Goal: Task Accomplishment & Management: Manage account settings

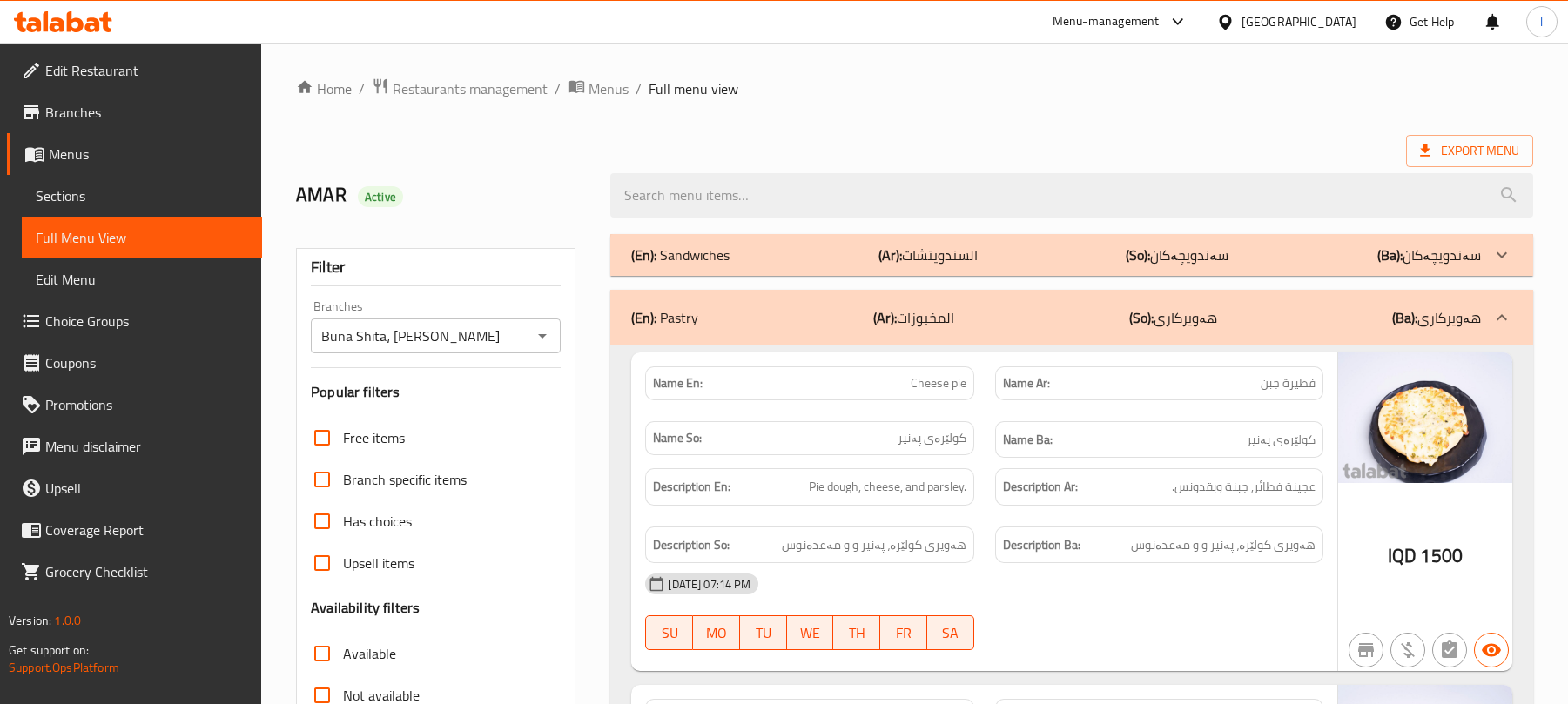
scroll to position [7043, 0]
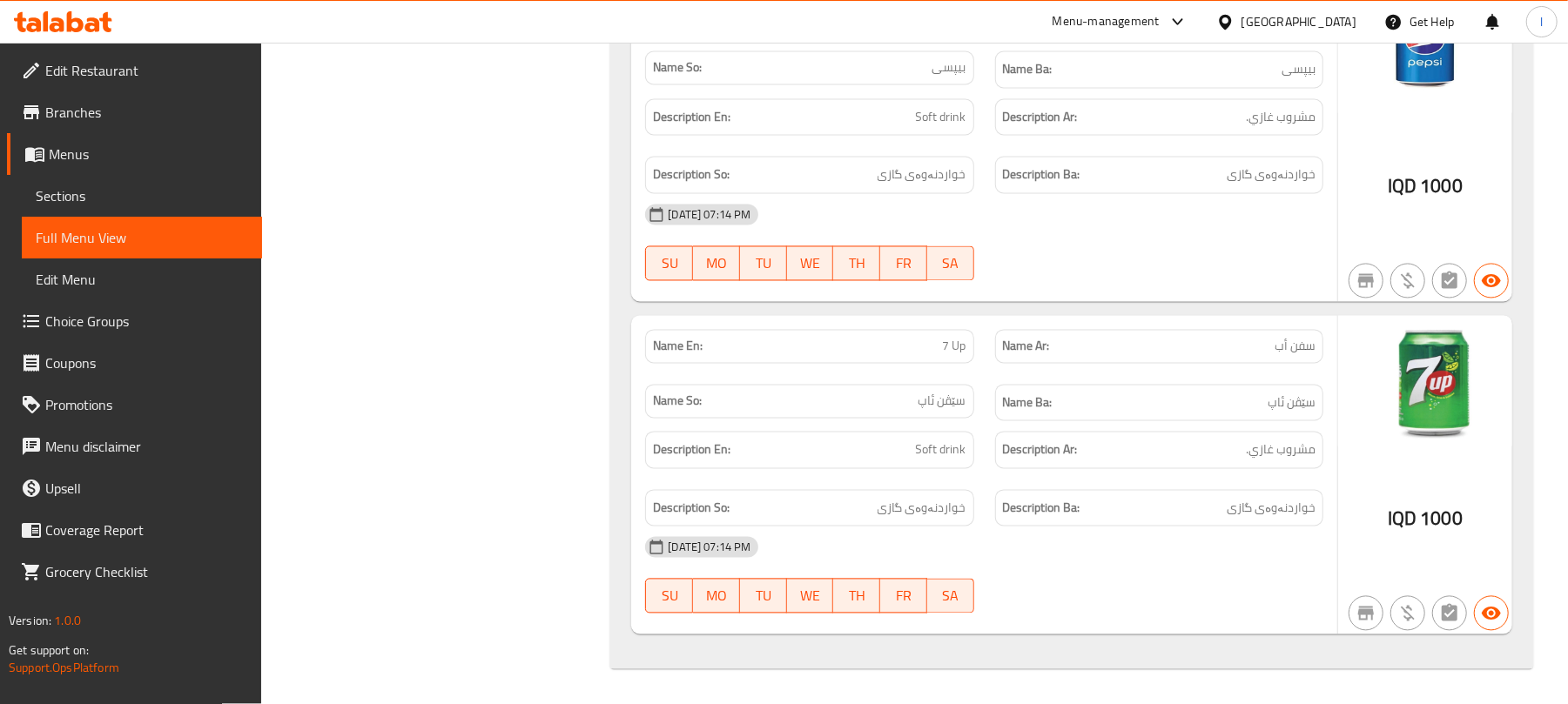
click at [68, 18] on icon at bounding box center [75, 22] width 17 height 21
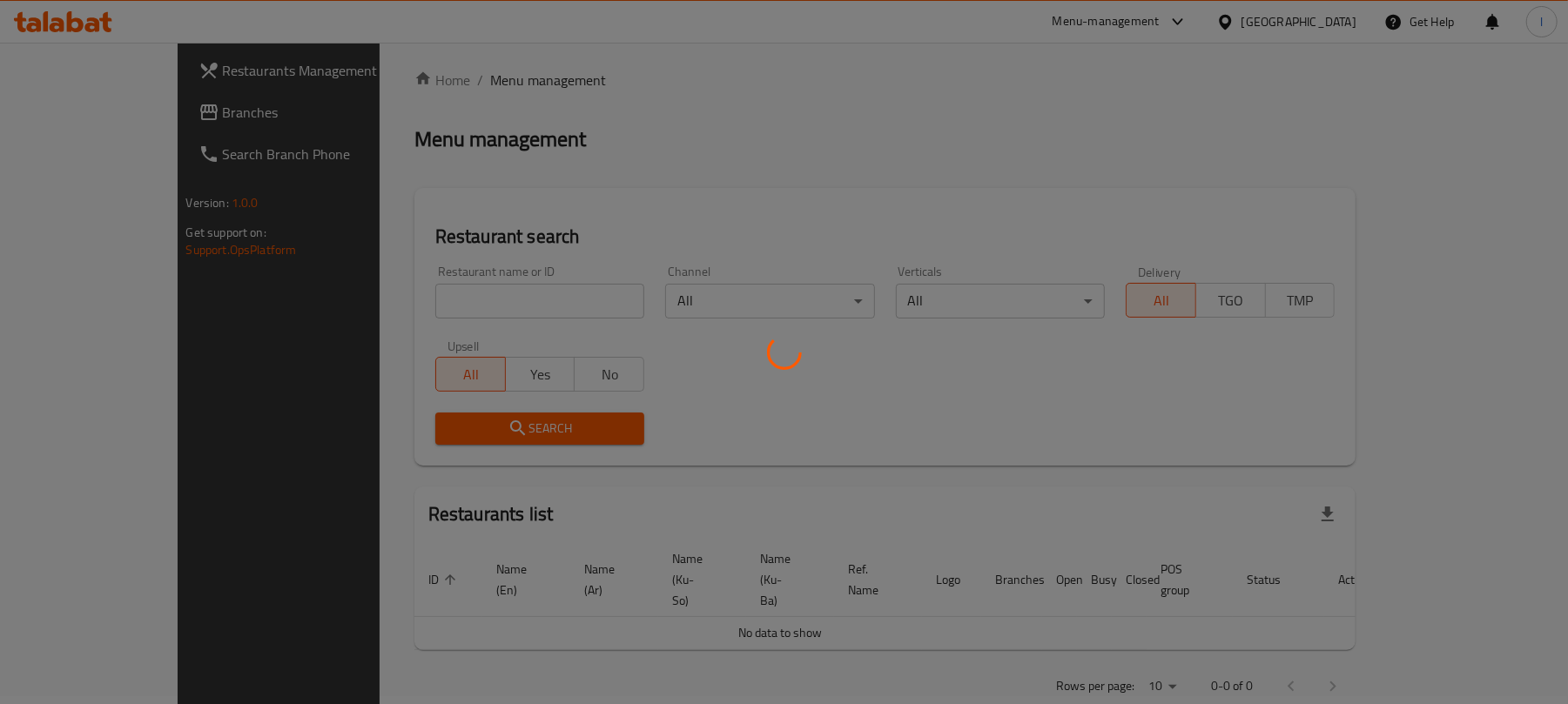
scroll to position [199, 0]
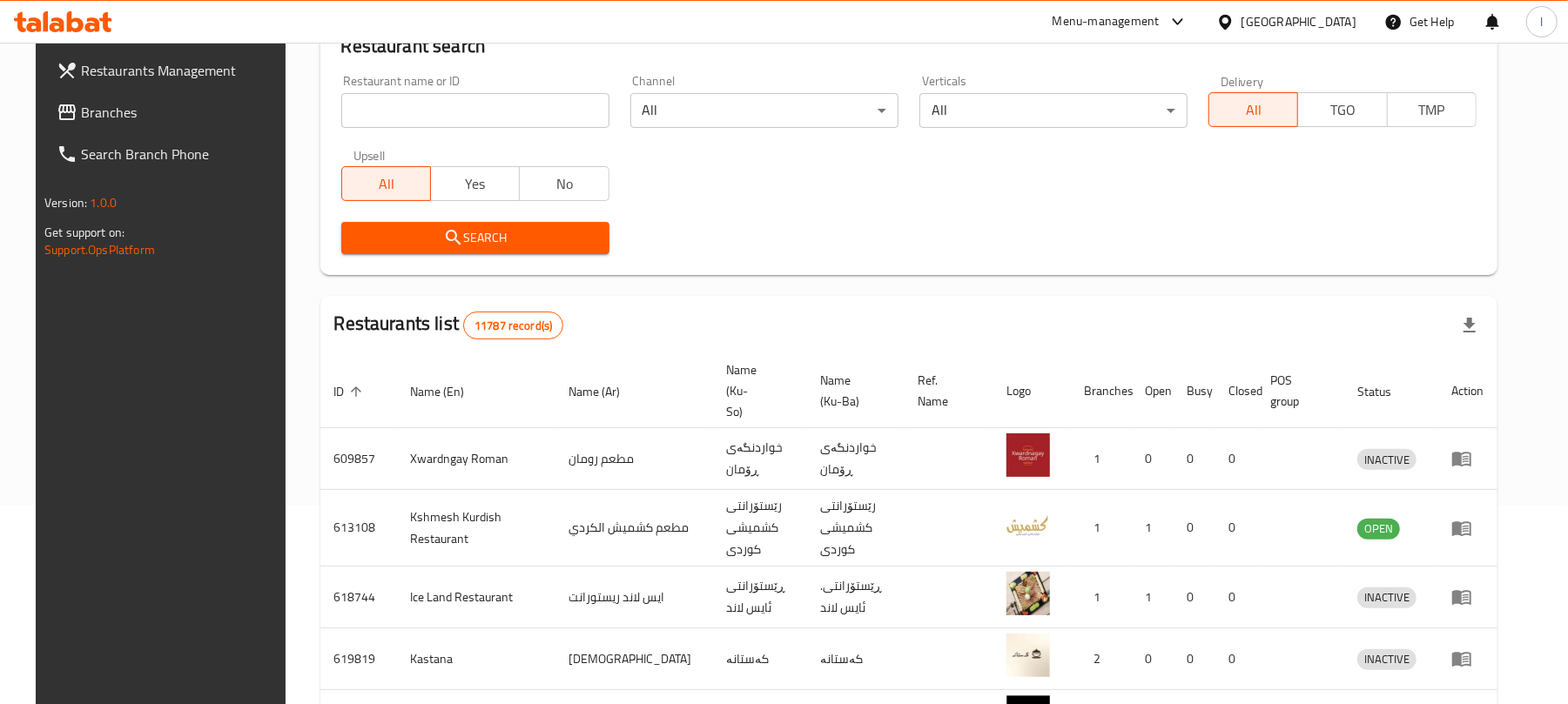
click at [429, 115] on input "search" at bounding box center [475, 110] width 268 height 34
paste input "Cafe Barbera Darwaza"
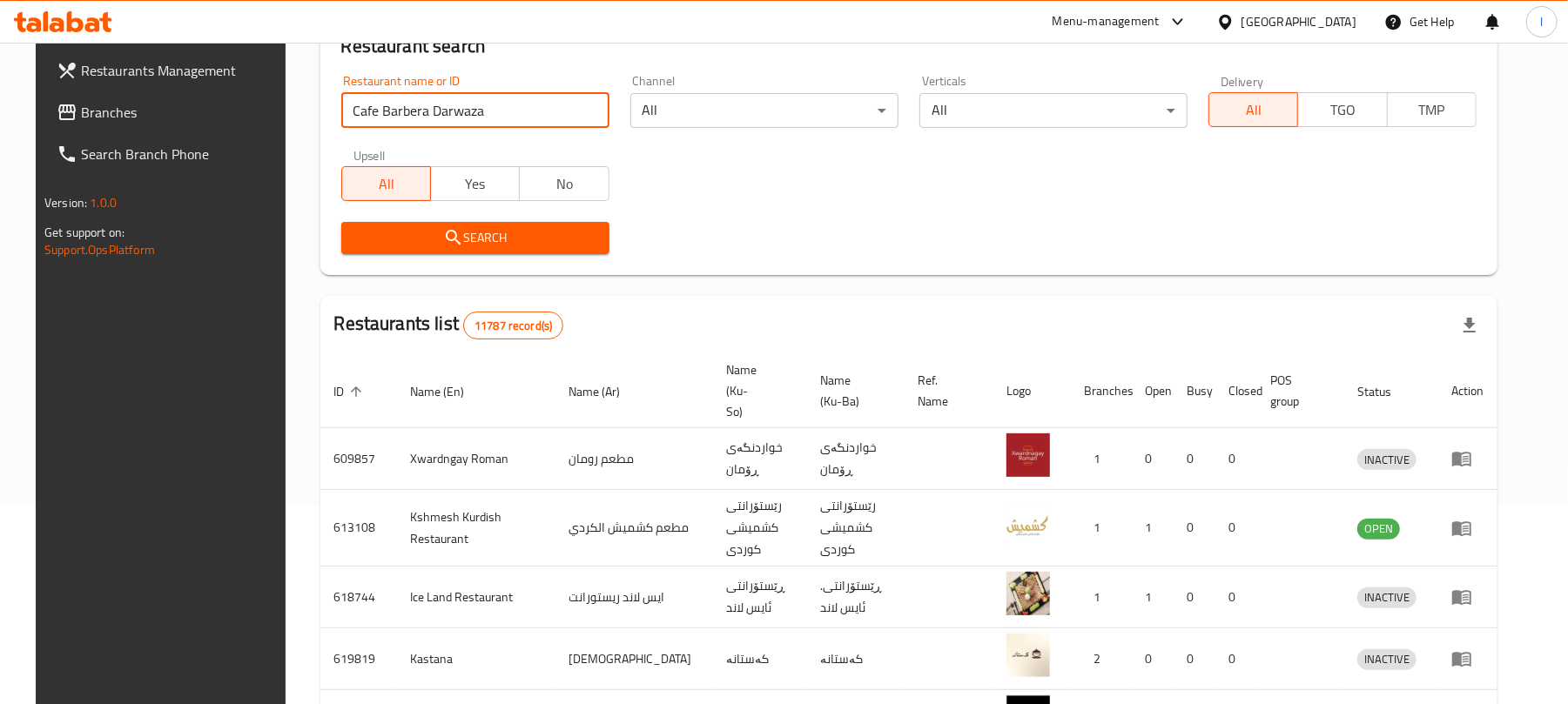
type input "Cafe Barbera Darwaza"
click button "Search" at bounding box center [475, 238] width 268 height 32
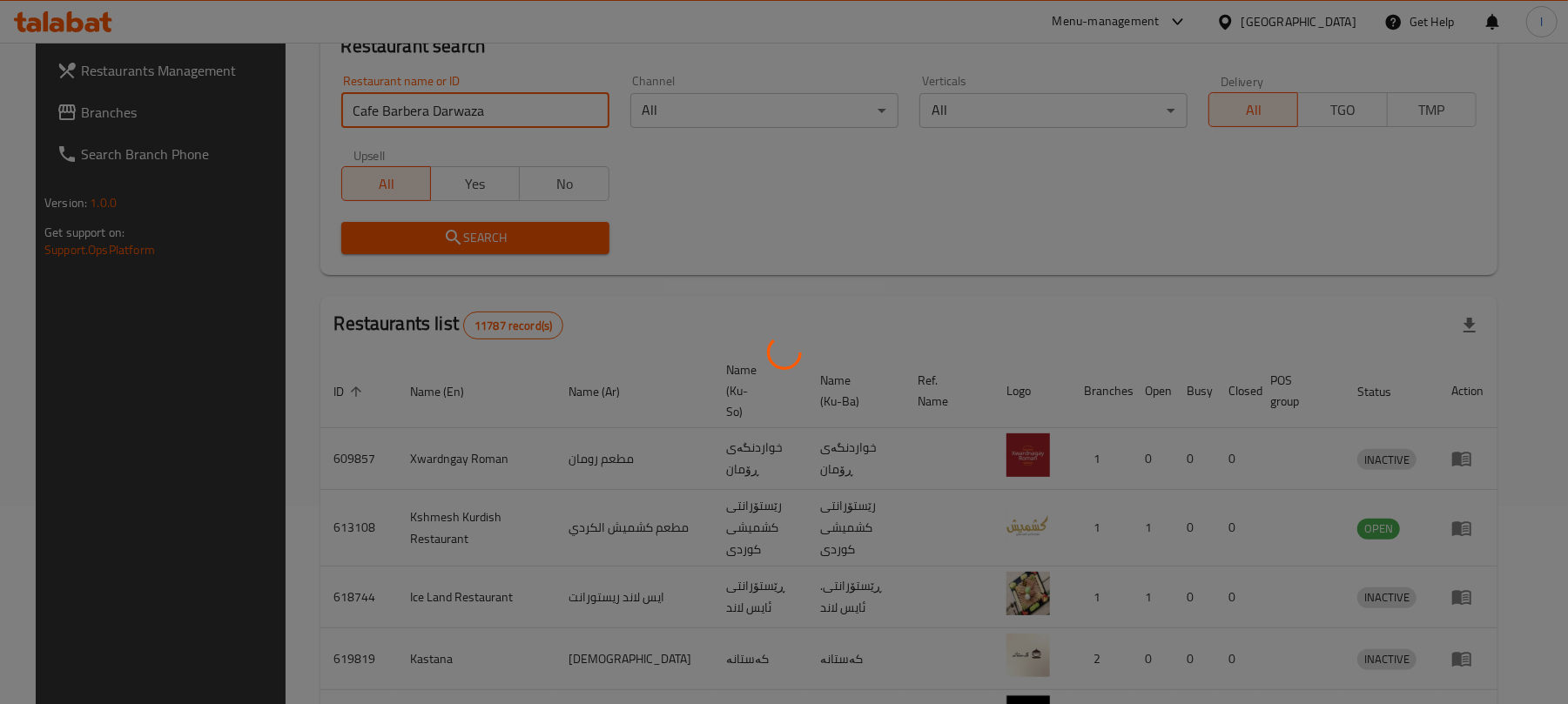
scroll to position [57, 0]
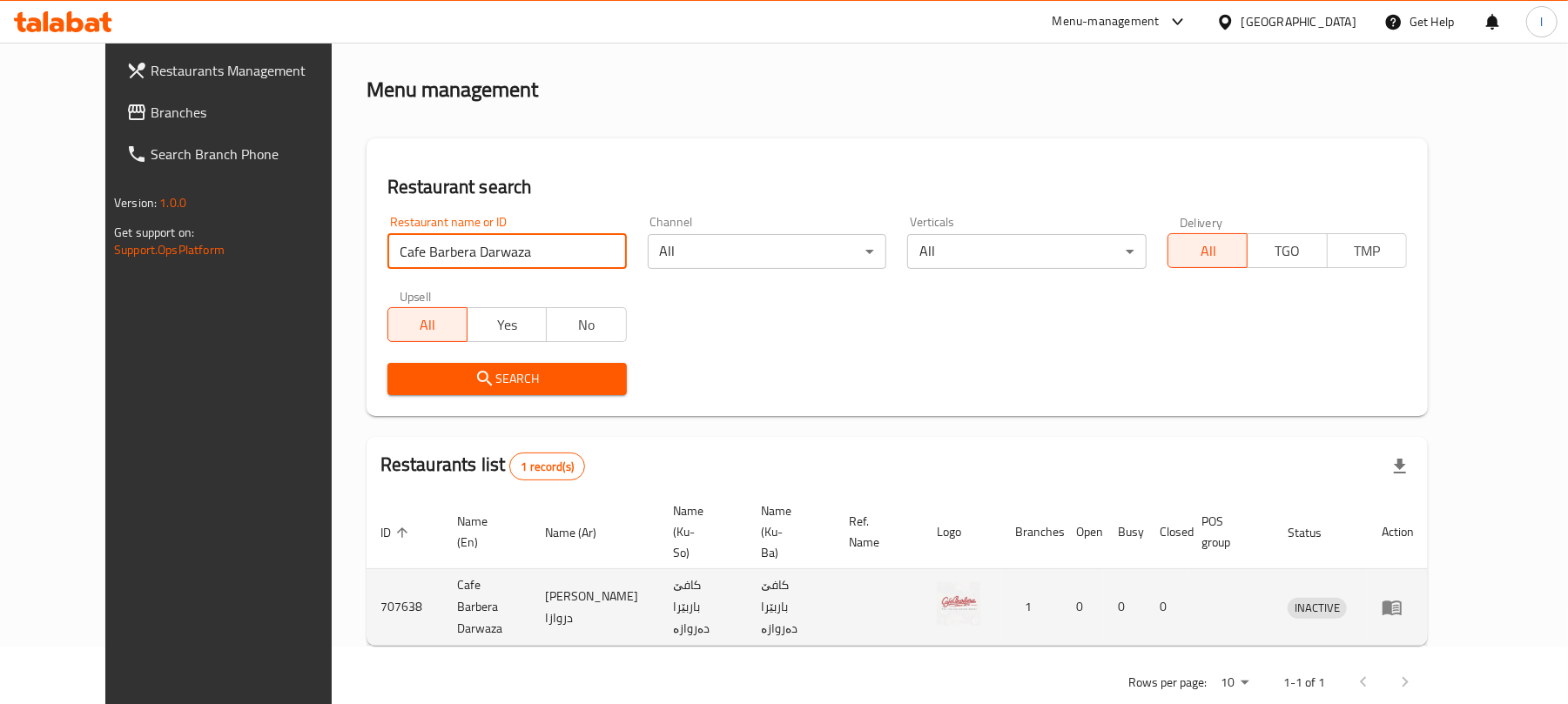
click at [1427, 581] on td "enhanced table" at bounding box center [1397, 608] width 60 height 77
click at [1402, 597] on icon "enhanced table" at bounding box center [1391, 607] width 21 height 21
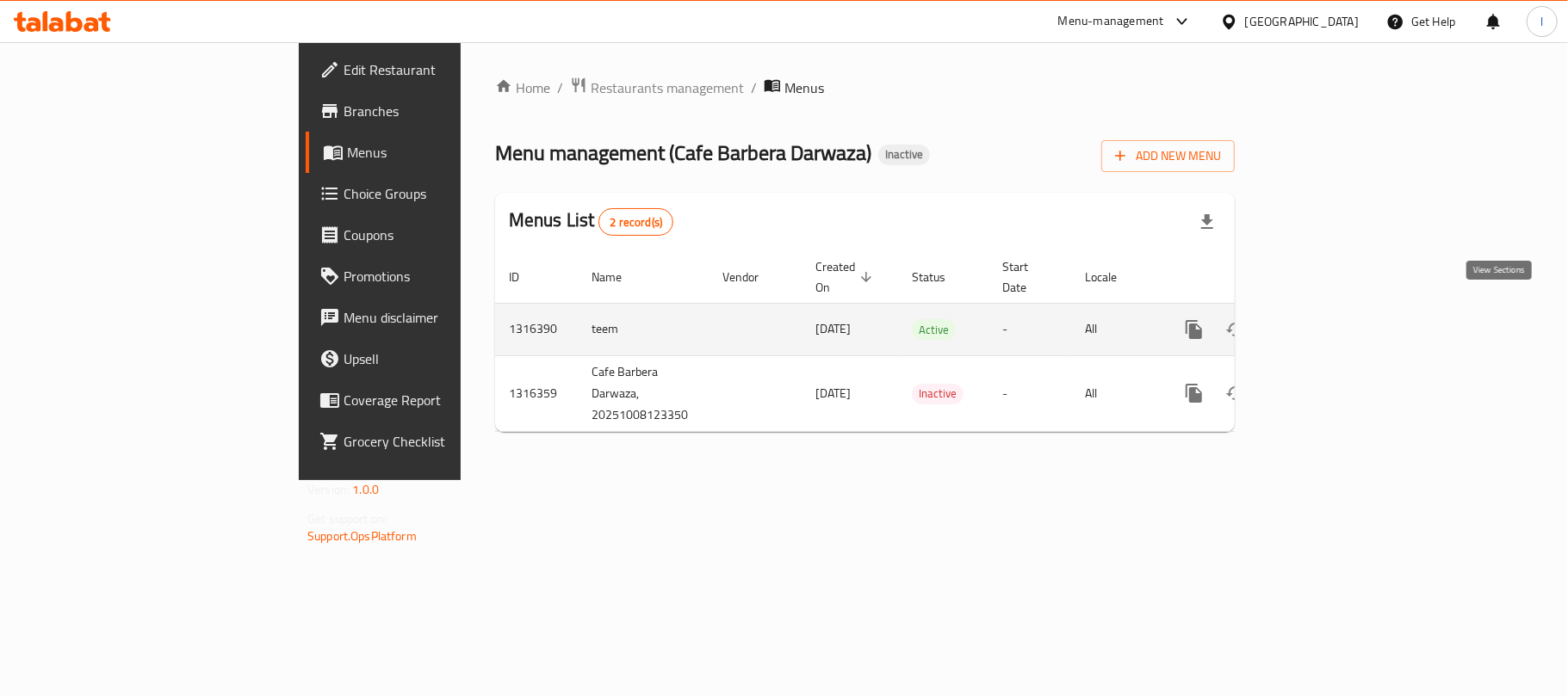
click at [1339, 311] on link "enhanced table" at bounding box center [1318, 330] width 41 height 41
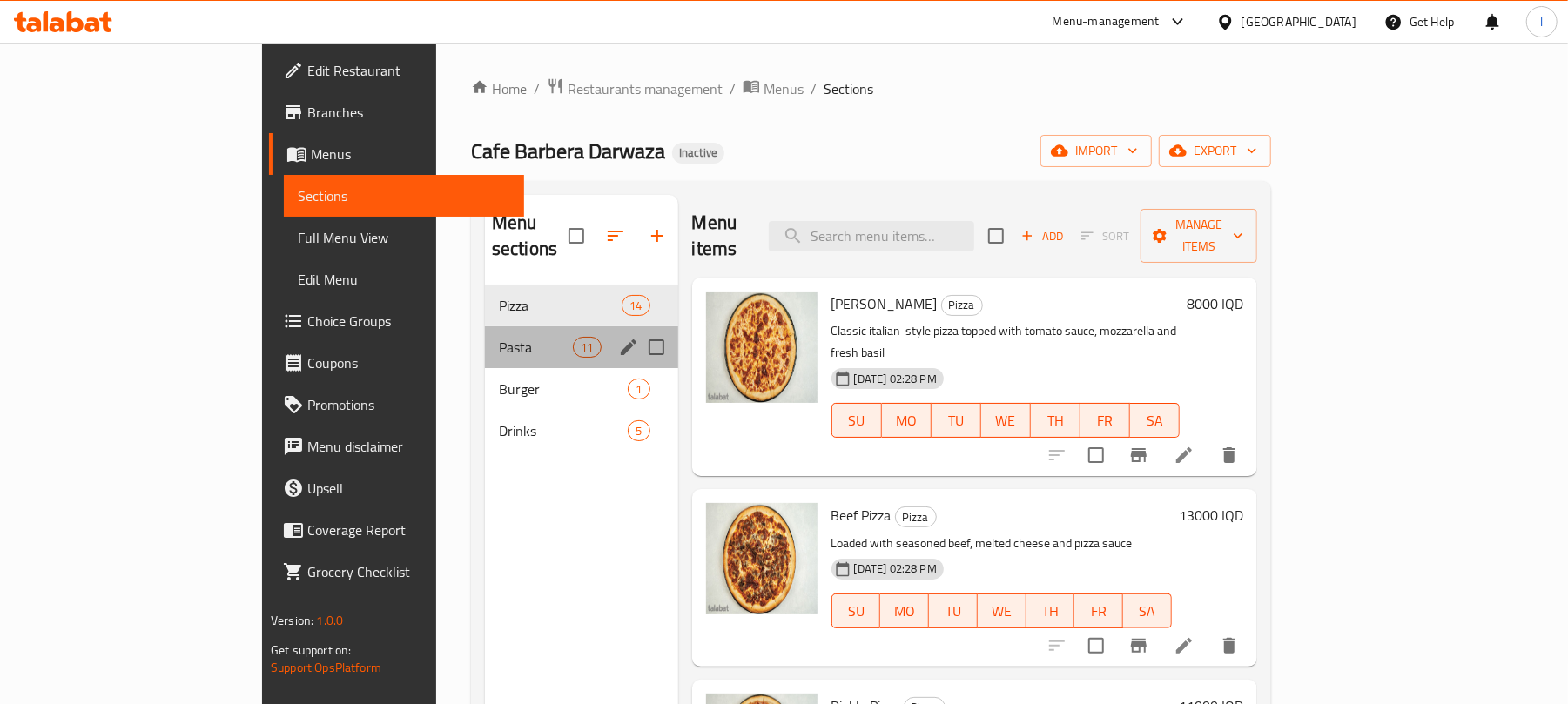
click at [508, 326] on div "Pasta 11" at bounding box center [581, 347] width 194 height 41
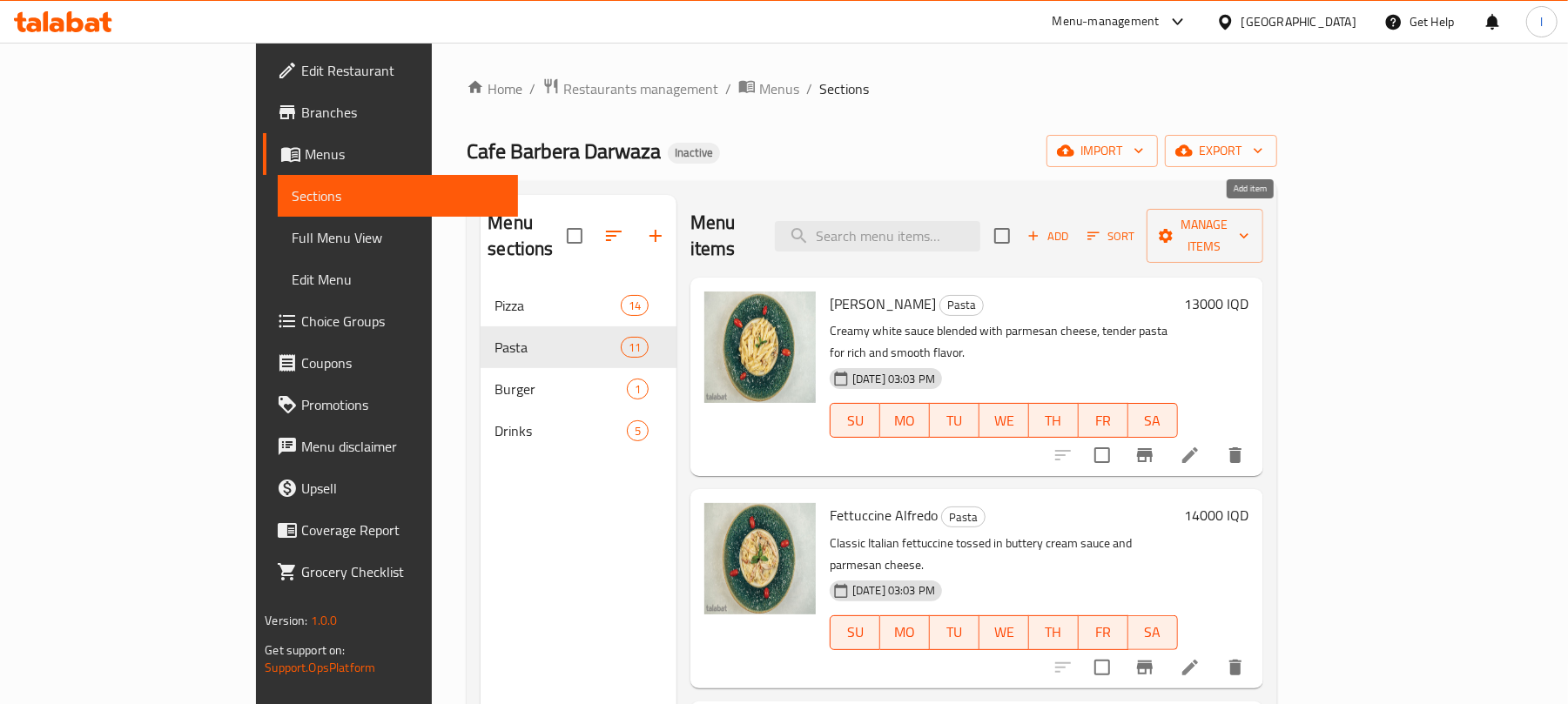
click at [1072, 226] on span "Add" at bounding box center [1048, 236] width 47 height 20
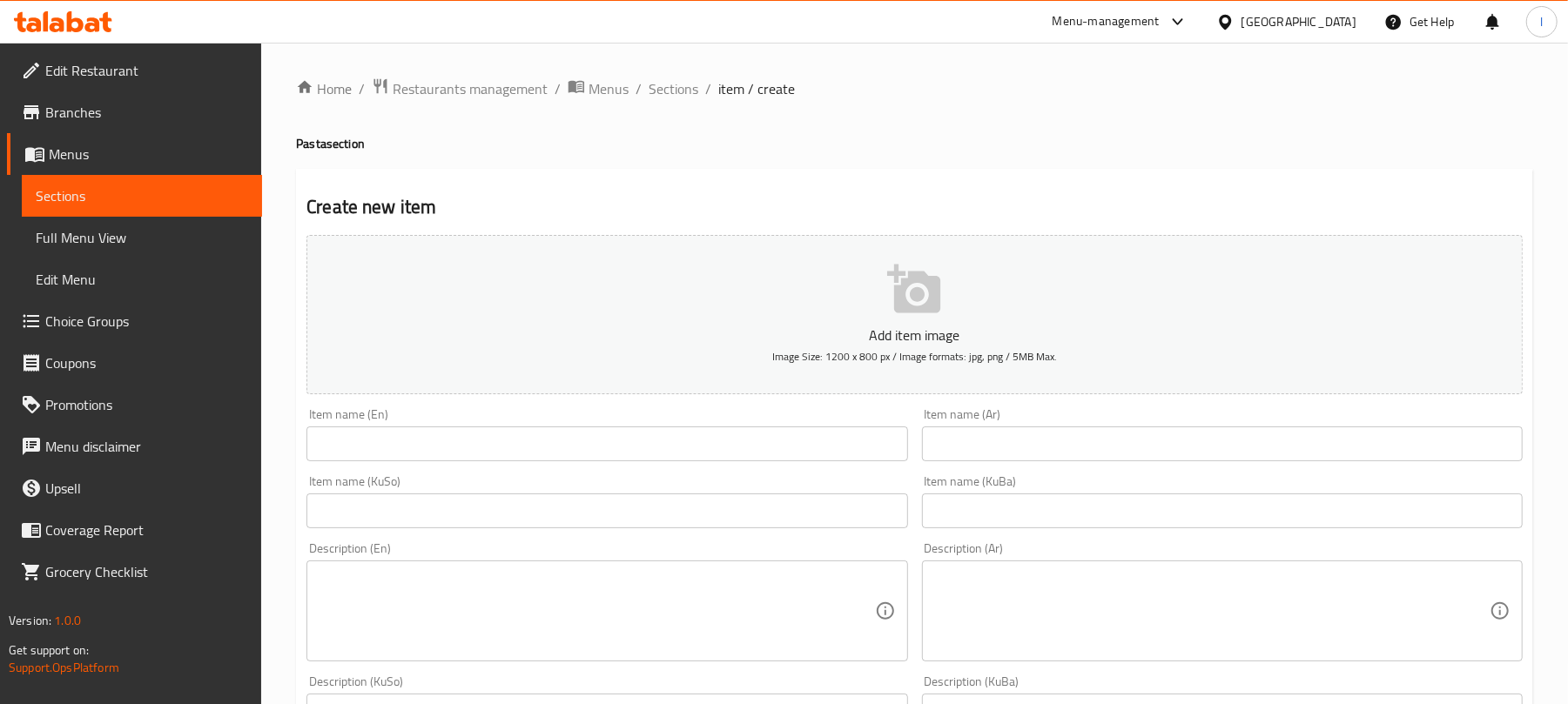
click at [438, 437] on input "text" at bounding box center [607, 443] width 601 height 34
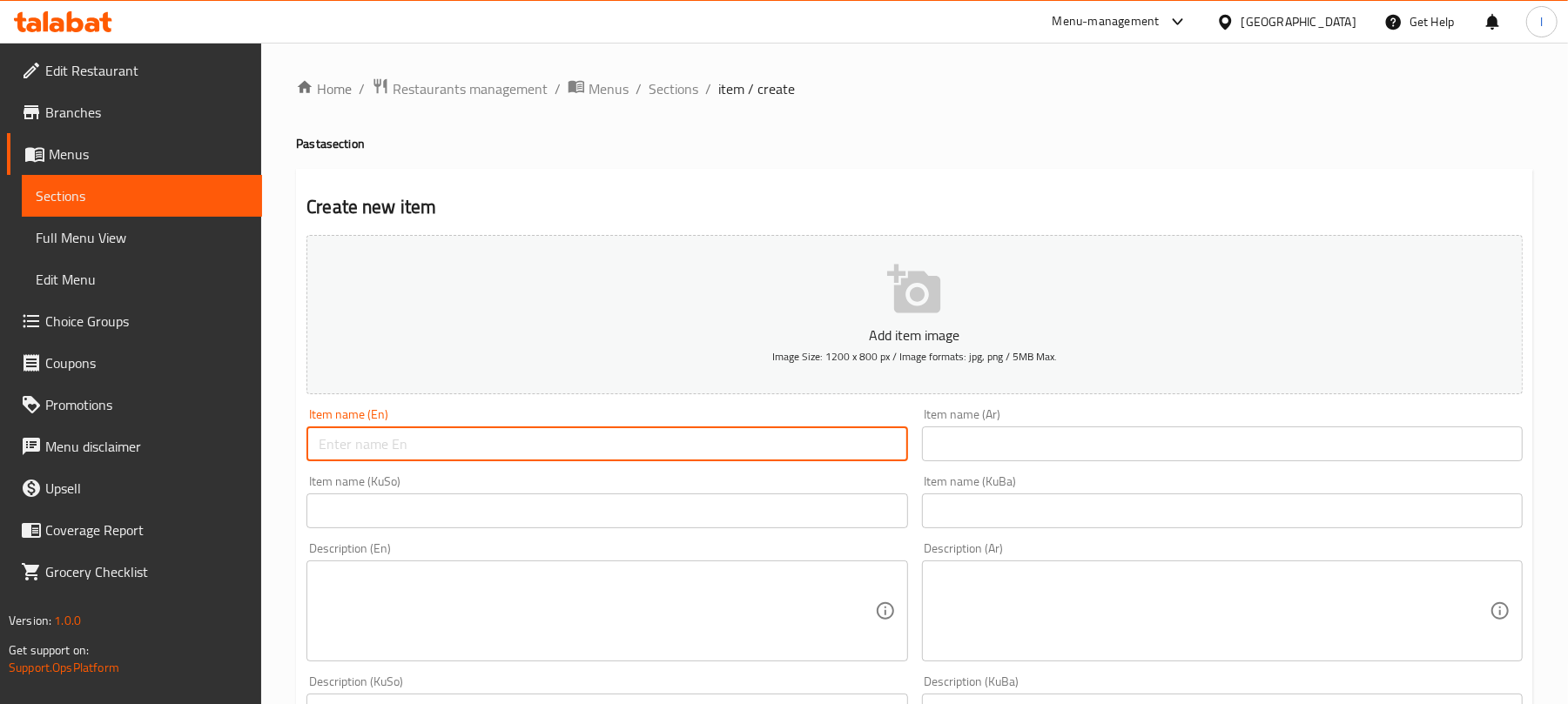
paste input "Lasagna"
type input "Lasagna"
click at [1080, 444] on input "text" at bounding box center [1222, 443] width 601 height 34
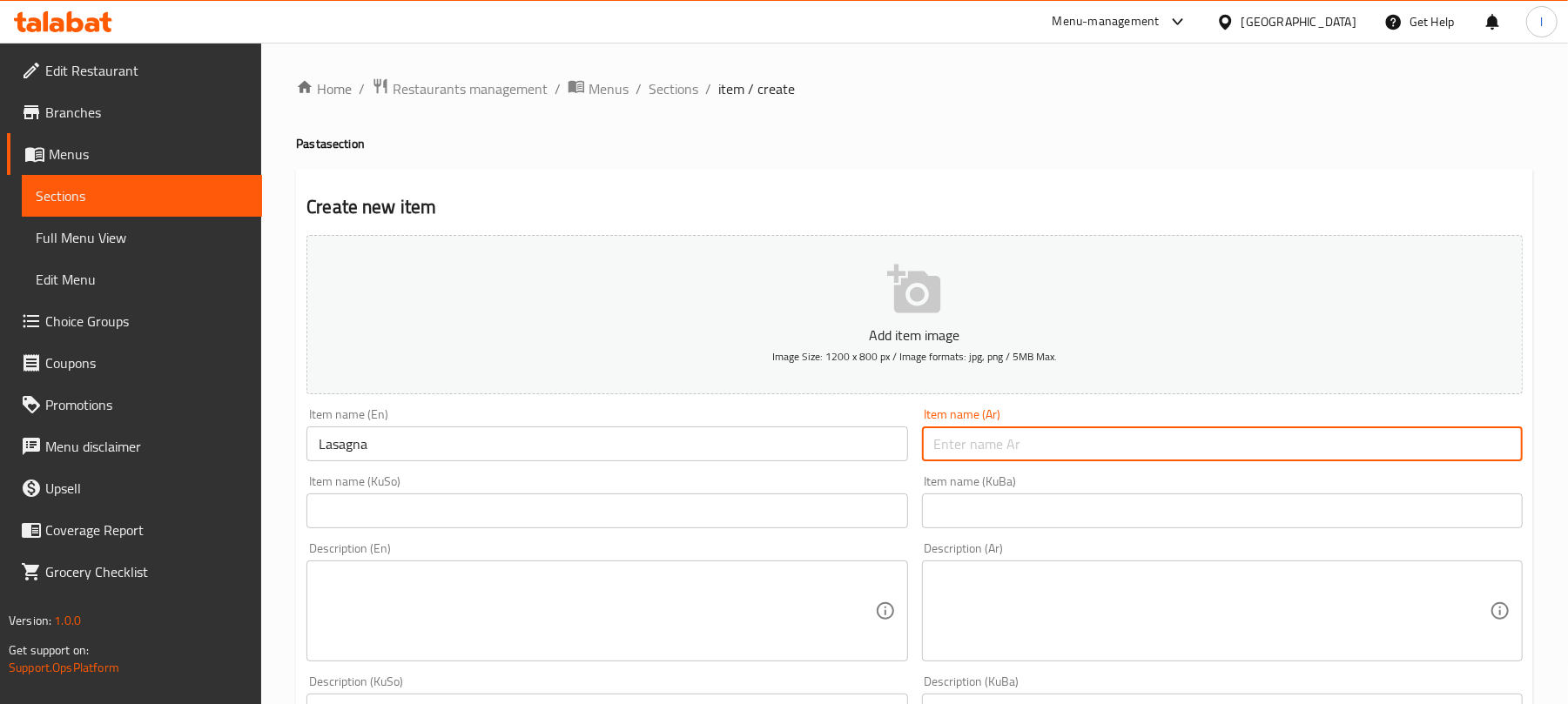
paste input "لازانيا"
type input "لازانيا"
click at [702, 515] on input "text" at bounding box center [607, 510] width 601 height 34
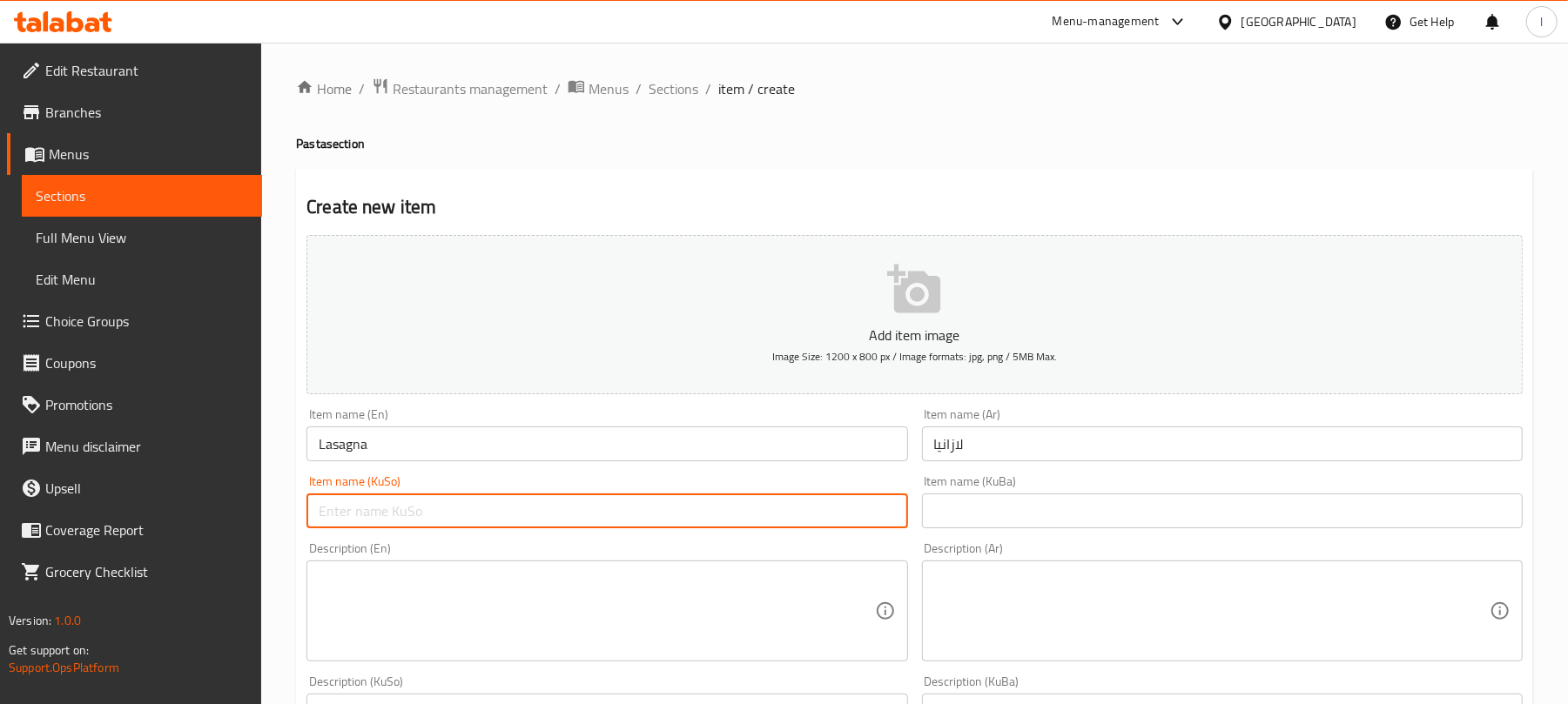
paste input "لازانیا"
type input "لازانیا"
click at [612, 603] on textarea at bounding box center [596, 612] width 555 height 83
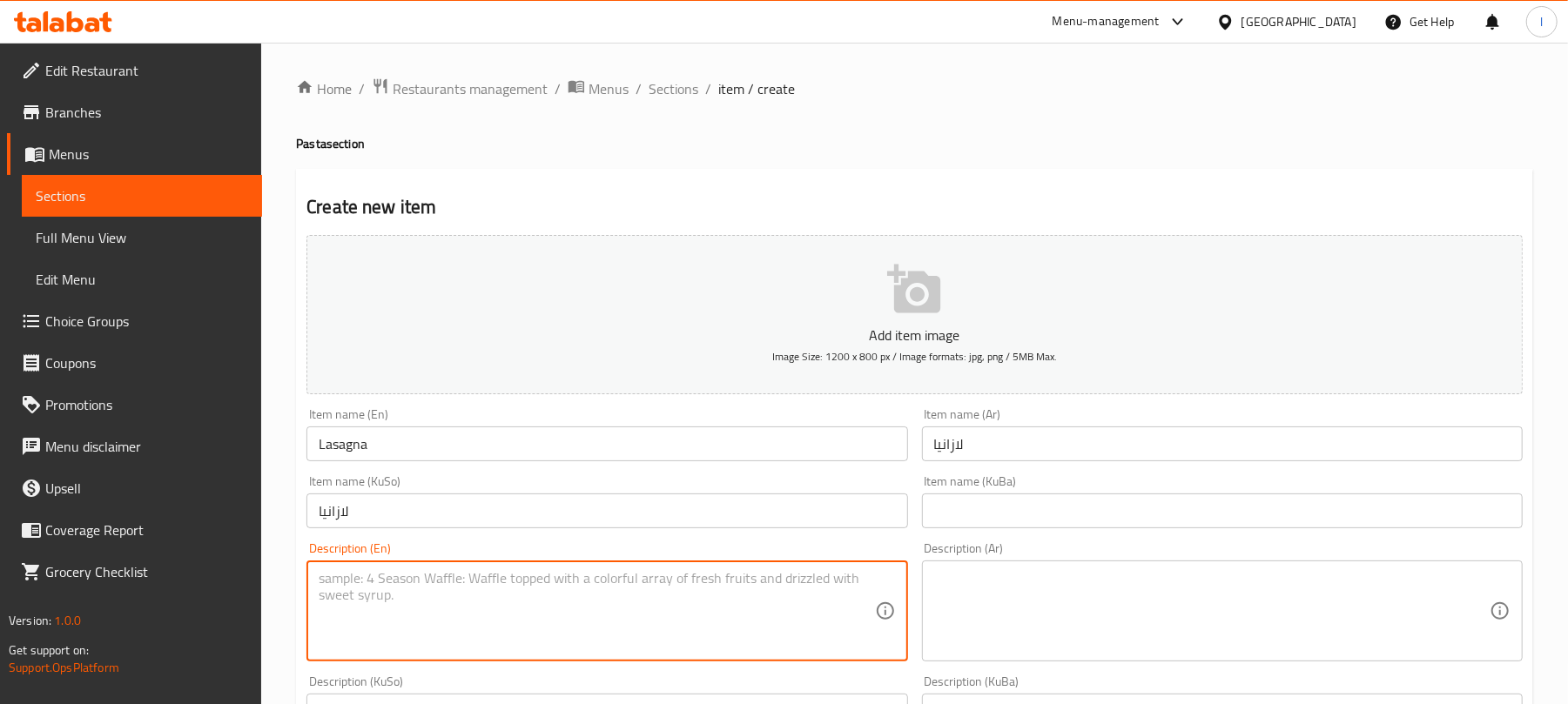
click at [1023, 509] on input "text" at bounding box center [1222, 510] width 601 height 34
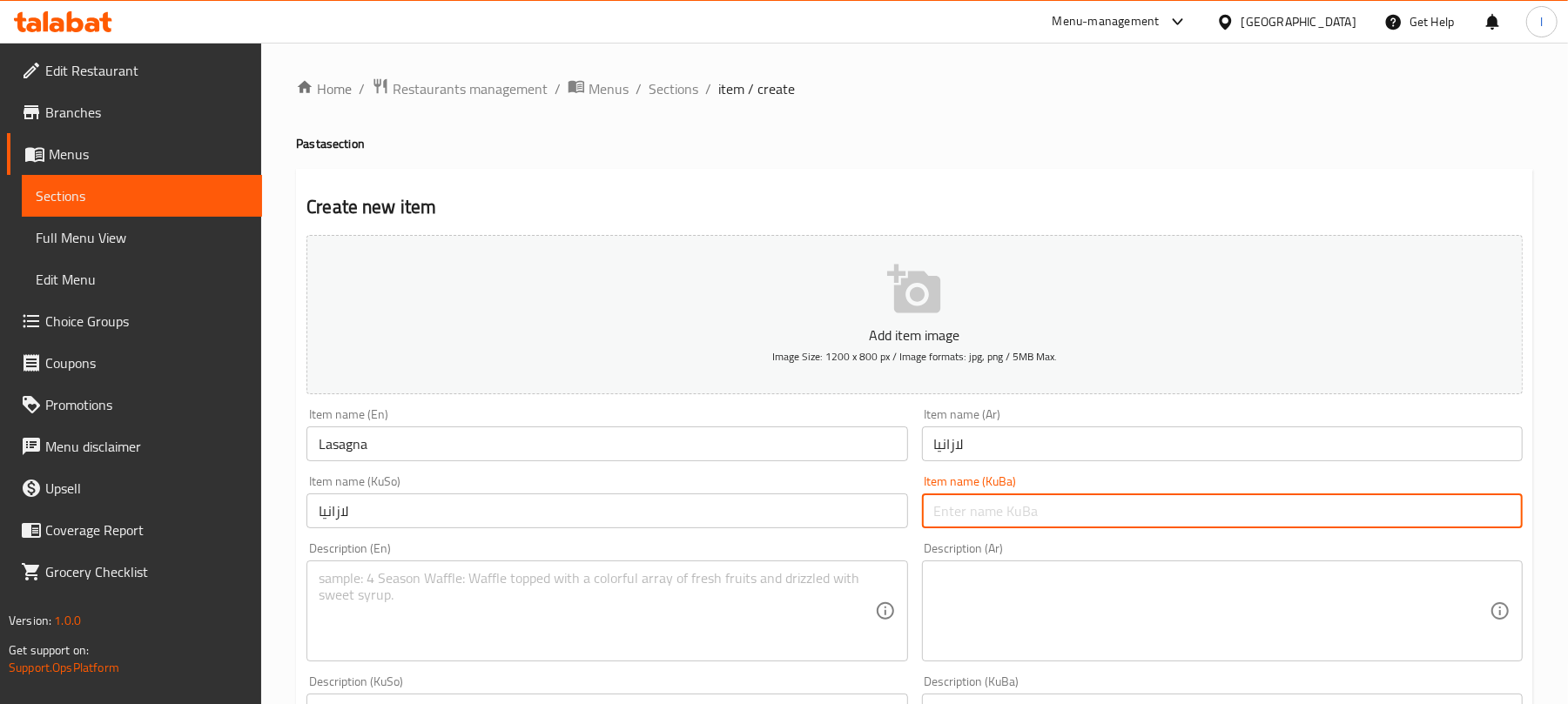
paste input "لازانیا"
type input "لازانیا"
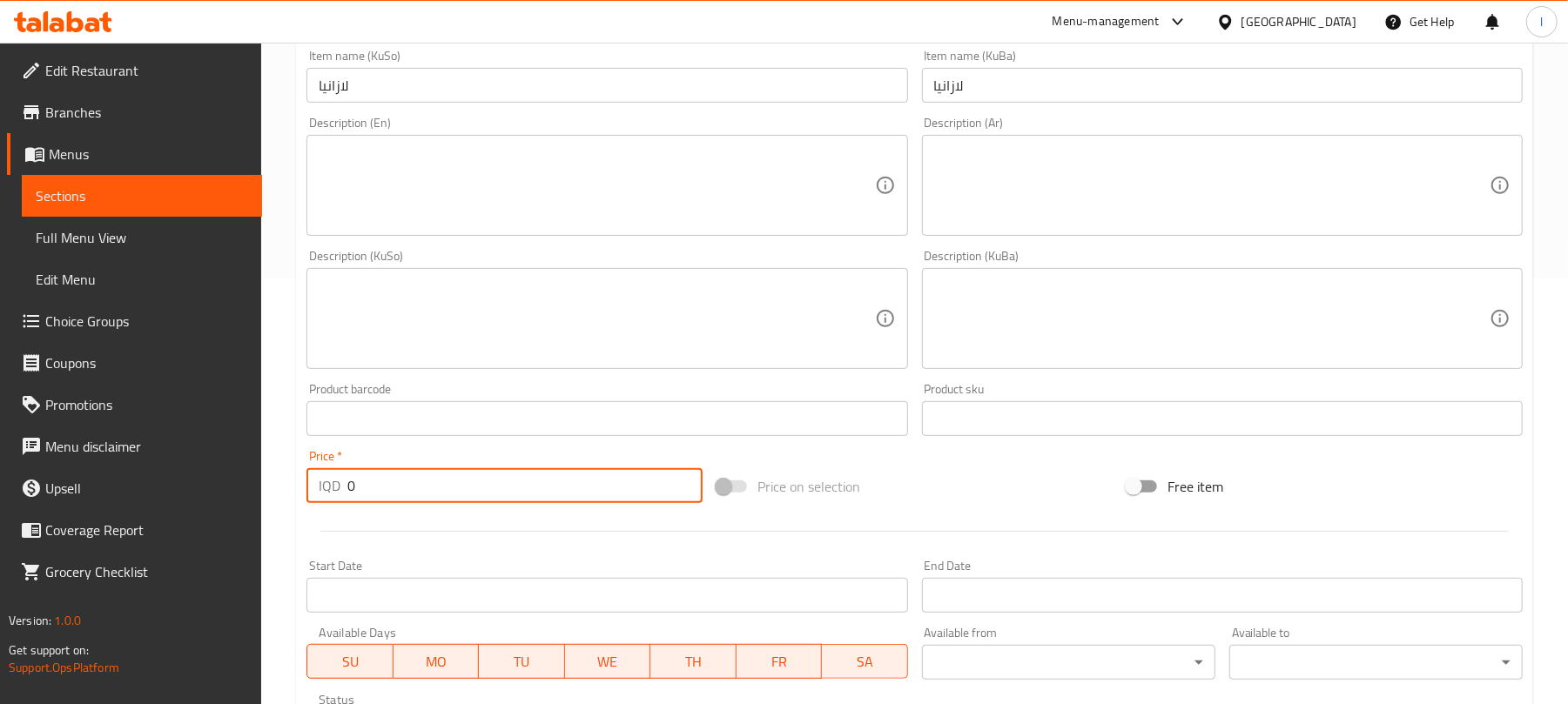
drag, startPoint x: 402, startPoint y: 478, endPoint x: 234, endPoint y: 481, distance: 168.0
click at [237, 481] on div "Edit Restaurant Branches Menus Sections Full Menu View Edit Menu Choice Groups …" at bounding box center [784, 310] width 1568 height 1387
type input "12000"
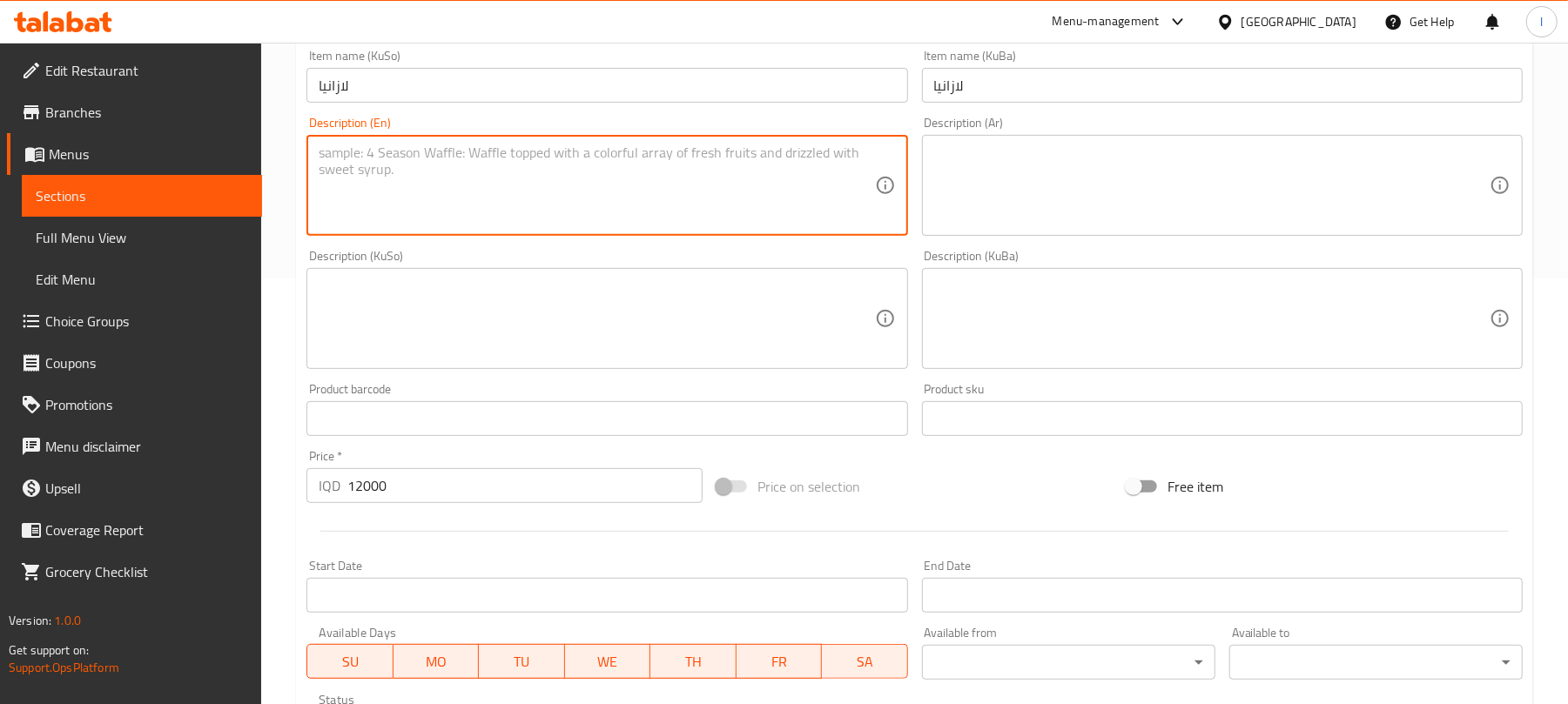
click at [436, 194] on textarea at bounding box center [596, 186] width 555 height 83
paste textarea "Layers of pasta, meat sauce and melted cheese baked"
type textarea "Layers of pasta, meat sauce and melted cheese baked"
click at [1032, 179] on textarea at bounding box center [1211, 186] width 555 height 83
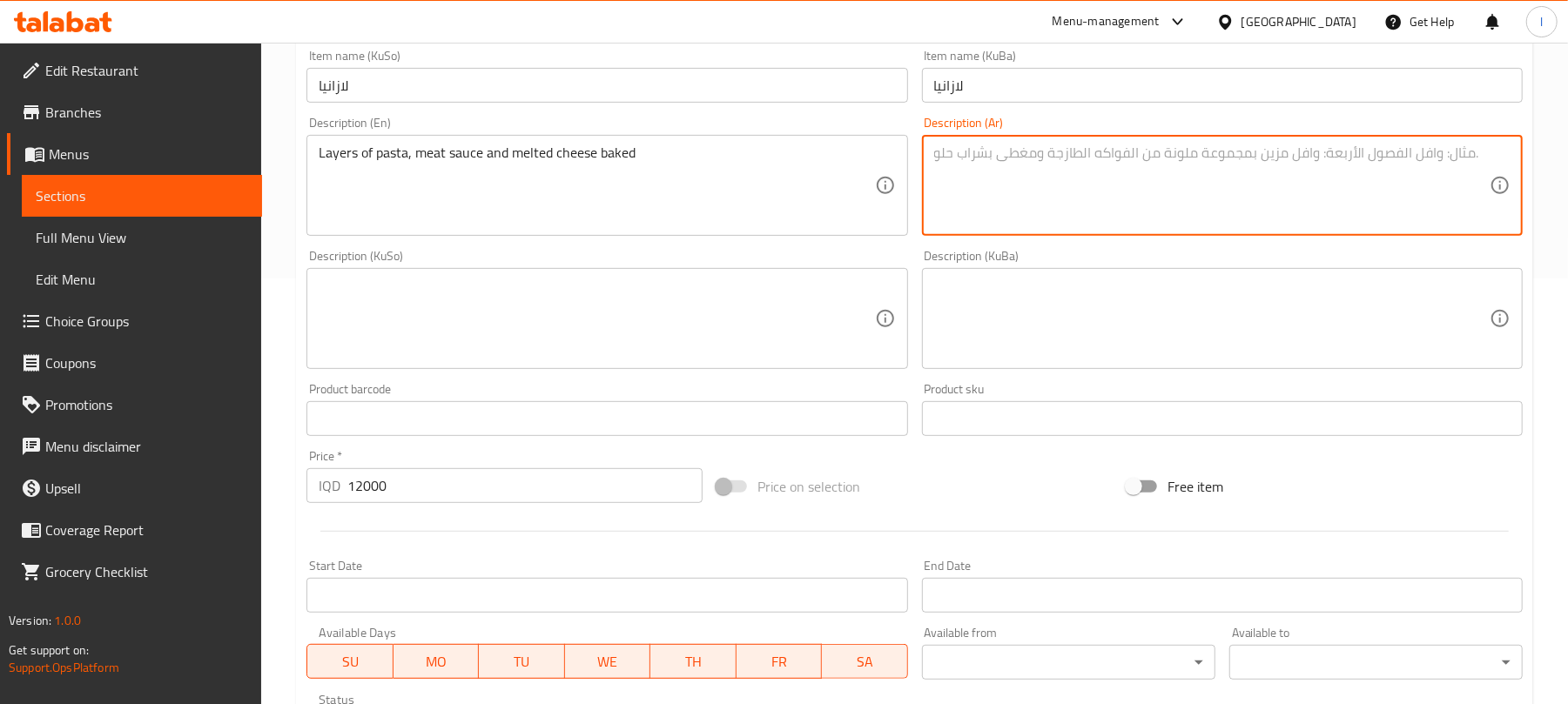
paste textarea "طبقات من المعكرونة وصلصة اللحم والجبن المذاب المخبوزة"
click at [1418, 149] on textarea "طبقات من المعكرونة وصلصة اللحم والجبن المذاب المخبوزة" at bounding box center [1211, 186] width 555 height 83
click at [1341, 147] on textarea "طبقات معكرونة وصلصة اللحم والجبن المذاب المخبوزة" at bounding box center [1211, 186] width 555 height 83
click at [1339, 147] on textarea "طبقات معكرونة وصلصة اللحم والجبن المذاب المخبوزة" at bounding box center [1211, 186] width 555 height 83
click at [1307, 157] on textarea "طبقات معكرونة وصلصة لحم والجبن المذاب المخبوزة" at bounding box center [1211, 186] width 555 height 83
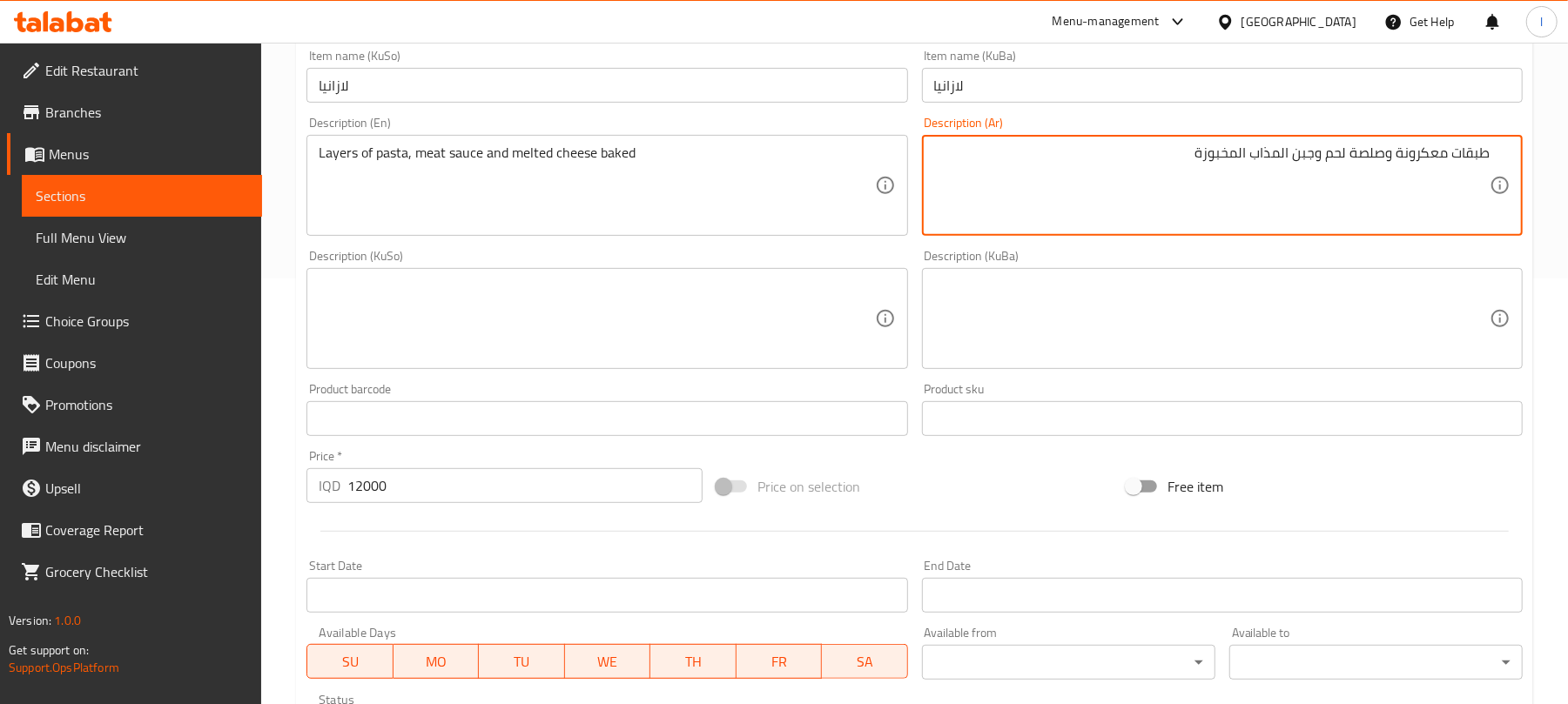
click at [1281, 151] on textarea "طبقات معكرونة وصلصة لحم وجبن المذاب المخبوزة" at bounding box center [1211, 186] width 555 height 83
click at [1250, 151] on textarea "طبقات معكرونة وصلصة لحم وجبن مذاب المخبوزة" at bounding box center [1211, 186] width 555 height 83
type textarea "طبقات معكرونة وصلصة لحم وجبن مذاب مخبوزة"
click at [687, 305] on textarea at bounding box center [596, 319] width 555 height 83
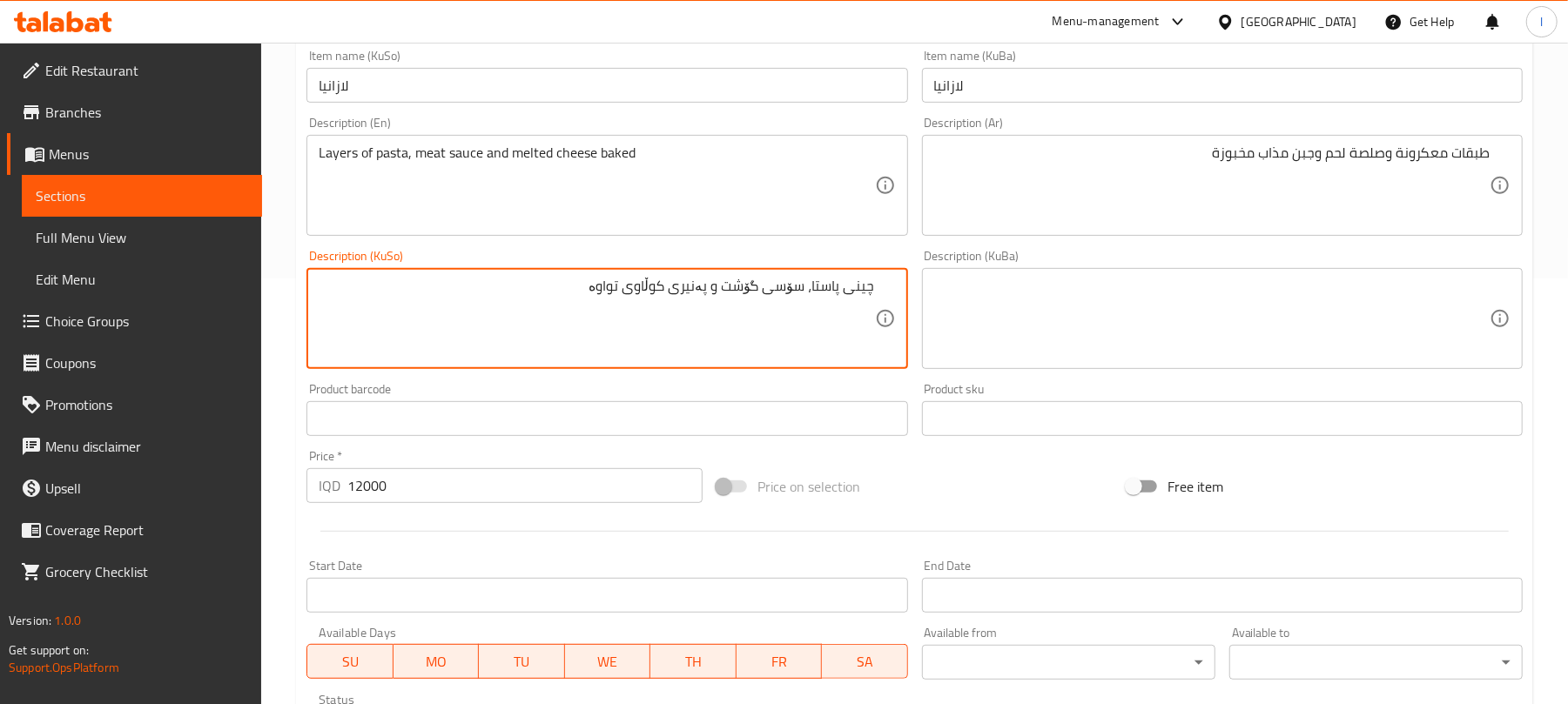
click at [664, 298] on textarea "چینی پاستا، سۆسی گۆشت و پەنیری کوڵاوی تواوە" at bounding box center [596, 319] width 555 height 83
type textarea "چینی پاستا، سۆسی گۆشت و پەنیری کوڵاوی تواوە"
click at [924, 323] on div "Description (KuBa)" at bounding box center [1222, 319] width 601 height 101
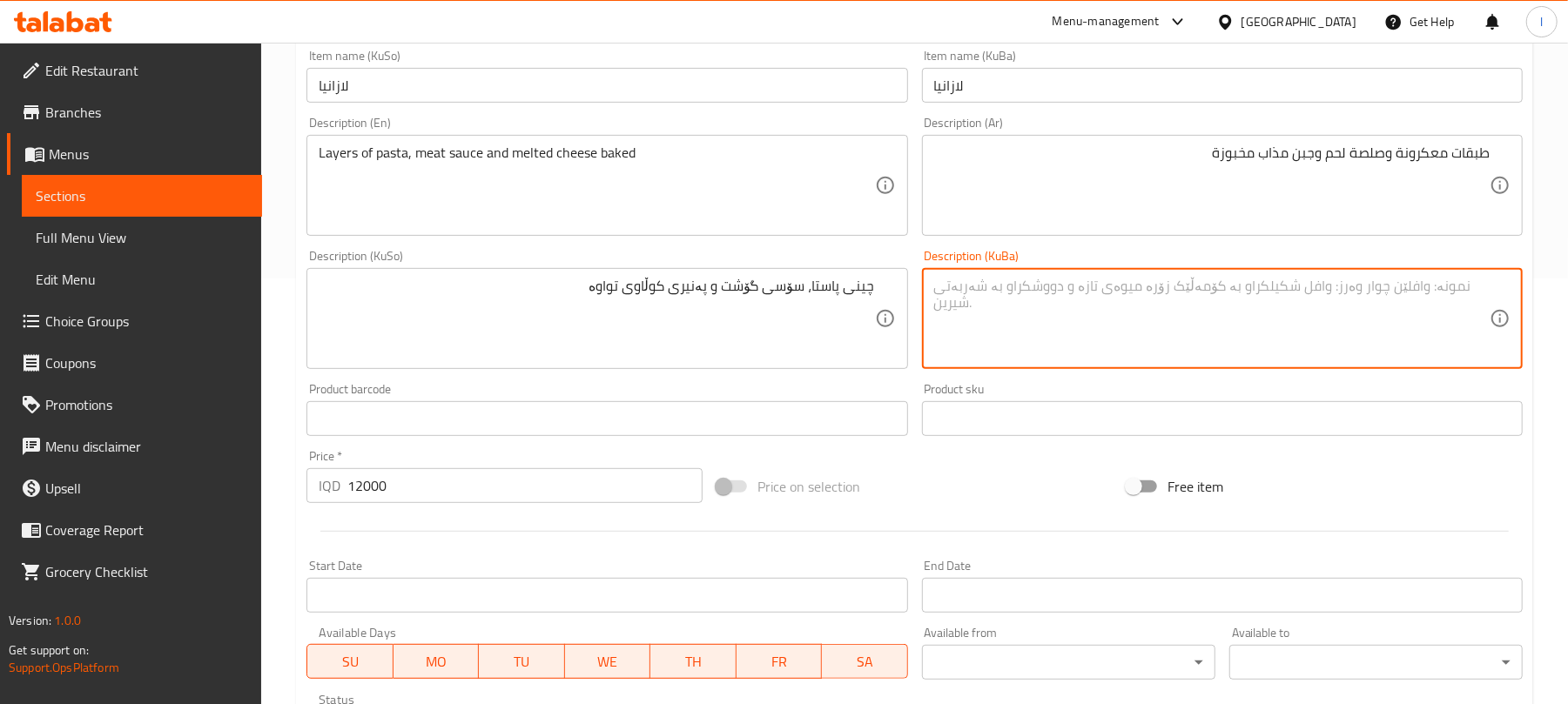
paste textarea "چینی پاستا، سۆسی گۆشت و پەنیری کوڵاوی تواوە"
type textarea "چینی پاستا، سۆسی گۆشت و پەنیری کوڵاوی تواوە"
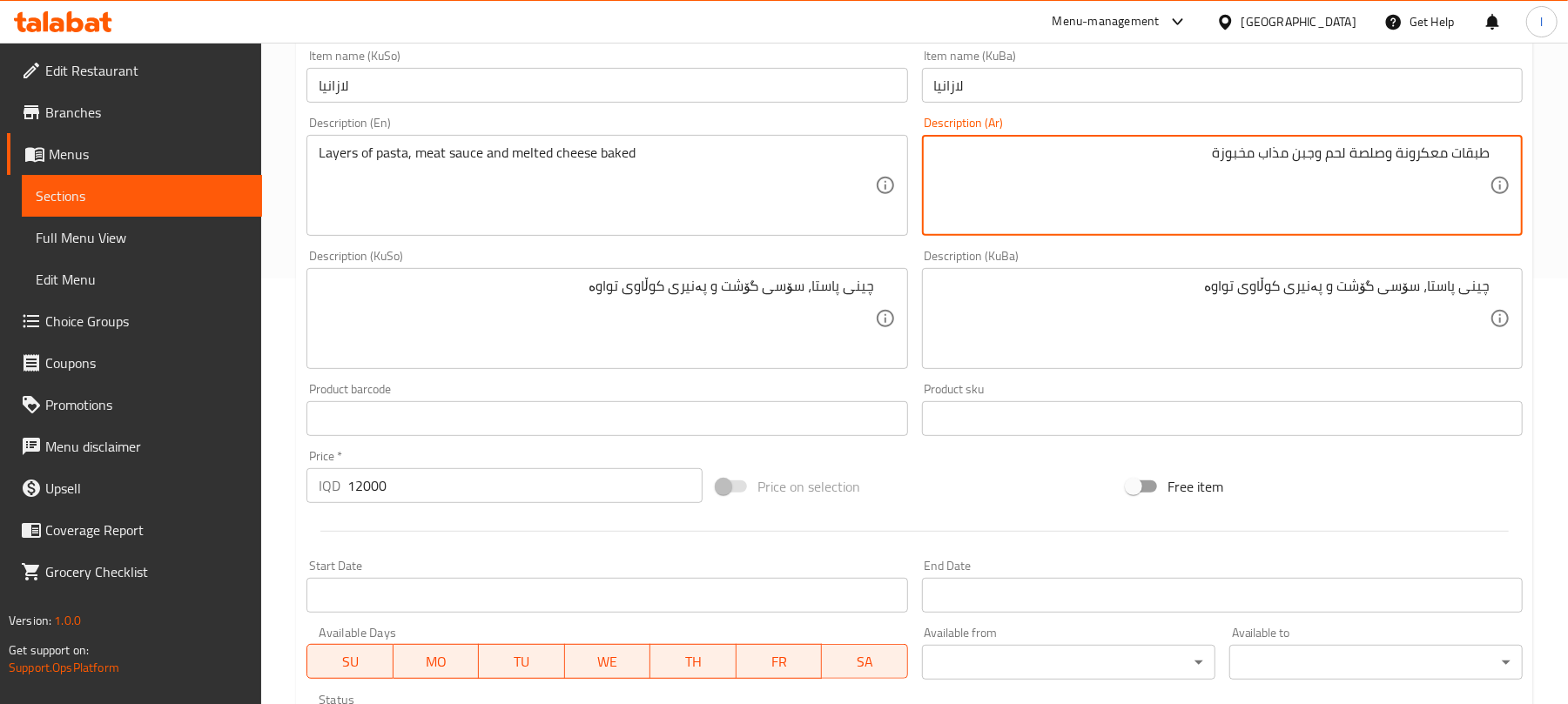
drag, startPoint x: 1448, startPoint y: 153, endPoint x: 1397, endPoint y: 155, distance: 51.0
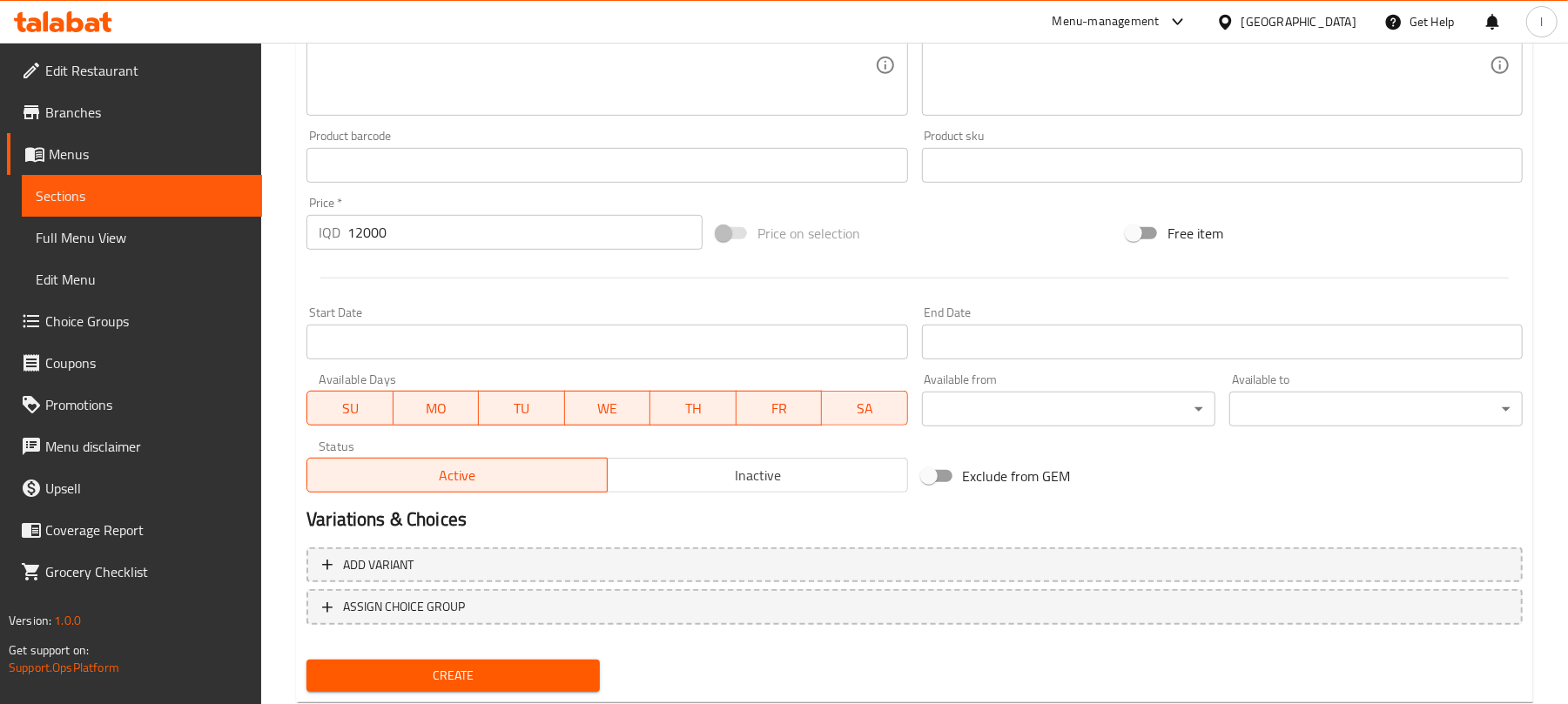
scroll to position [725, 0]
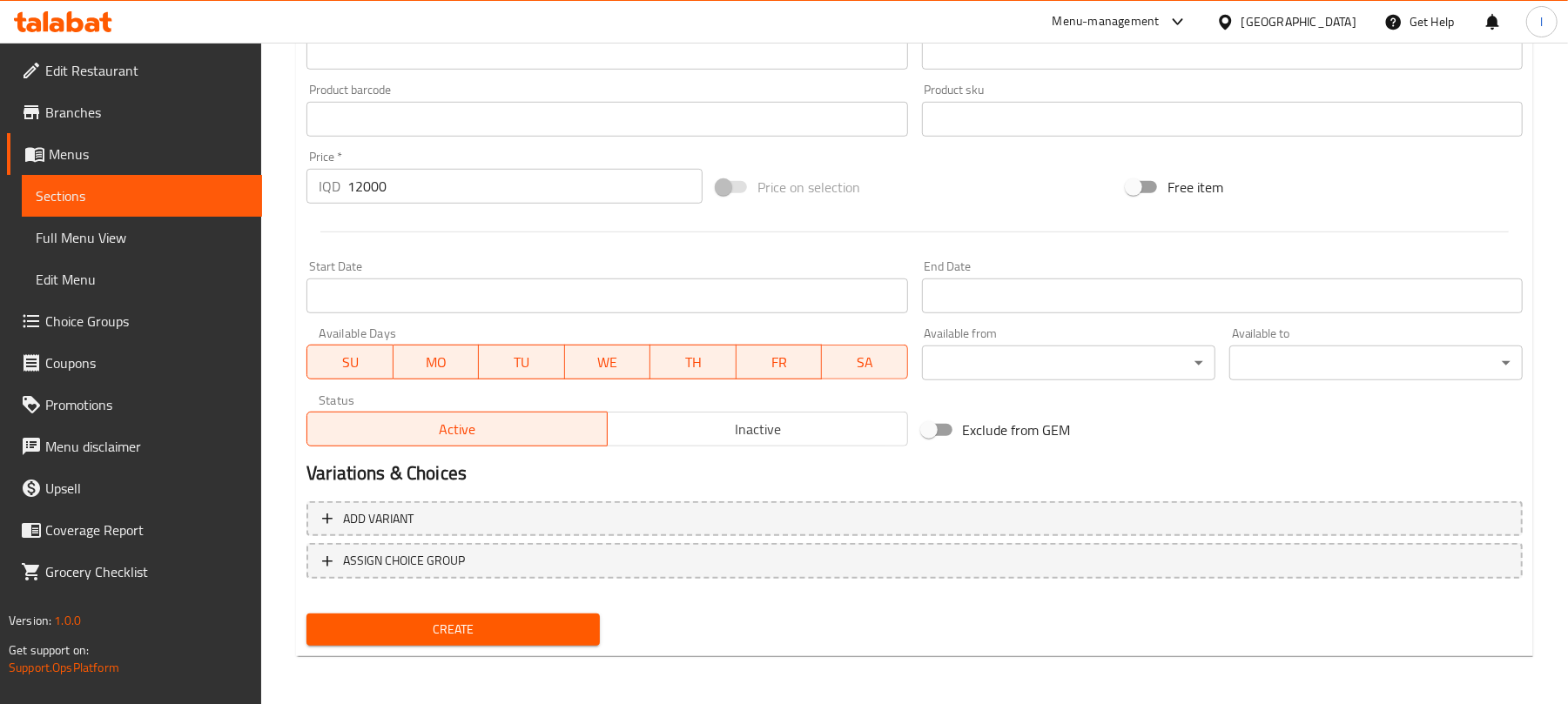
type textarea "طبقات باستا وصلصة لحم وجبن مذاب مخبوزة"
click at [512, 623] on span "Create" at bounding box center [453, 629] width 265 height 22
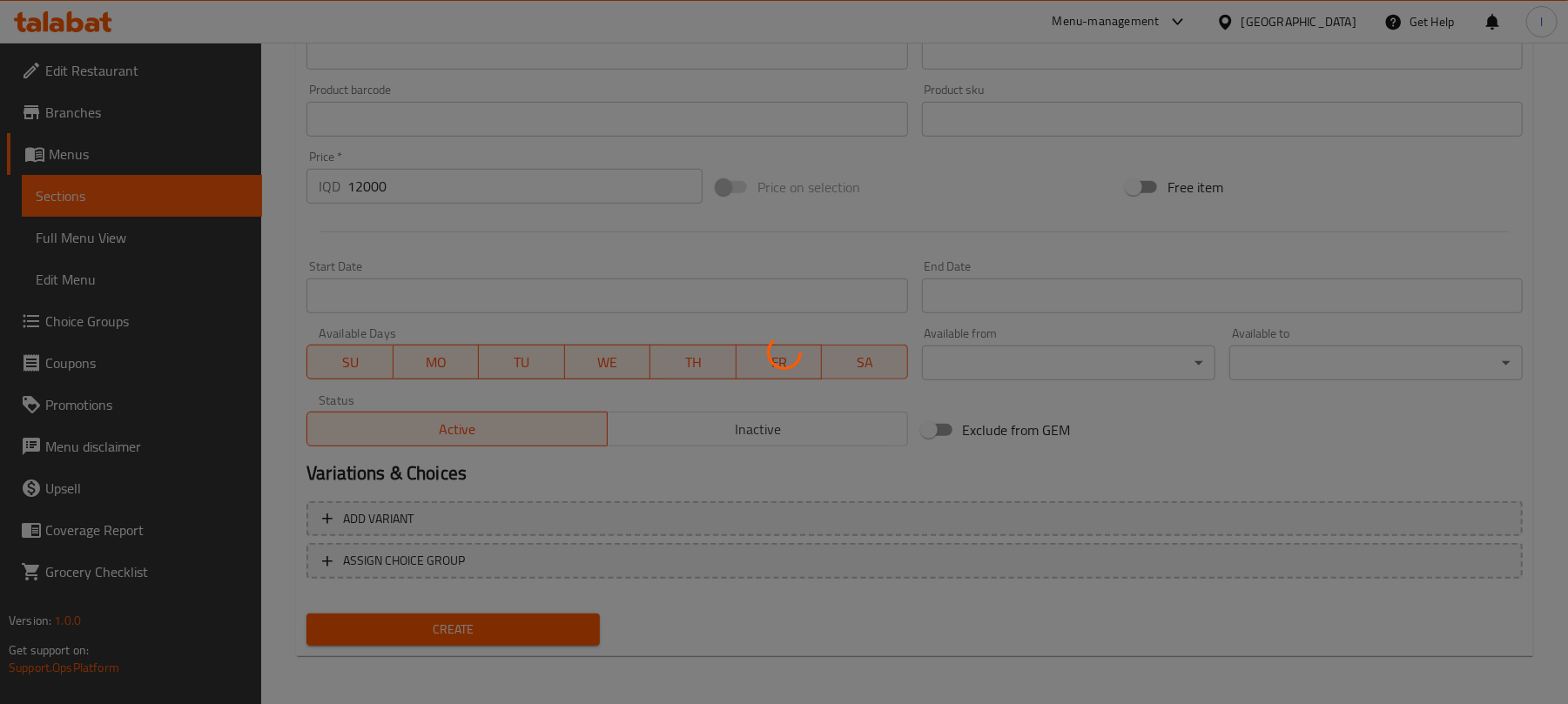
type input "0"
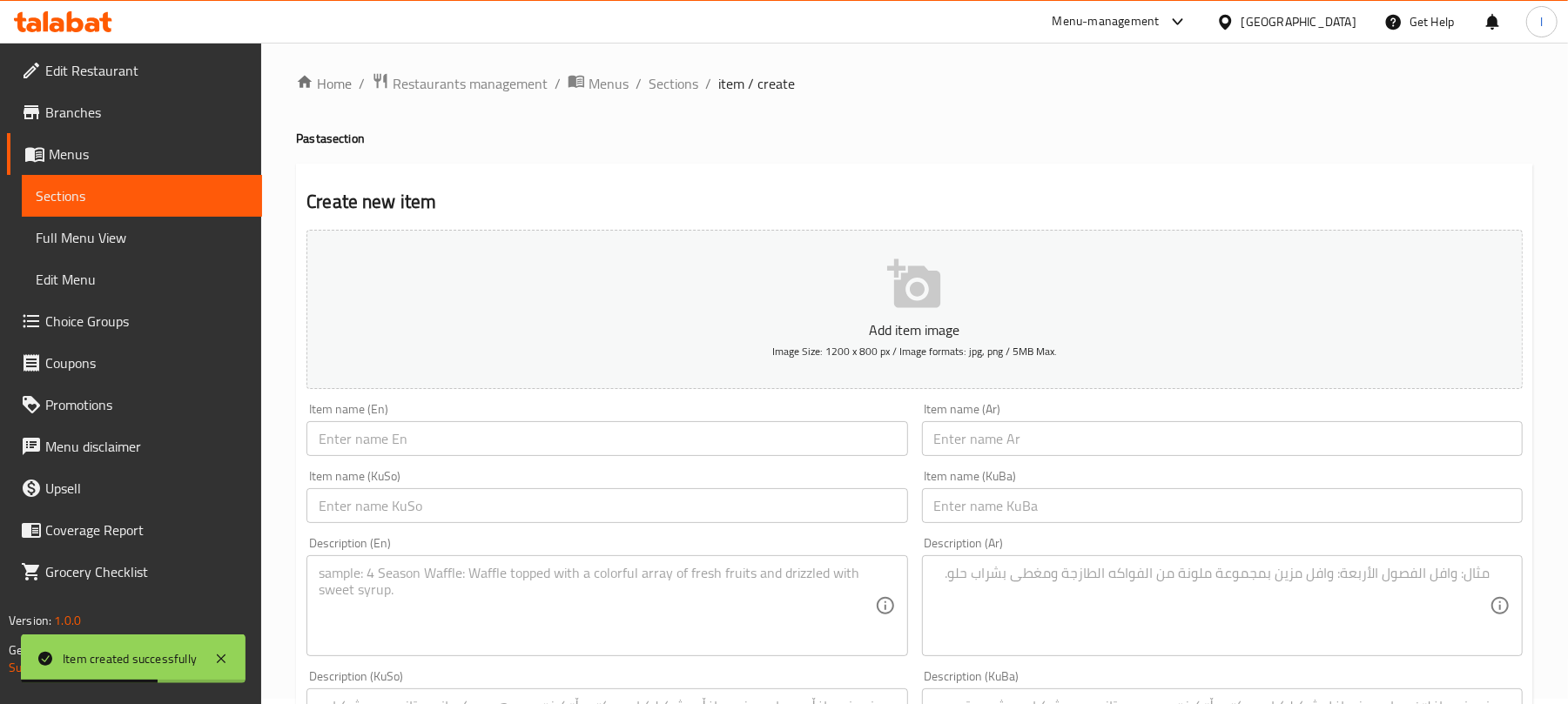
scroll to position [0, 0]
click at [458, 461] on input "text" at bounding box center [607, 443] width 601 height 34
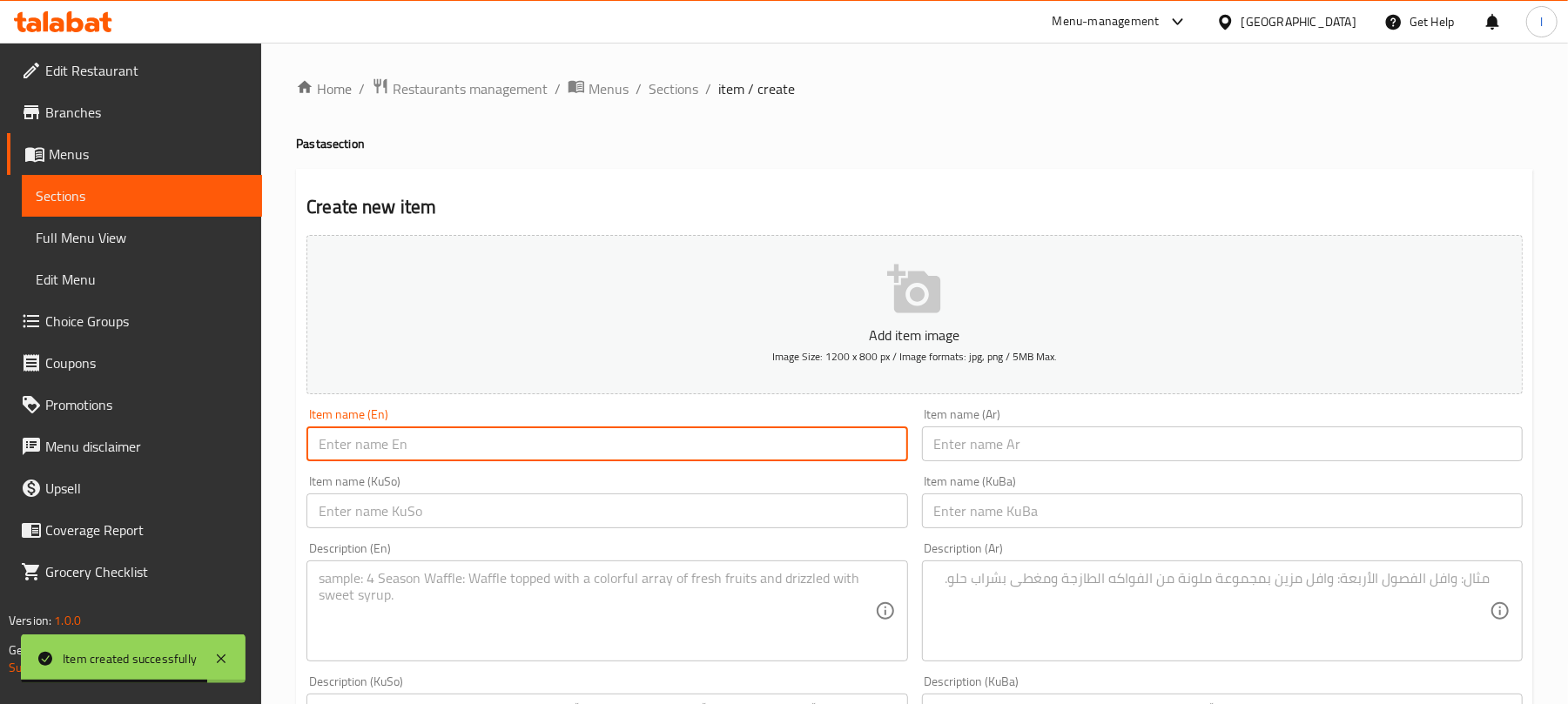
paste input "Spaghetti Bolognese"
type input "Spaghetti Bolognese Pasta"
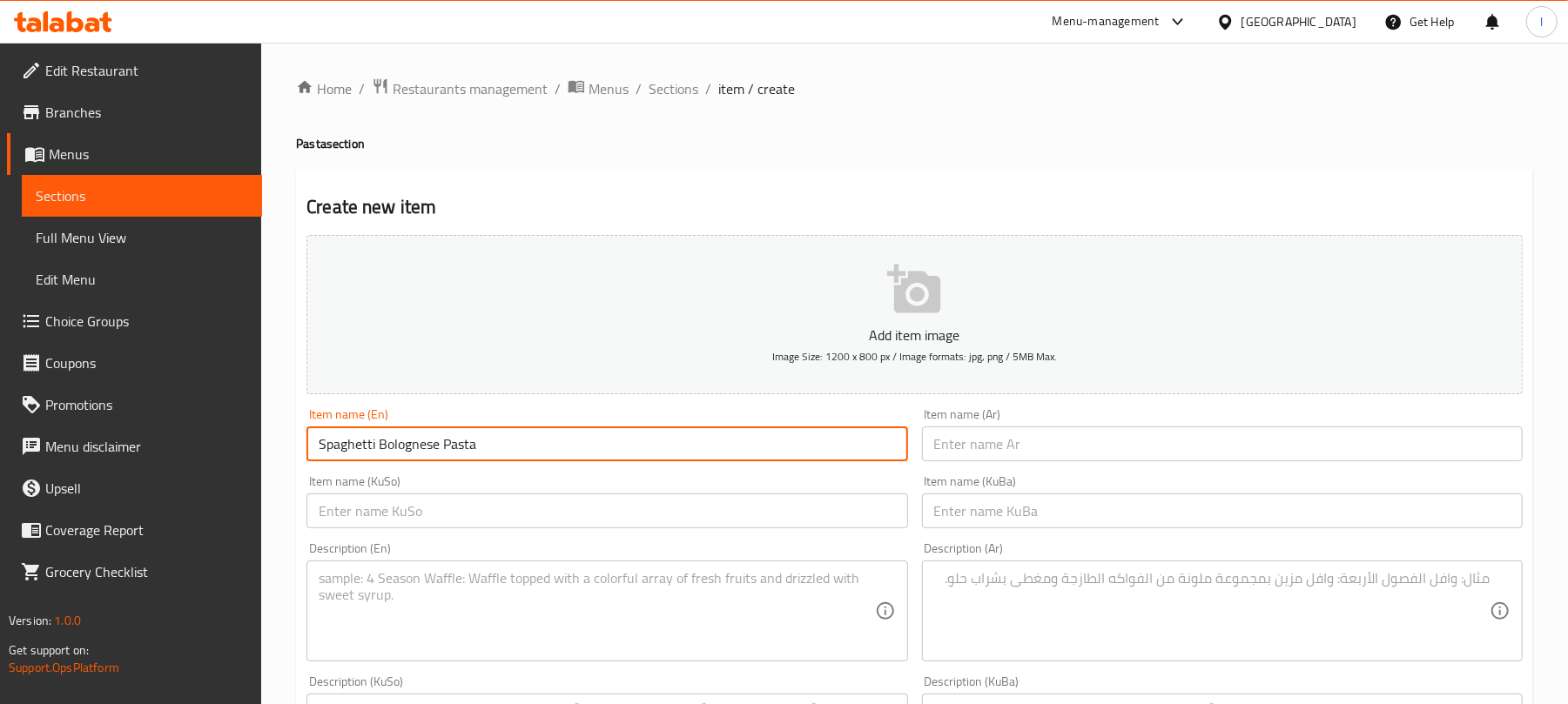
click at [1041, 450] on input "text" at bounding box center [1222, 443] width 601 height 34
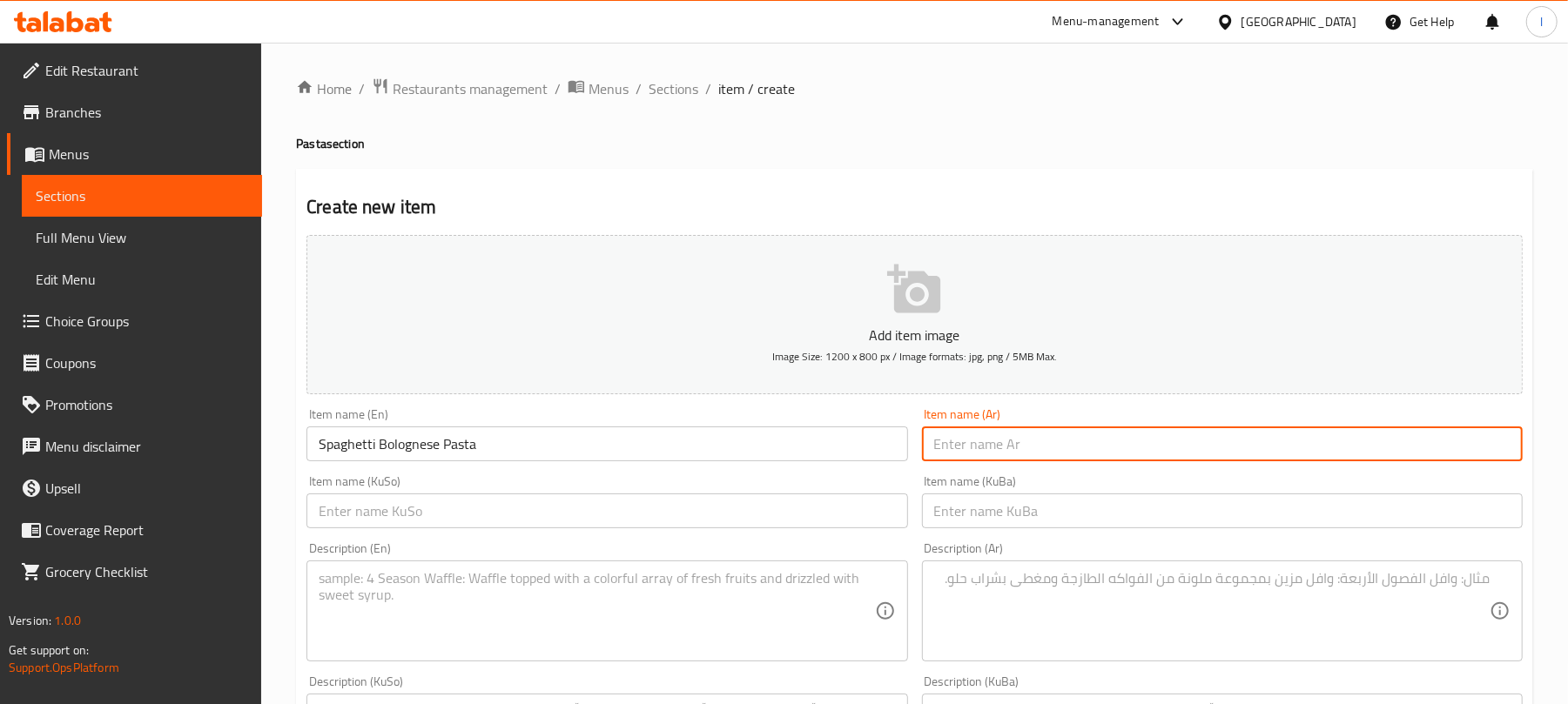
paste input "مكرونة سباغيتي بۆلۆنیز"
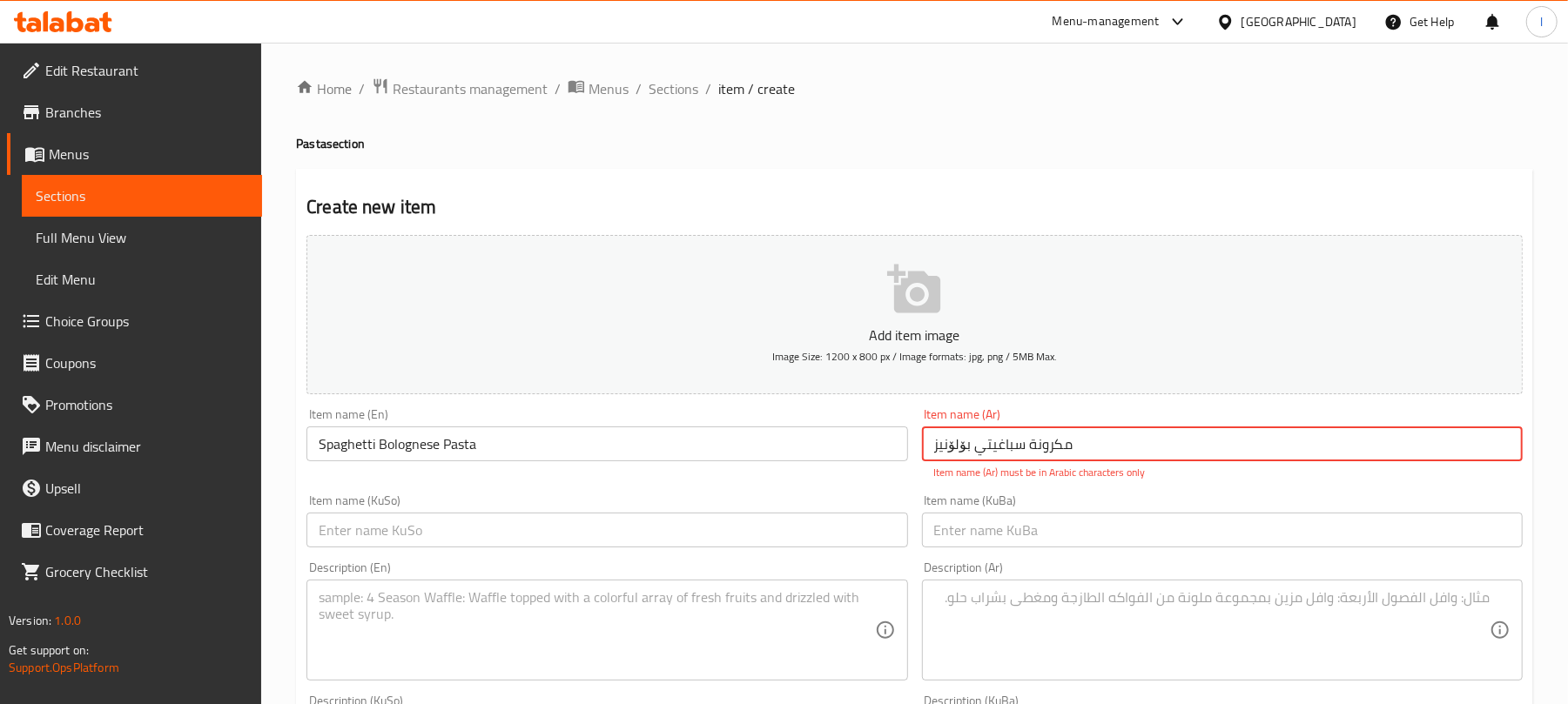
drag, startPoint x: 1108, startPoint y: 450, endPoint x: 669, endPoint y: 439, distance: 439.1
click at [669, 439] on div "Add item image Image Size: 1200 x 800 px / Image formats: jpg, png / 5MB Max. I…" at bounding box center [914, 713] width 1230 height 969
paste input "ولوني"
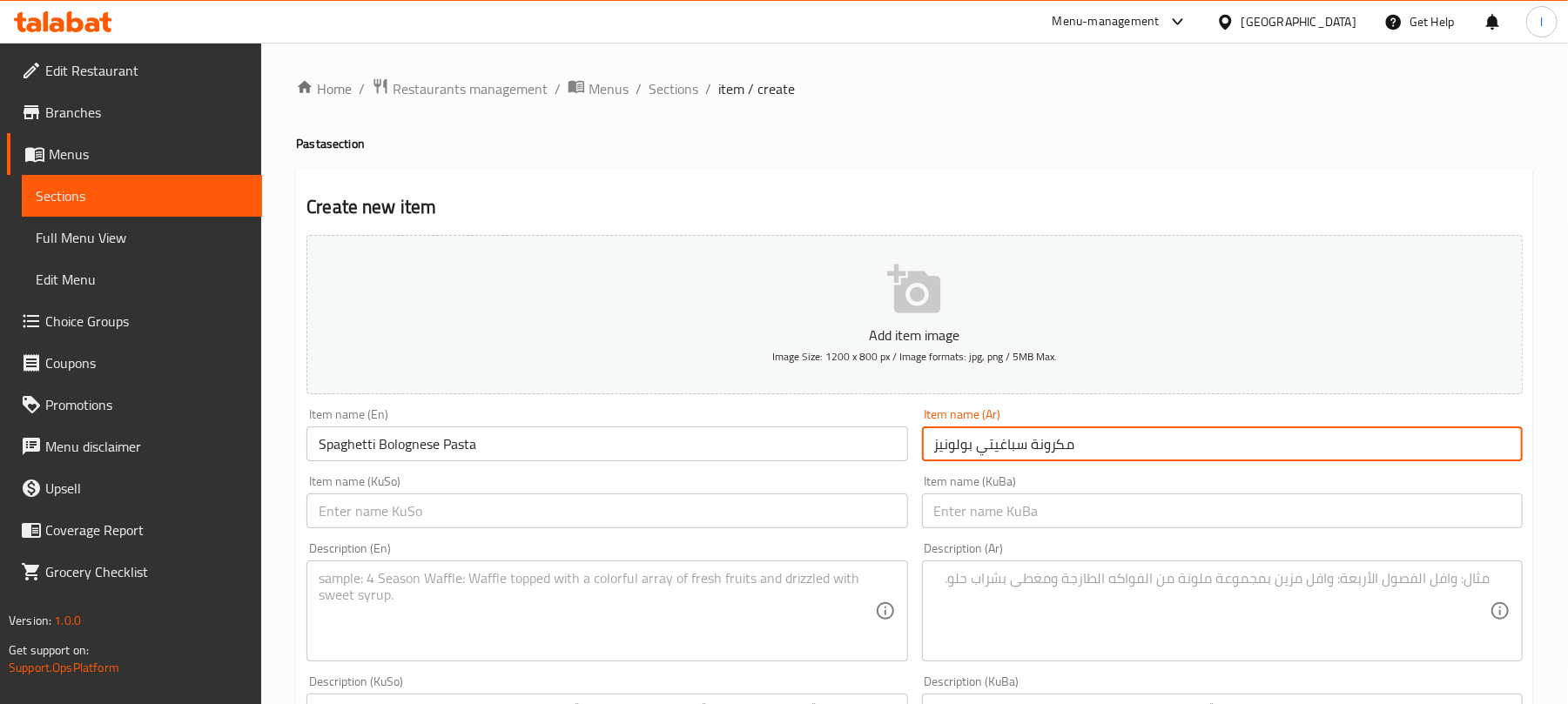
type input "مكرونة سباغيتي بولونيز"
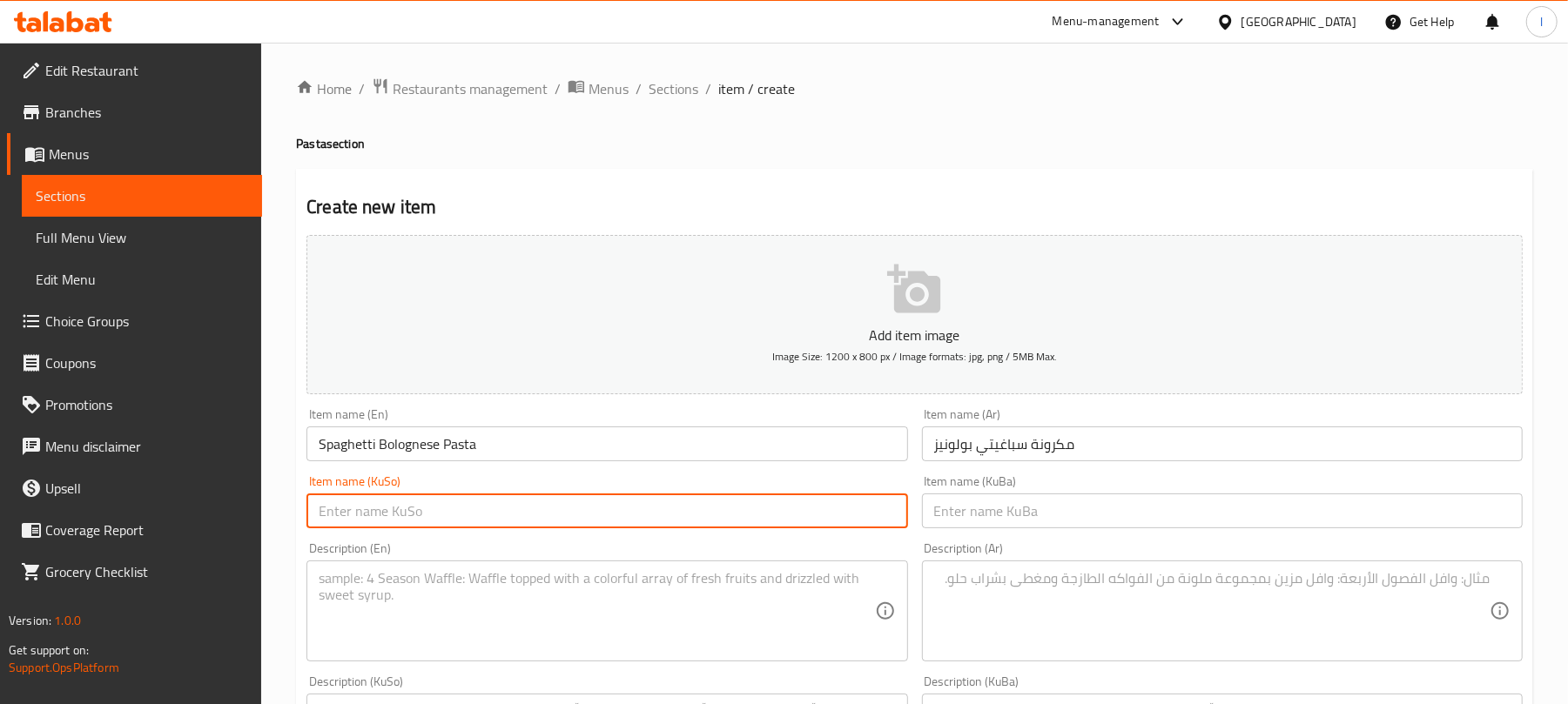
click at [793, 528] on input "text" at bounding box center [607, 510] width 601 height 34
paste input "پاستای سپاگێتی بۆلۆنیز"
type input "پاستای سپاگێتی بۆلۆنیز"
click at [1014, 531] on div "Item name (KuBa) Item name (KuBa)" at bounding box center [1222, 501] width 614 height 67
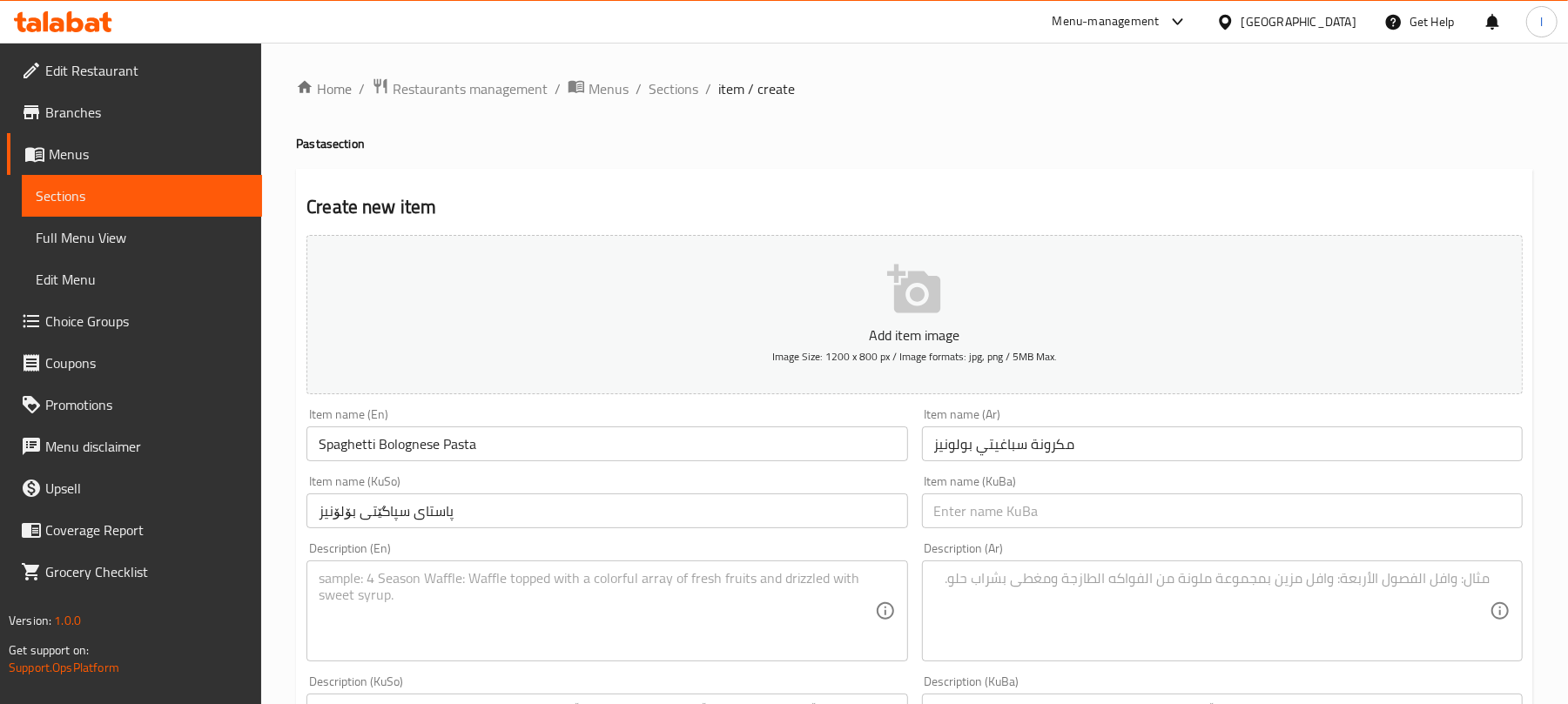
click at [1027, 515] on input "text" at bounding box center [1222, 510] width 601 height 34
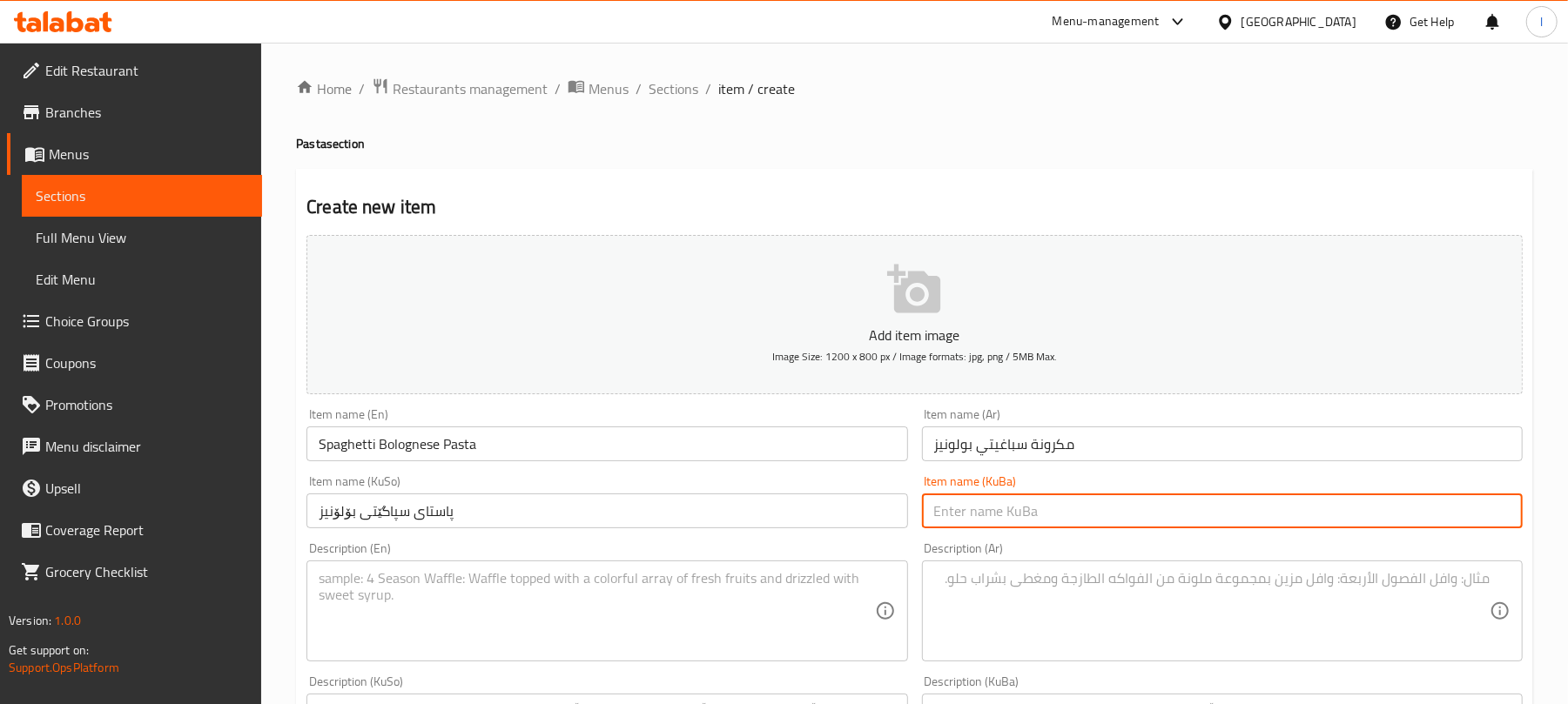
paste input "پاستای سپاگێتی بۆلۆنیز"
type input "پاستای سپاگێتی بۆلۆنیز"
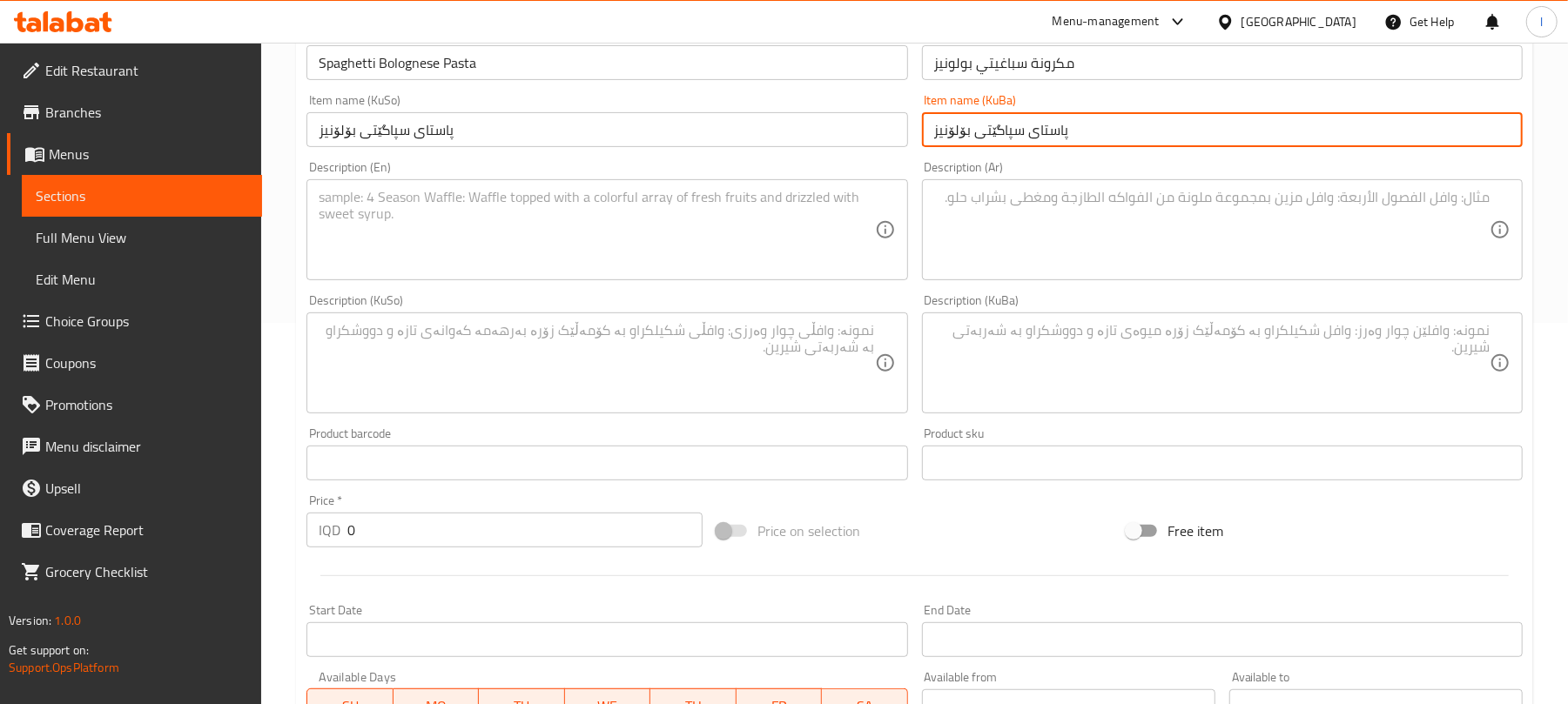
scroll to position [426, 0]
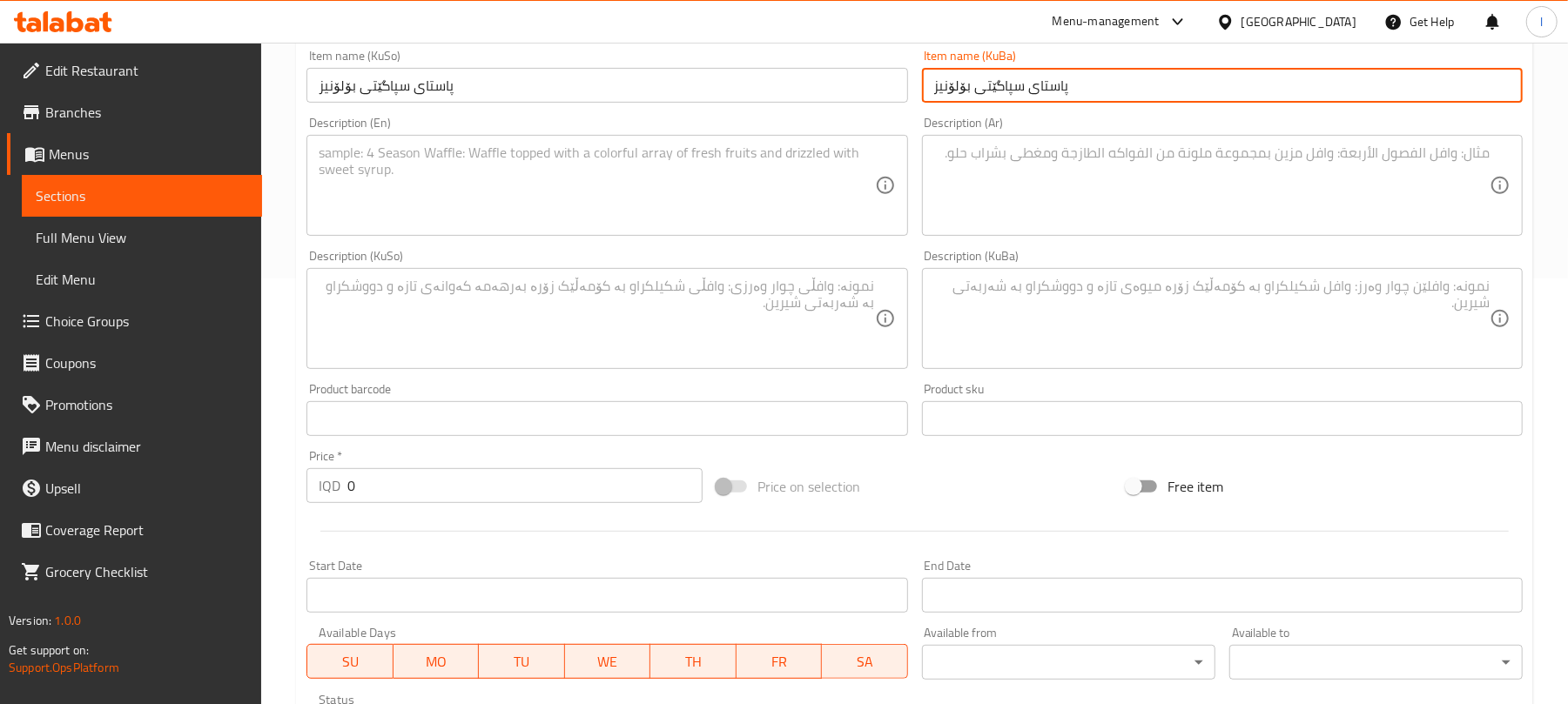
drag, startPoint x: 390, startPoint y: 488, endPoint x: 206, endPoint y: 464, distance: 185.6
click at [206, 464] on div "Edit Restaurant Branches Menus Sections Full Menu View Edit Menu Choice Groups …" at bounding box center [784, 310] width 1568 height 1387
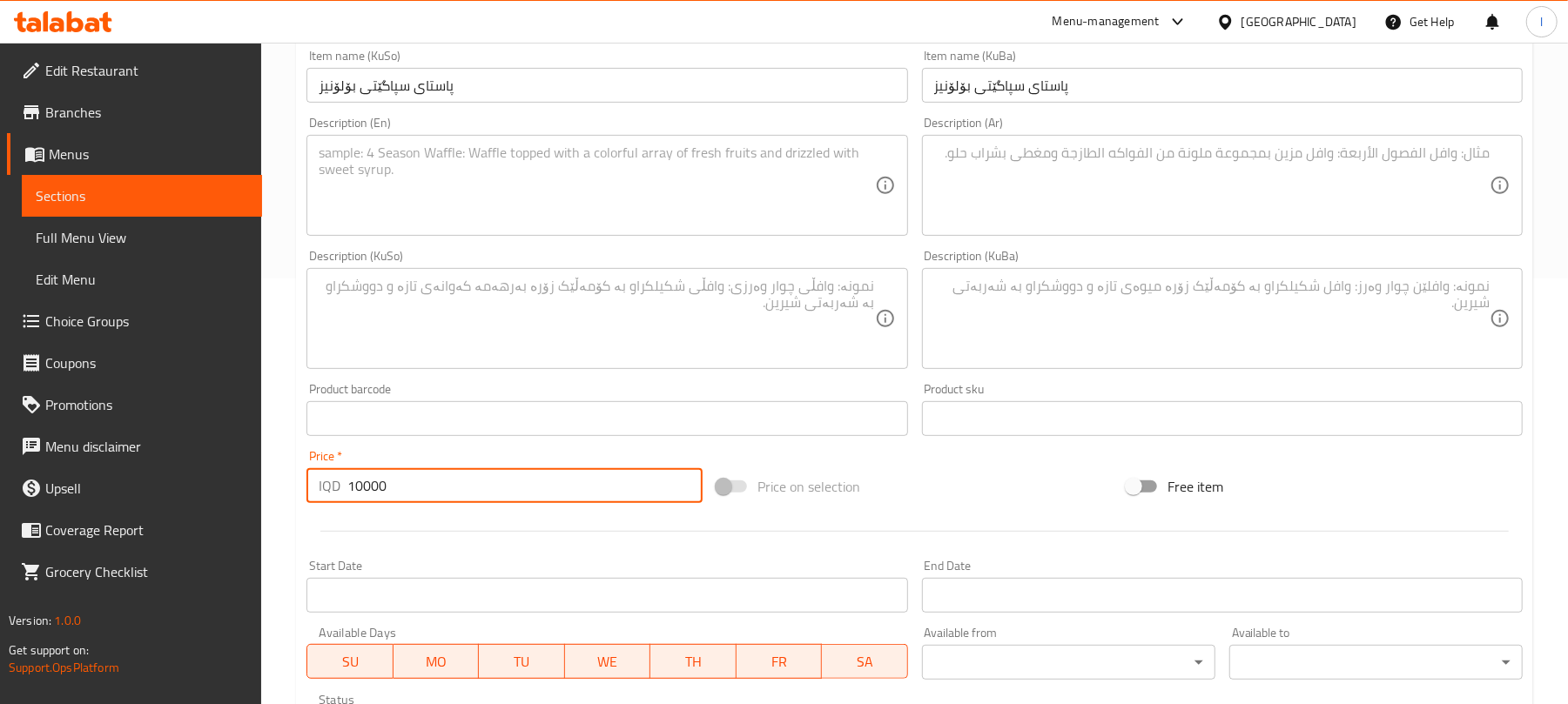
drag, startPoint x: 362, startPoint y: 482, endPoint x: 401, endPoint y: 488, distance: 39.5
click at [401, 488] on input "10000" at bounding box center [524, 485] width 355 height 34
type input "10000"
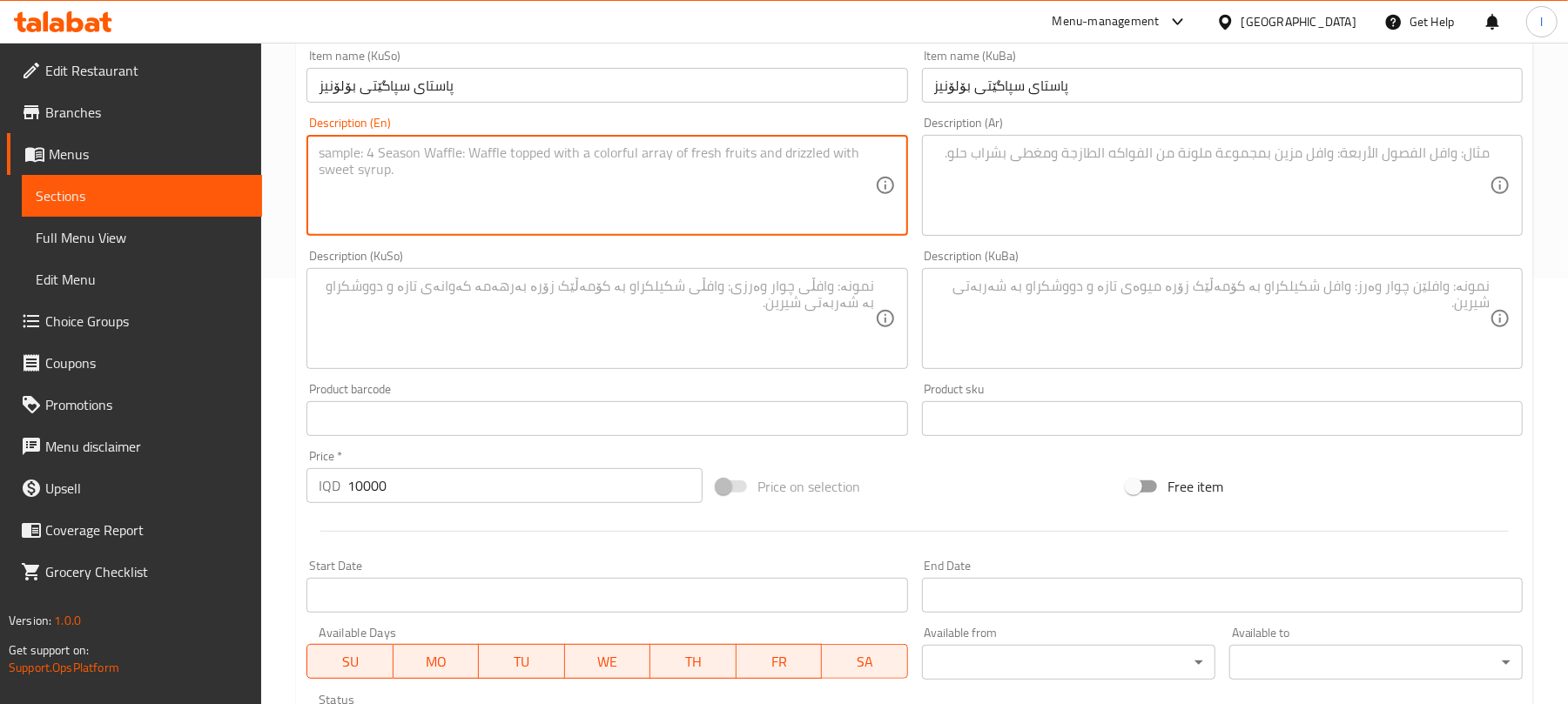
click at [407, 165] on textarea at bounding box center [596, 186] width 555 height 83
paste textarea "Classic spaghetti with slow cooked meat sauce."
type textarea "Classic spaghetti with slow cooked meat sauce."
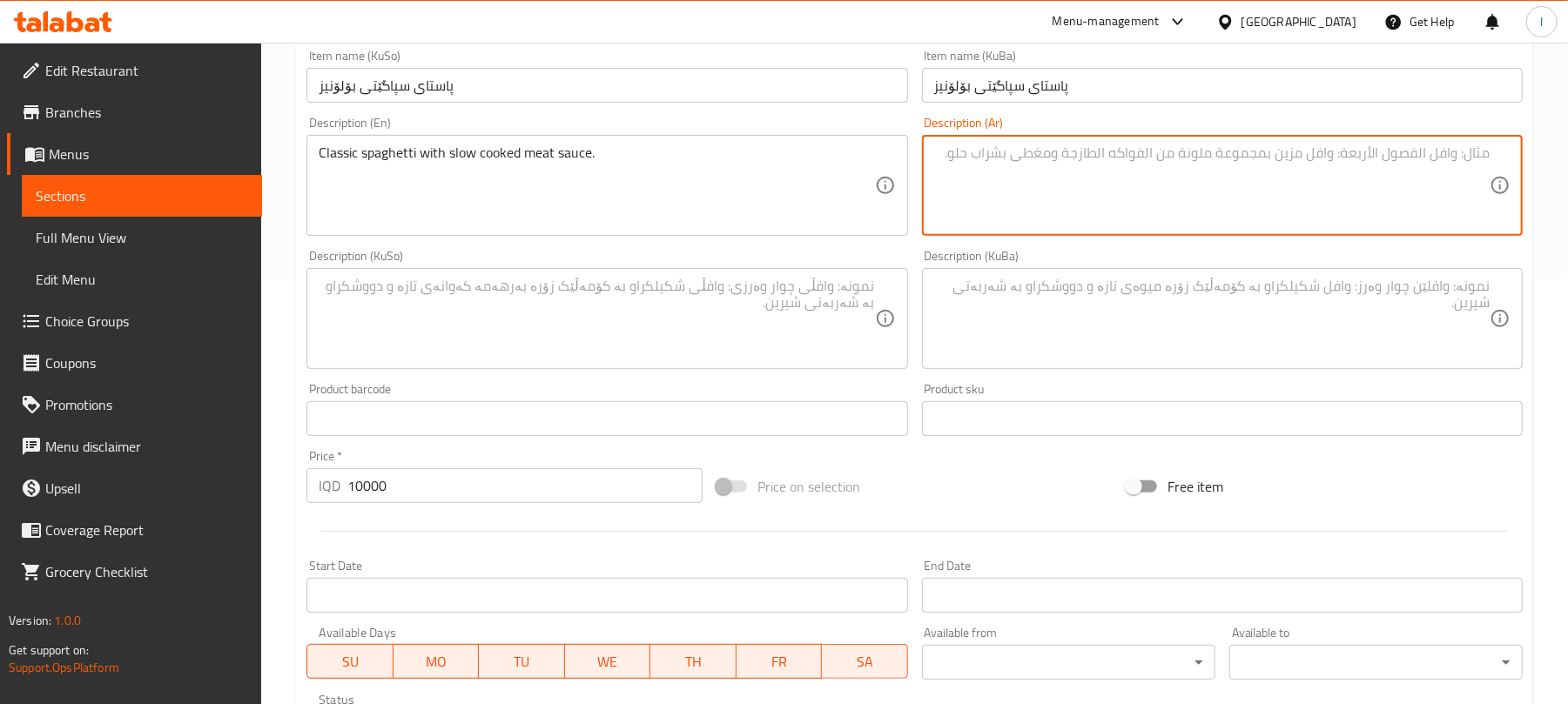
click at [1025, 199] on textarea at bounding box center [1211, 186] width 555 height 83
paste textarea "سباغيتي كلاسيكية مع صلصة اللحم المطبوخة ببطء."
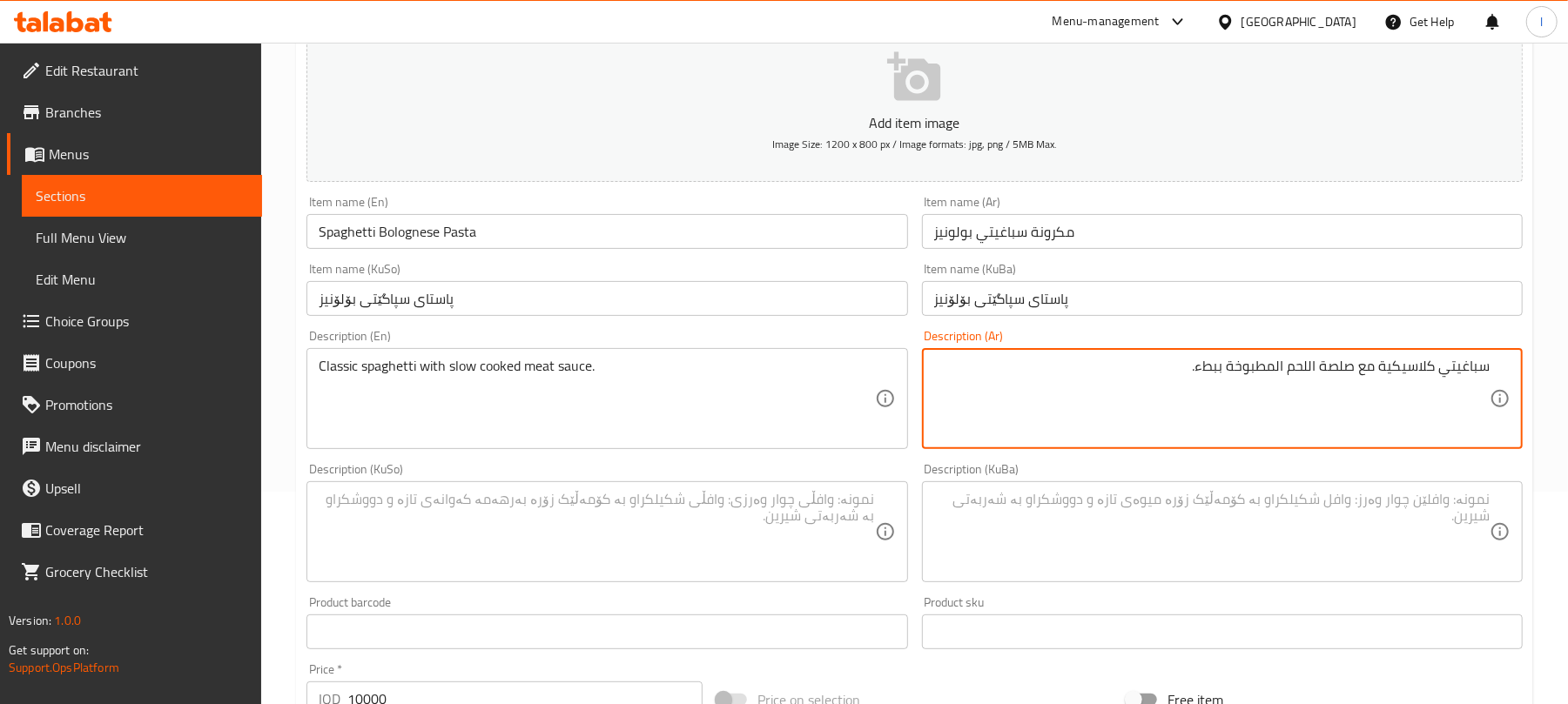
scroll to position [220, 0]
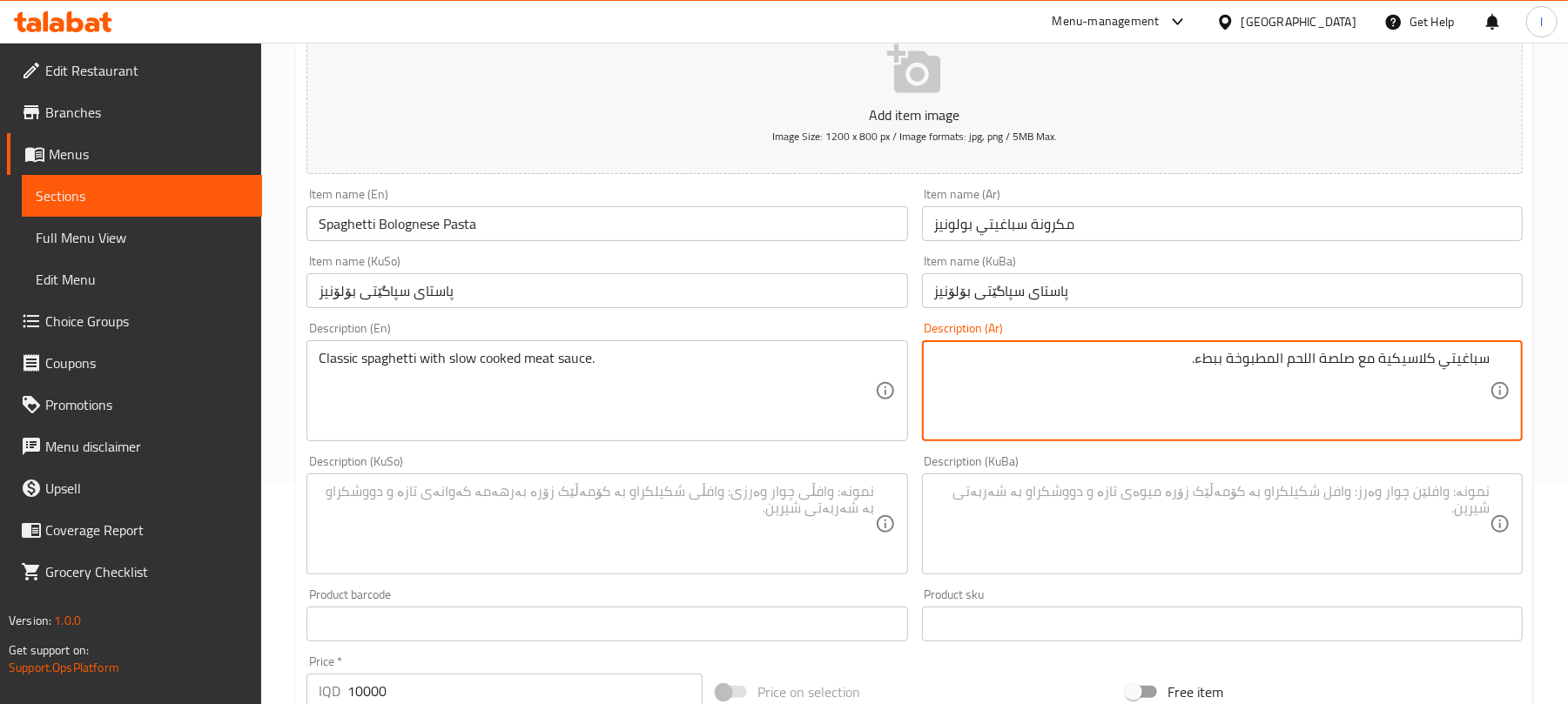
click at [1307, 367] on textarea "سباغيتي كلاسيكية مع صلصة اللحم المطبوخة ببطء." at bounding box center [1211, 391] width 555 height 83
click at [1279, 357] on textarea "سباغيتي كلاسيكية مع صلصة لحم المطبوخة ببطء." at bounding box center [1211, 391] width 555 height 83
type textarea "سباغيتي كلاسيكية مع صلصة لحم مطبوخة ببطء."
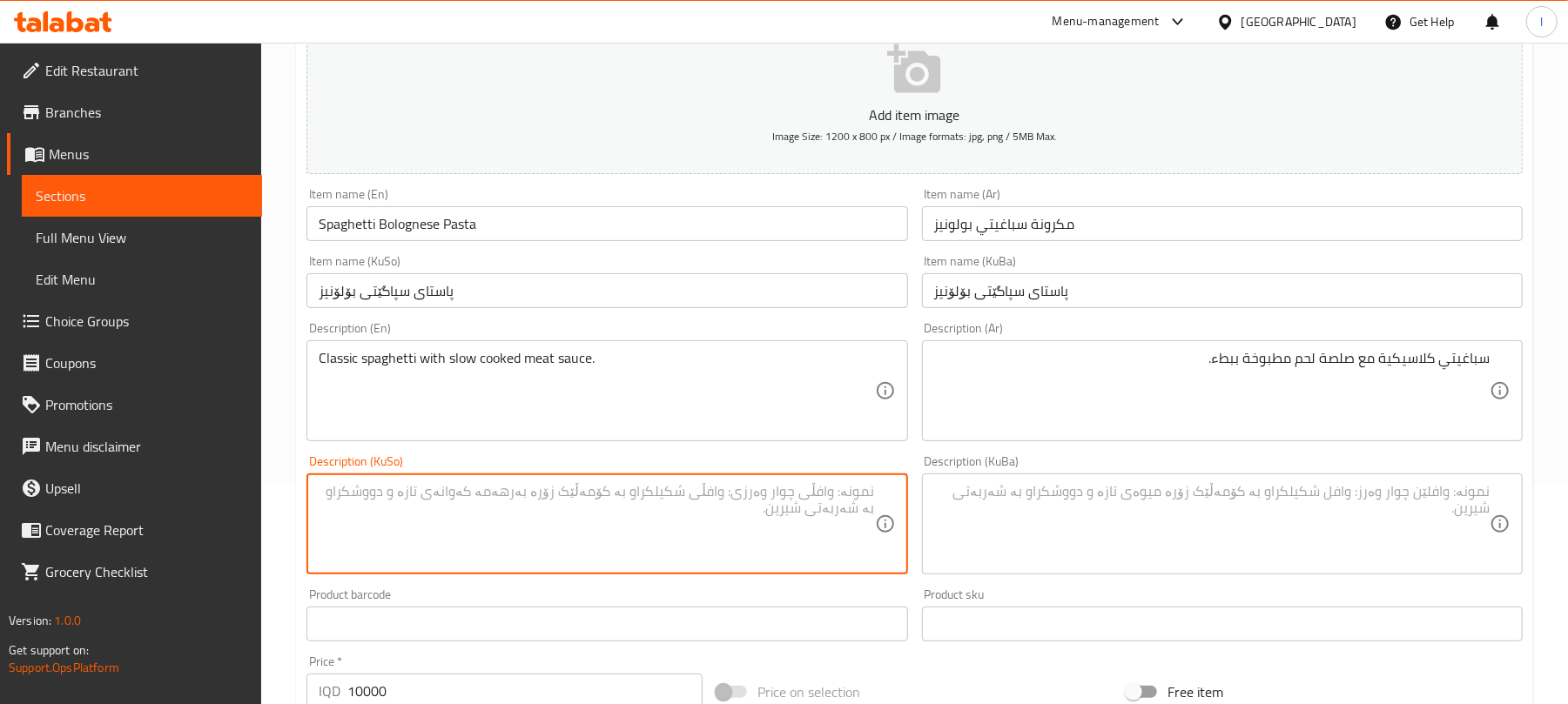
click at [657, 519] on textarea at bounding box center [596, 524] width 555 height 83
click at [651, 505] on textarea "سپاگێتی کلاسیک لەگەڵ سۆسی گۆشتی کوڵاوی هێواش" at bounding box center [596, 524] width 555 height 83
click at [652, 505] on textarea "سپاگێتی کلاسیک لەگەڵ سۆسی گۆشتی کوڵاوی هێواش" at bounding box center [596, 524] width 555 height 83
type textarea "سپاگێتی کلاسیک لەگەڵ سۆسی گۆشتی کوڵاوی هێواش"
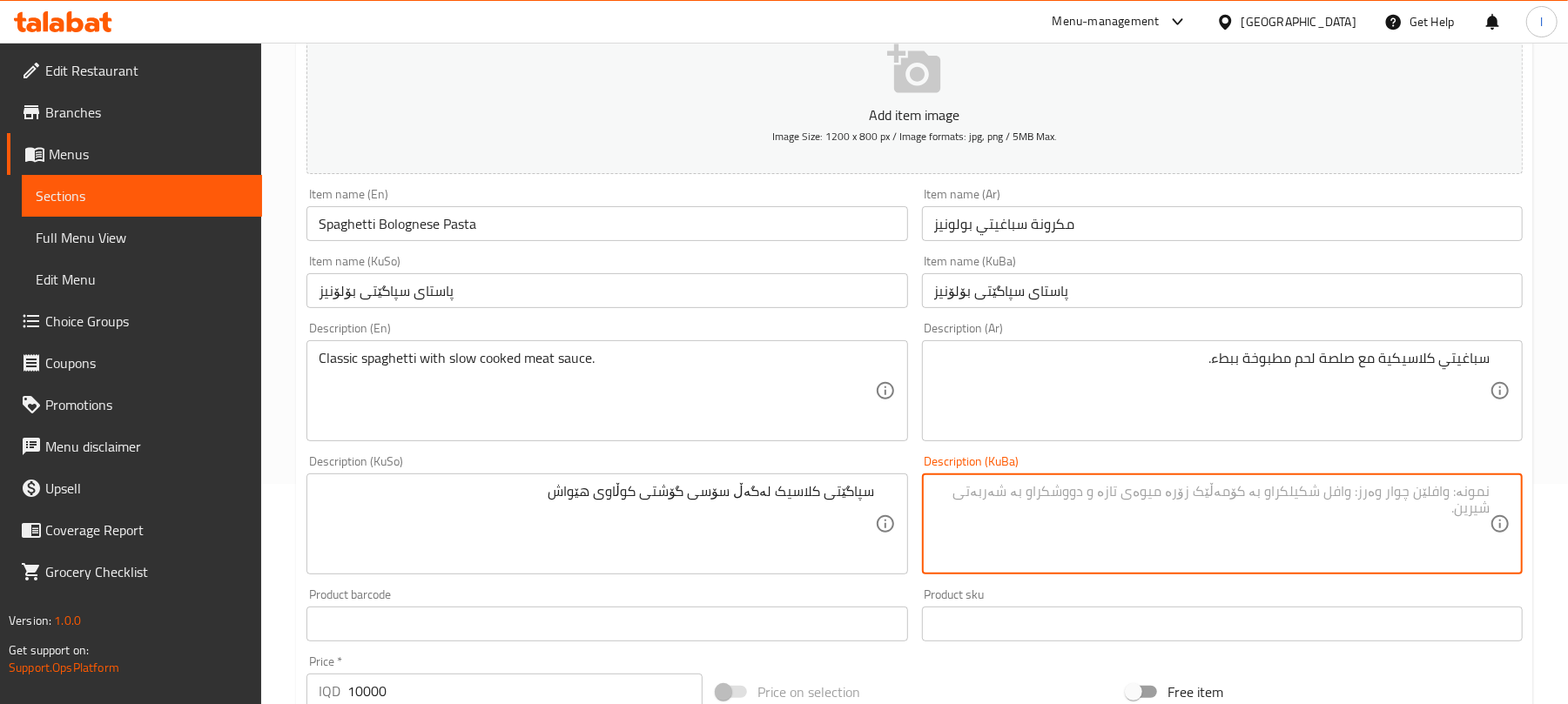
click at [1132, 510] on textarea at bounding box center [1211, 524] width 555 height 83
paste textarea "سپاگێتی کلاسیک لەگەڵ سۆسی گۆشتی کوڵاوی هێواش"
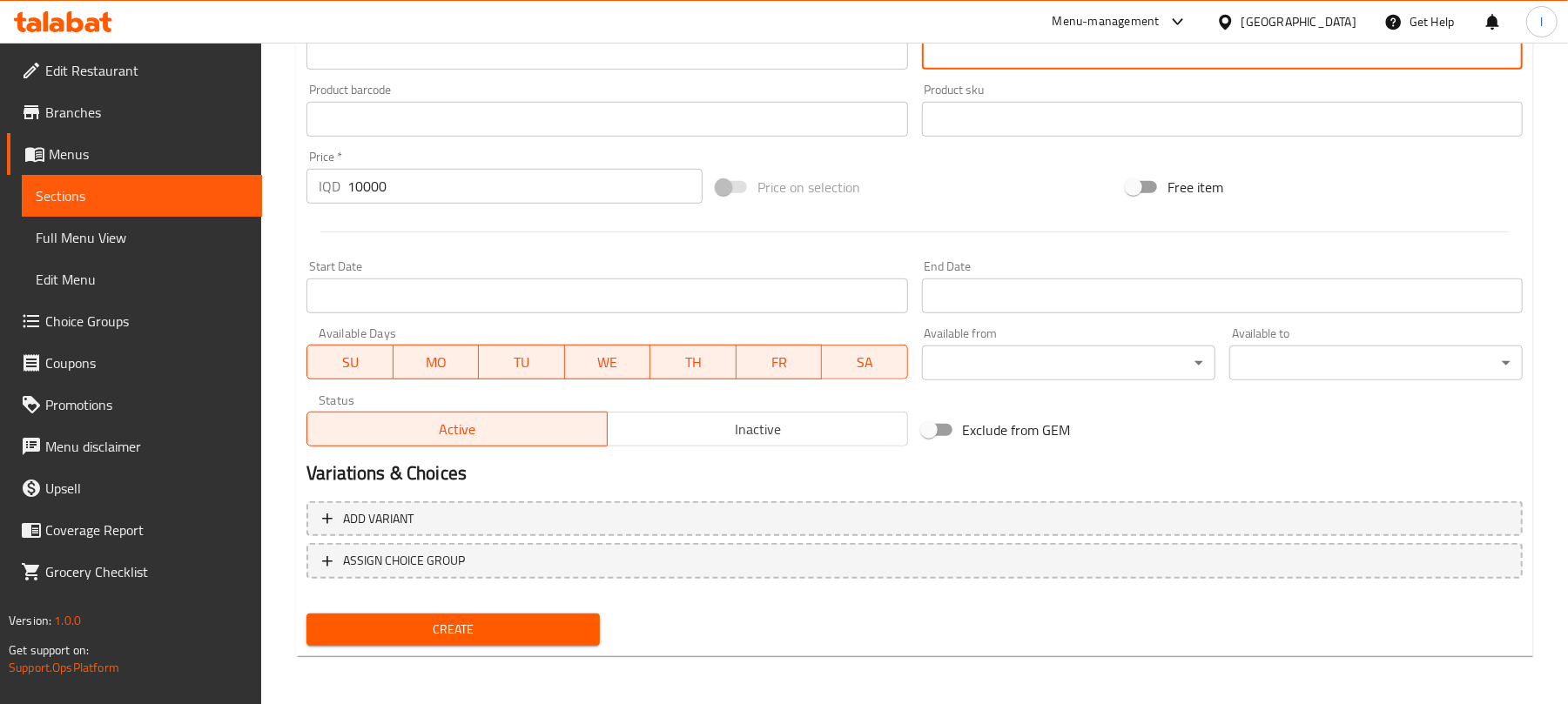
type textarea "سپاگێتی کلاسیک لەگەڵ سۆسی گۆشتی کوڵاوی هێواش"
click at [497, 634] on button "Create" at bounding box center [453, 629] width 293 height 32
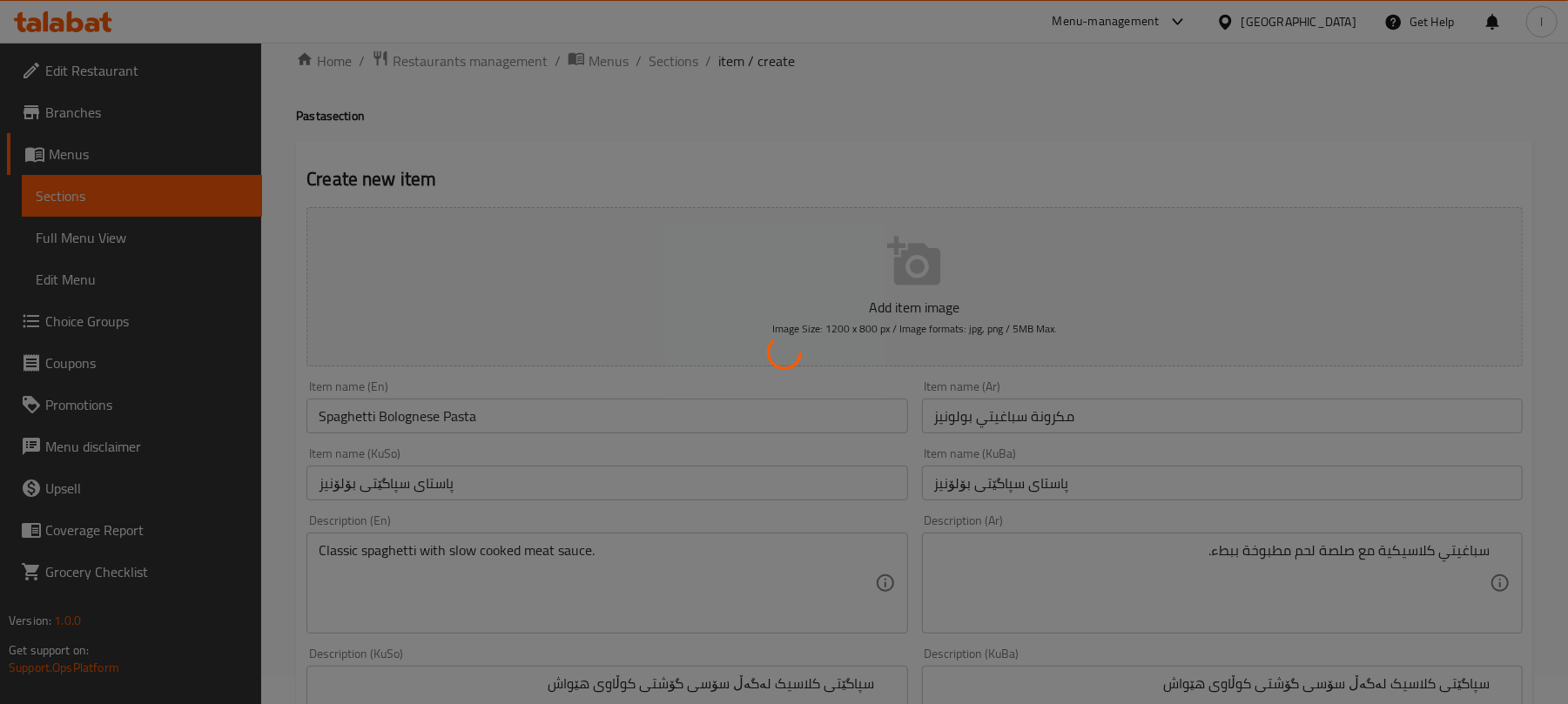
scroll to position [0, 0]
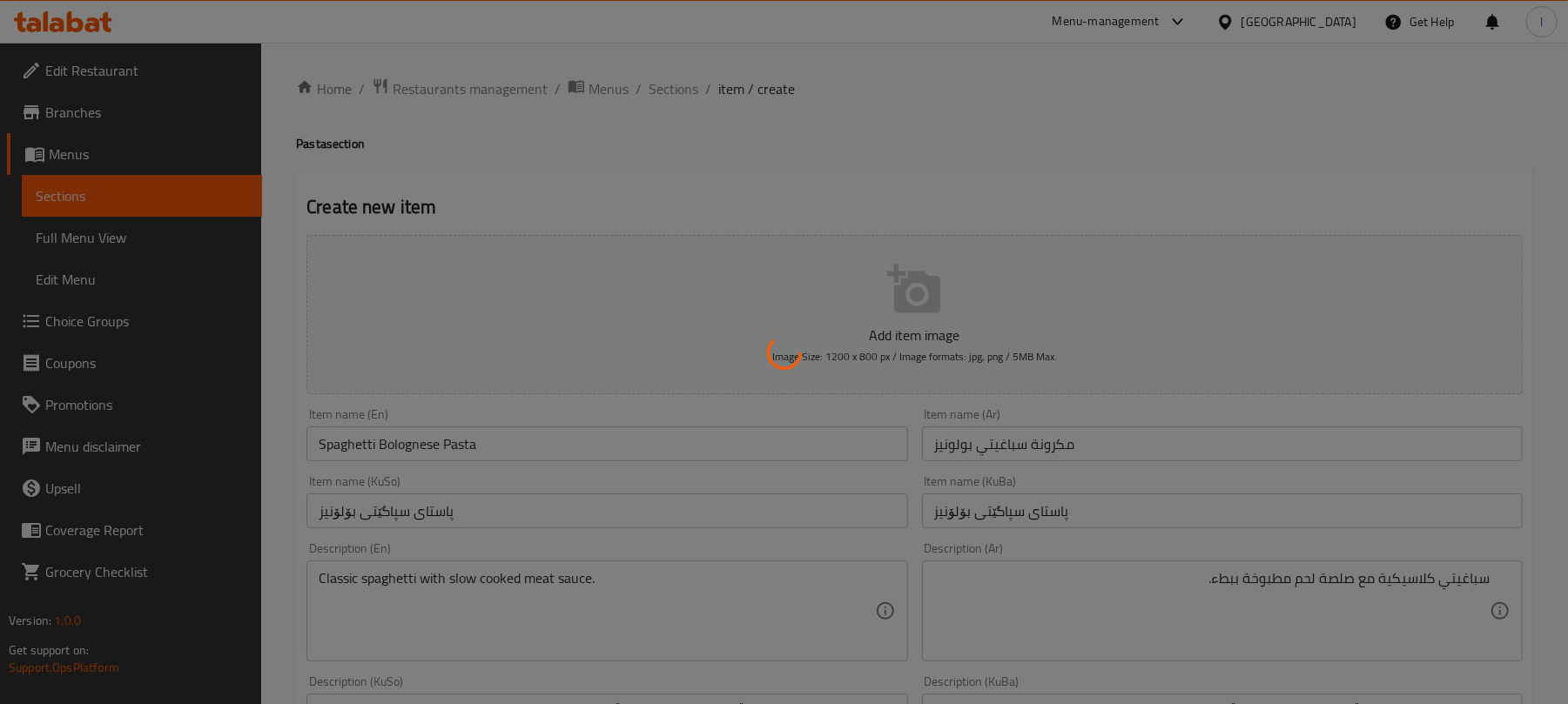
type input "0"
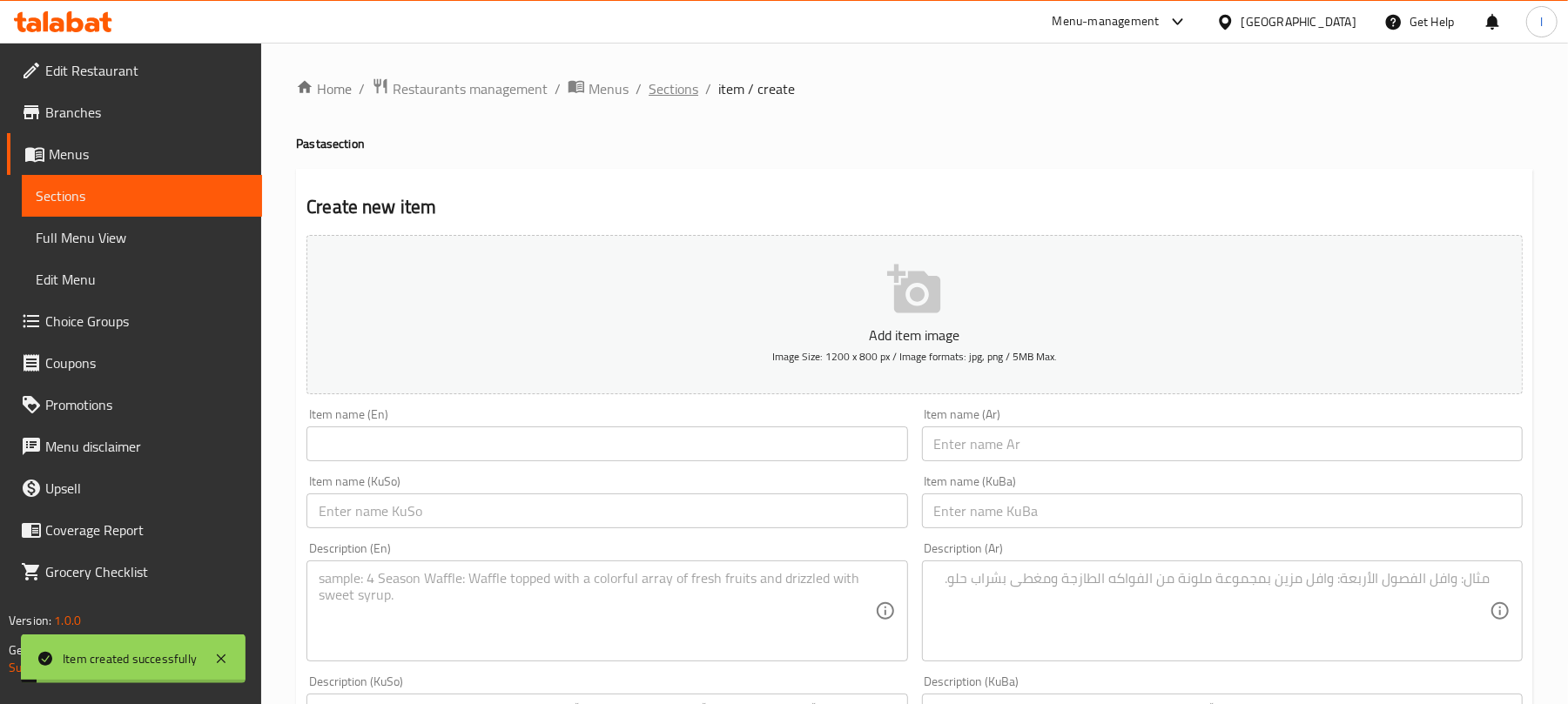
click at [672, 88] on span "Sections" at bounding box center [673, 88] width 49 height 21
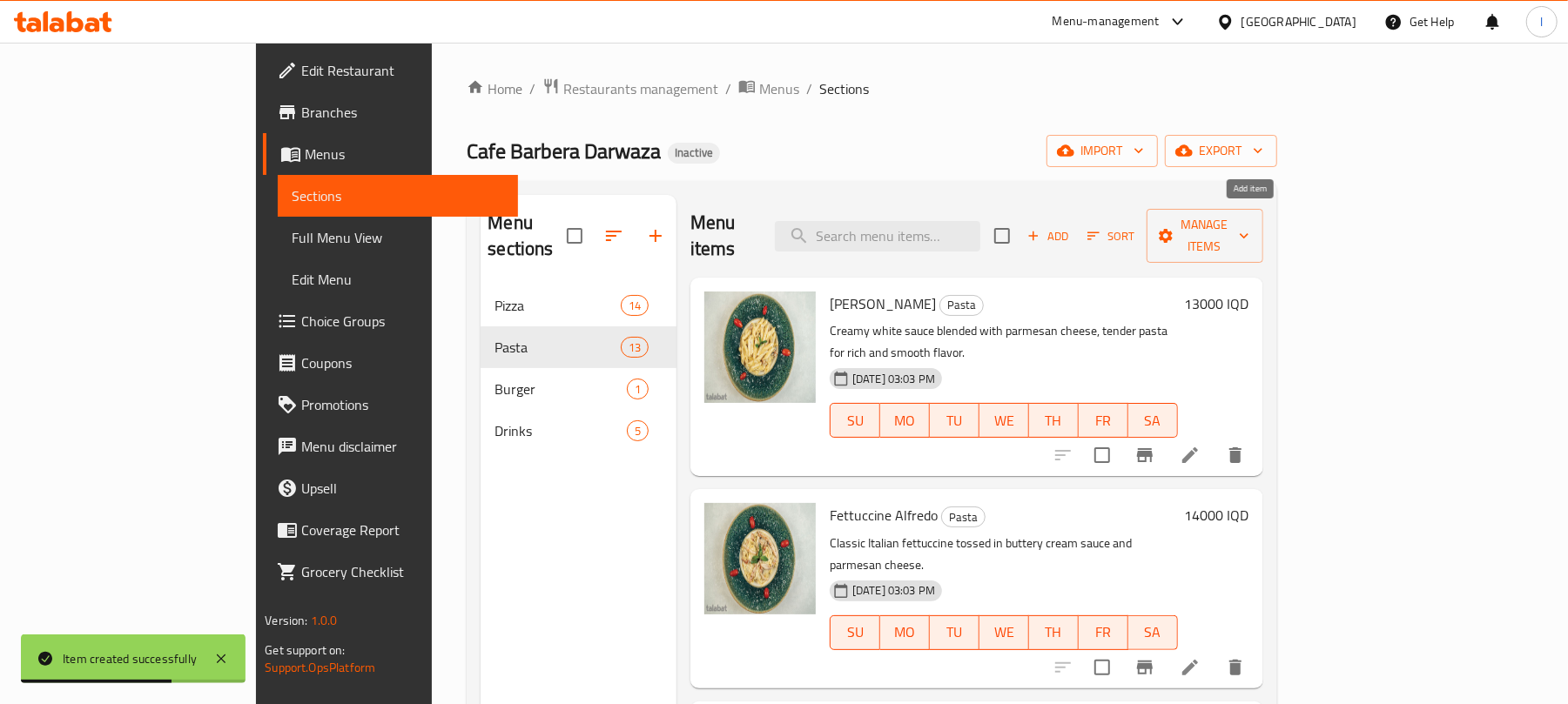
click at [1075, 223] on button "Add" at bounding box center [1048, 236] width 56 height 27
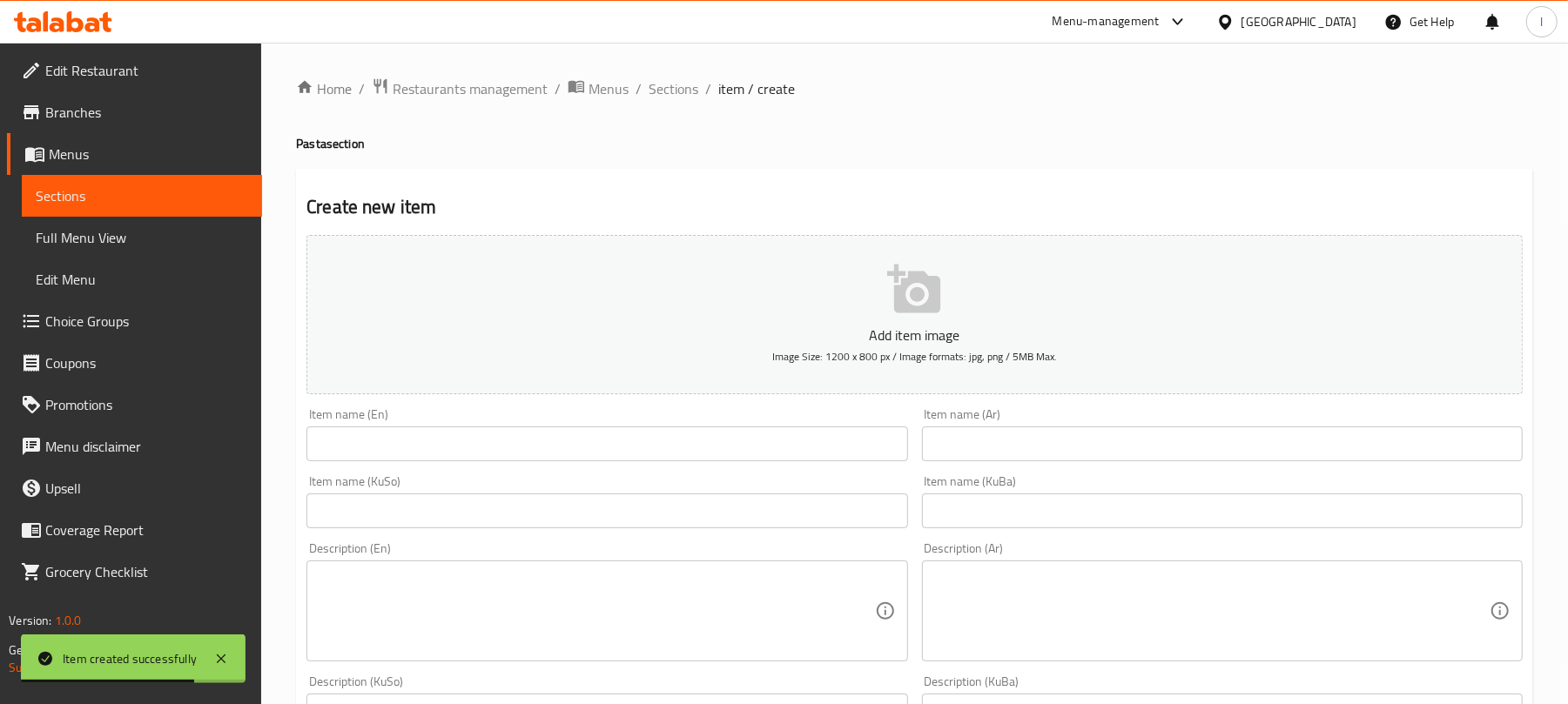
click at [461, 425] on div "Item name (En) Item name (En)" at bounding box center [607, 435] width 601 height 53
click at [475, 447] on input "text" at bounding box center [607, 443] width 601 height 34
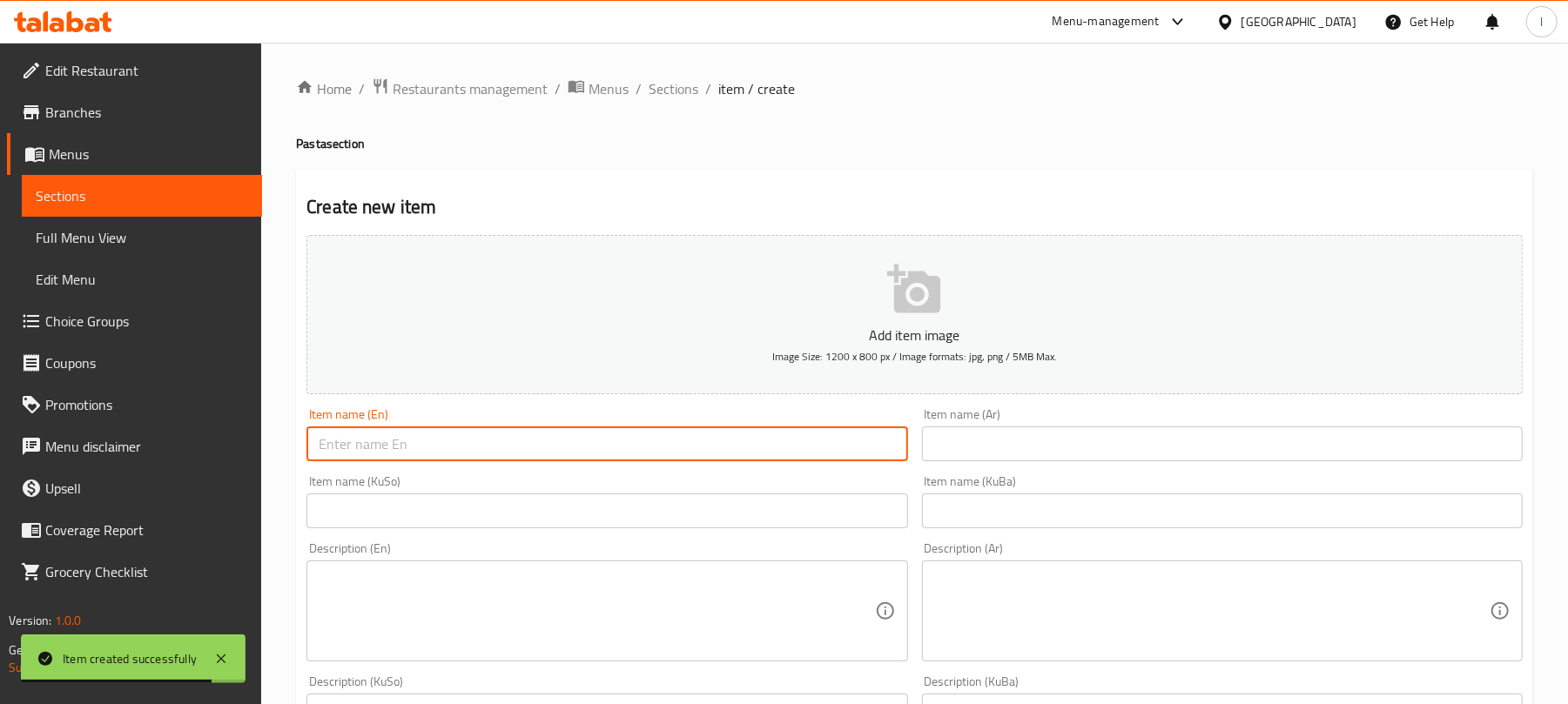
paste input "Shrimp Pasta"
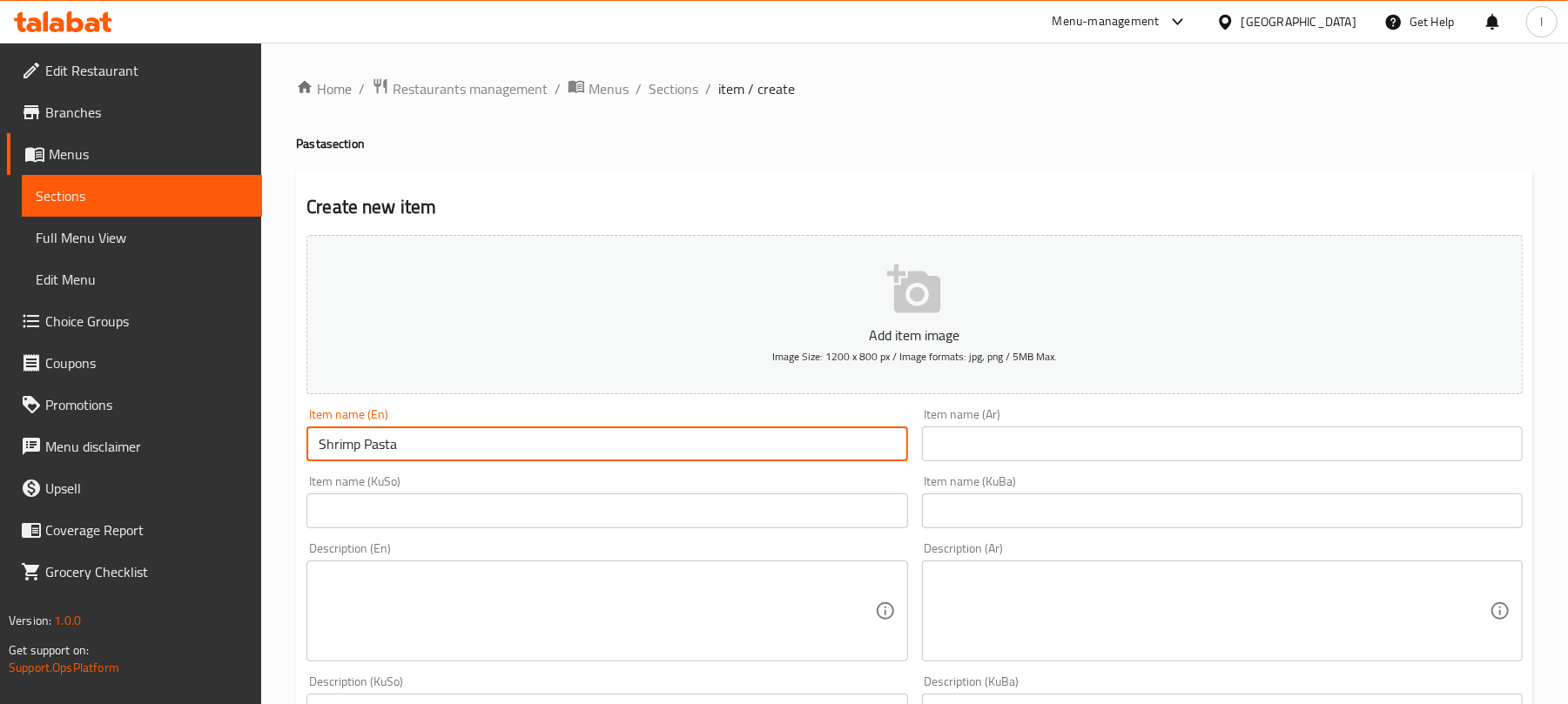
type input "Shrimp Pasta"
click at [1005, 440] on input "text" at bounding box center [1222, 443] width 601 height 34
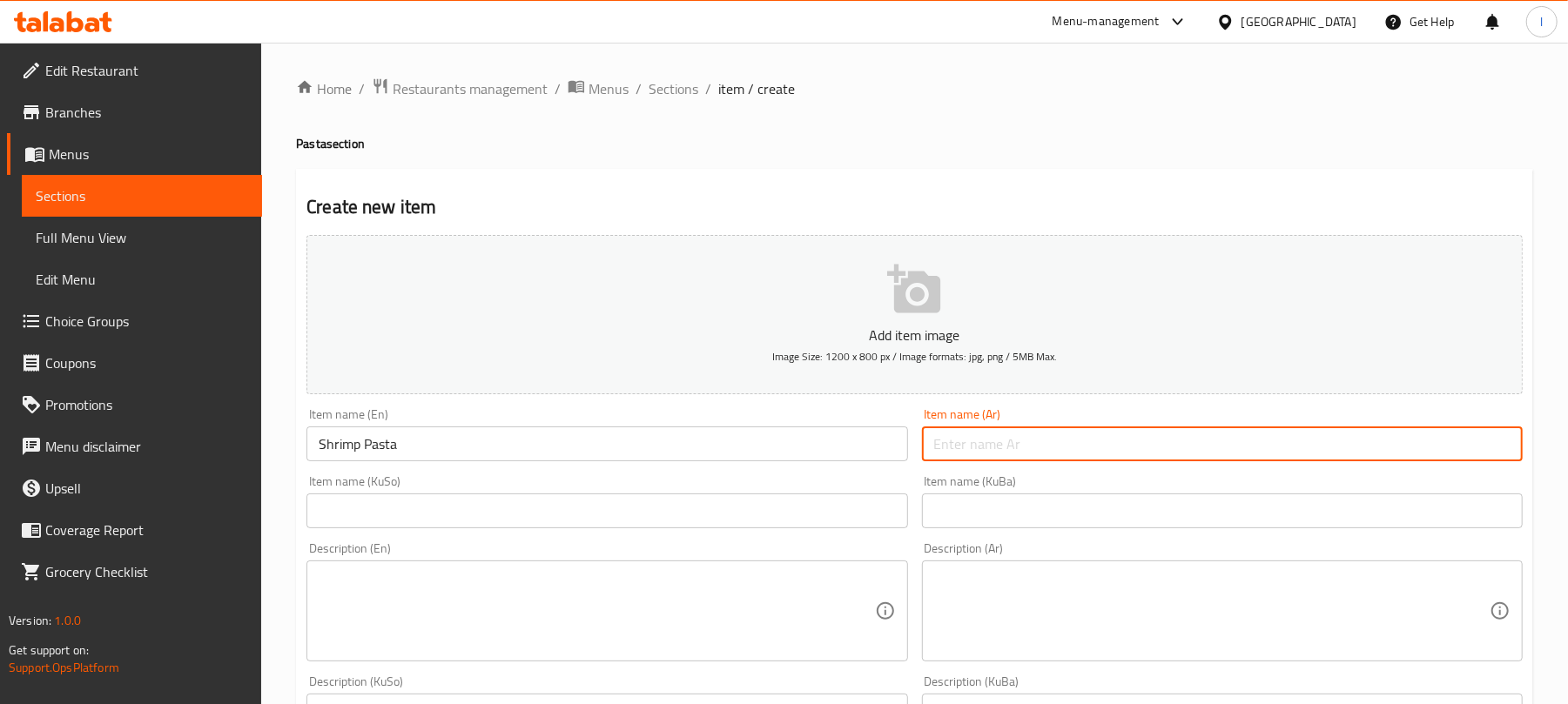
paste input "مكرونة بالروبيان"
type input "مكرونة بالروبيان"
click at [738, 516] on input "text" at bounding box center [607, 510] width 601 height 34
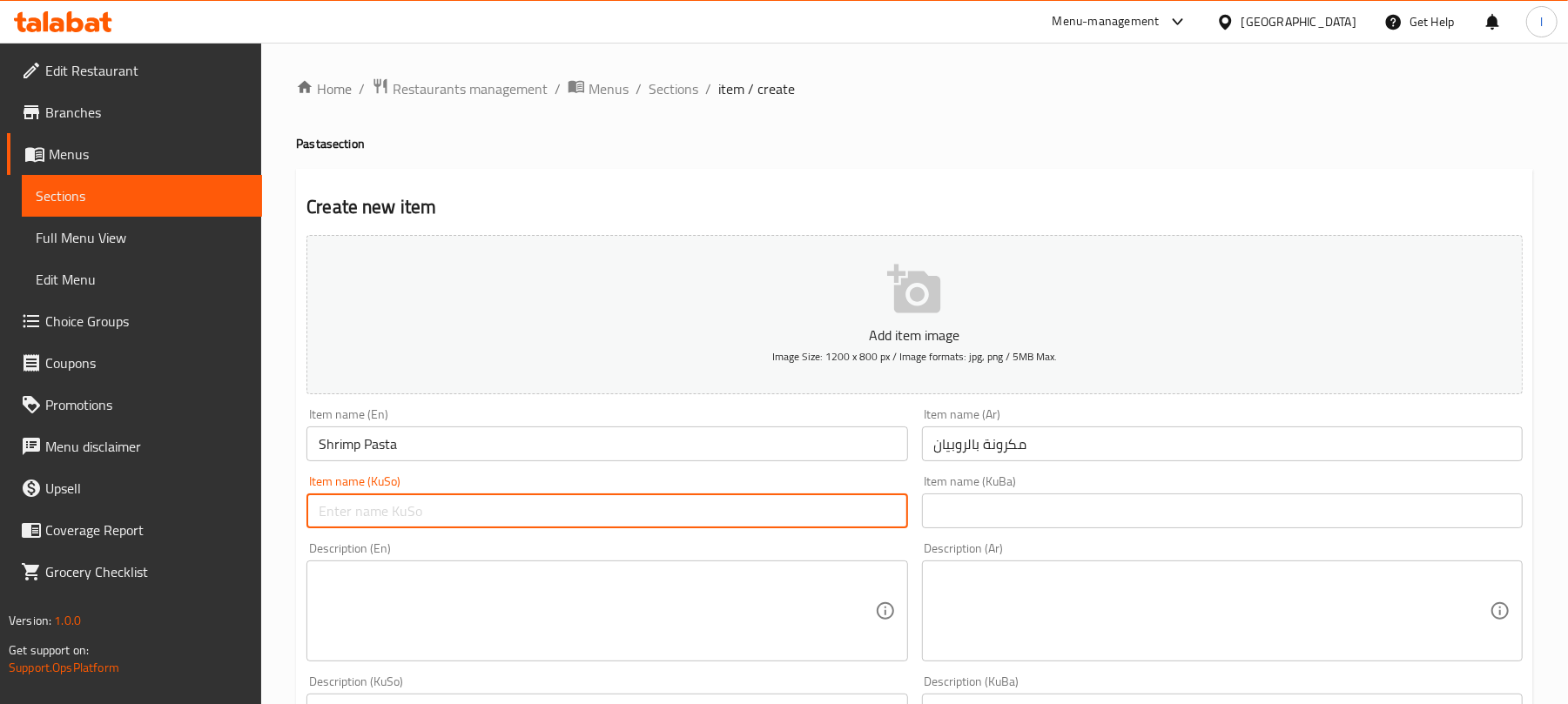
paste input "پاستا بە ڕۆبیان"
type input "پاستا بە ڕۆبیان"
click at [515, 587] on textarea at bounding box center [596, 612] width 555 height 83
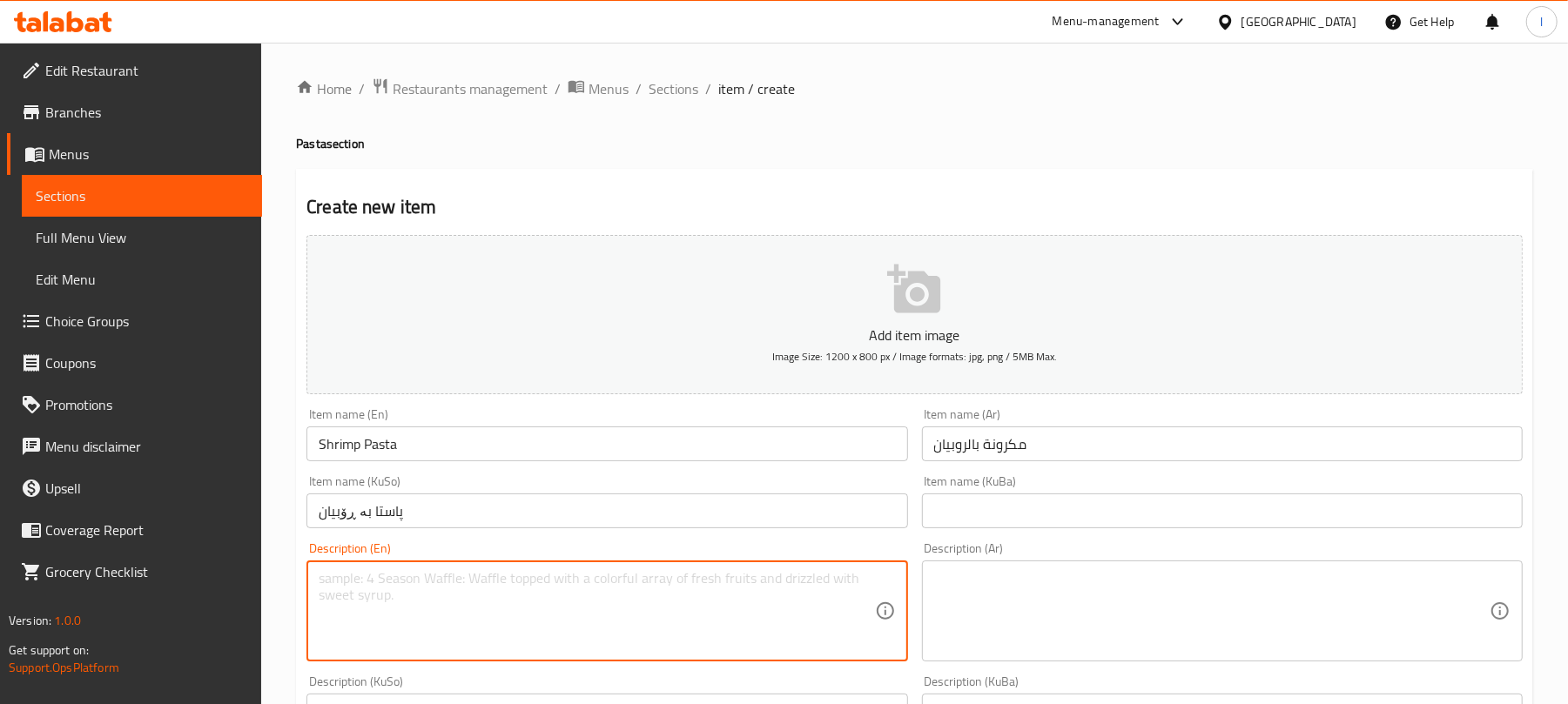
paste textarea "Pasta tossed with juicy shrimp, spaghetti, corn and pasta sauce"
type textarea "Pasta tossed with juicy shrimp, spaghetti, corn and pasta sauce"
click at [1043, 583] on textarea at bounding box center [1211, 612] width 555 height 83
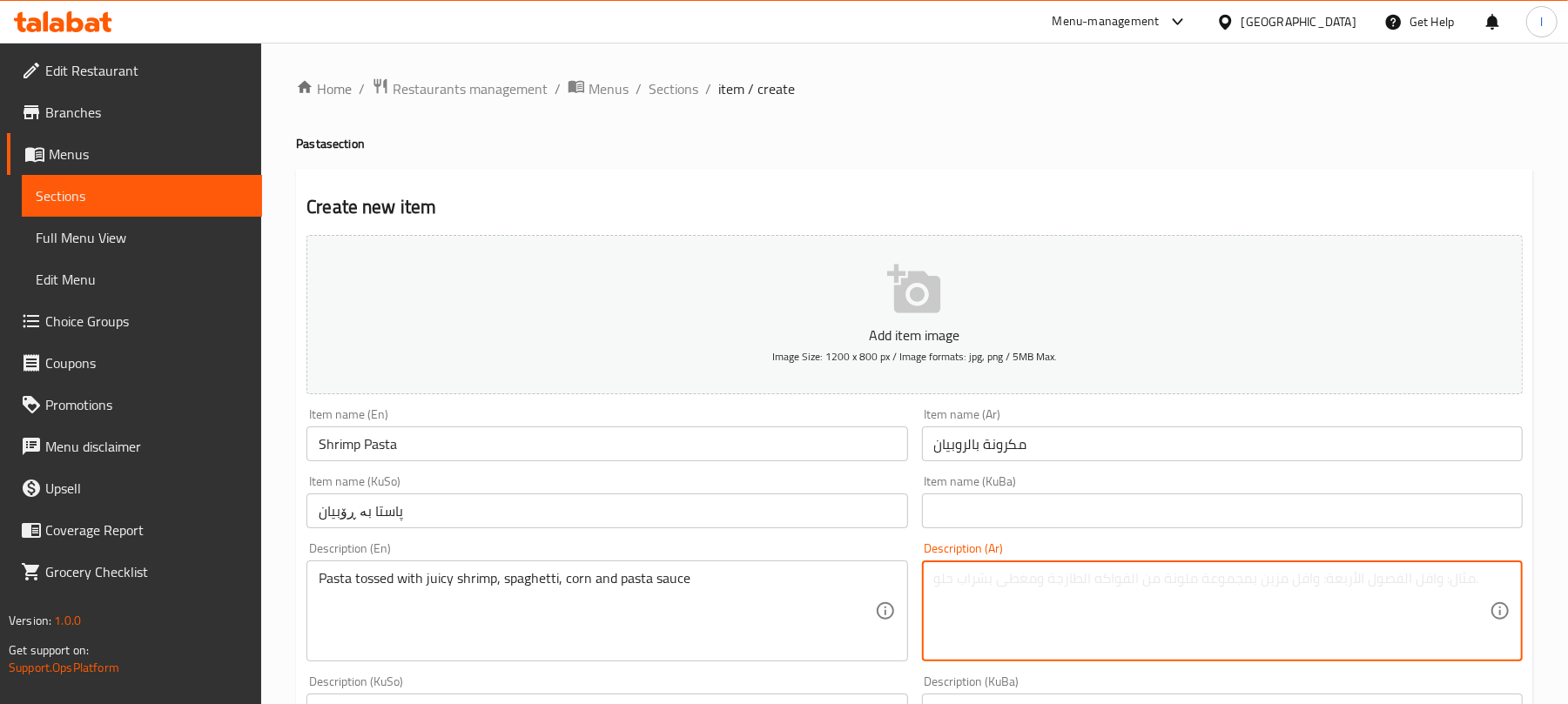
paste textarea "معكرونة ممزوجة بالجمبري العصير، السباغيتي، الذرة وصلصة المعكرونة"
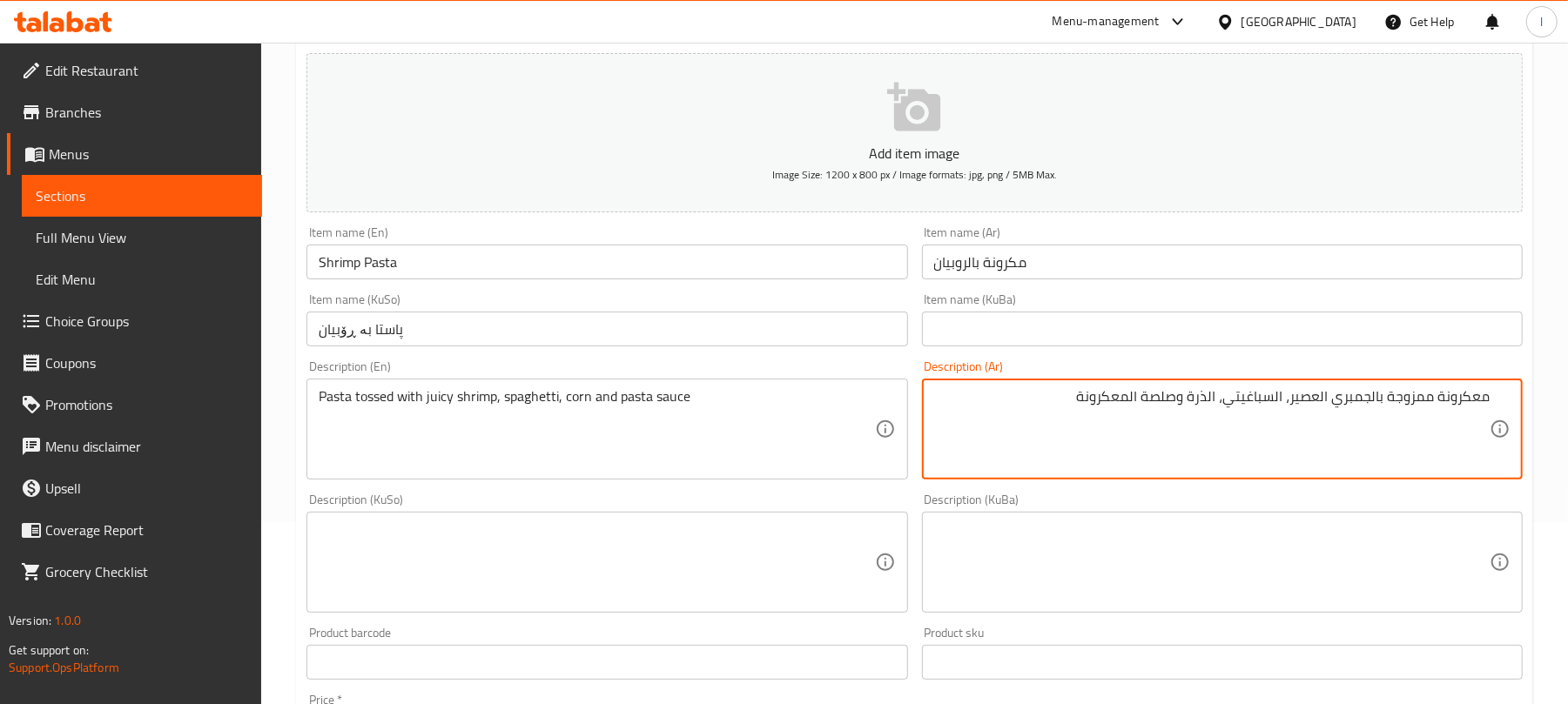
scroll to position [205, 0]
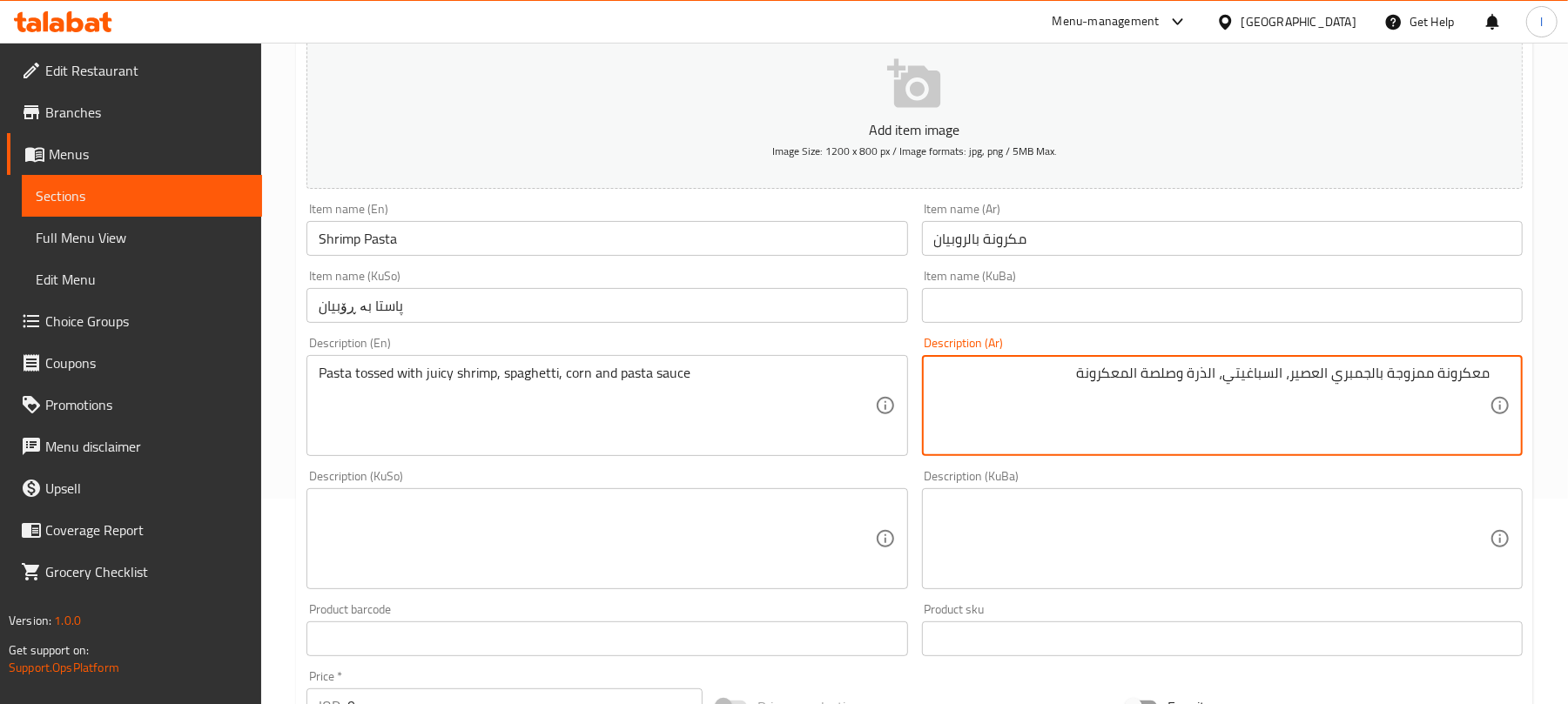
drag, startPoint x: 1327, startPoint y: 368, endPoint x: 1290, endPoint y: 378, distance: 38.3
click at [1290, 378] on textarea "معكرونة ممزوجة بالجمبري العصير، السباغيتي، الذرة وصلصة المعكرونة" at bounding box center [1211, 406] width 555 height 83
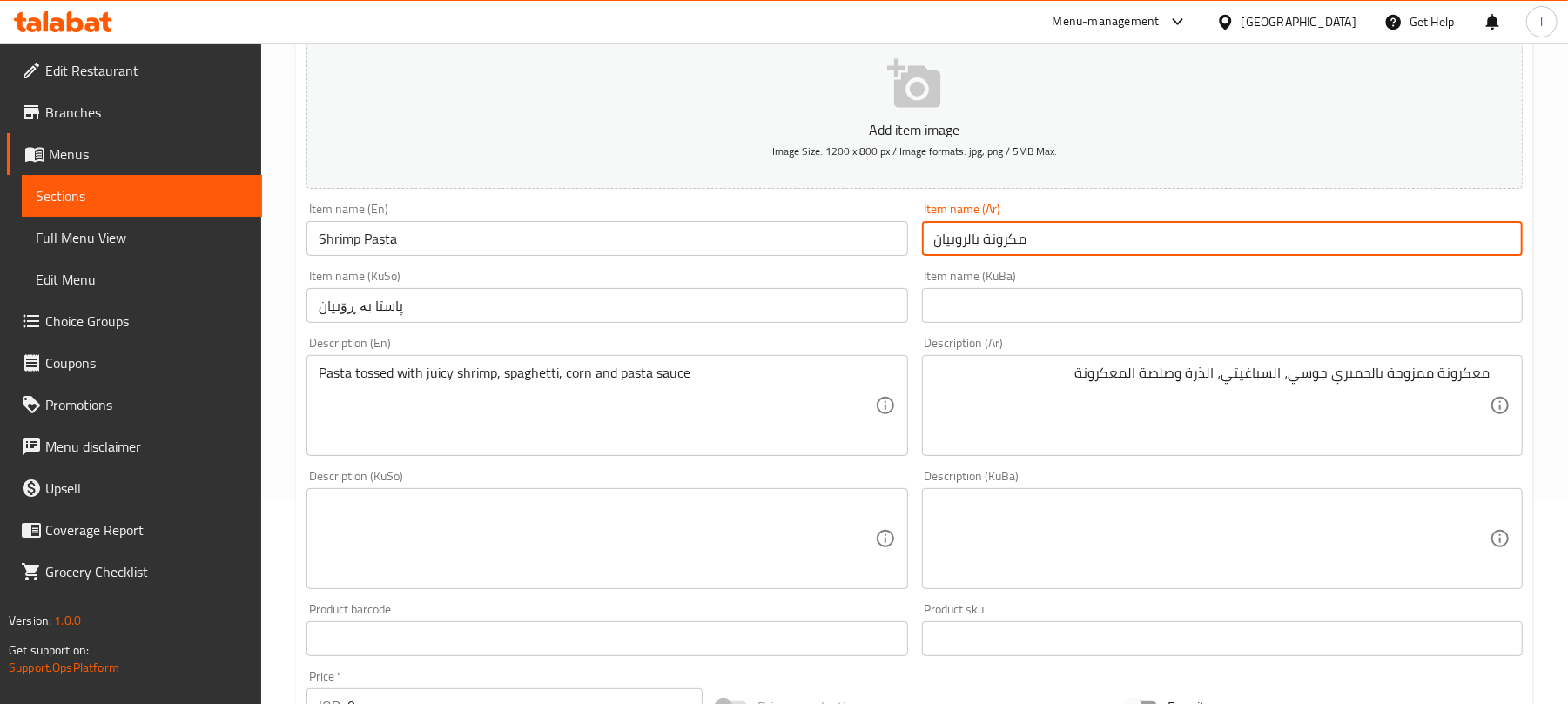
drag, startPoint x: 968, startPoint y: 247, endPoint x: 931, endPoint y: 244, distance: 37.1
click at [931, 244] on input "مكرونة بالروبيان" at bounding box center [1222, 238] width 601 height 34
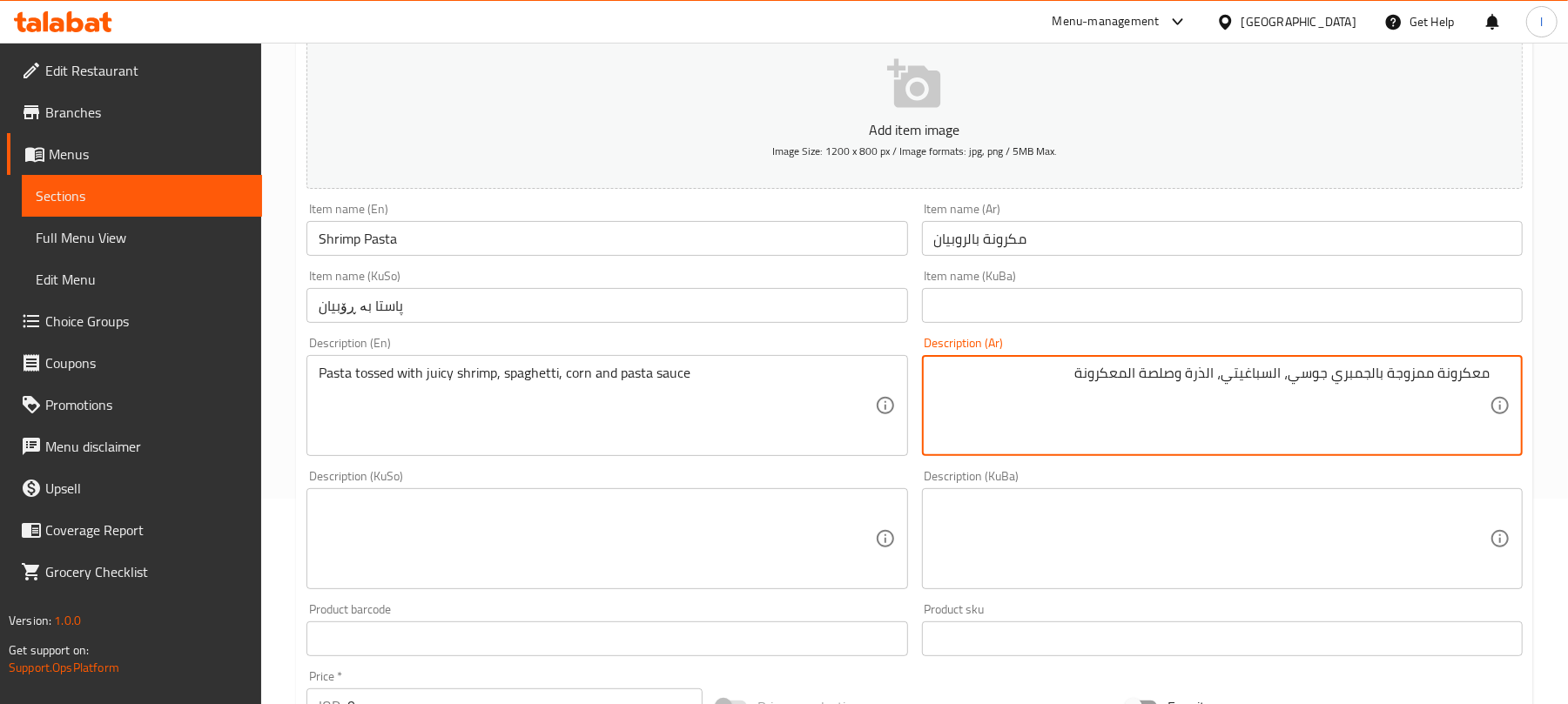
drag, startPoint x: 1371, startPoint y: 377, endPoint x: 1334, endPoint y: 383, distance: 37.5
paste textarea "وبيان"
click at [1282, 373] on textarea "معكرونة ممزوجة بالروبيان جوسي، السباغيتي، الذرة وصلصة المعكرونة" at bounding box center [1211, 406] width 555 height 83
click at [1220, 370] on textarea "معكرونة ممزوجة بالروبيان جوسي، سباغيتي، الذرة وصلصة المعكرونة" at bounding box center [1211, 406] width 555 height 83
click at [1153, 381] on textarea "معكرونة ممزوجة بالروبيان جوسي، سباغيتي، ذرة وصلصة المعكرونة" at bounding box center [1211, 406] width 555 height 83
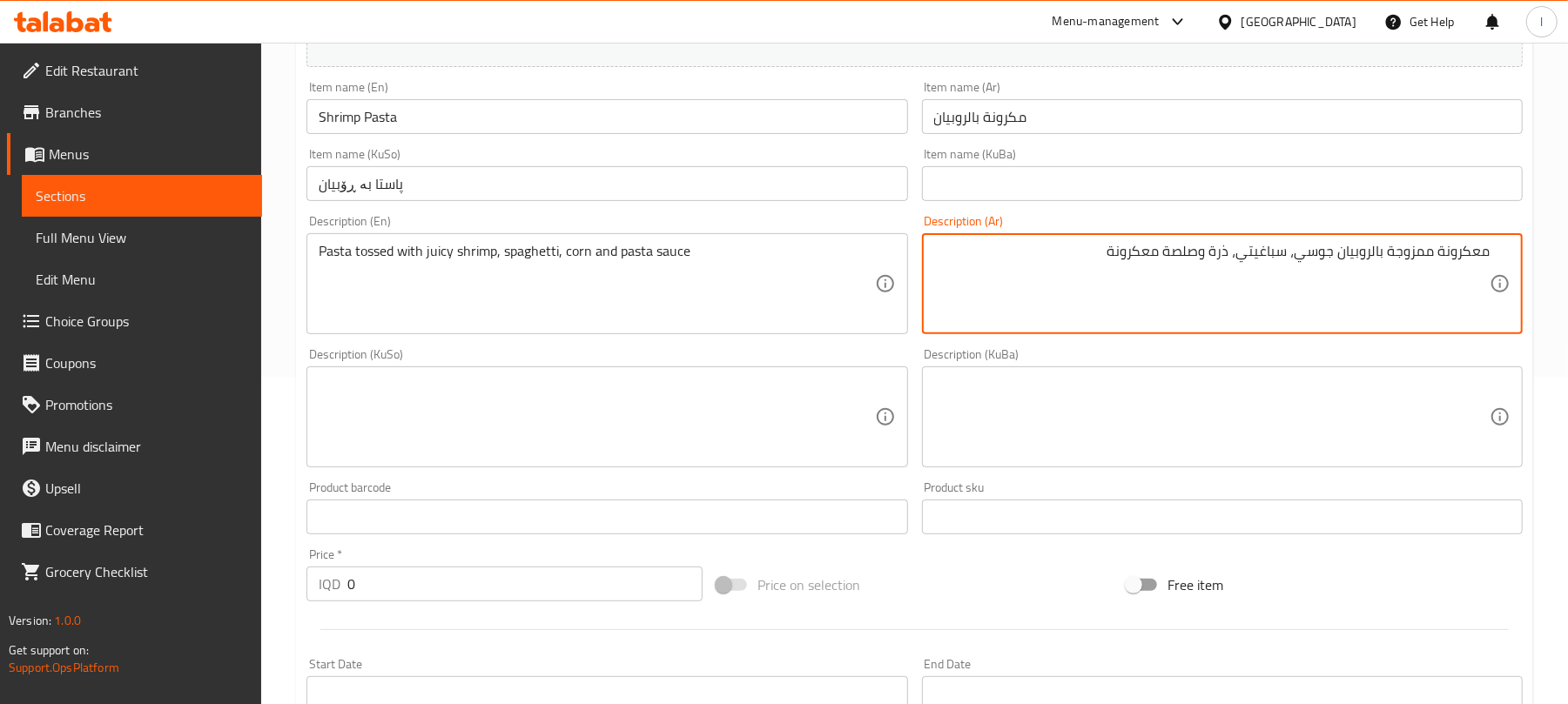
scroll to position [308, 0]
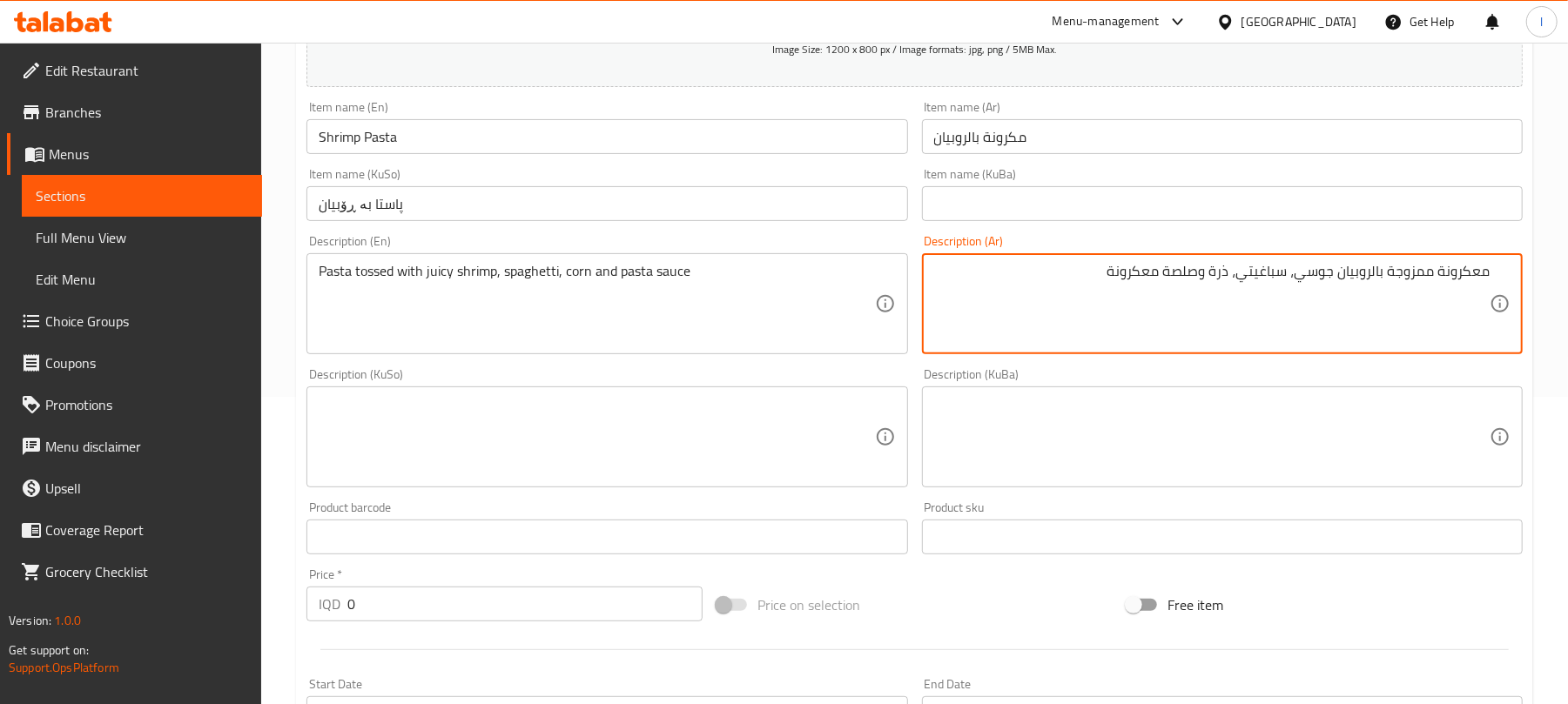
type textarea "معكرونة ممزوجة بالروبيان جوسي، سباغيتي، ذرة وصلصة معكرونة"
click at [795, 430] on textarea at bounding box center [596, 438] width 555 height 83
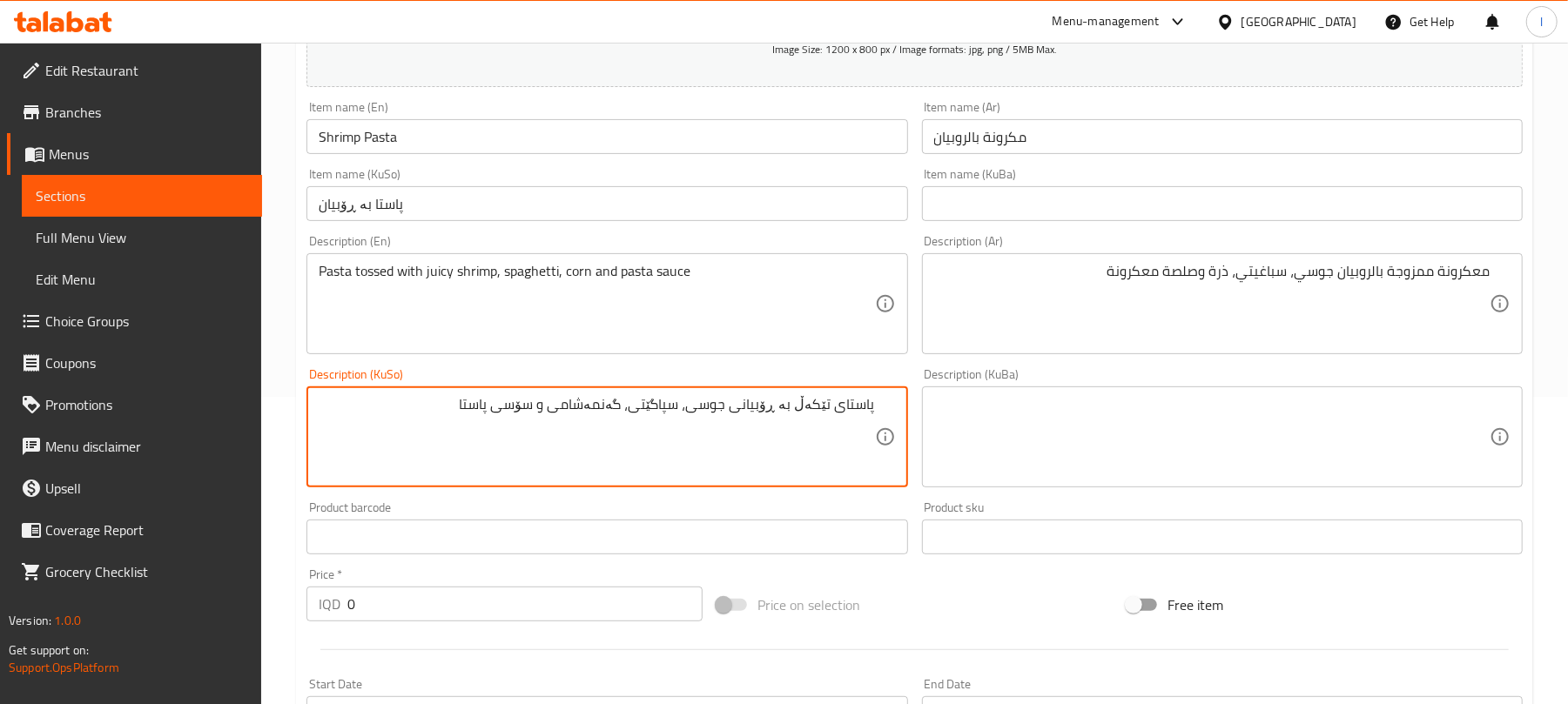
type textarea "پاستای تێکەڵ بە ڕۆبیانی جوسی، سپاگێتی، گەنمەشامی و سۆسی پاستا"
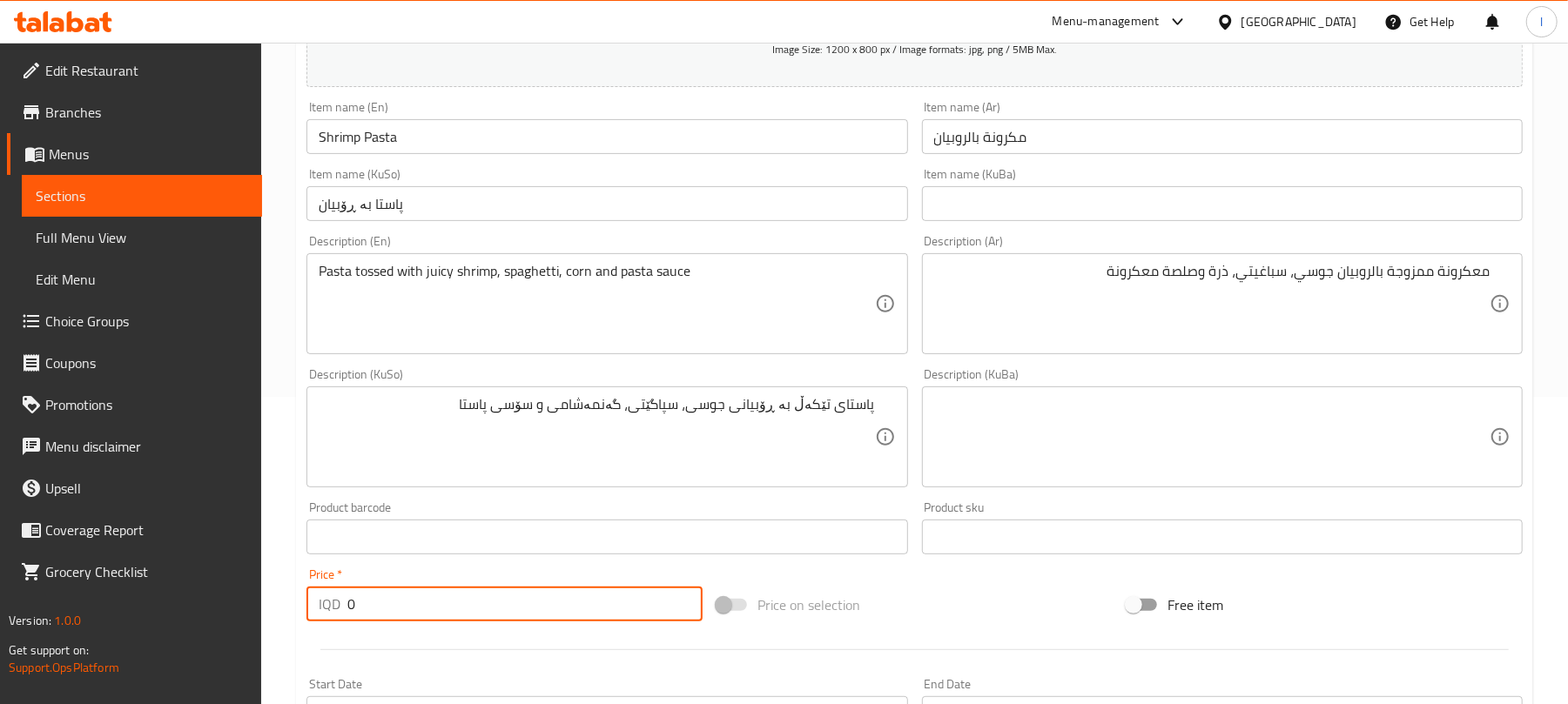
drag, startPoint x: 402, startPoint y: 601, endPoint x: 213, endPoint y: 573, distance: 191.1
click at [216, 573] on div "Edit Restaurant Branches Menus Sections Full Menu View Edit Menu Choice Groups …" at bounding box center [784, 429] width 1568 height 1387
paste input "1600"
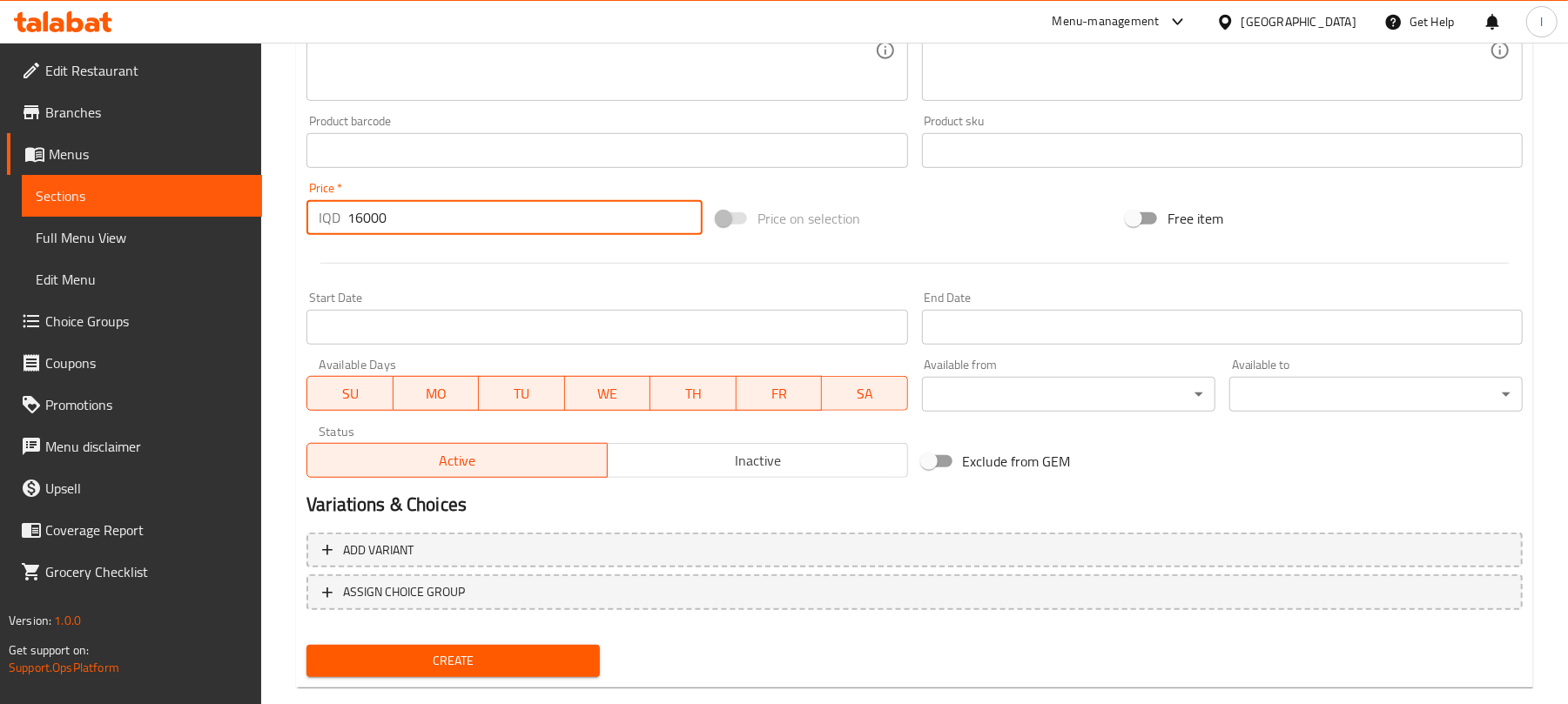
scroll to position [725, 0]
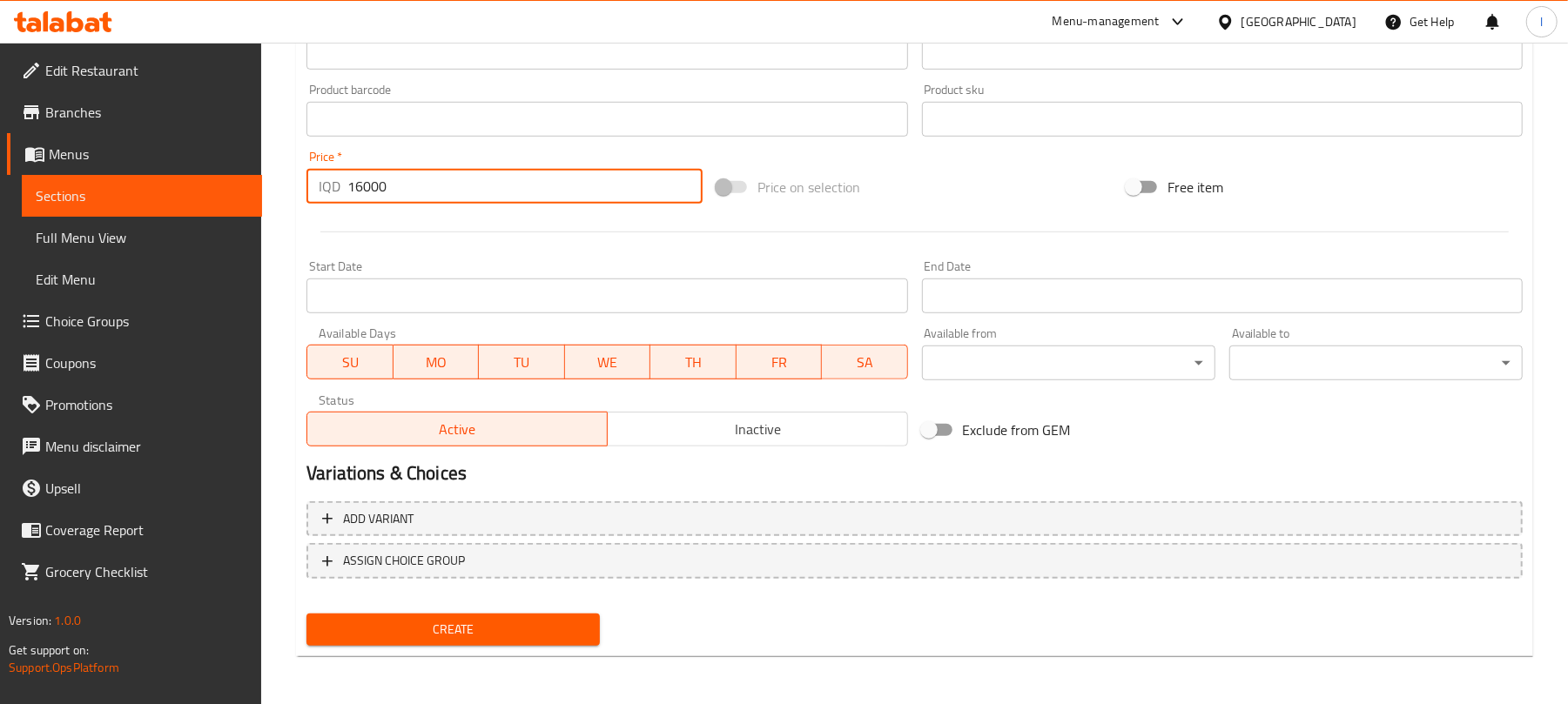
type input "16000"
click at [488, 621] on span "Create" at bounding box center [453, 629] width 265 height 22
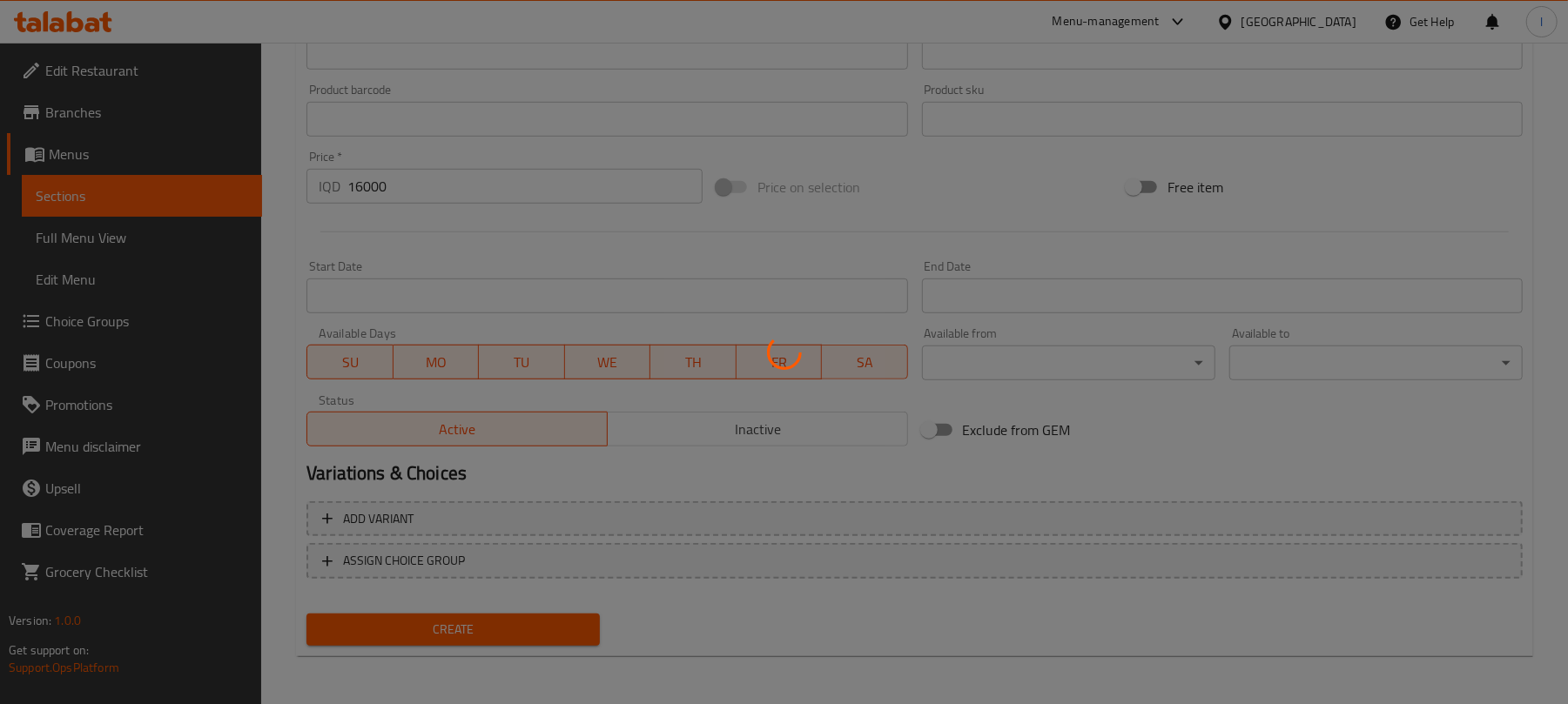
type input "0"
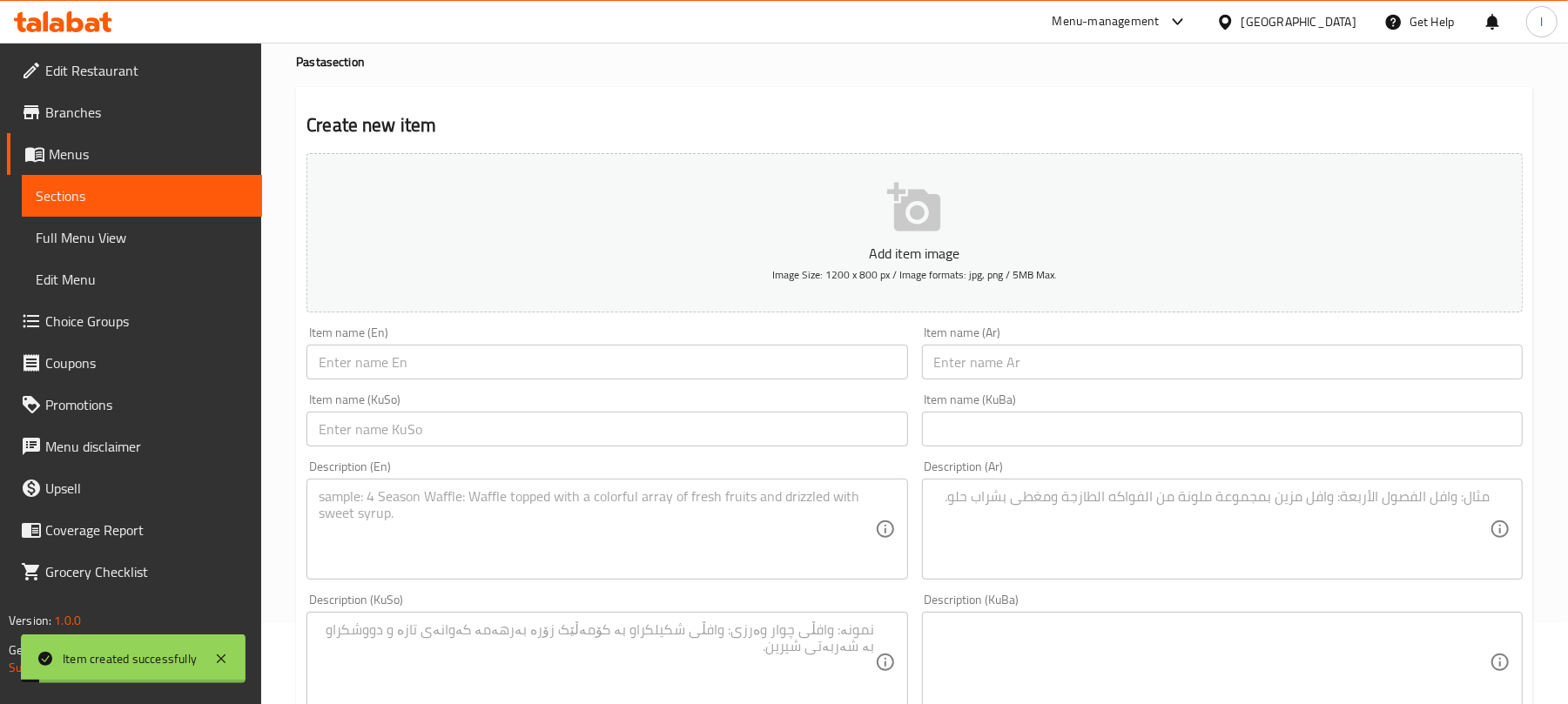
scroll to position [0, 0]
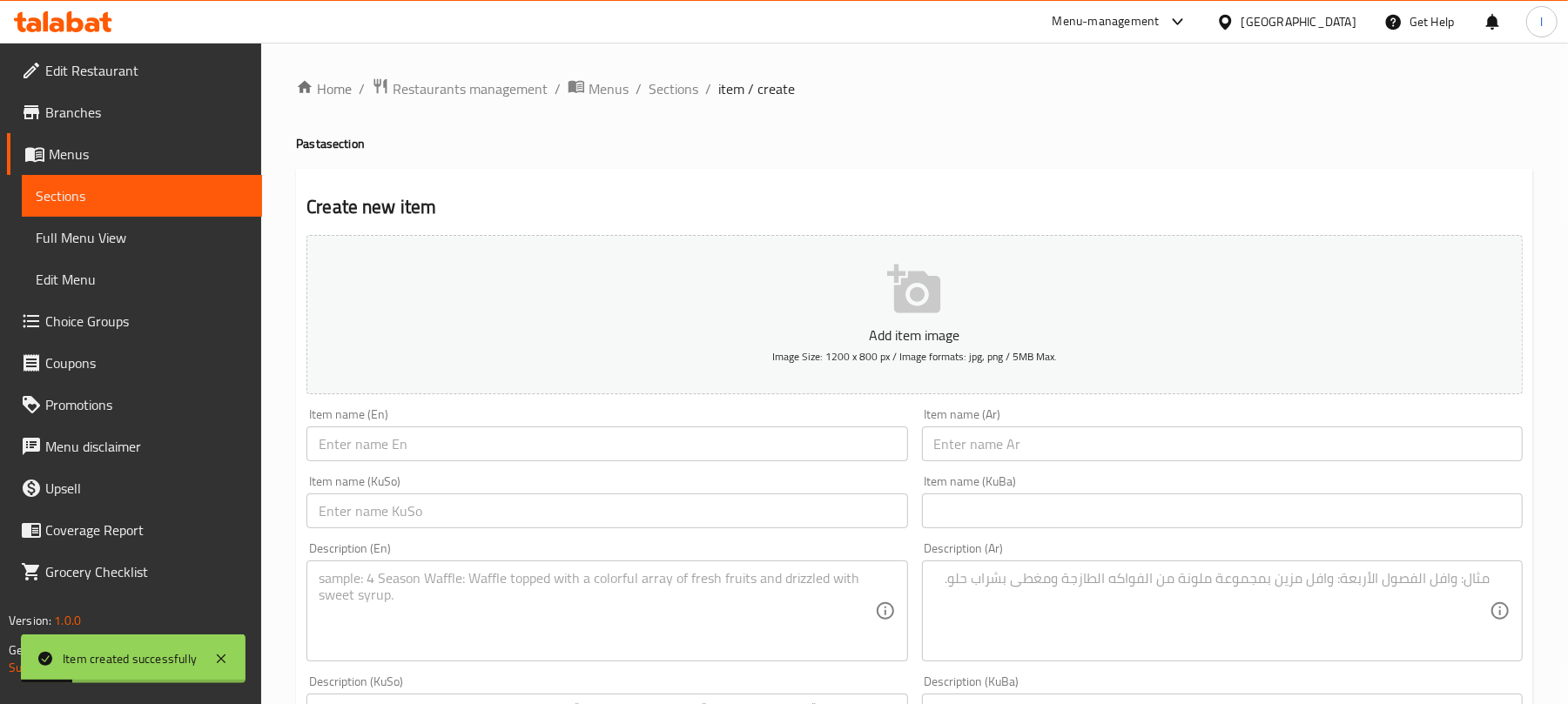
click at [680, 90] on span "Sections" at bounding box center [673, 88] width 49 height 21
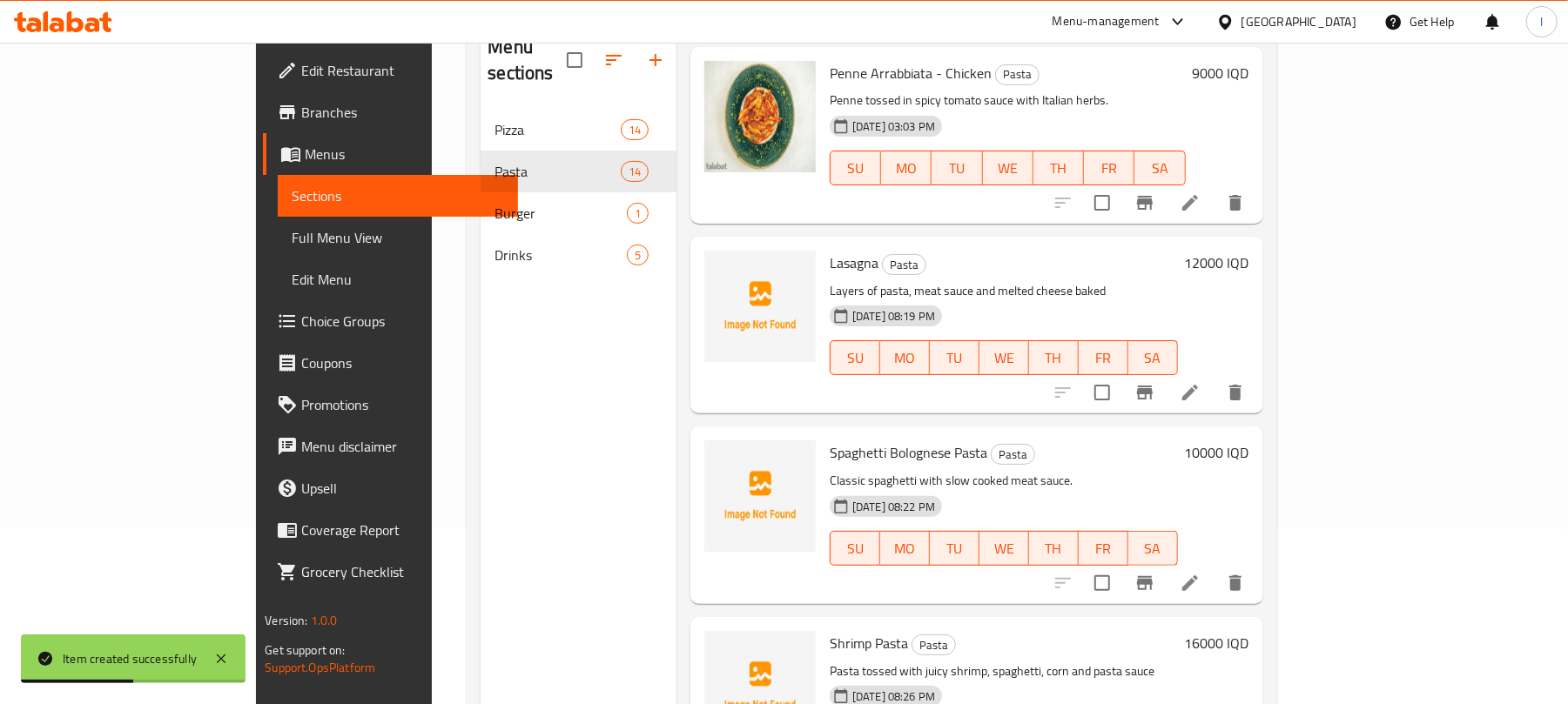
scroll to position [245, 0]
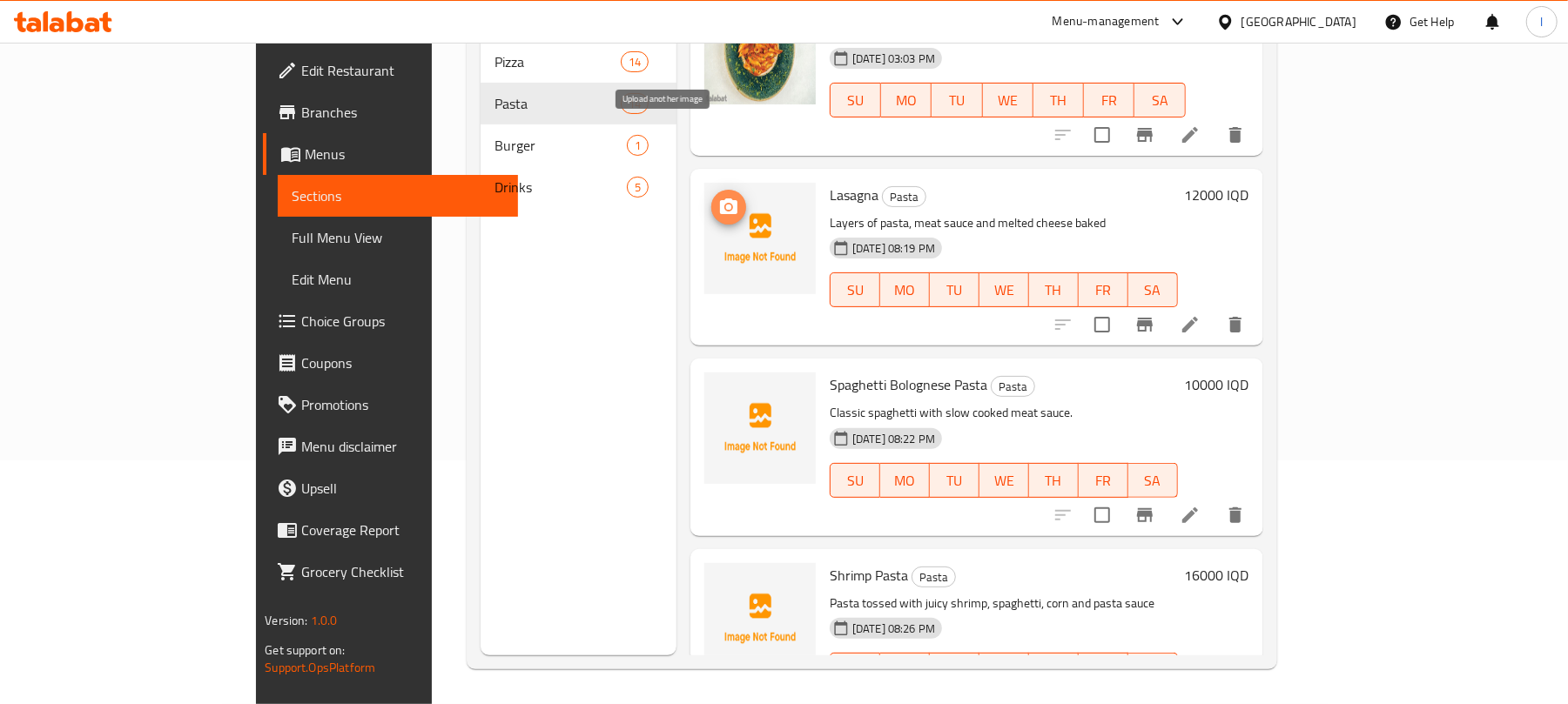
click at [718, 197] on icon "upload picture" at bounding box center [727, 206] width 21 height 21
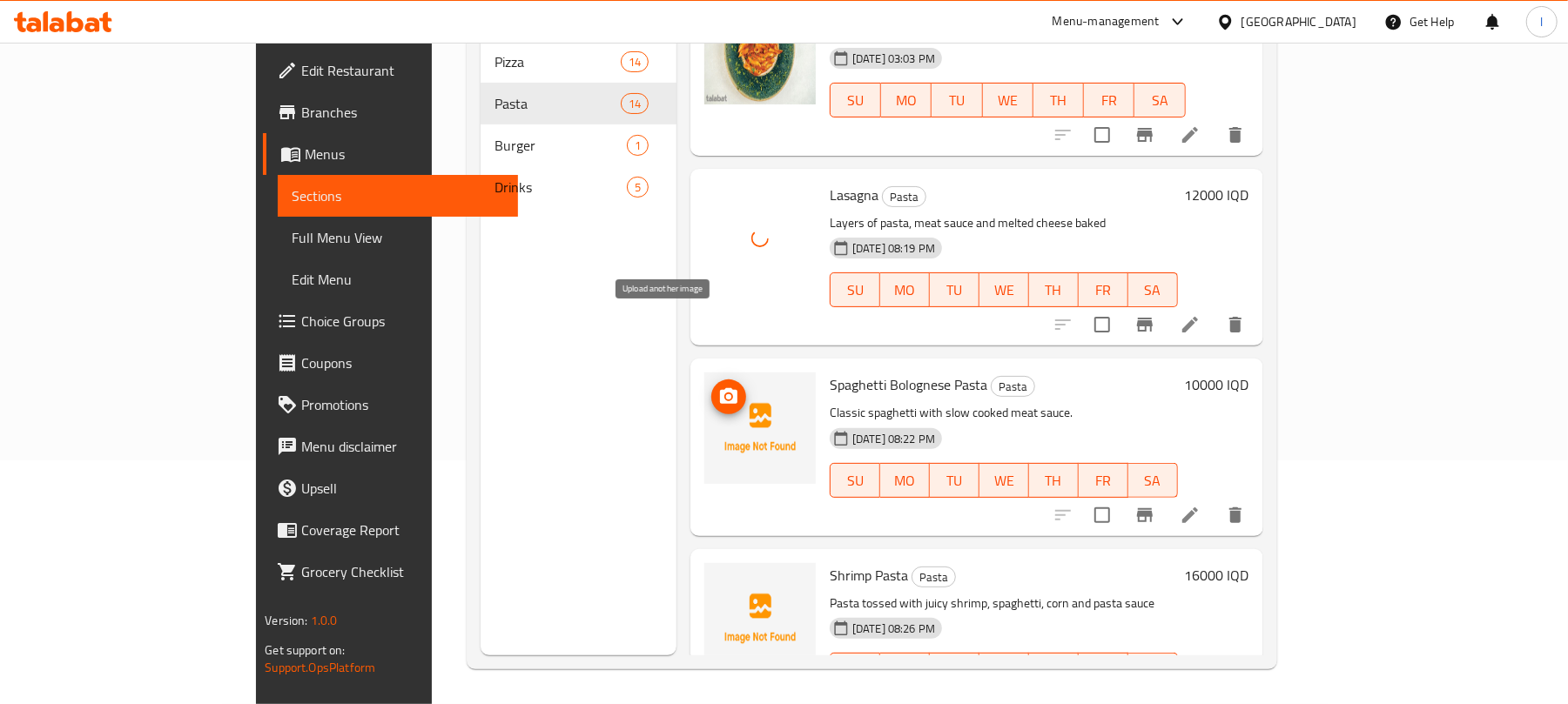
click at [718, 386] on icon "upload picture" at bounding box center [727, 396] width 21 height 21
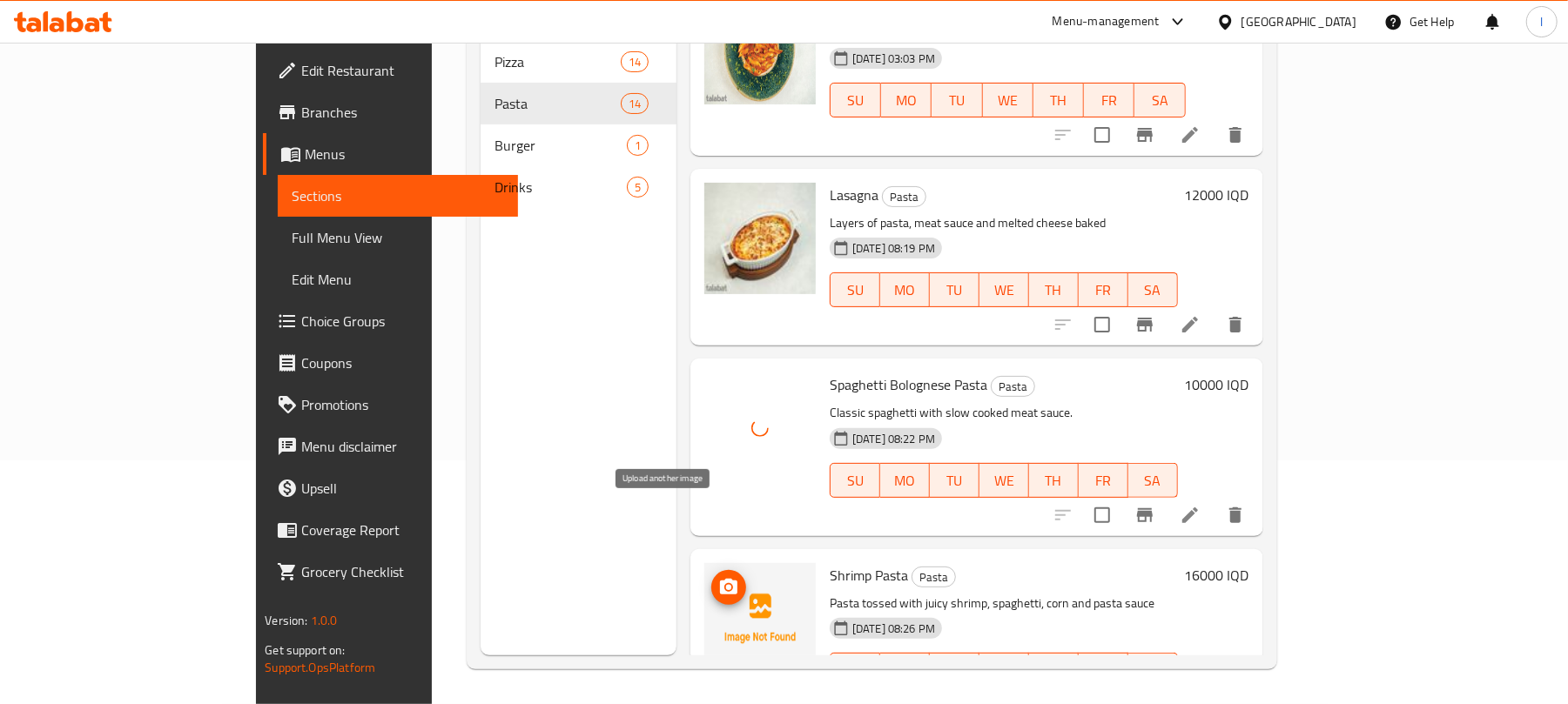
click at [720, 579] on icon "upload picture" at bounding box center [728, 587] width 18 height 16
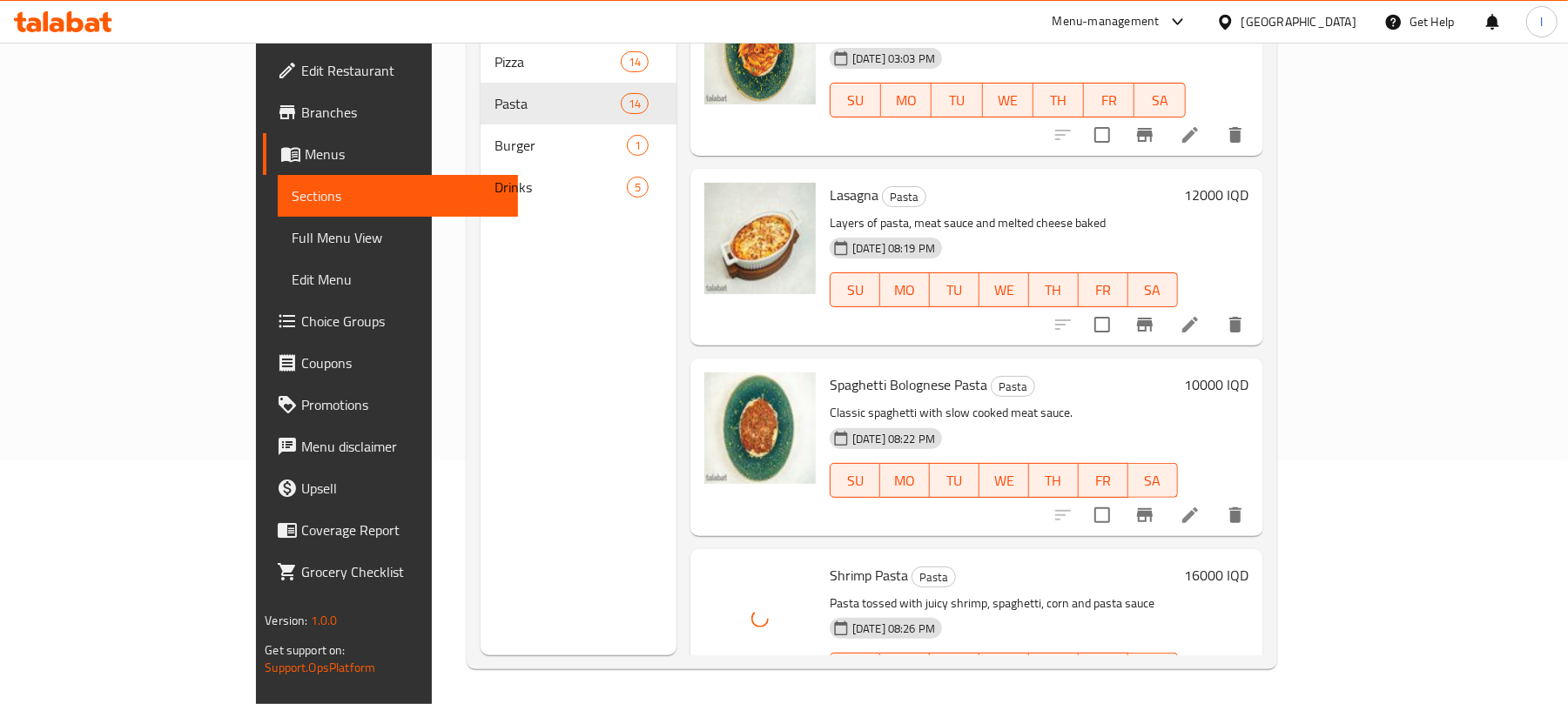
scroll to position [1150, 0]
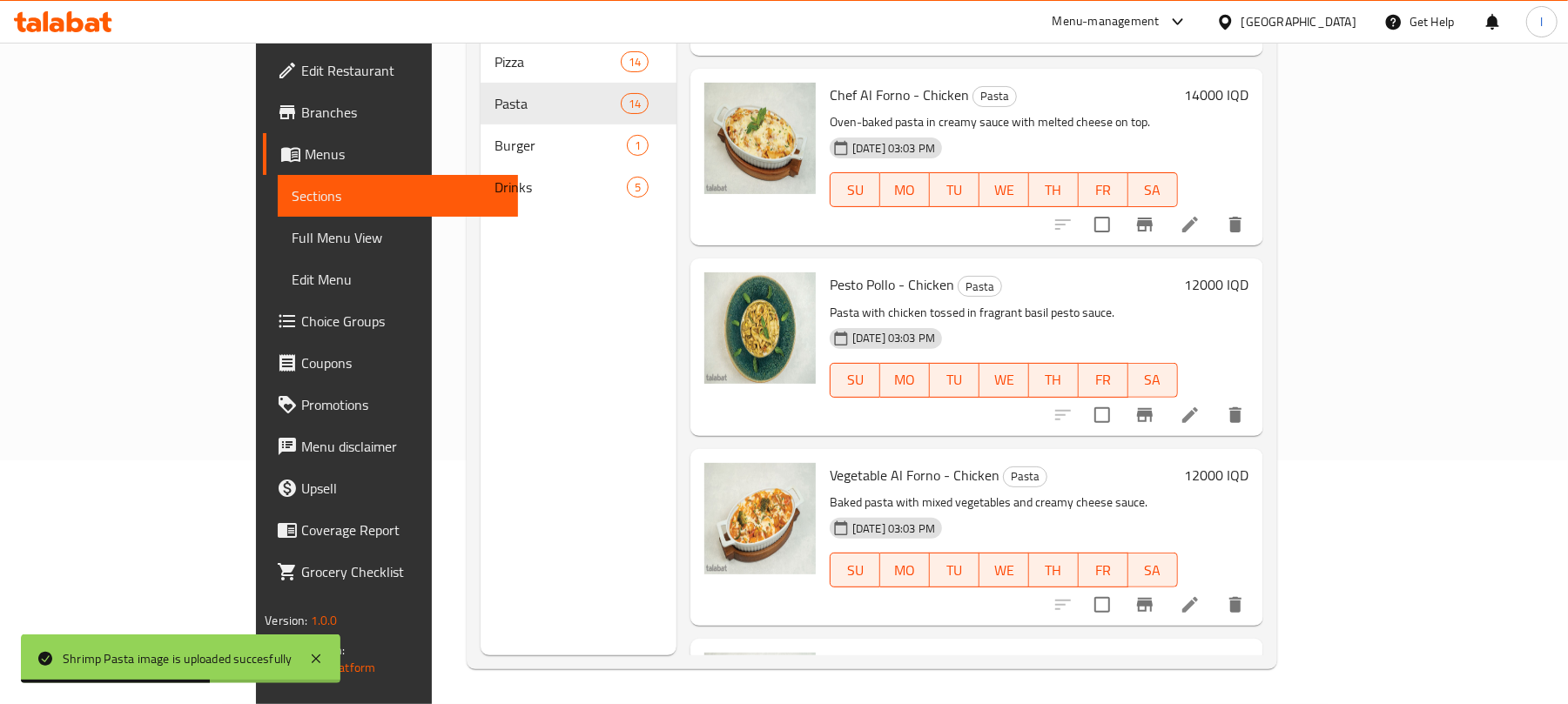
click at [292, 240] on span "Full Menu View" at bounding box center [398, 237] width 212 height 21
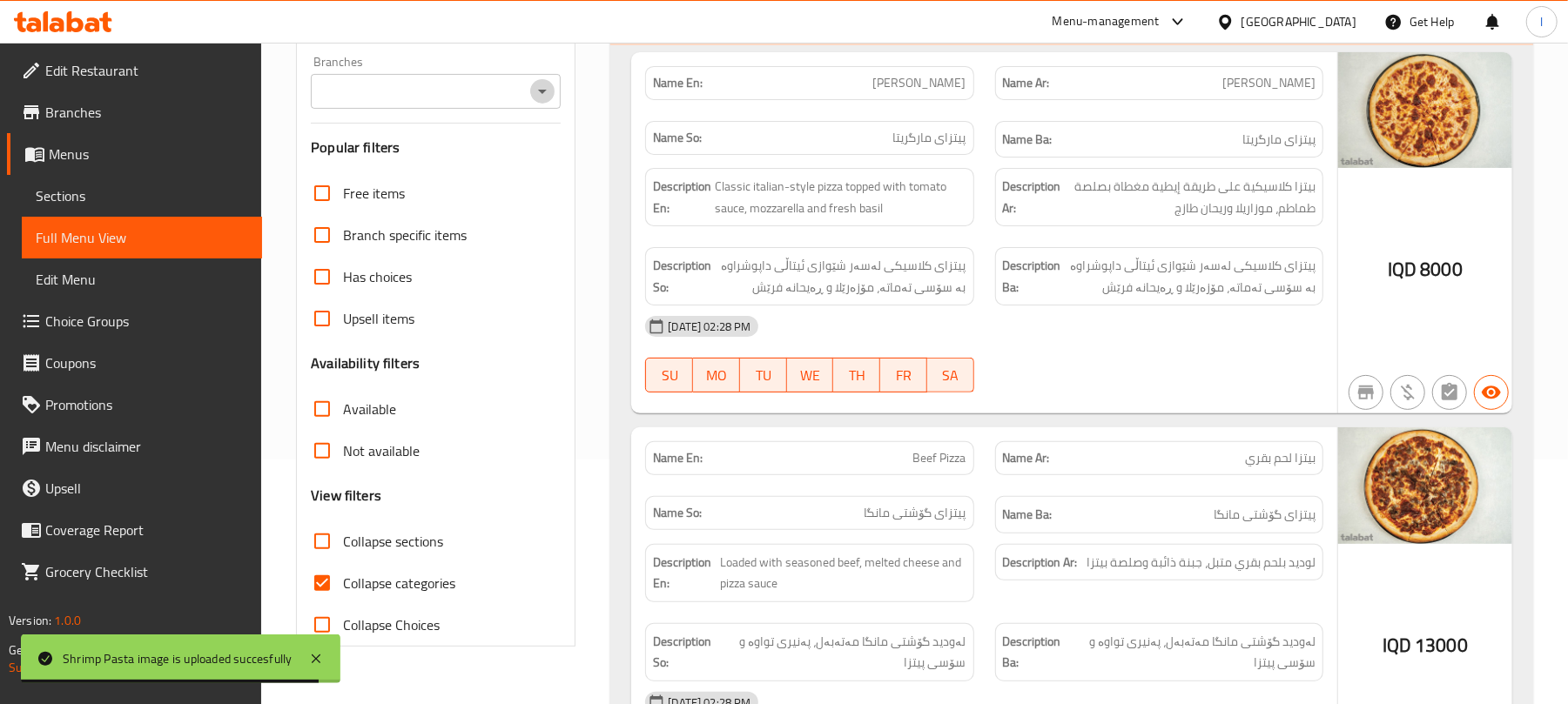
click at [537, 86] on icon "Open" at bounding box center [542, 90] width 21 height 21
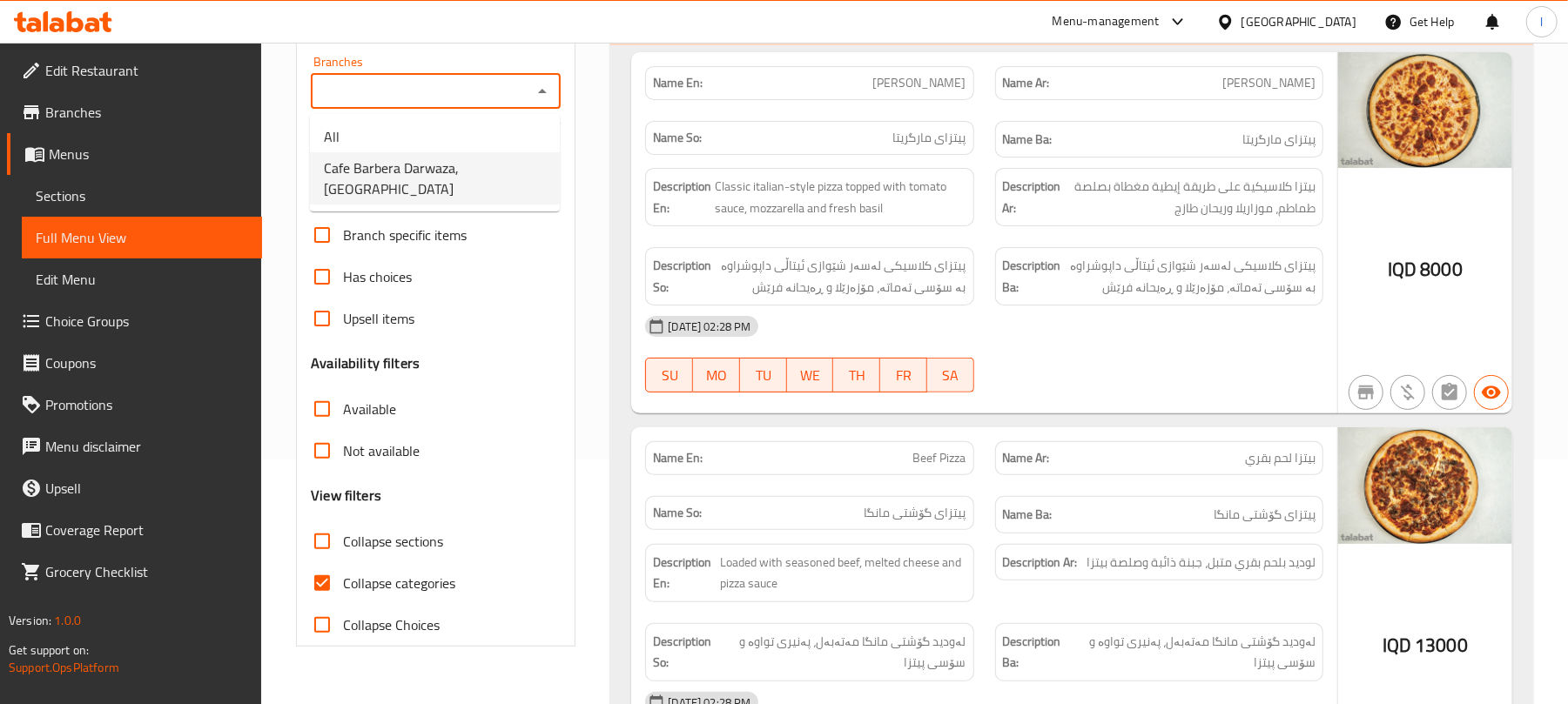
click at [458, 176] on span "Cafe Barbera Darwaza, Darwaza City" at bounding box center [435, 178] width 222 height 41
type input "Cafe Barbera Darwaza, Darwaza City"
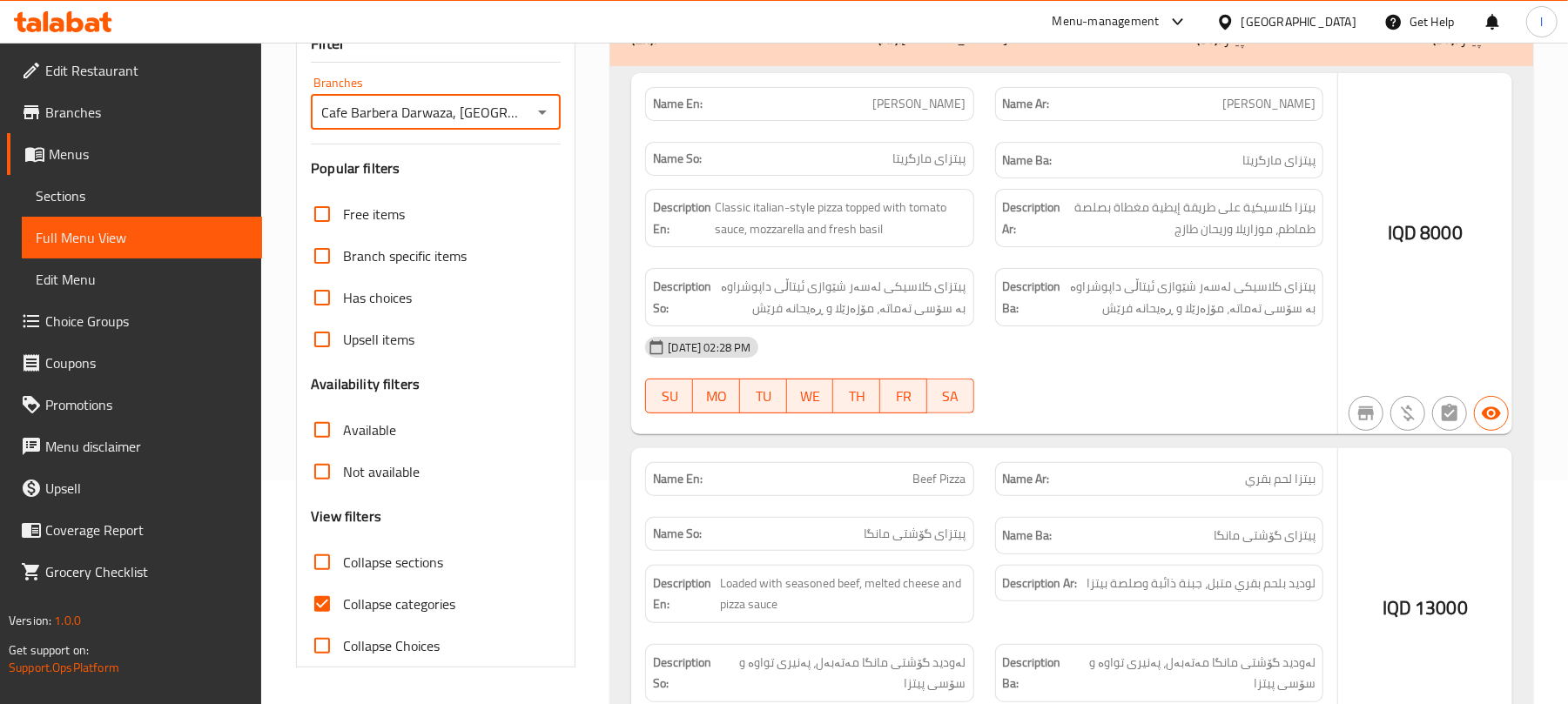
scroll to position [245, 0]
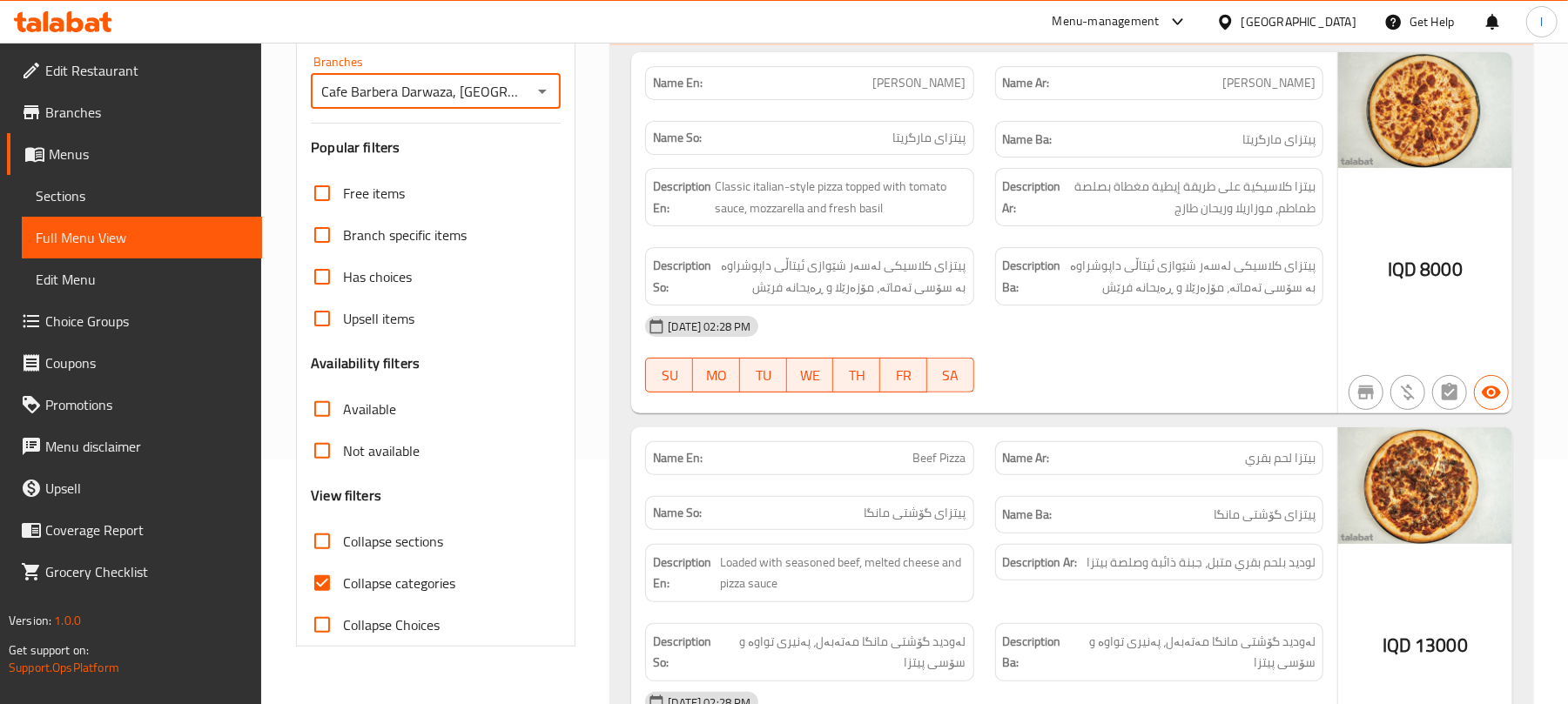
click at [327, 586] on input "Collapse categories" at bounding box center [321, 583] width 41 height 41
checkbox input "false"
click at [325, 551] on input "Collapse sections" at bounding box center [321, 541] width 41 height 41
checkbox input "true"
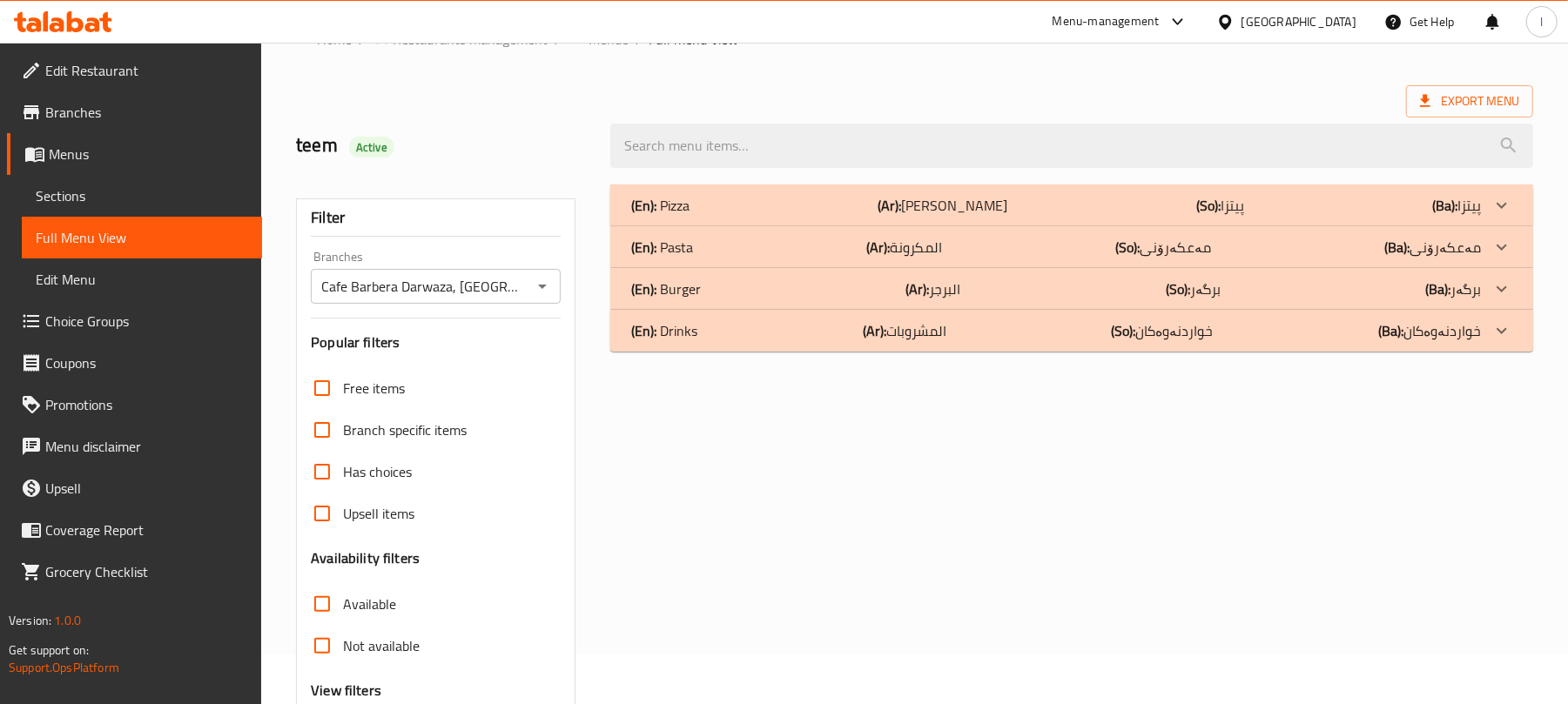
scroll to position [0, 0]
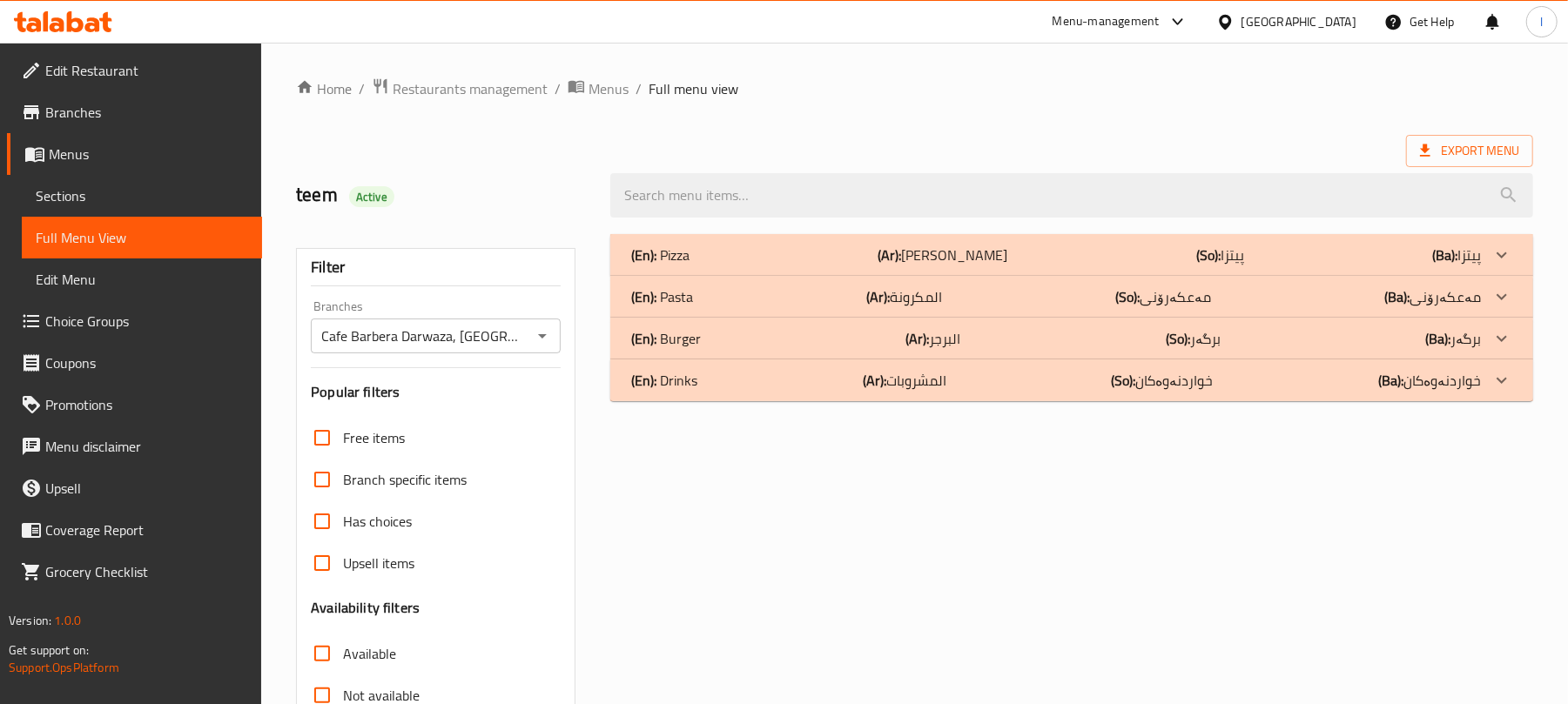
click at [719, 300] on div "(En): Pasta (Ar): المكرونة (So): مەعکەرۆنی (Ba): مەعکەرۆنی" at bounding box center [1056, 296] width 849 height 21
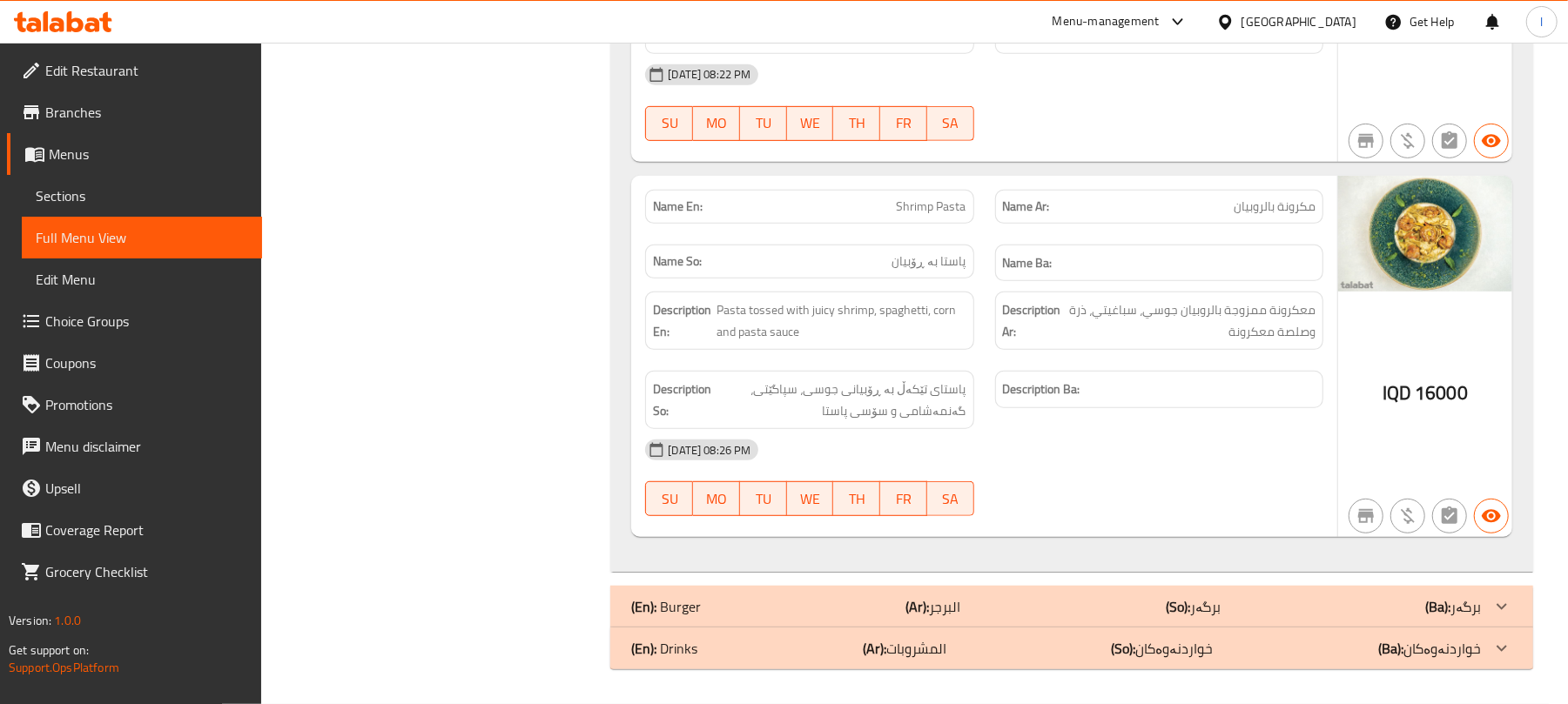
scroll to position [5297, 0]
click at [71, 204] on span "Sections" at bounding box center [142, 196] width 212 height 21
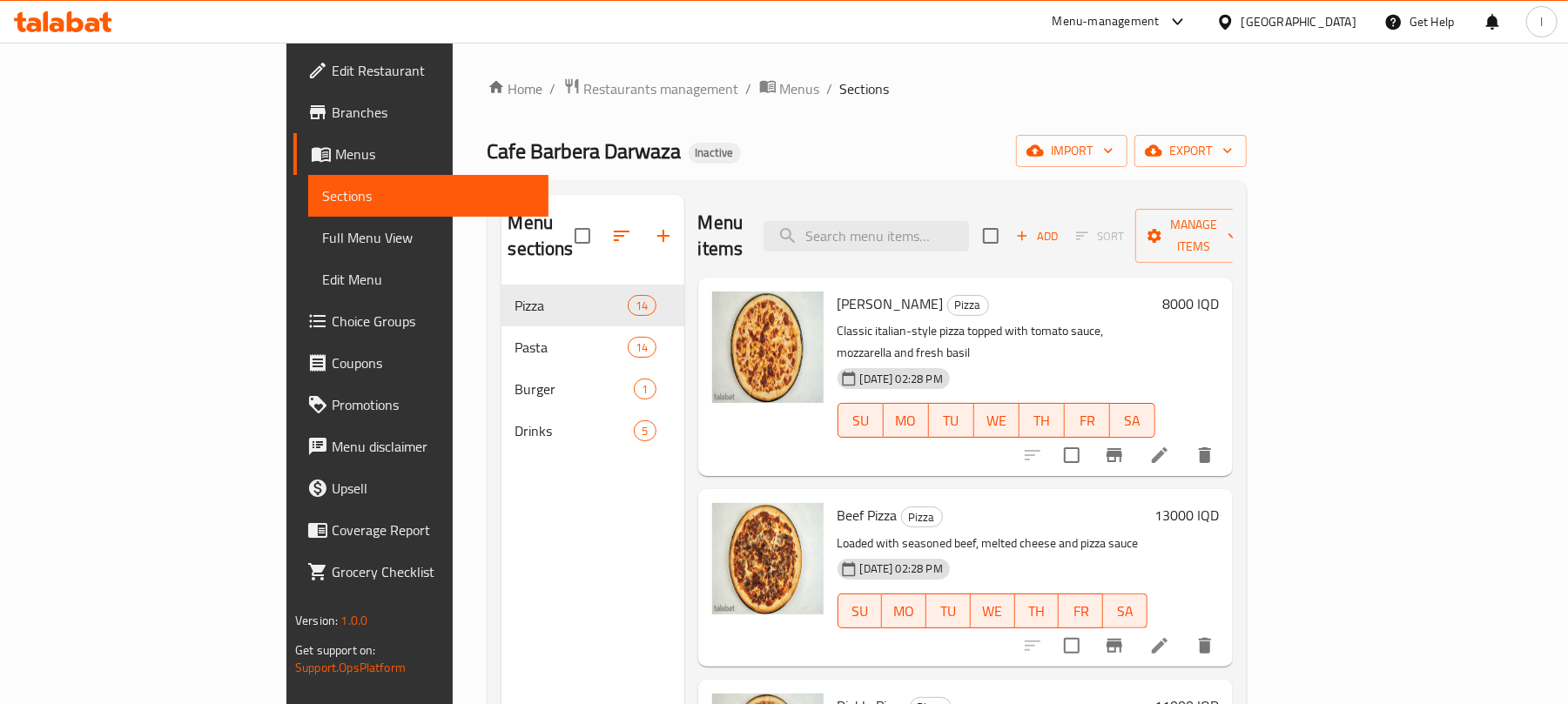
click at [322, 245] on span "Full Menu View" at bounding box center [429, 237] width 212 height 21
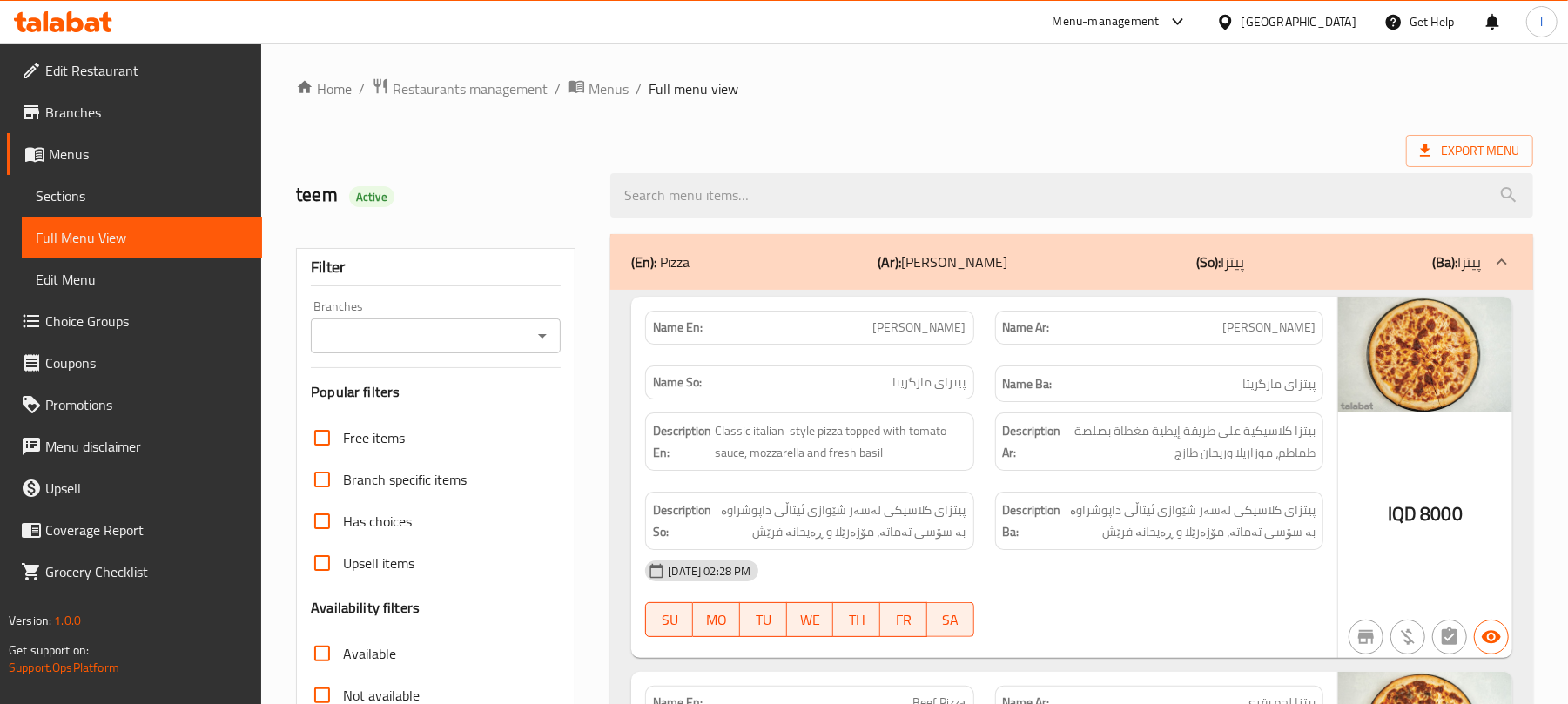
click at [541, 334] on icon "Open" at bounding box center [542, 335] width 21 height 21
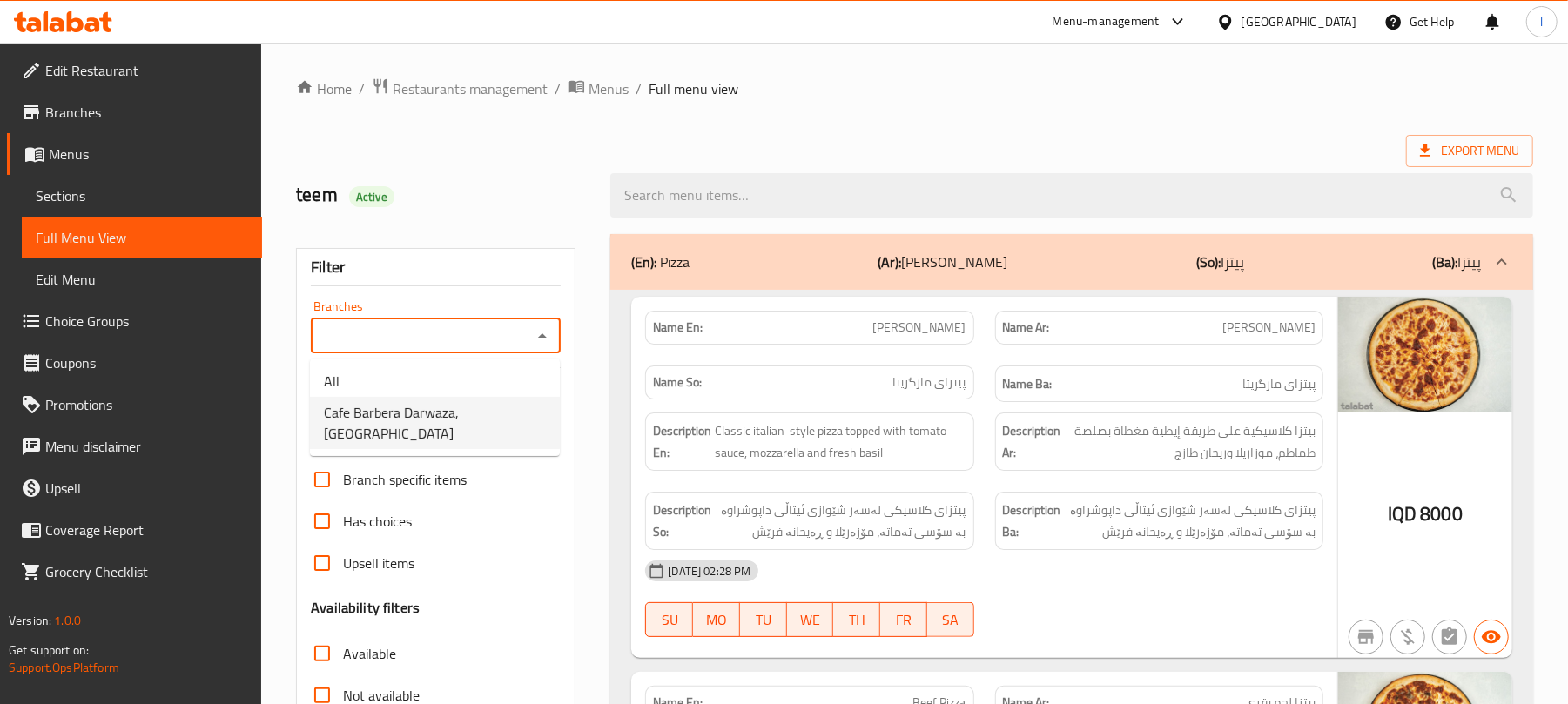
click at [444, 413] on span "Cafe Barbera Darwaza, Darwaza City" at bounding box center [435, 423] width 222 height 41
type input "Cafe Barbera Darwaza, Darwaza City"
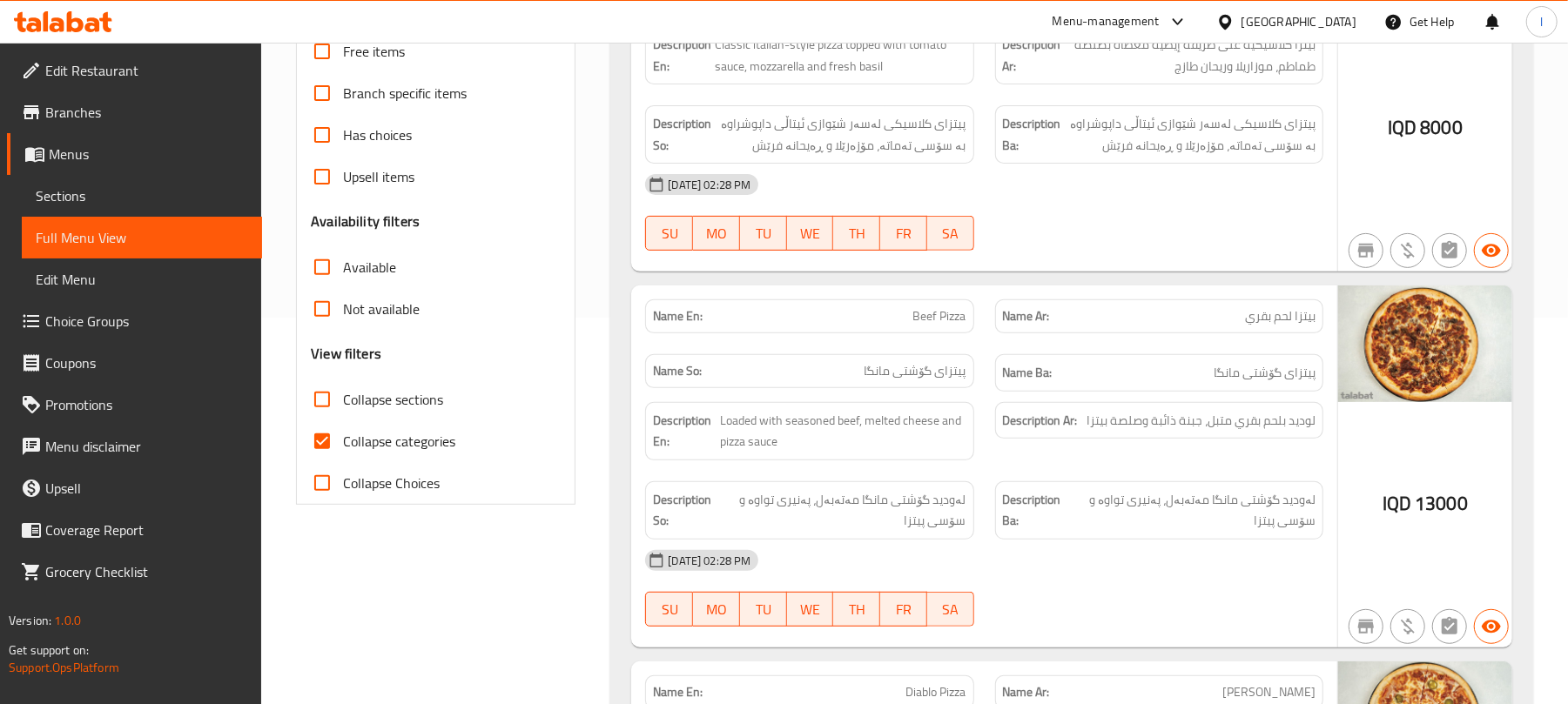
scroll to position [426, 0]
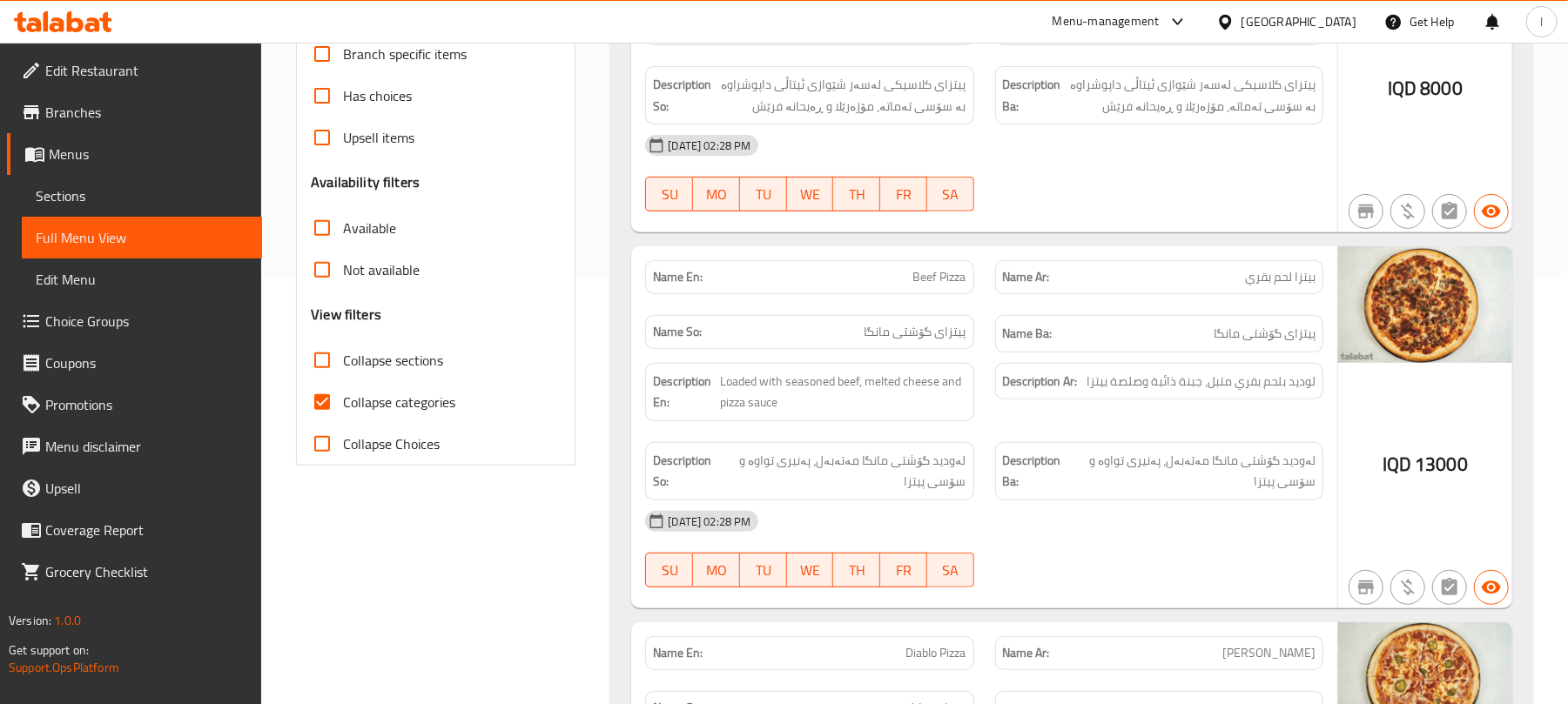
click at [321, 404] on input "Collapse categories" at bounding box center [321, 402] width 41 height 41
checkbox input "false"
click at [315, 363] on input "Collapse sections" at bounding box center [321, 360] width 41 height 41
checkbox input "true"
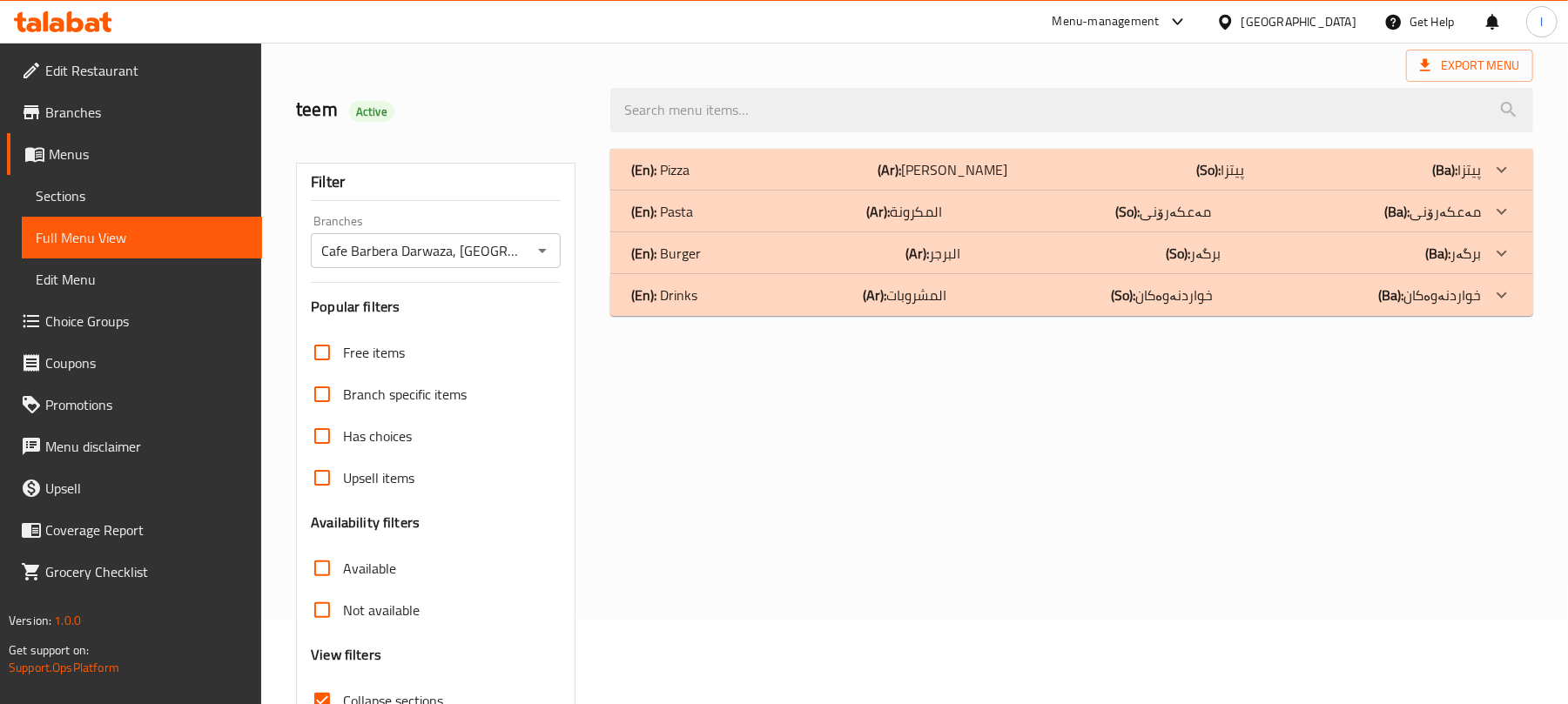
scroll to position [0, 0]
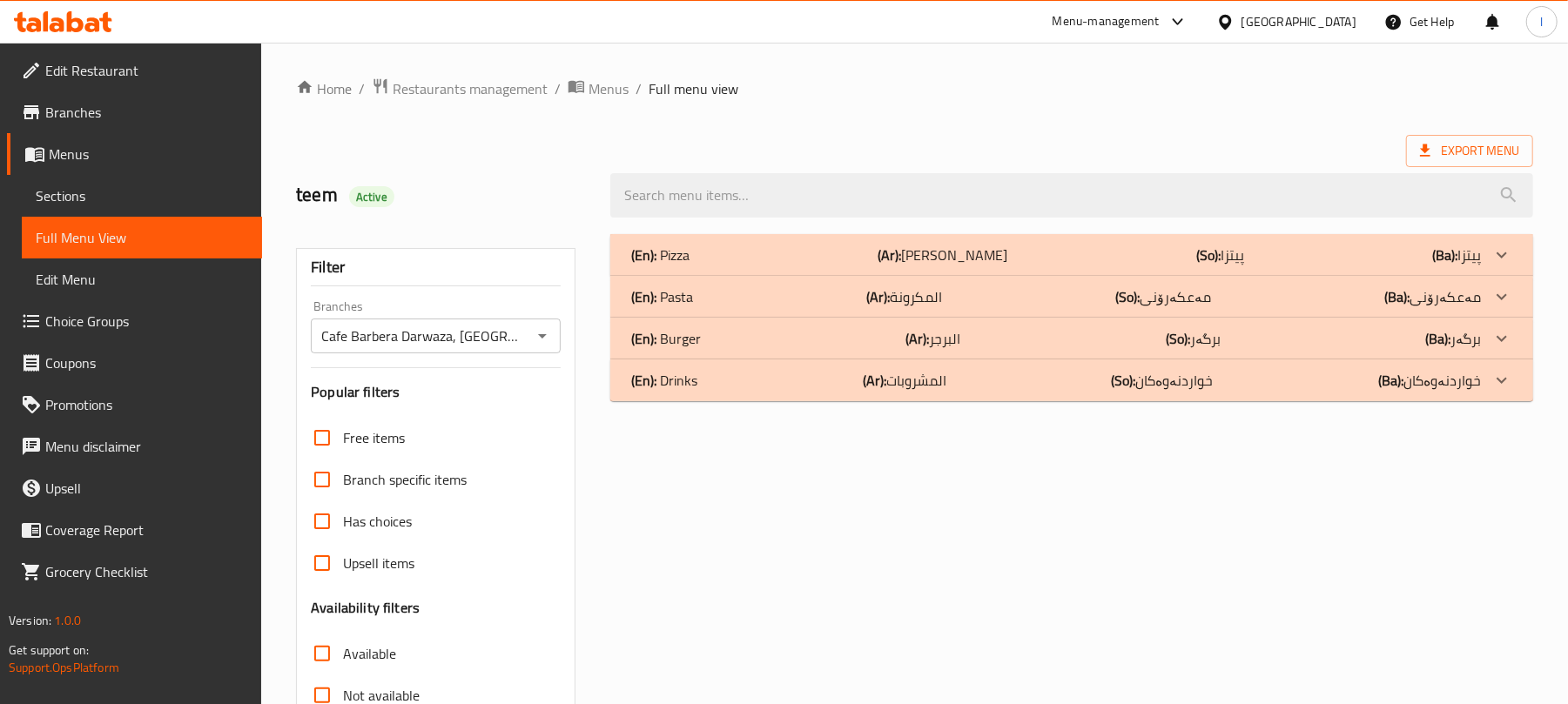
click at [808, 300] on div "(En): Pasta (Ar): المكرونة (So): مەعکەرۆنی (Ba): مەعکەرۆنی" at bounding box center [1056, 296] width 849 height 21
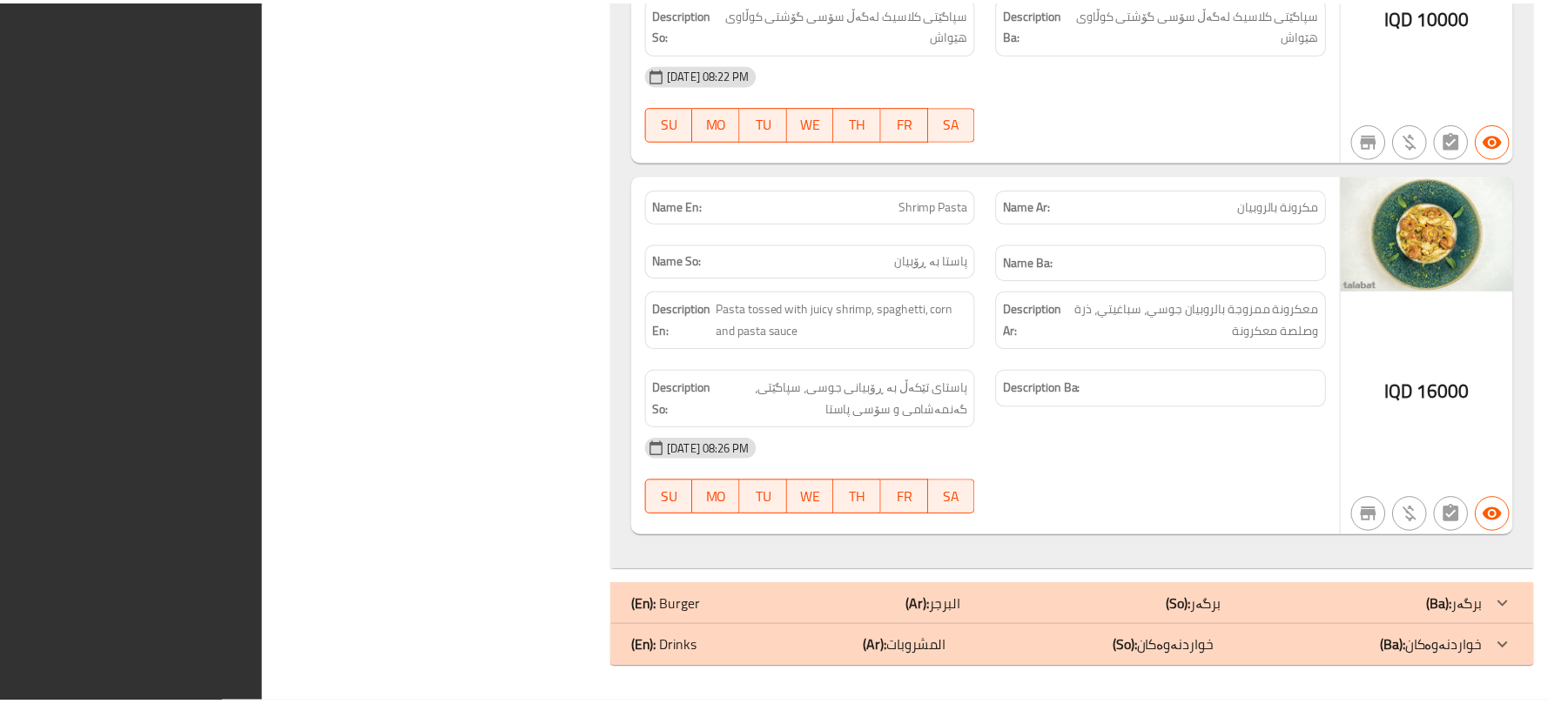
scroll to position [5297, 0]
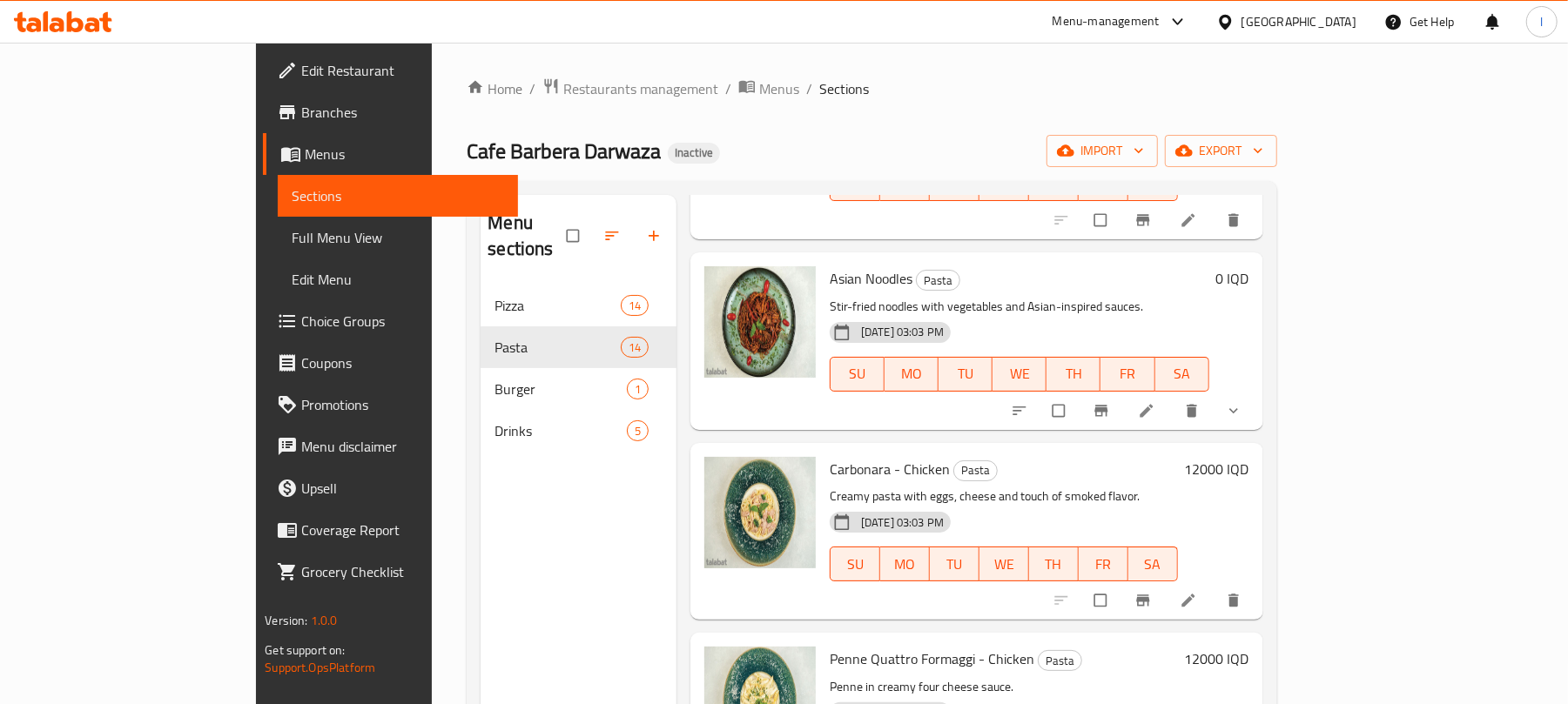
scroll to position [686, 0]
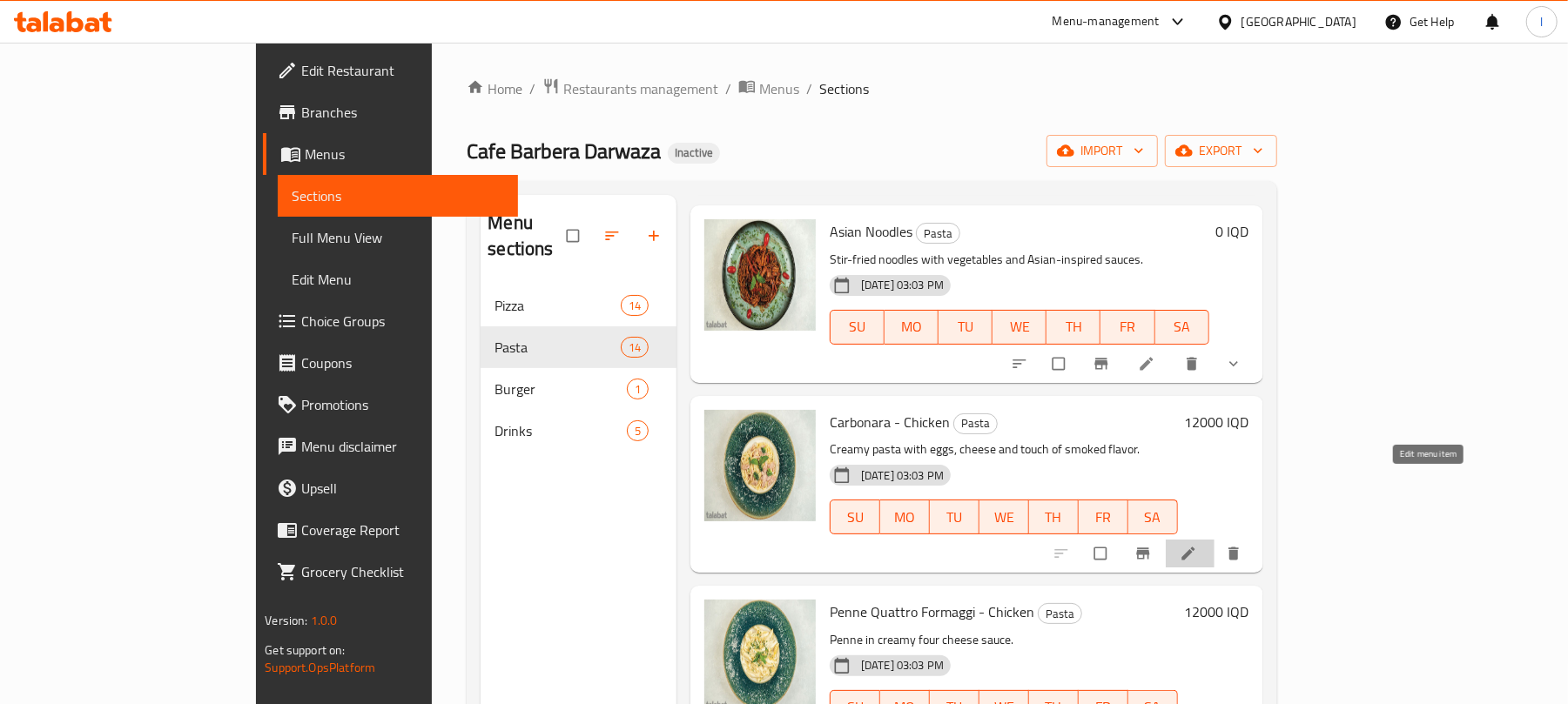
click at [1196, 545] on icon at bounding box center [1189, 554] width 18 height 18
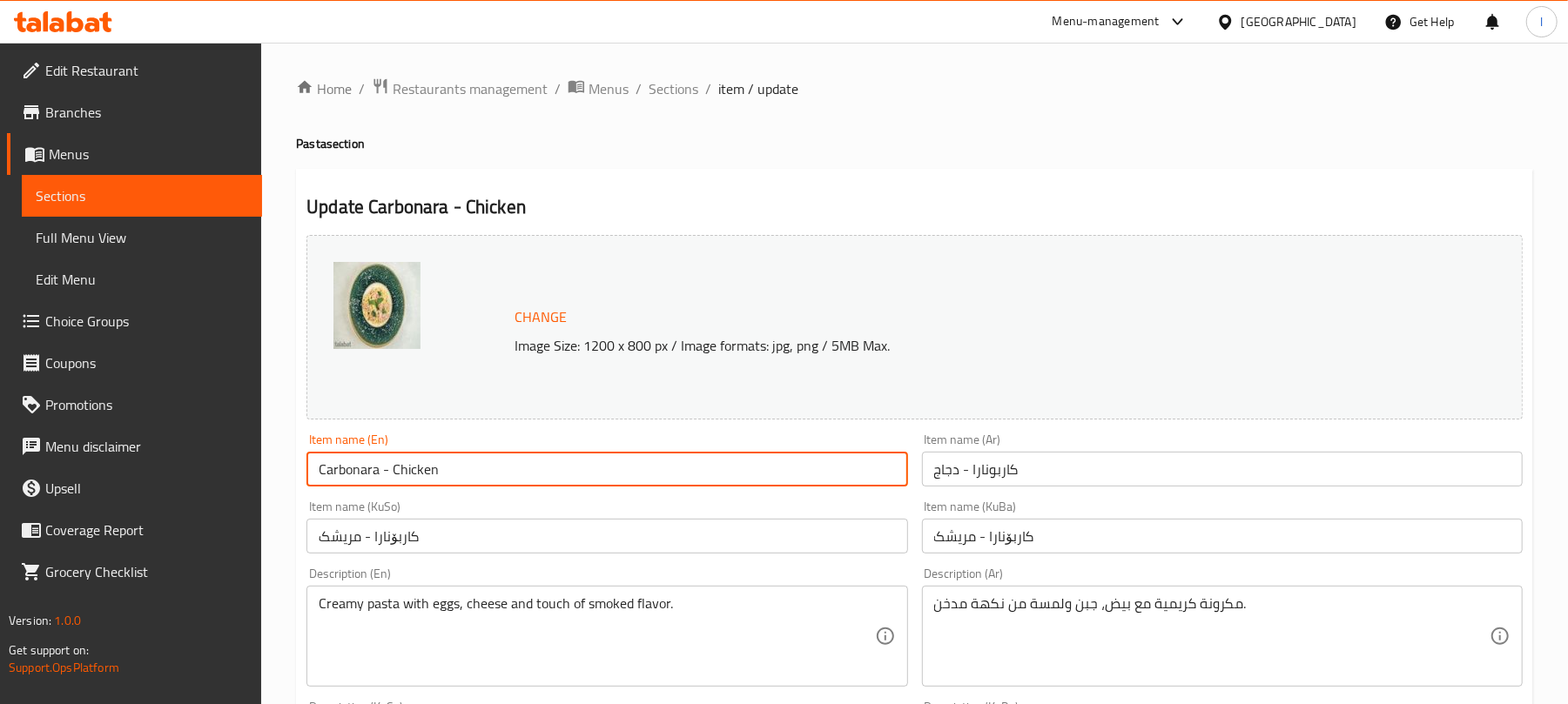
drag, startPoint x: 381, startPoint y: 484, endPoint x: 488, endPoint y: 505, distance: 109.0
click at [488, 505] on div "Change Image Size: 1200 x 800 px / Image formats: jpg, png / 5MB Max. Item name…" at bounding box center [914, 716] width 1230 height 975
type input "Carbonara"
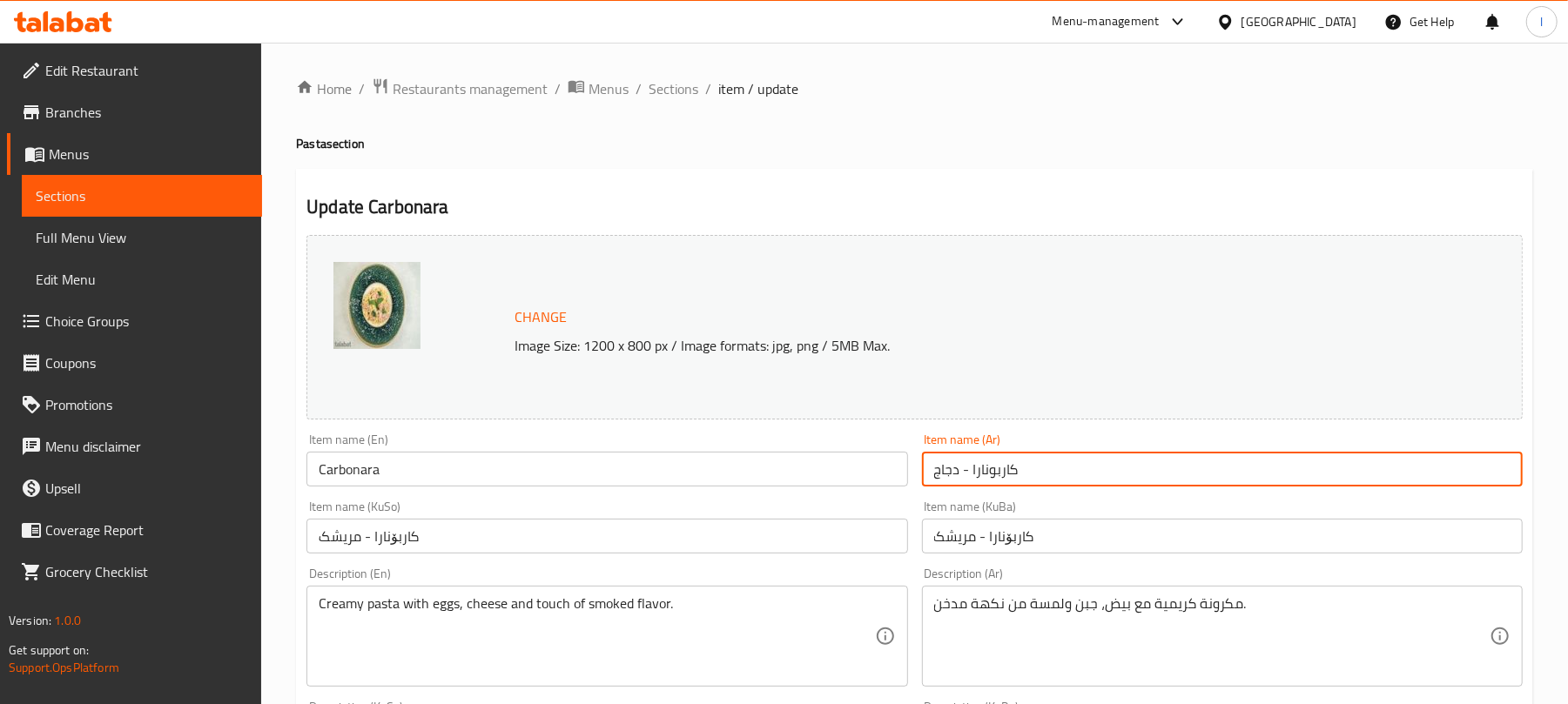
drag, startPoint x: 968, startPoint y: 475, endPoint x: 870, endPoint y: 481, distance: 98.2
click at [870, 481] on div "Change Image Size: 1200 x 800 px / Image formats: jpg, png / 5MB Max. Item name…" at bounding box center [914, 716] width 1230 height 975
type input "كاربونارا"
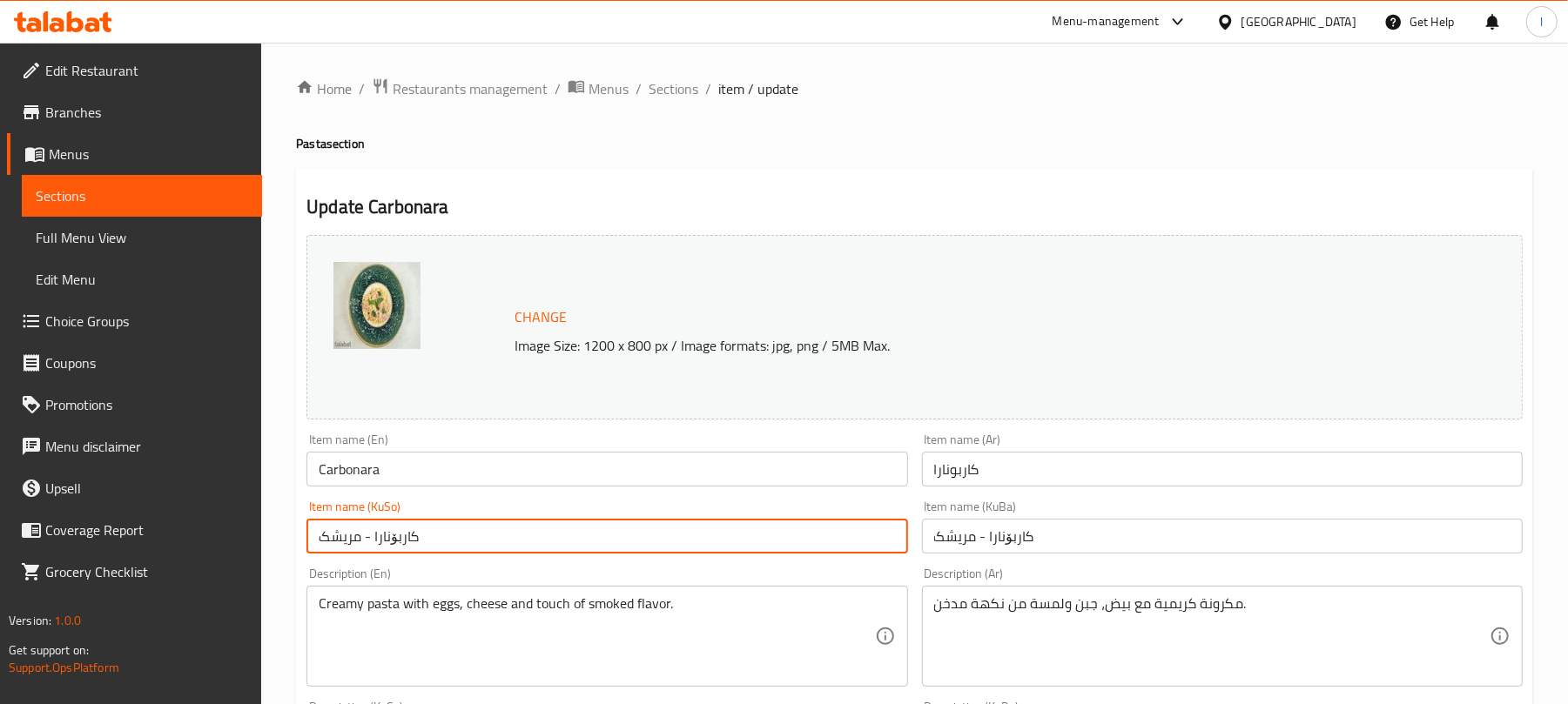
drag, startPoint x: 369, startPoint y: 537, endPoint x: 279, endPoint y: 536, distance: 90.0
type input "کاربۆنارا"
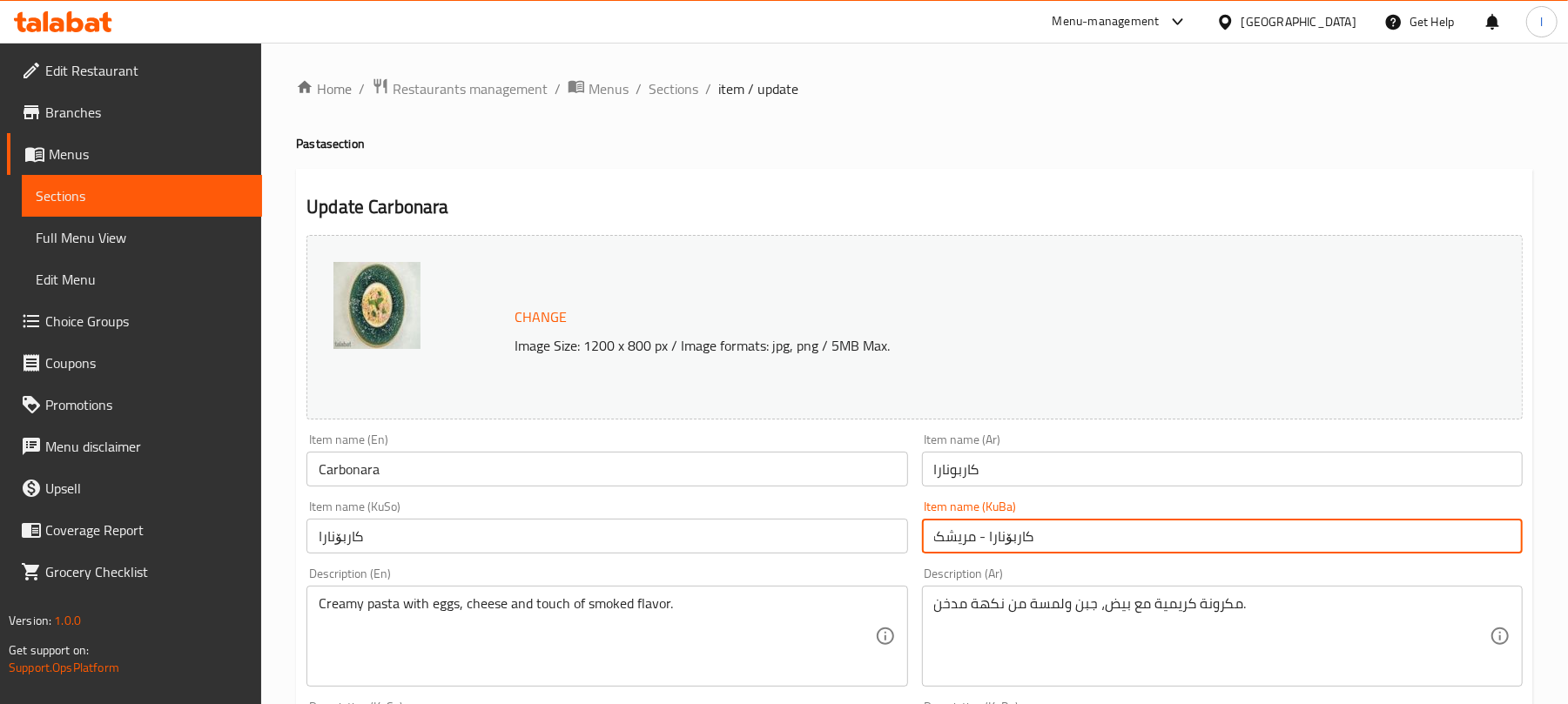
drag, startPoint x: 983, startPoint y: 530, endPoint x: 857, endPoint y: 536, distance: 126.1
click at [857, 536] on div "Change Image Size: 1200 x 800 px / Image formats: jpg, png / 5MB Max. Item name…" at bounding box center [914, 716] width 1230 height 975
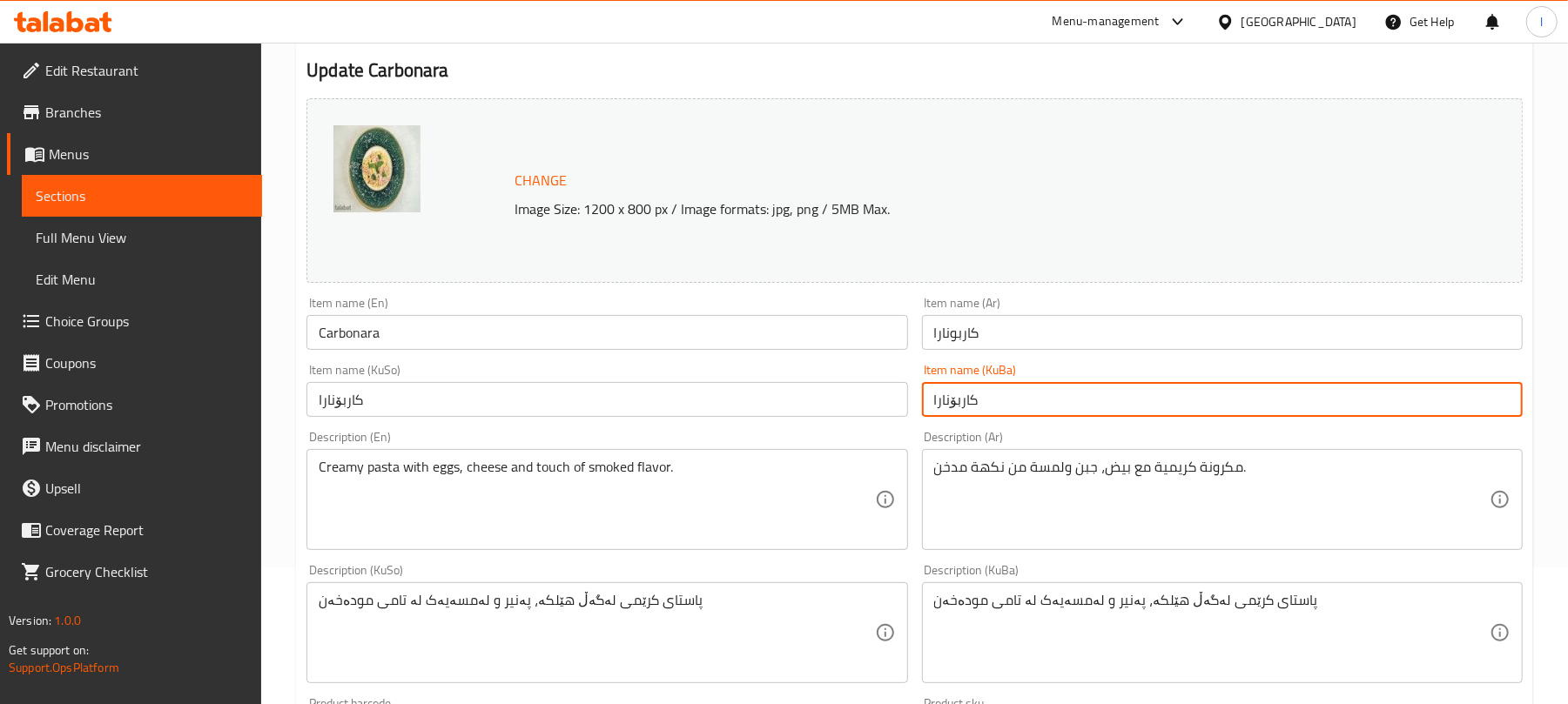
scroll to position [749, 0]
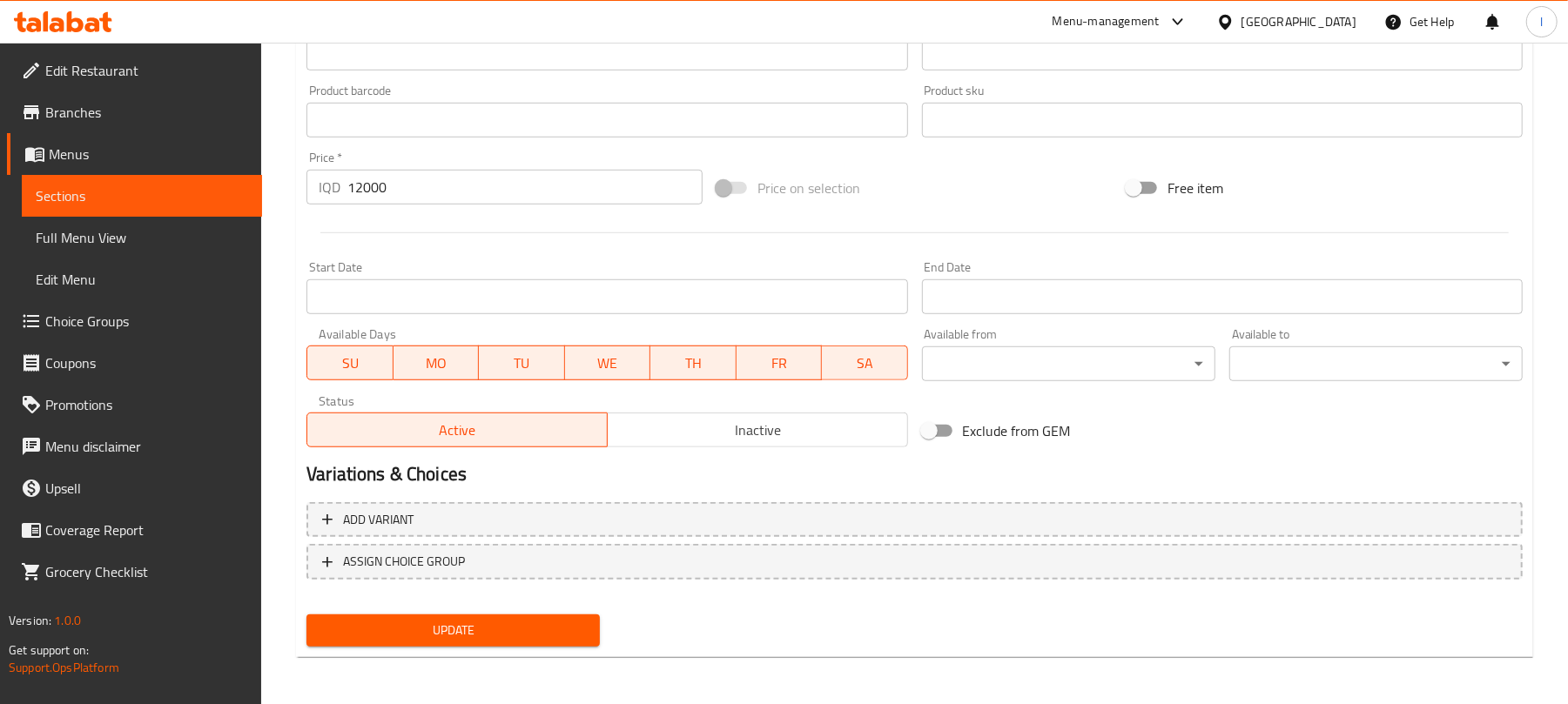
type input "کاربۆنارا"
click at [434, 615] on button "Update" at bounding box center [453, 630] width 293 height 32
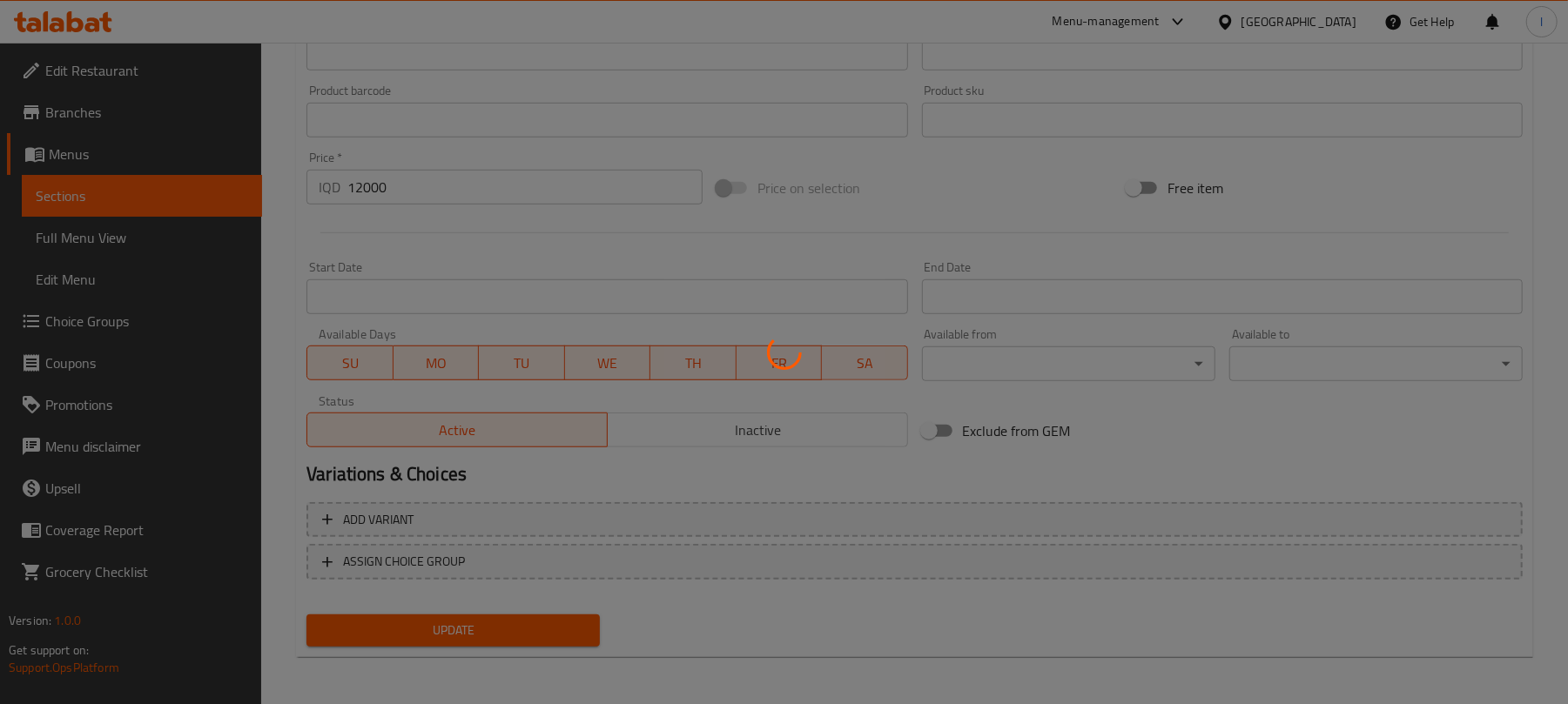
scroll to position [0, 0]
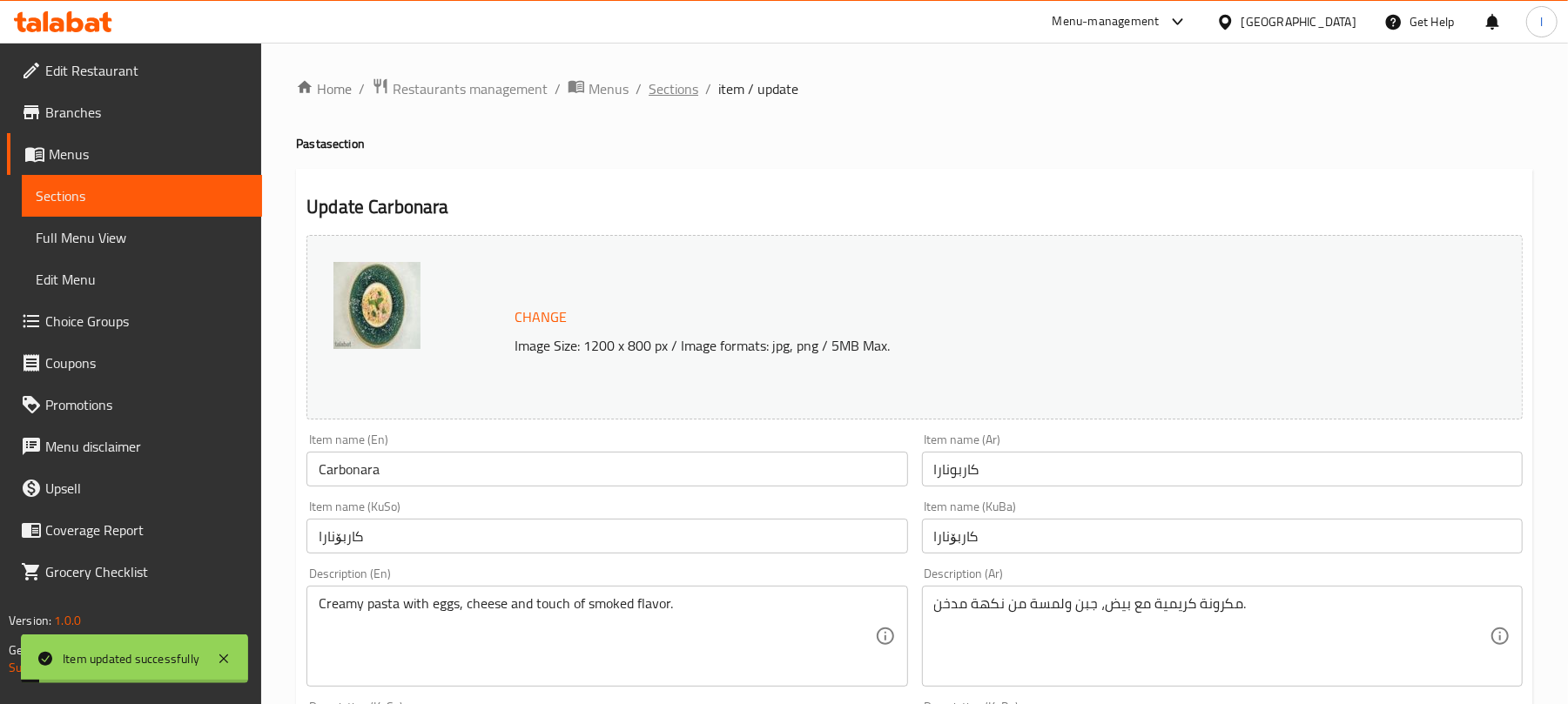
click at [664, 88] on span "Sections" at bounding box center [673, 88] width 49 height 21
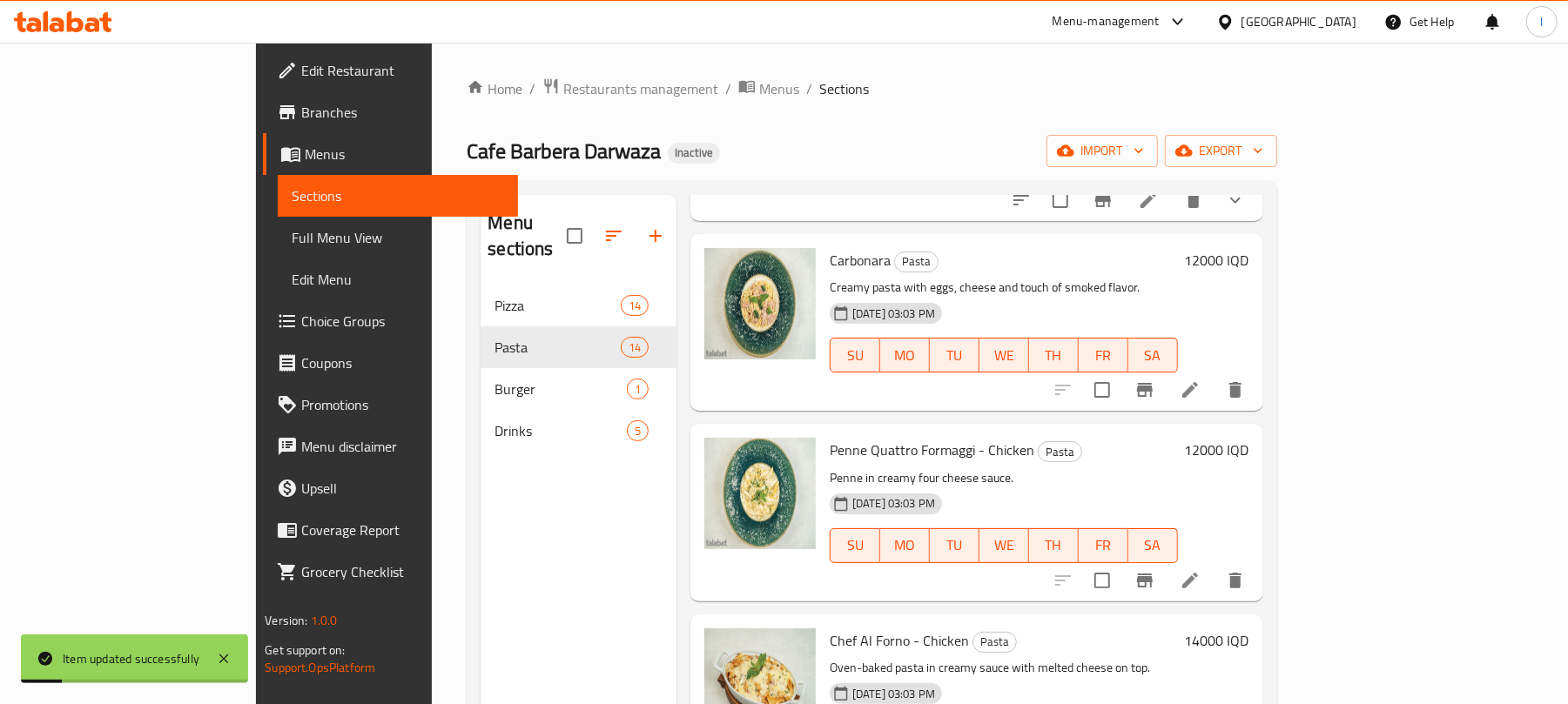
scroll to position [851, 0]
click at [1214, 562] on li at bounding box center [1190, 578] width 49 height 31
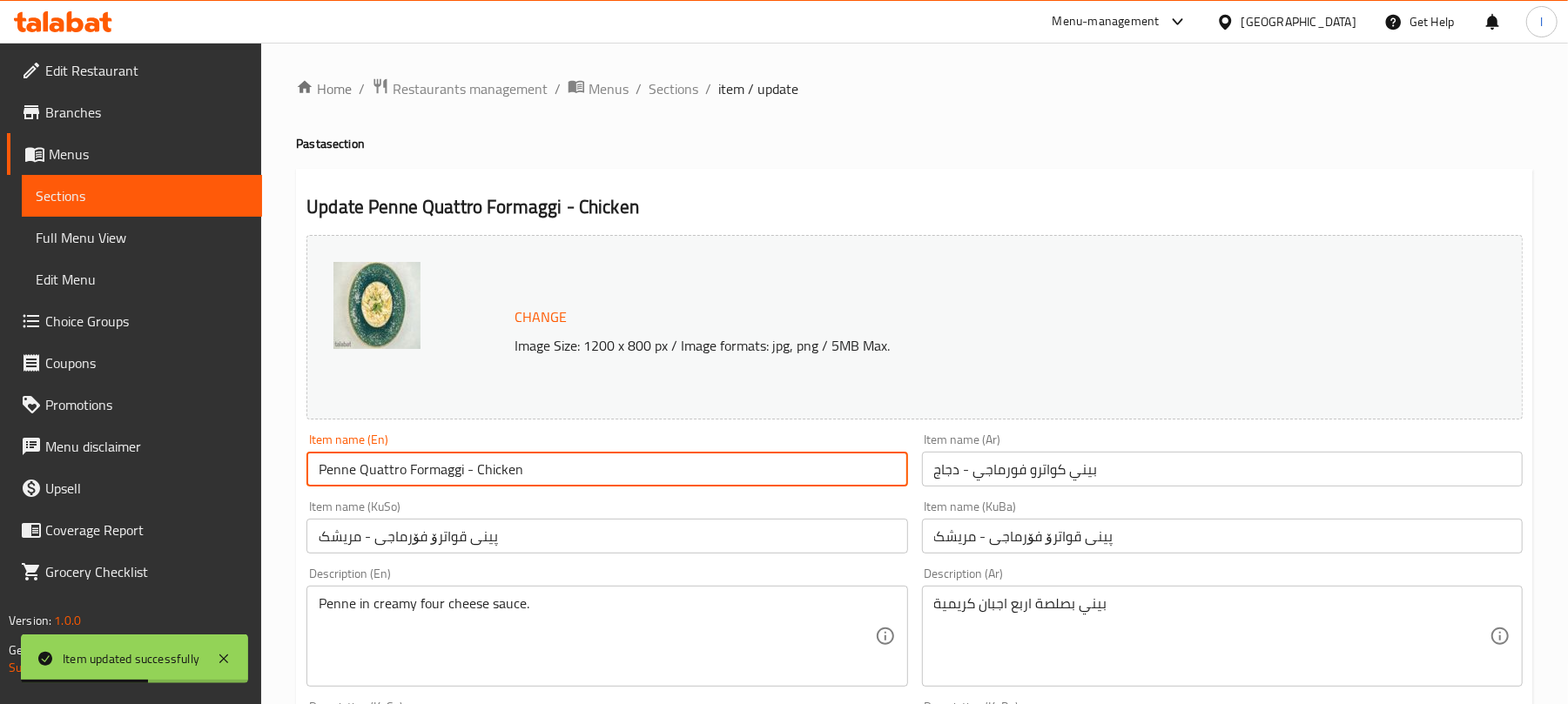
drag, startPoint x: 465, startPoint y: 475, endPoint x: 612, endPoint y: 467, distance: 147.2
click at [612, 467] on input "Penne Quattro Formaggi - Chicken" at bounding box center [607, 468] width 601 height 34
type input "Penne Quattro Formaggi"
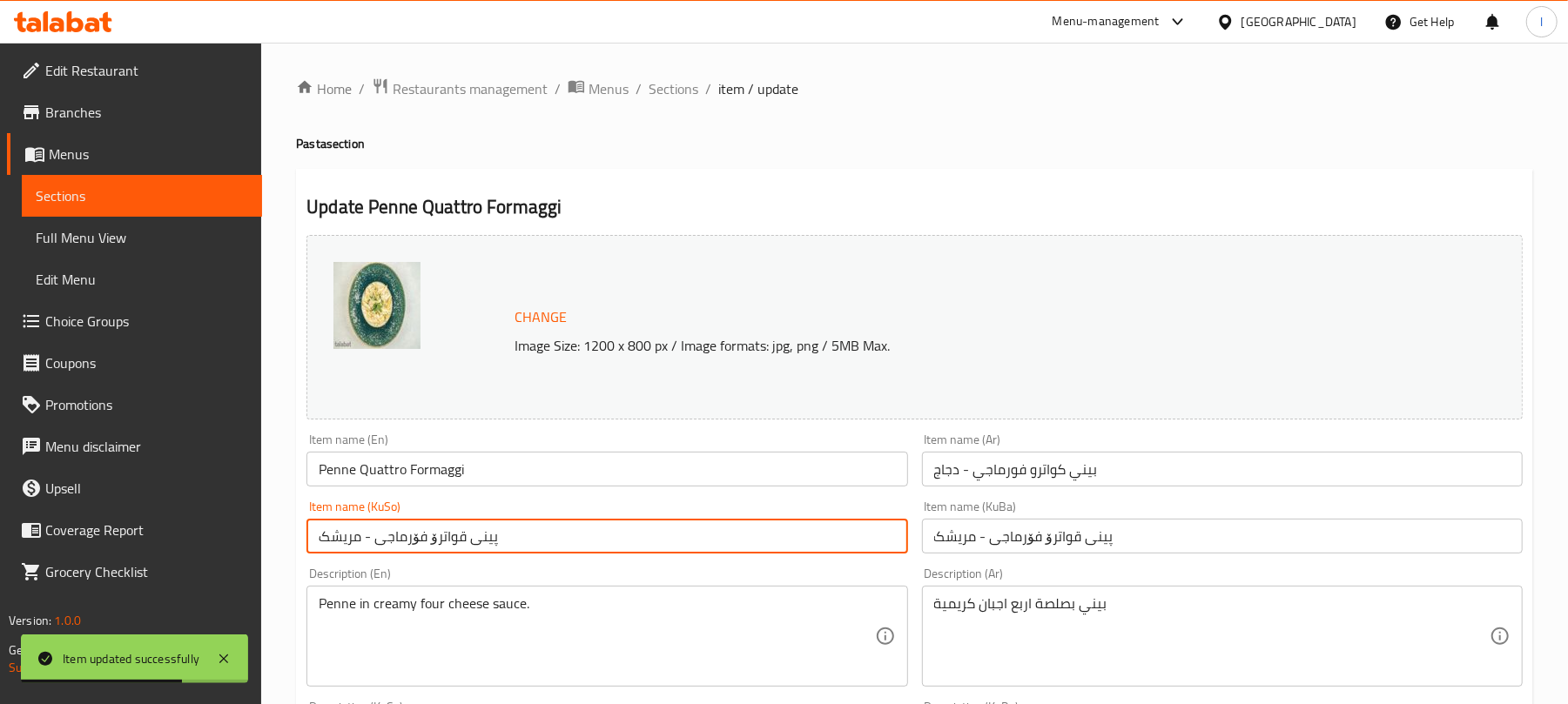
drag, startPoint x: 370, startPoint y: 540, endPoint x: 207, endPoint y: 536, distance: 163.0
type input "پینی قواترۆ فۆرماجی"
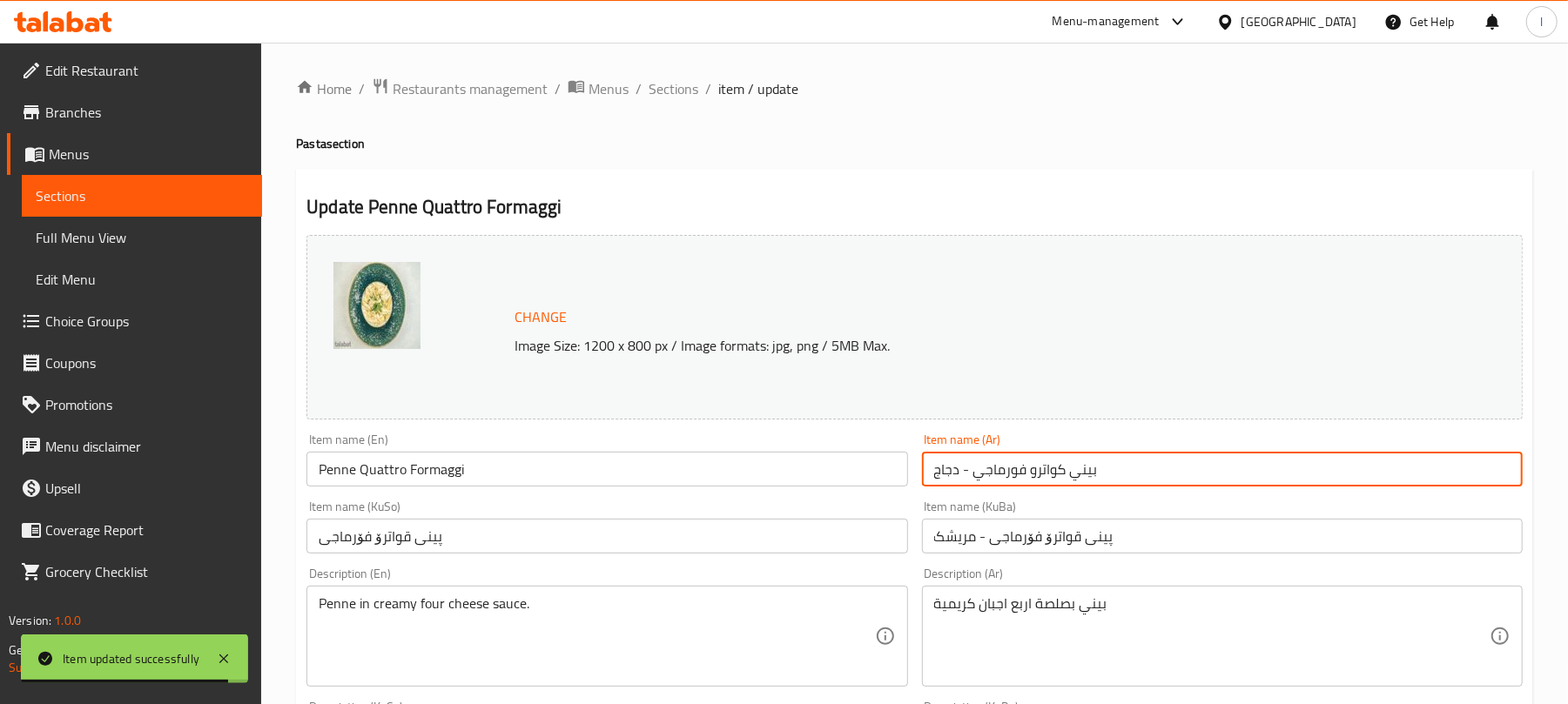
drag, startPoint x: 968, startPoint y: 470, endPoint x: 836, endPoint y: 467, distance: 132.0
click at [836, 467] on div "Change Image Size: 1200 x 800 px / Image formats: jpg, png / 5MB Max. Item name…" at bounding box center [914, 716] width 1230 height 975
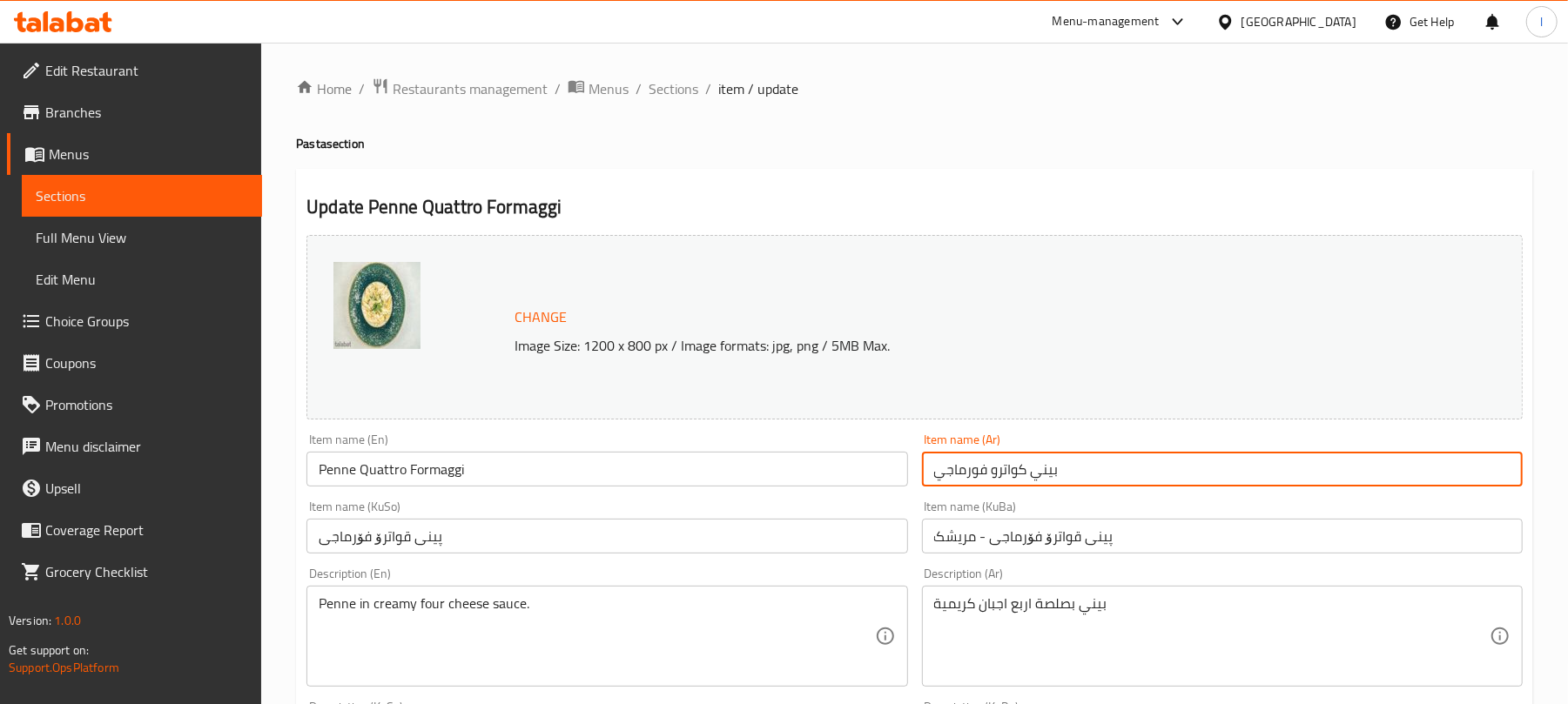
type input "بيني كواترو فورماجي"
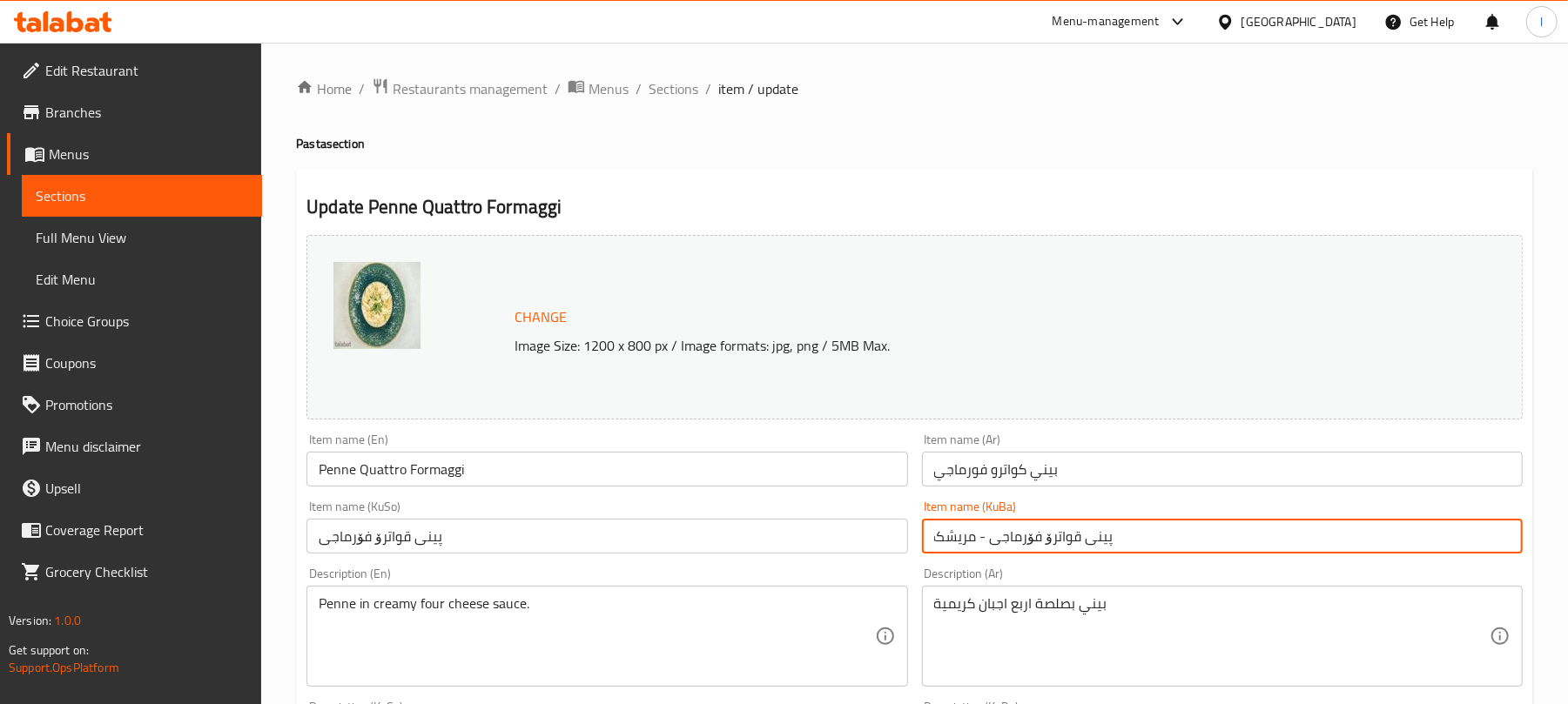
drag, startPoint x: 985, startPoint y: 541, endPoint x: 815, endPoint y: 538, distance: 170.0
click at [815, 537] on div "Change Image Size: 1200 x 800 px / Image formats: jpg, png / 5MB Max. Item name…" at bounding box center [914, 716] width 1230 height 975
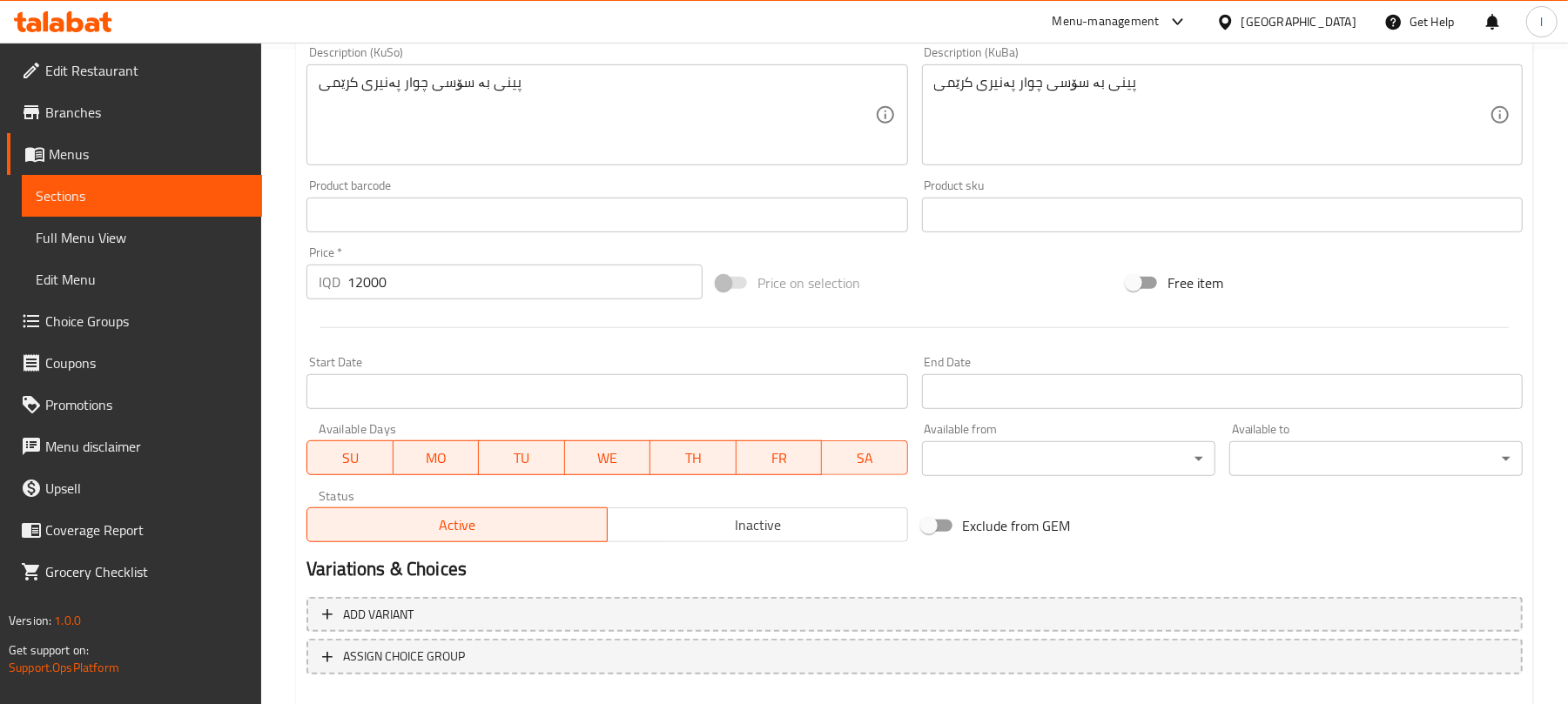
scroll to position [749, 0]
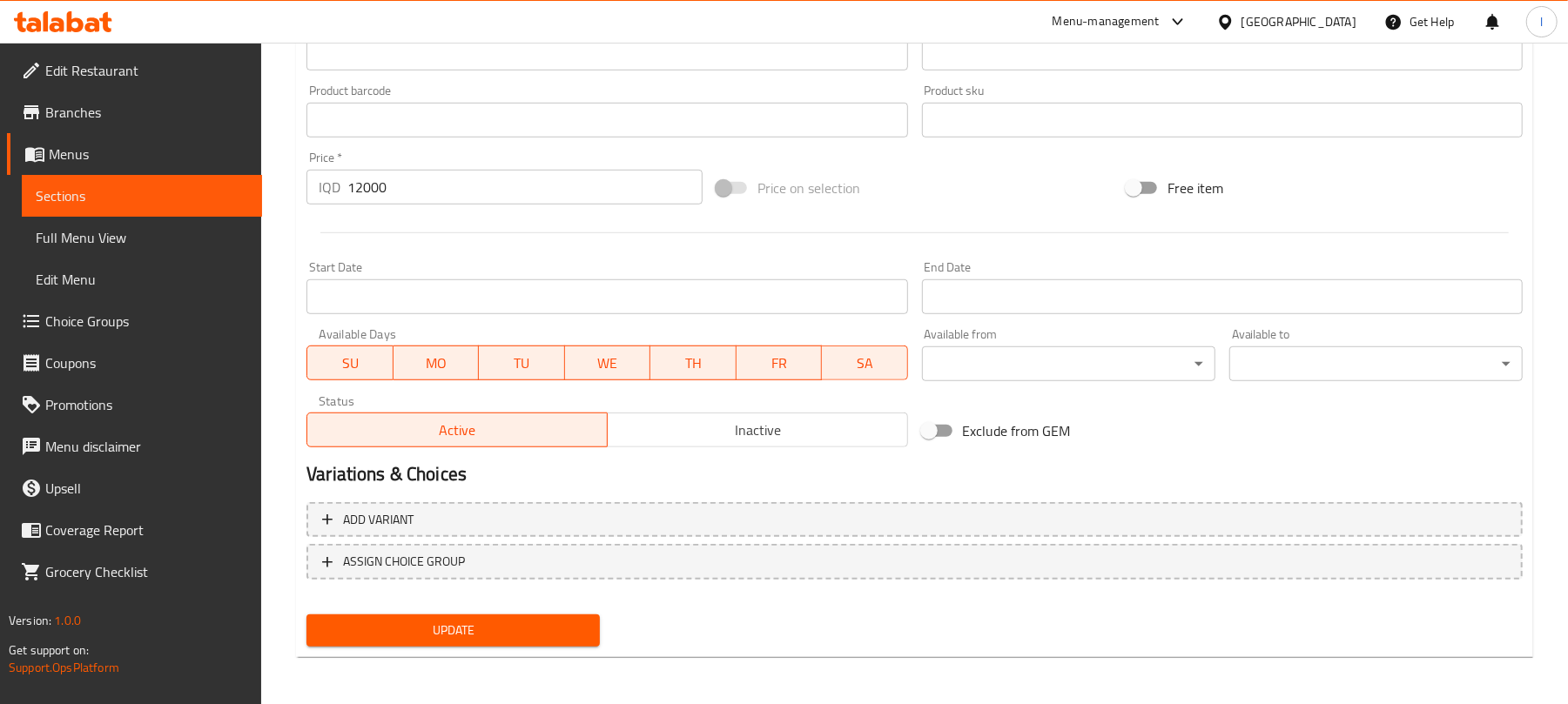
type input "پینی قواترۆ فۆرماجی"
click at [488, 630] on span "Update" at bounding box center [453, 630] width 265 height 22
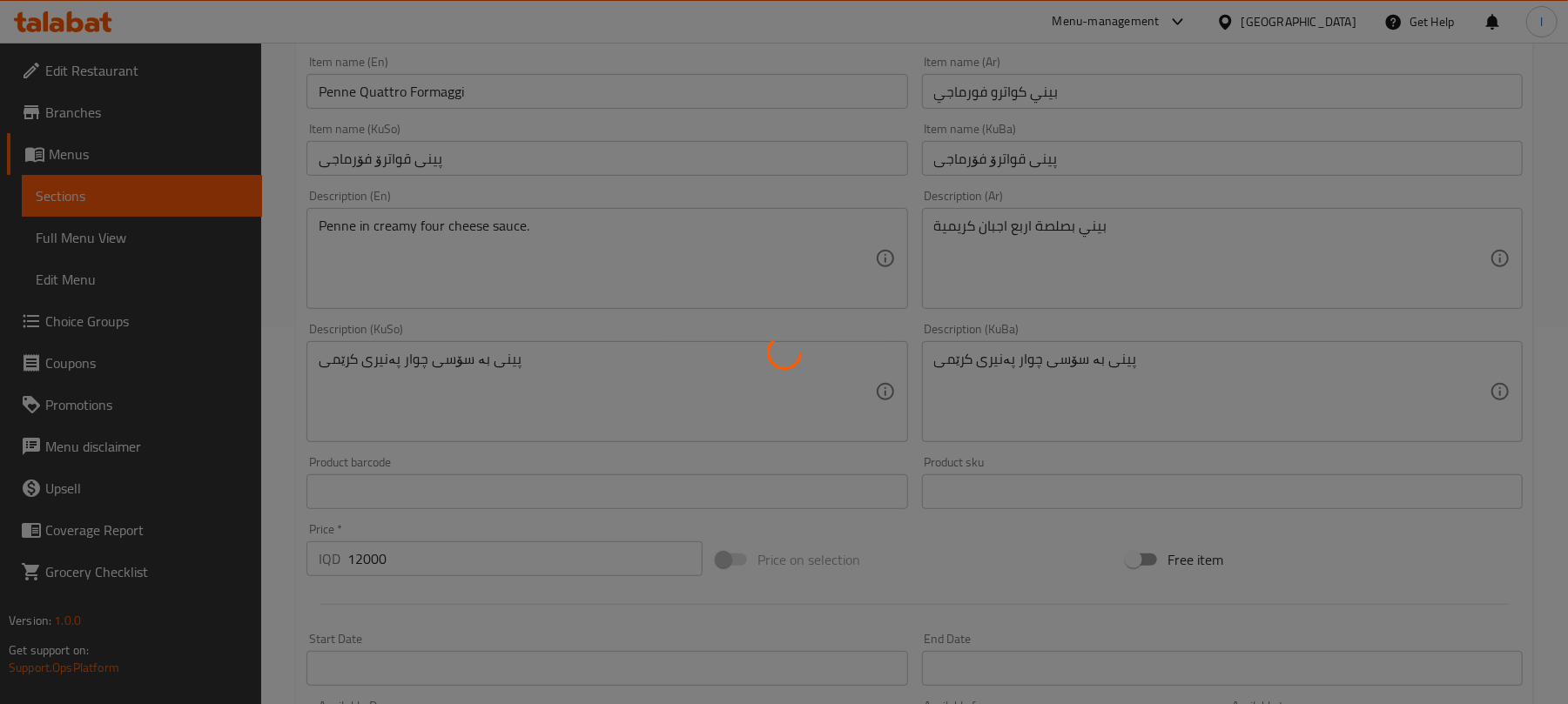
scroll to position [0, 0]
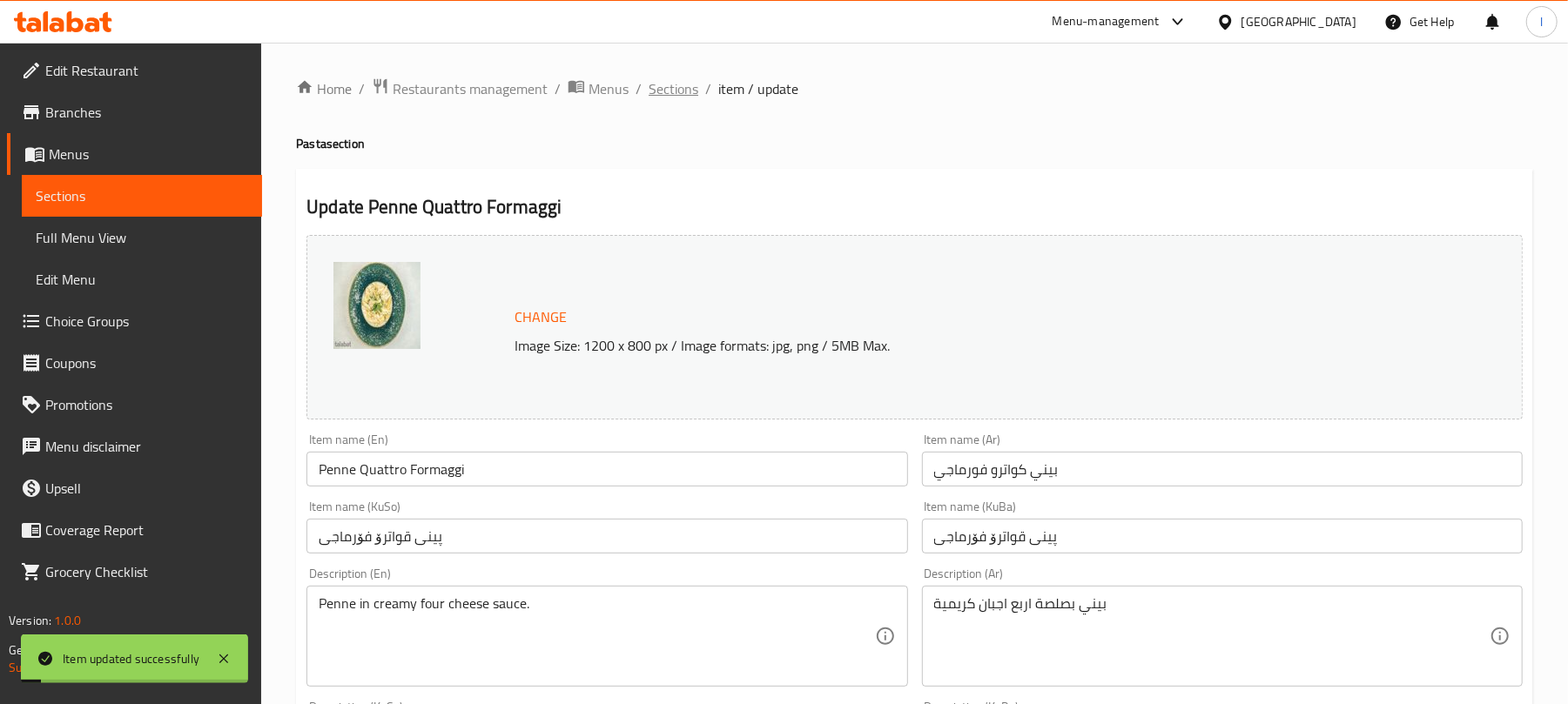
click at [673, 85] on span "Sections" at bounding box center [673, 88] width 49 height 21
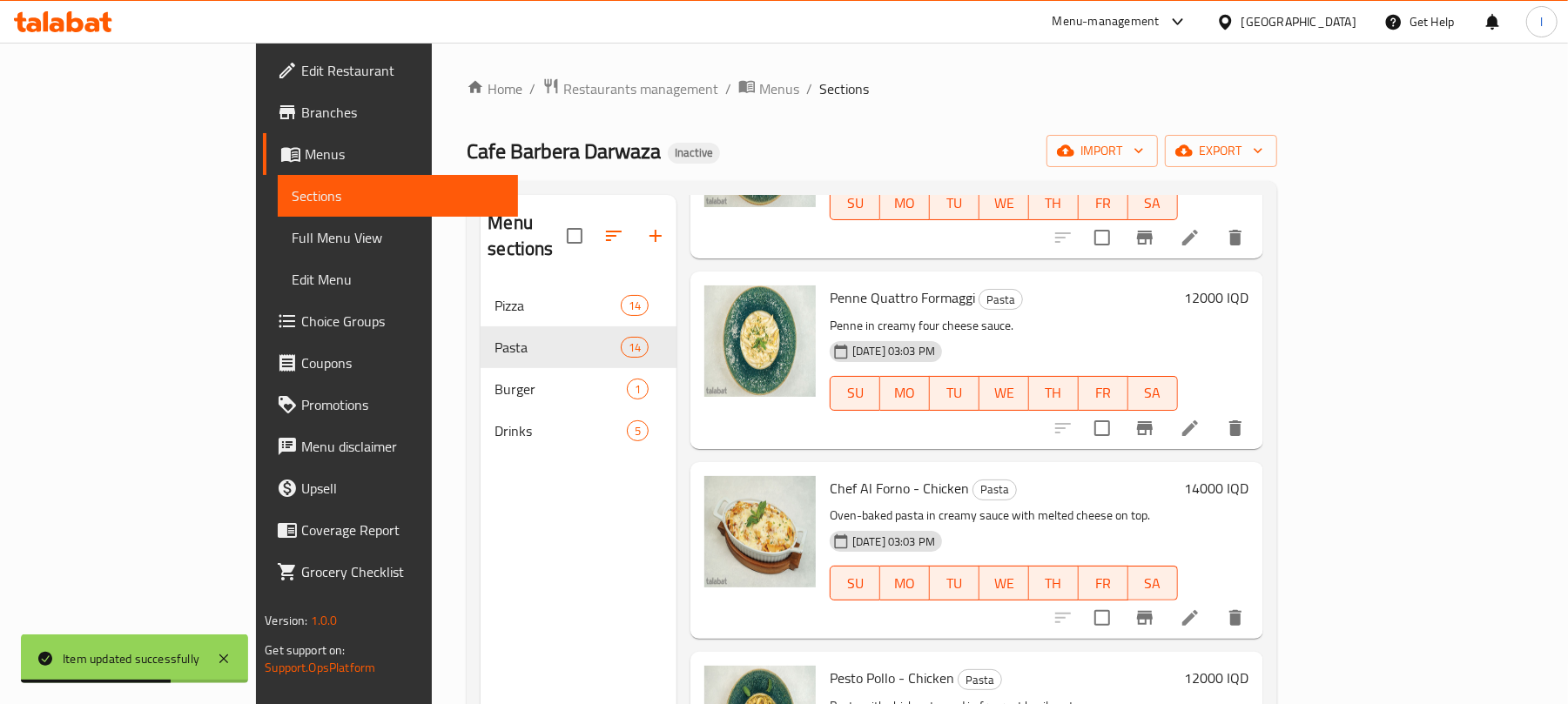
scroll to position [934, 0]
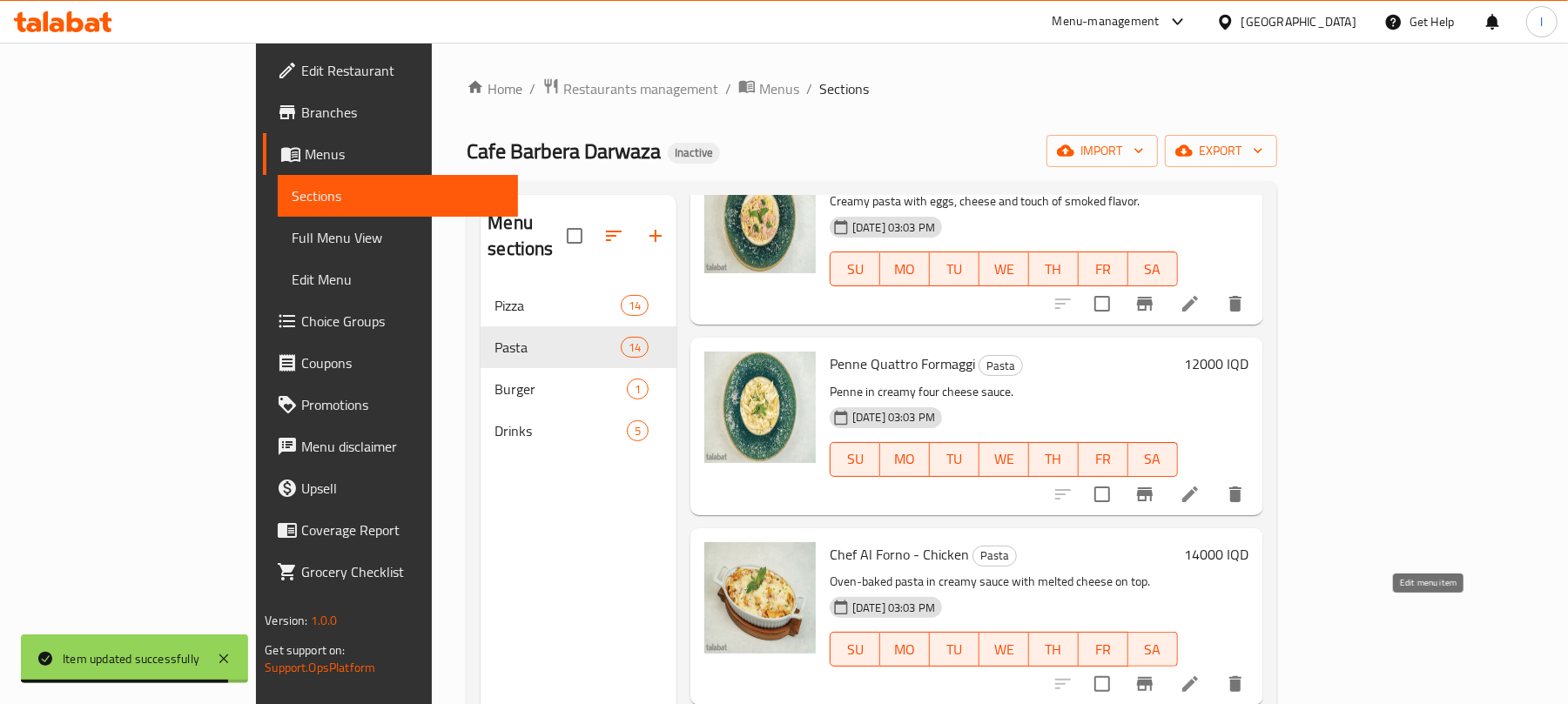
click at [1197, 676] on icon at bounding box center [1190, 684] width 16 height 16
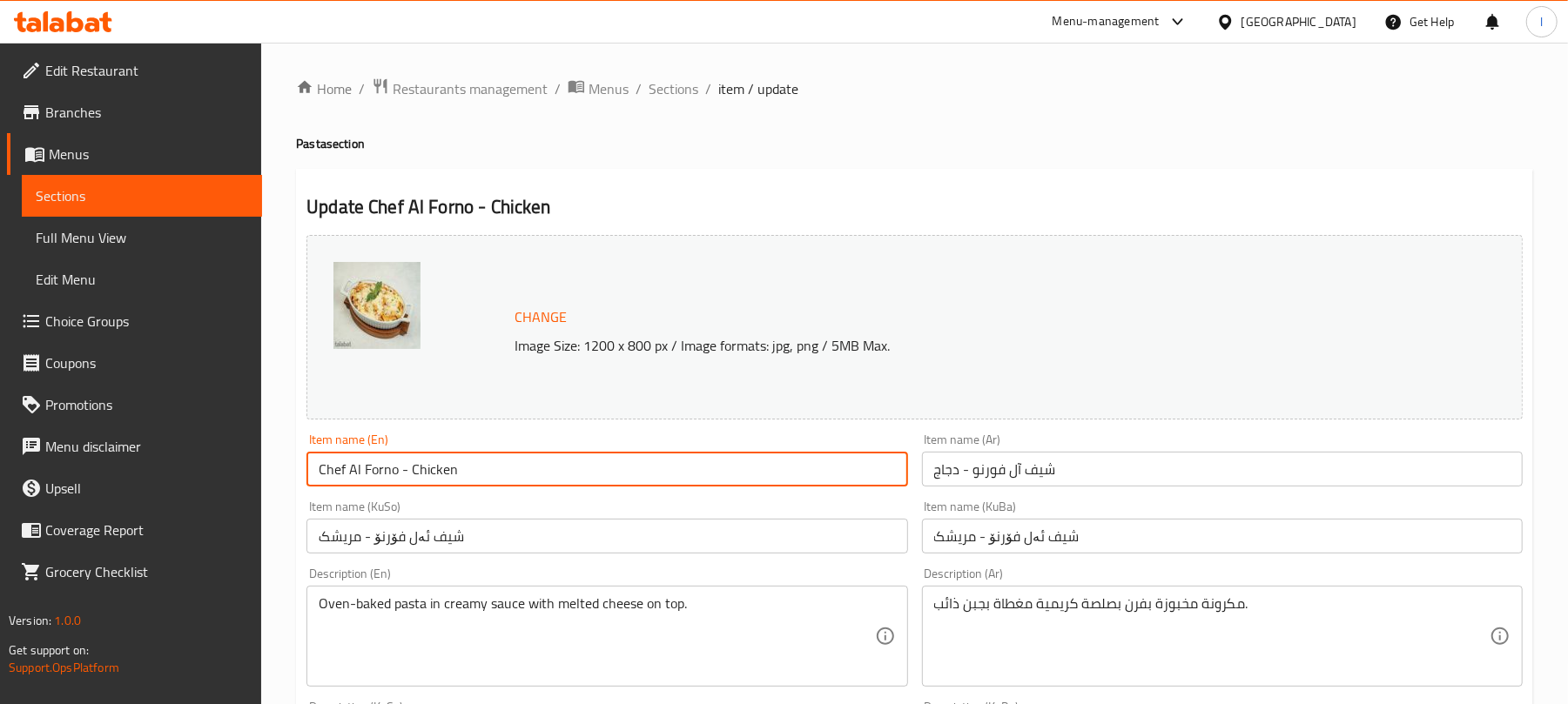
drag, startPoint x: 398, startPoint y: 467, endPoint x: 527, endPoint y: 475, distance: 129.2
click at [527, 475] on input "Chef Al Forno - Chicken" at bounding box center [607, 468] width 601 height 34
type input "Chef [PERSON_NAME]"
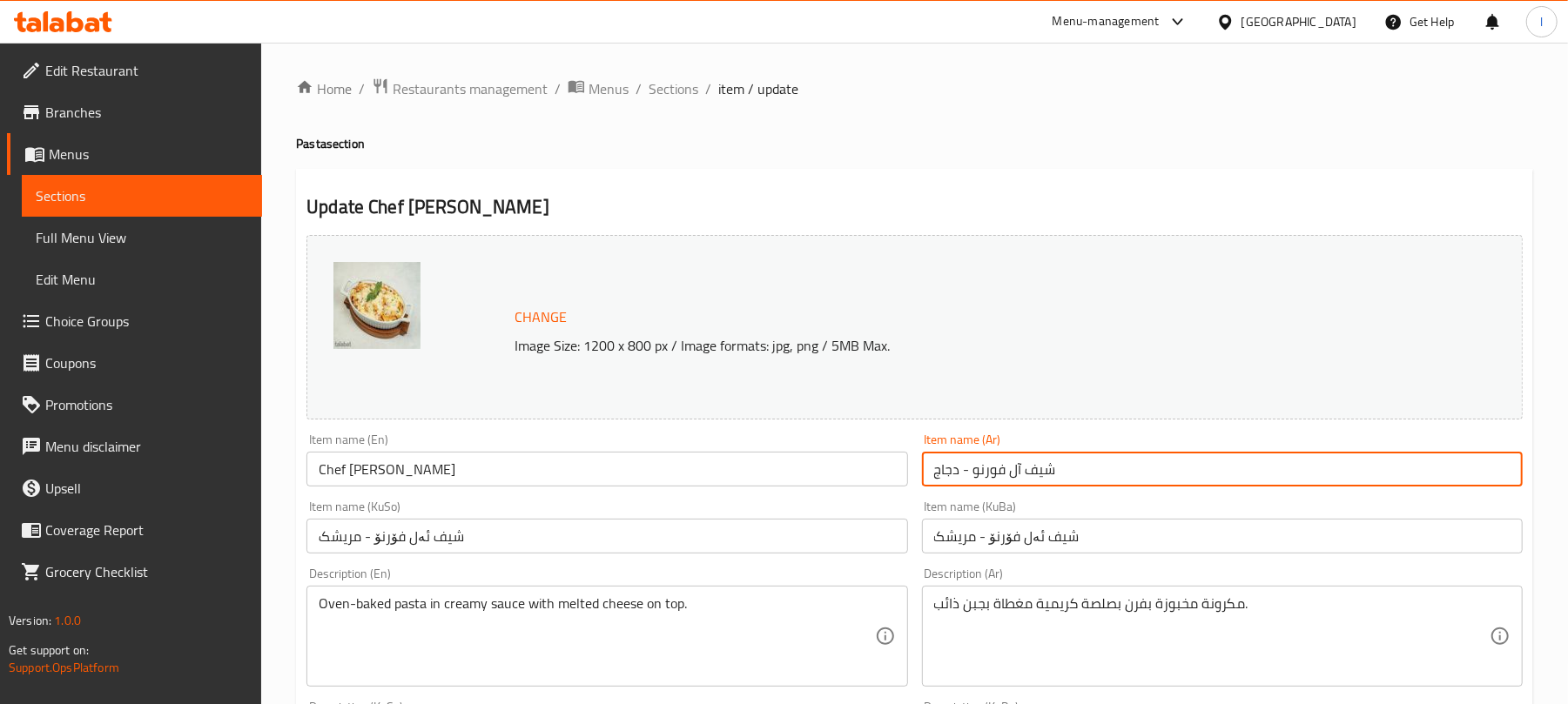
drag, startPoint x: 968, startPoint y: 474, endPoint x: 809, endPoint y: 464, distance: 159.3
click at [809, 464] on div "Change Image Size: 1200 x 800 px / Image formats: jpg, png / 5MB Max. Item name…" at bounding box center [914, 716] width 1230 height 975
type input "شيف آل فورنو"
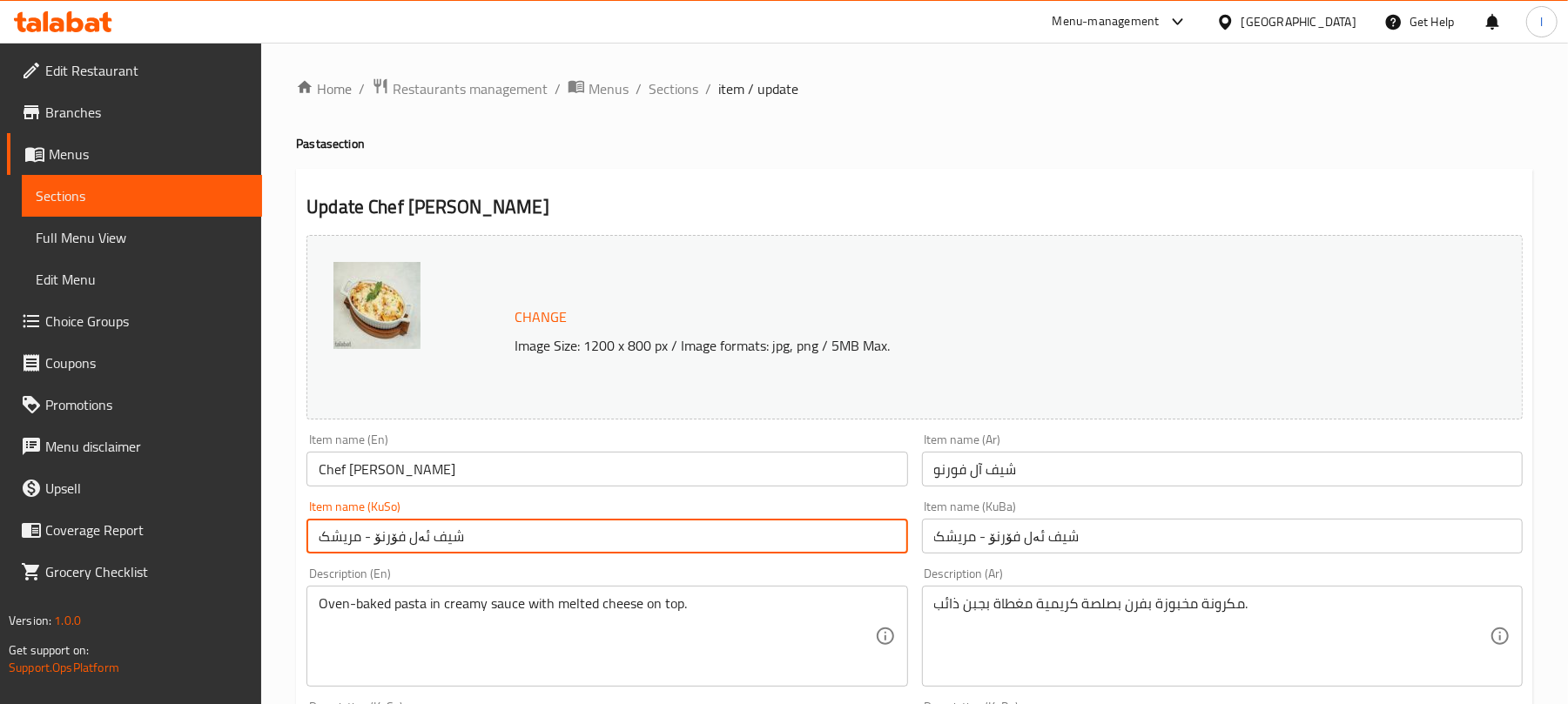
drag, startPoint x: 375, startPoint y: 537, endPoint x: 269, endPoint y: 524, distance: 106.8
type input "شیف ئەل فۆرنۆ"
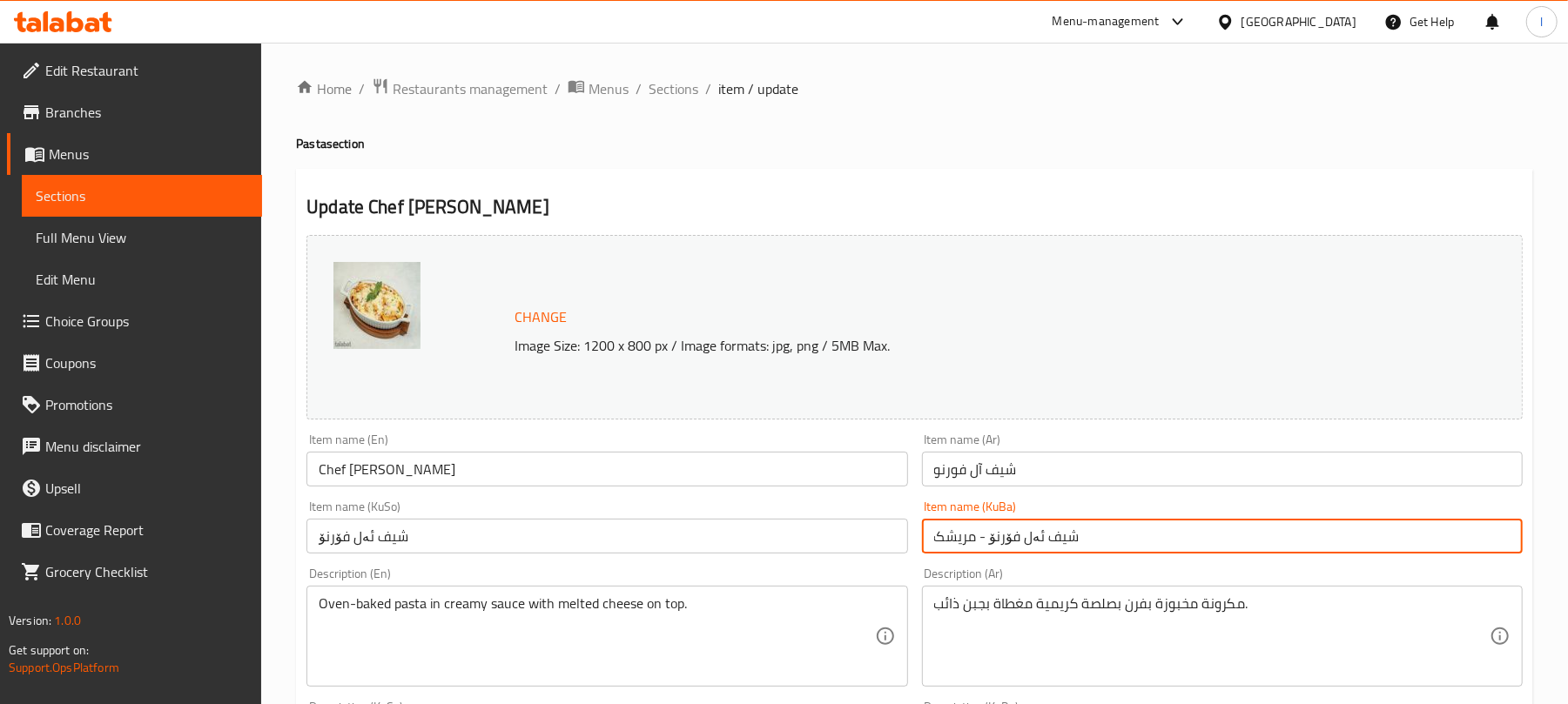
drag, startPoint x: 983, startPoint y: 536, endPoint x: 825, endPoint y: 530, distance: 158.1
click at [825, 530] on div "Change Image Size: 1200 x 800 px / Image formats: jpg, png / 5MB Max. Item name…" at bounding box center [914, 716] width 1230 height 975
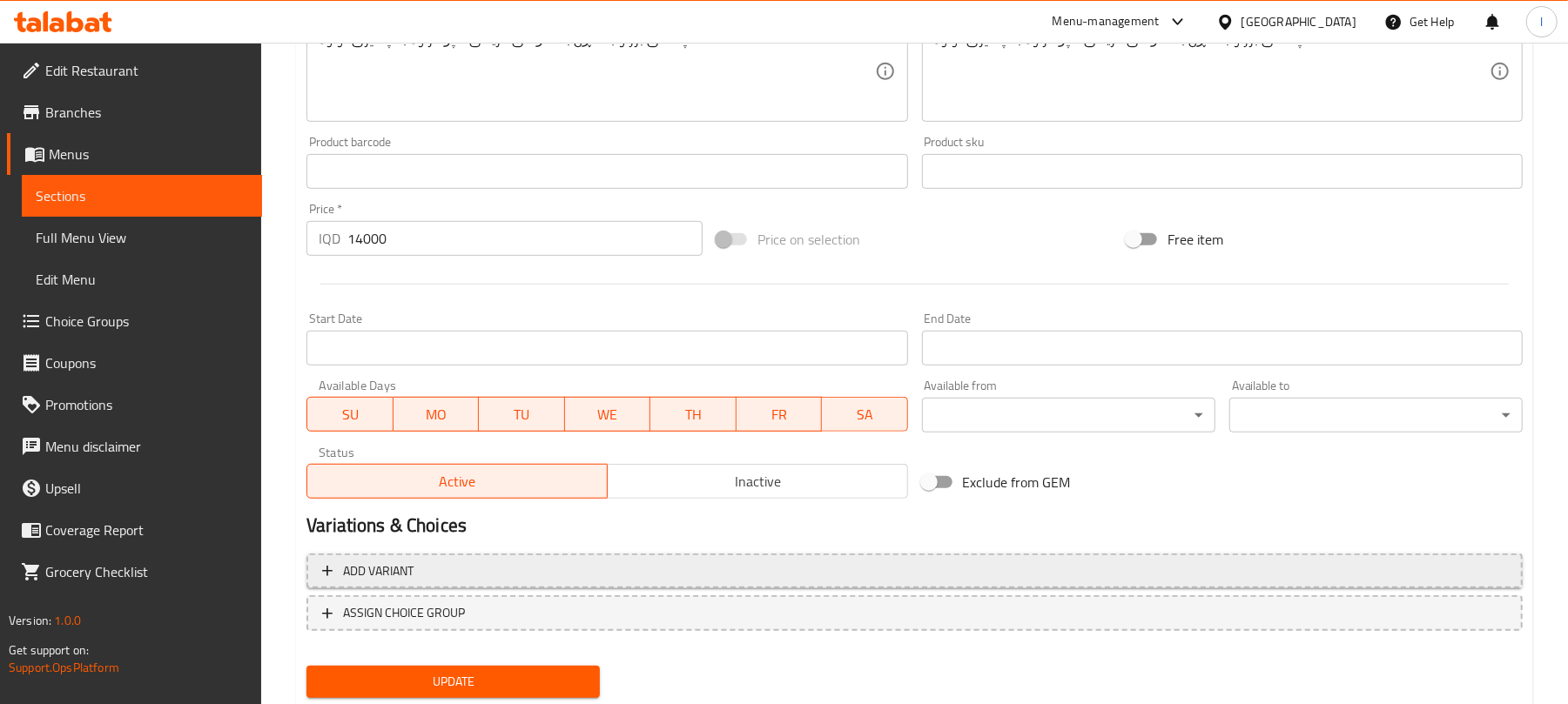
scroll to position [749, 0]
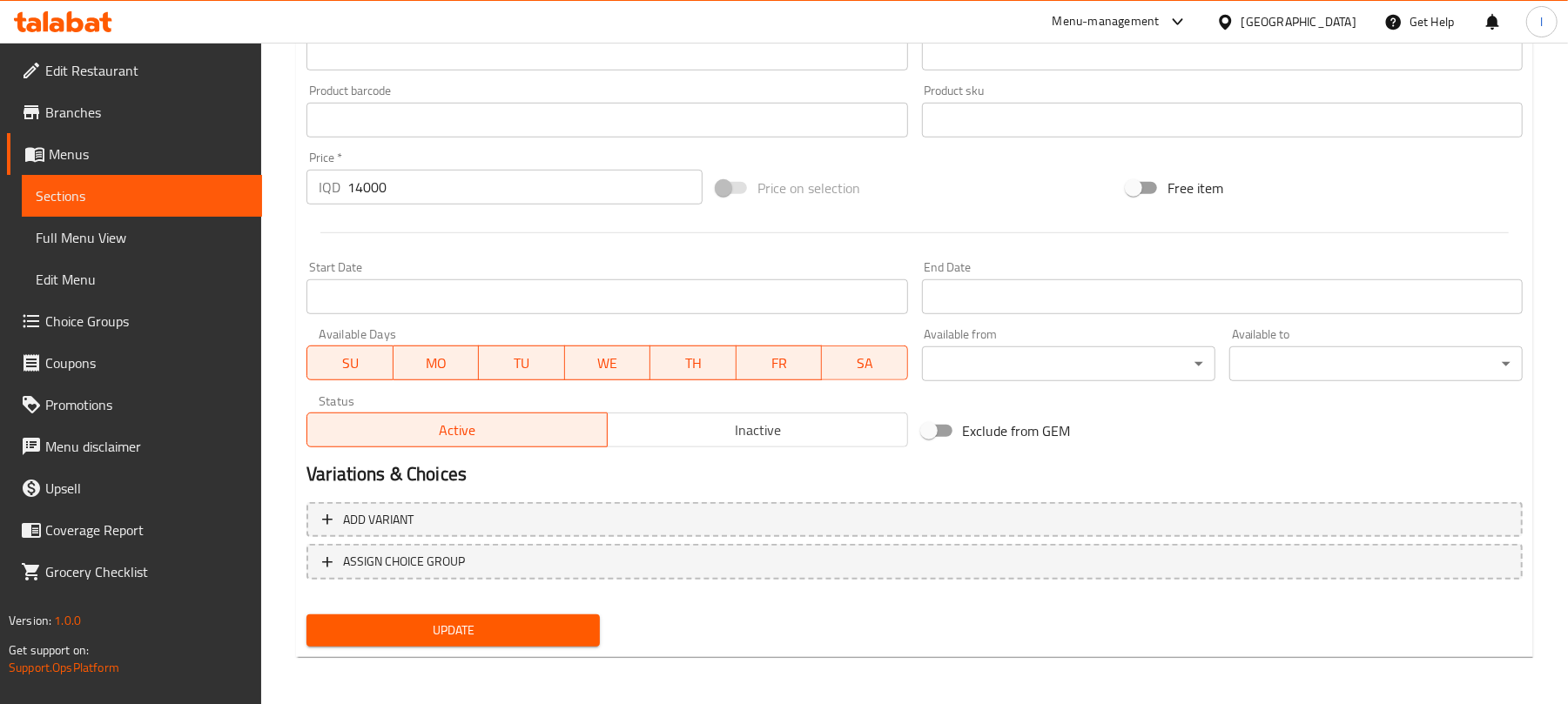
type input "شیف ئەل فۆرنۆ"
click at [519, 626] on span "Update" at bounding box center [453, 630] width 265 height 22
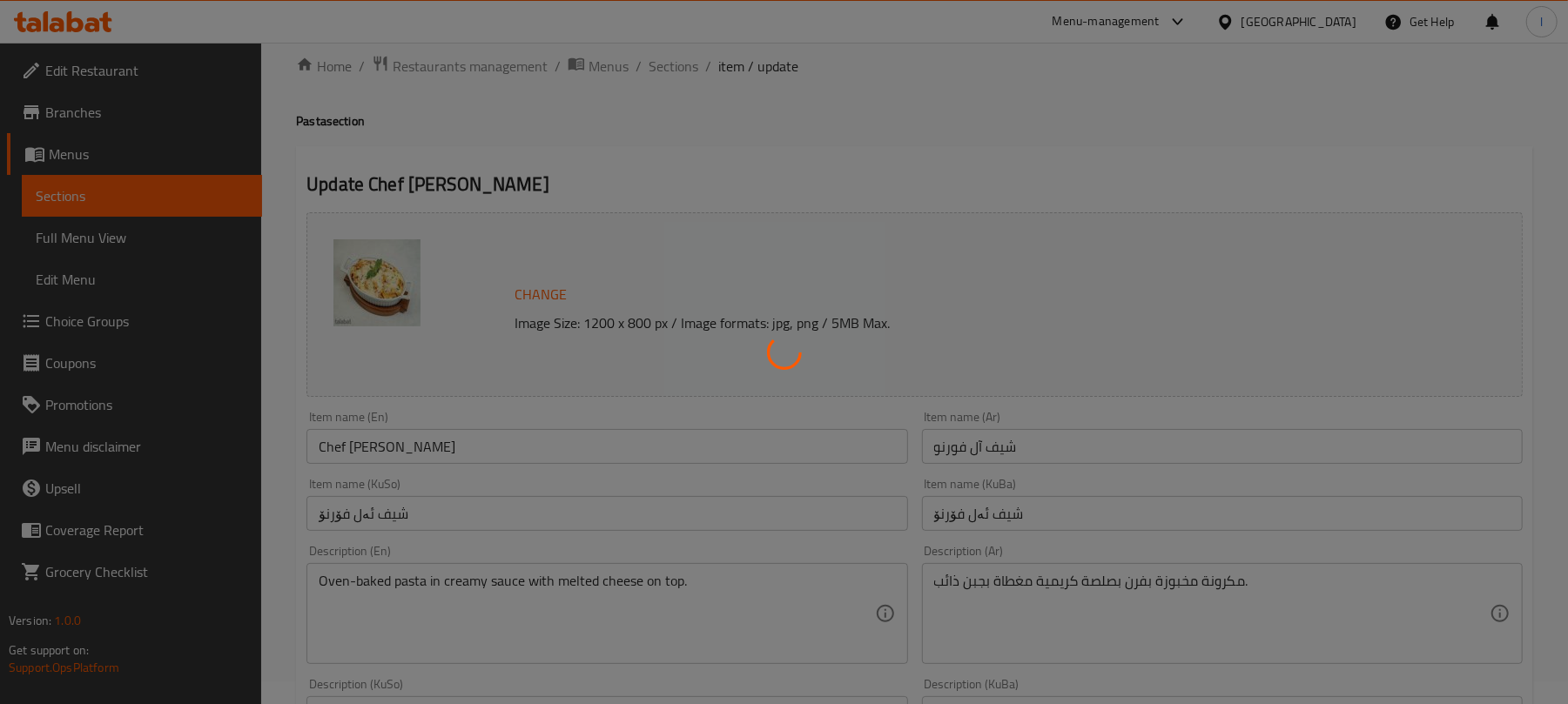
scroll to position [0, 0]
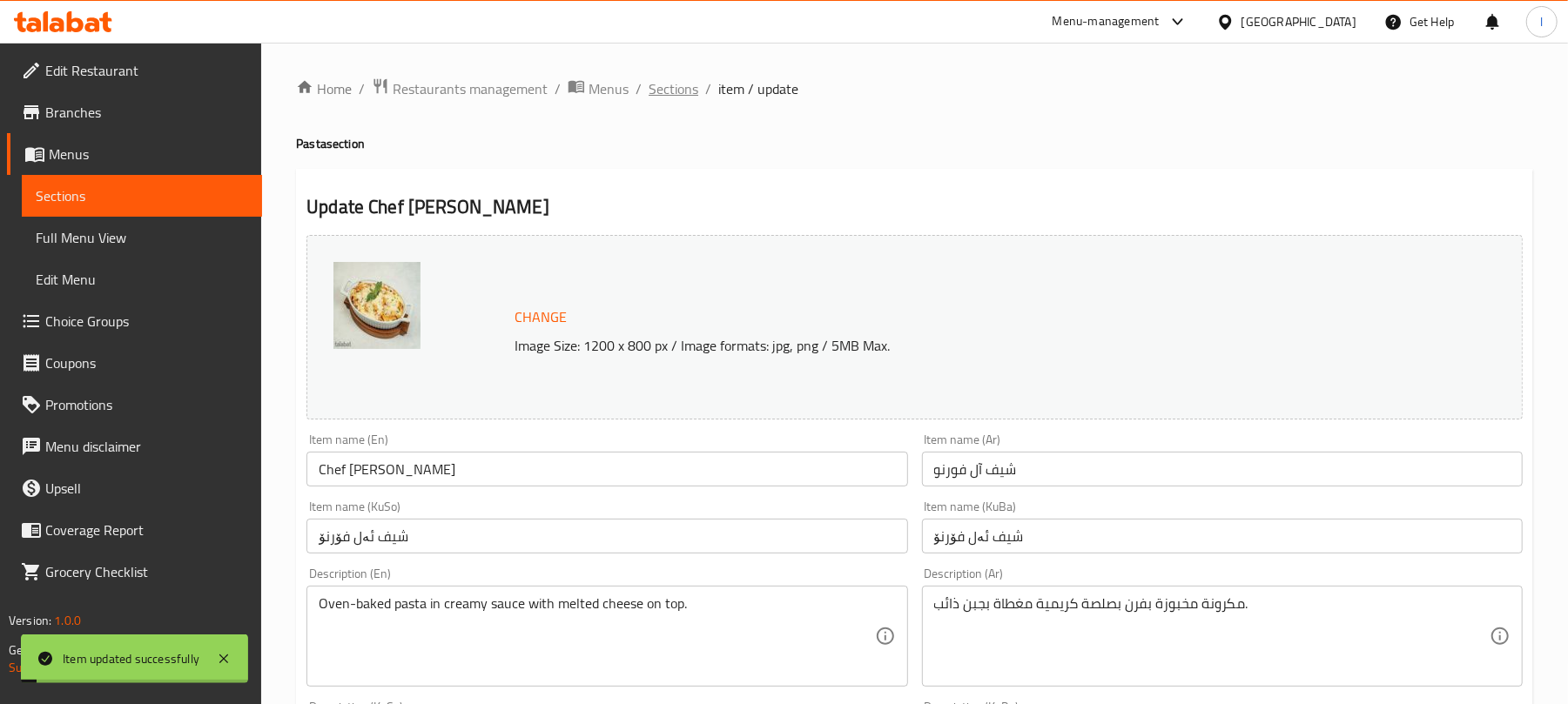
click at [676, 82] on span "Sections" at bounding box center [673, 88] width 49 height 21
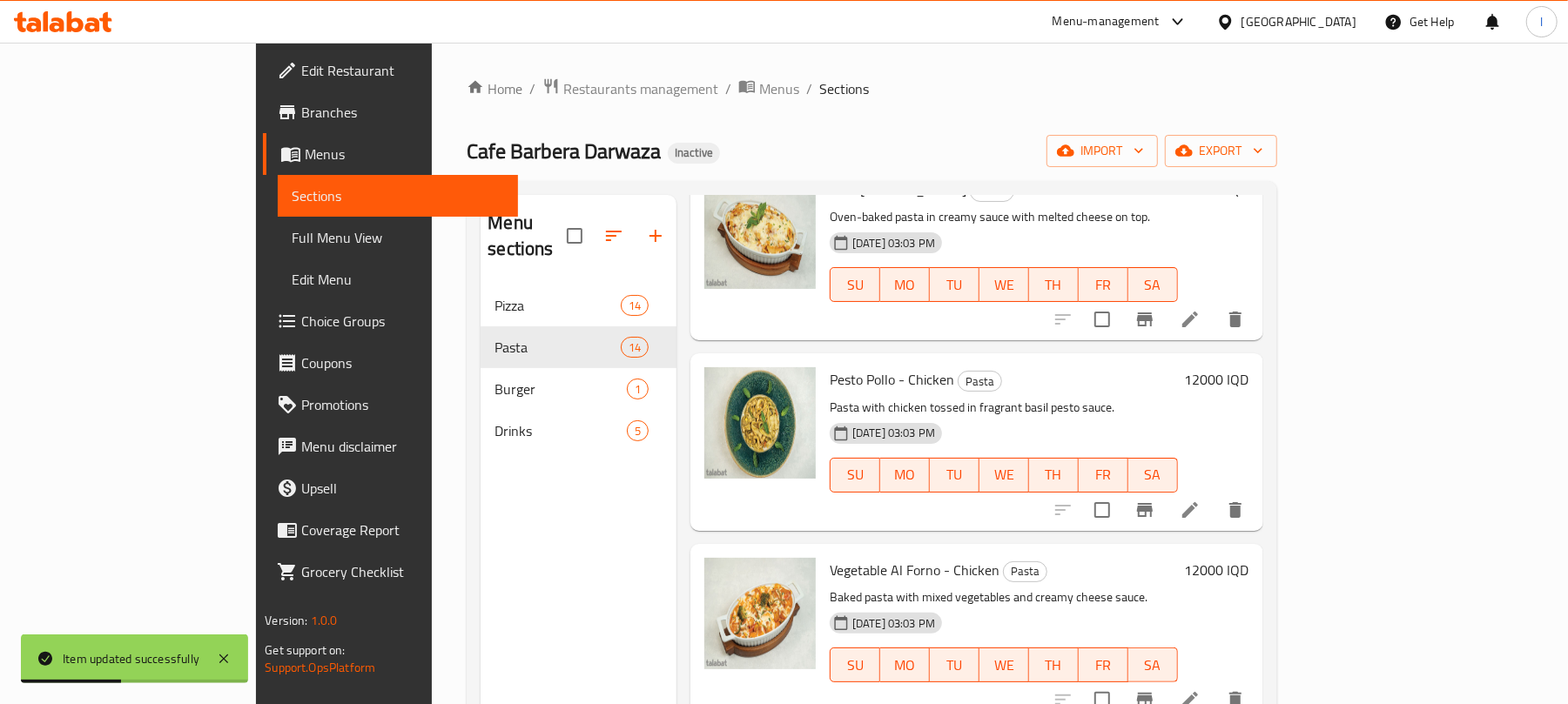
scroll to position [1376, 0]
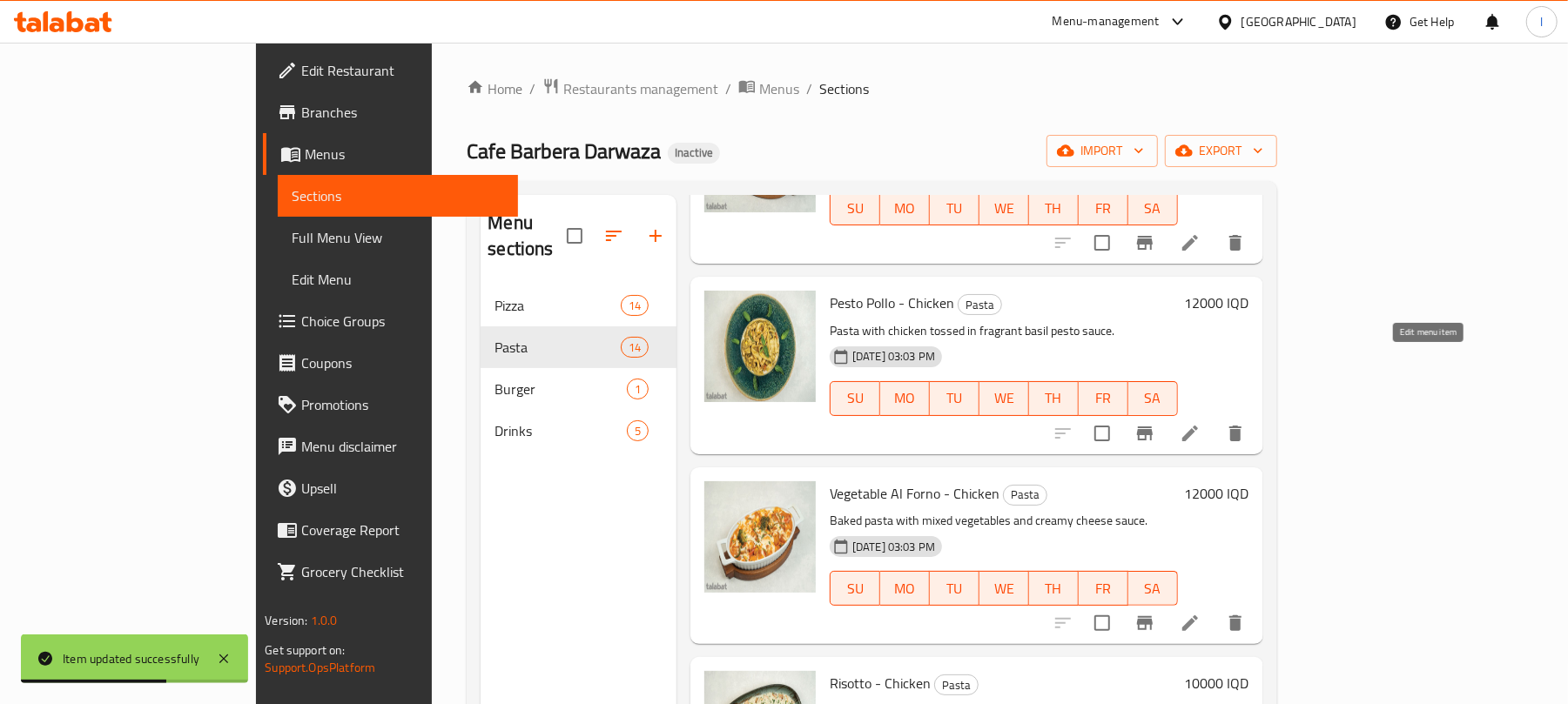
click at [1200, 423] on icon at bounding box center [1190, 433] width 21 height 21
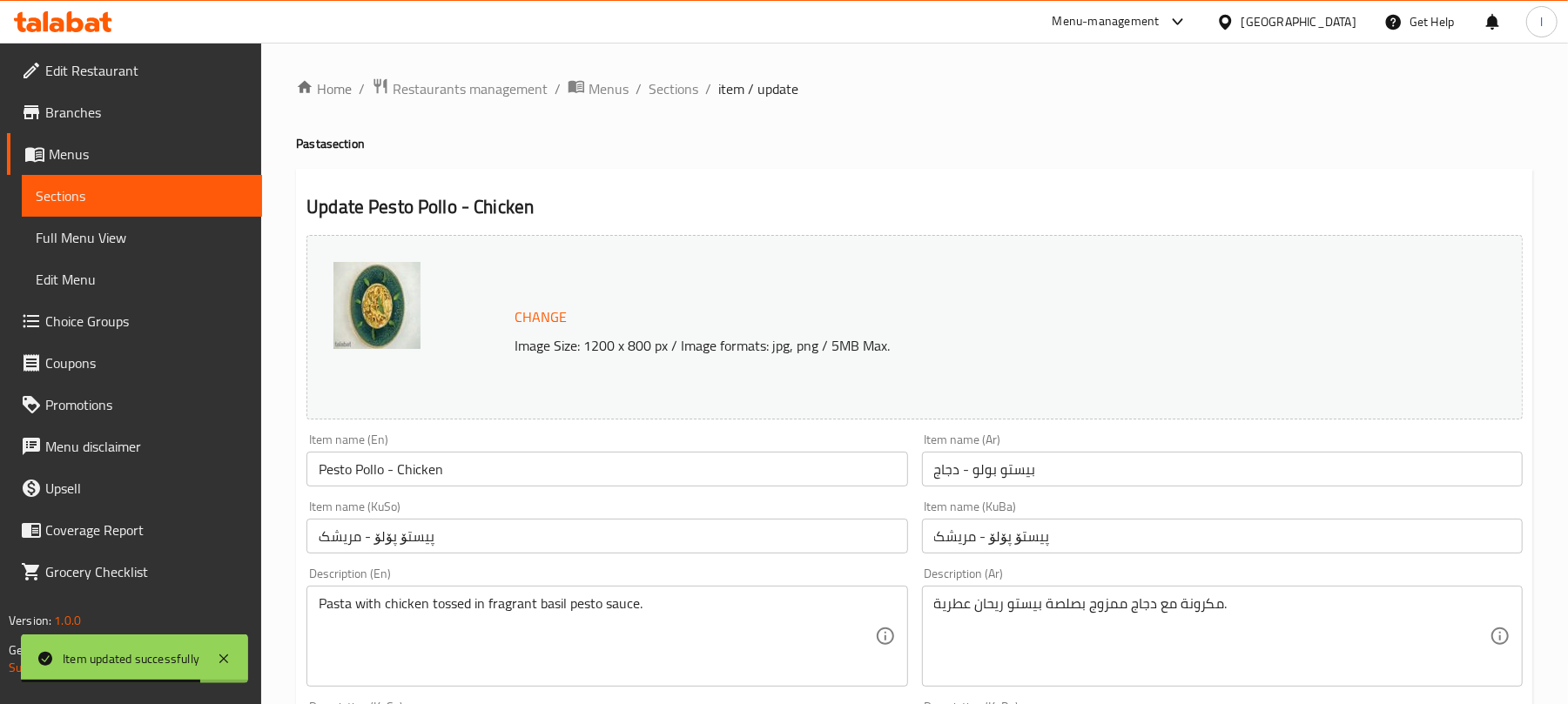
click at [375, 470] on input "Pesto Pollo - Chicken" at bounding box center [607, 468] width 601 height 34
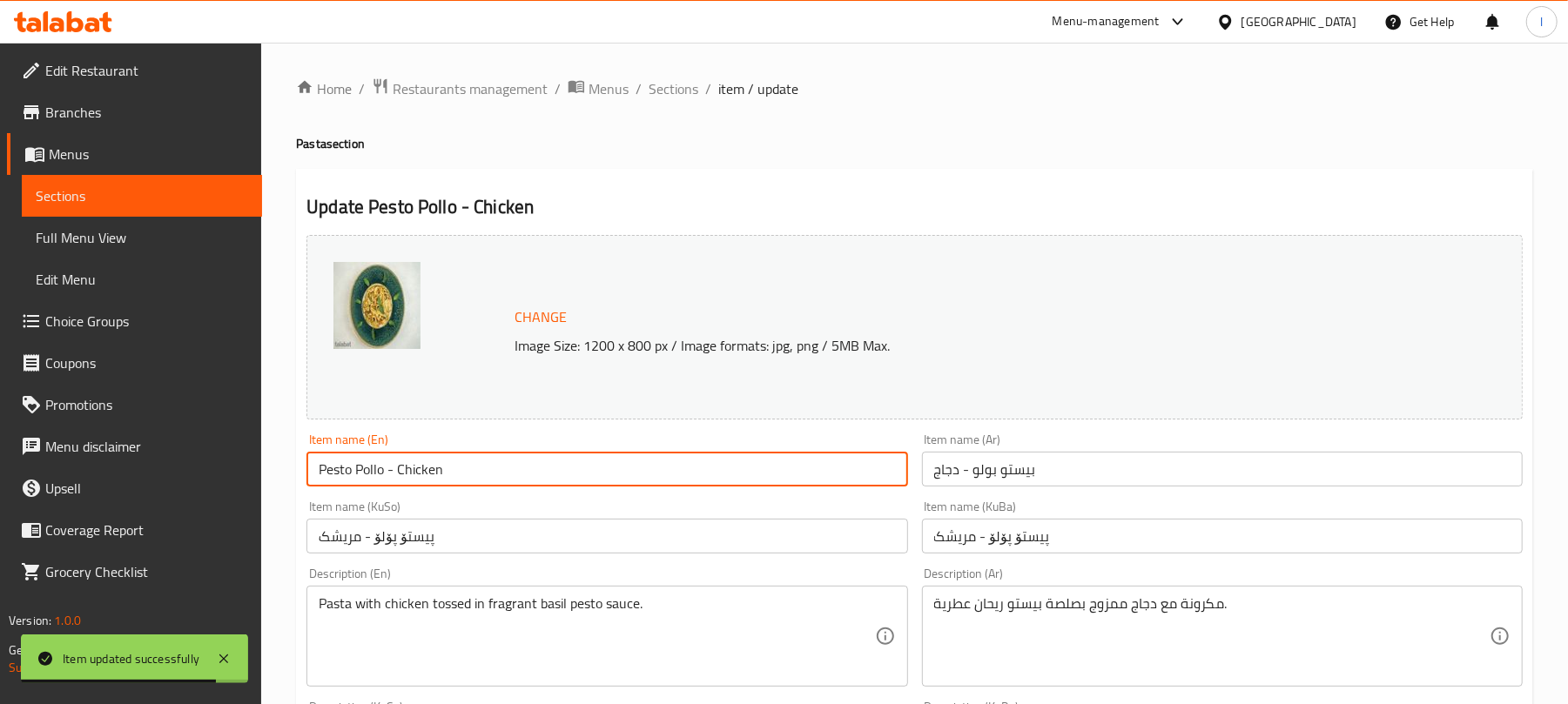
drag, startPoint x: 388, startPoint y: 468, endPoint x: 515, endPoint y: 471, distance: 127.0
click at [515, 471] on input "Pesto Pollo - Chicken" at bounding box center [607, 468] width 601 height 34
type input "Pesto Pollo"
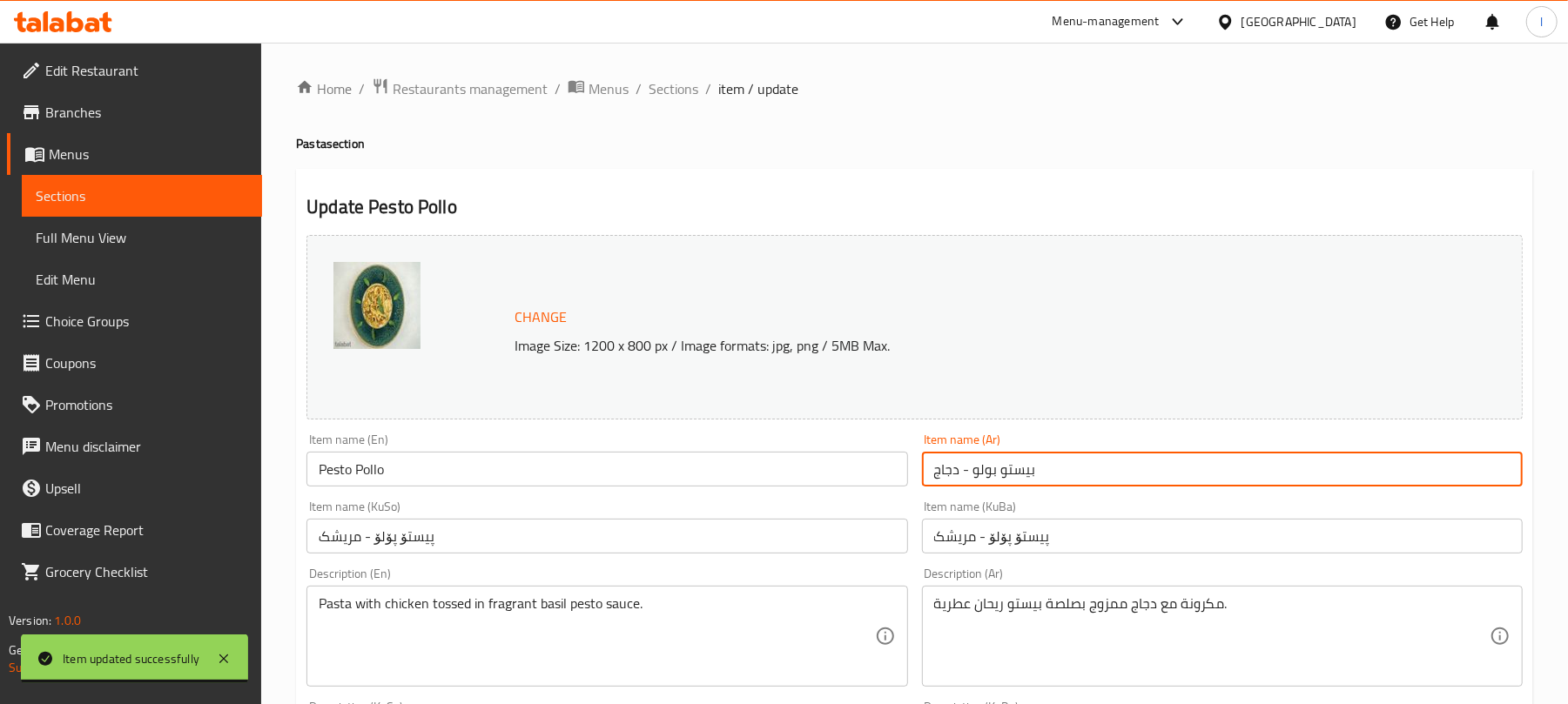
drag, startPoint x: 969, startPoint y: 465, endPoint x: 856, endPoint y: 457, distance: 113.3
click at [856, 457] on div "Change Image Size: 1200 x 800 px / Image formats: jpg, png / 5MB Max. Item name…" at bounding box center [914, 716] width 1230 height 975
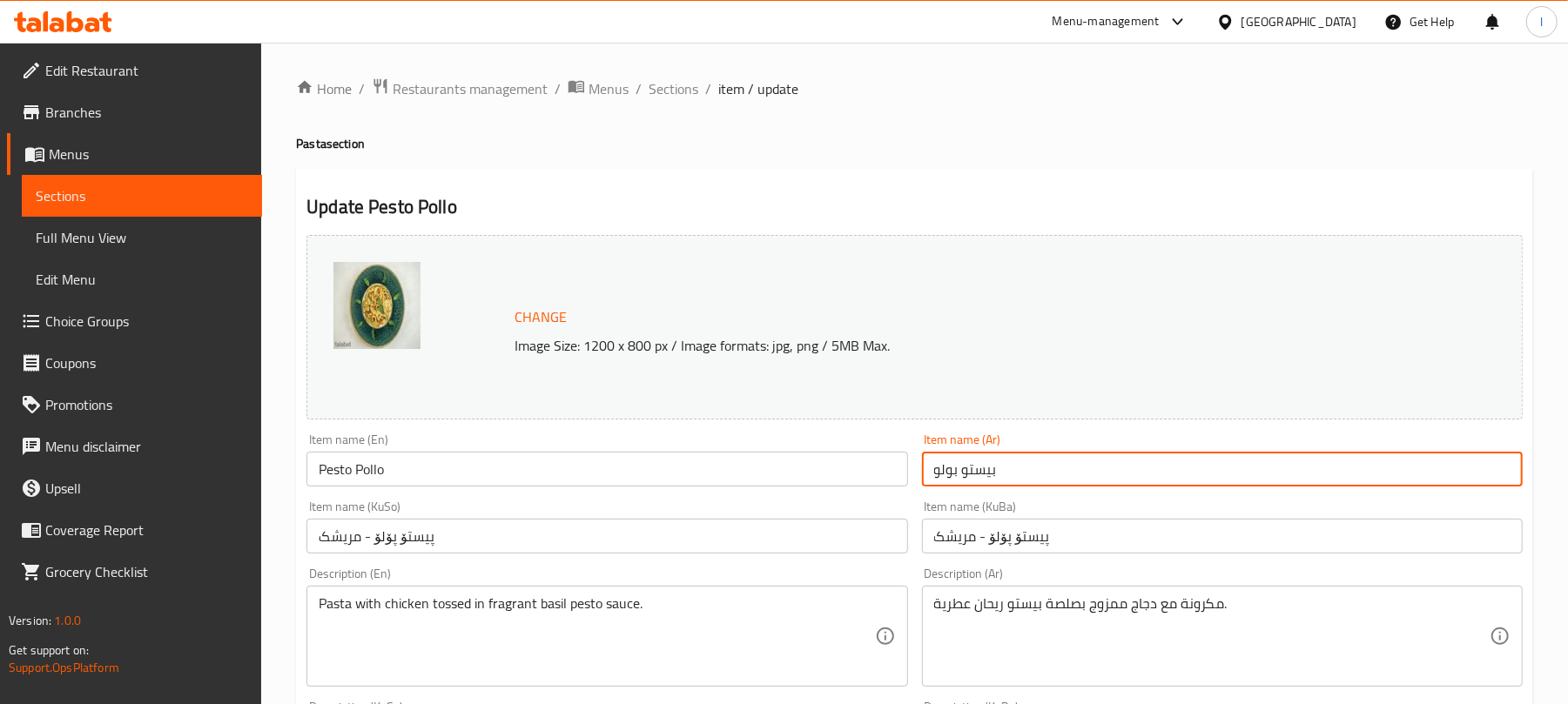
type input "بيستو بولو"
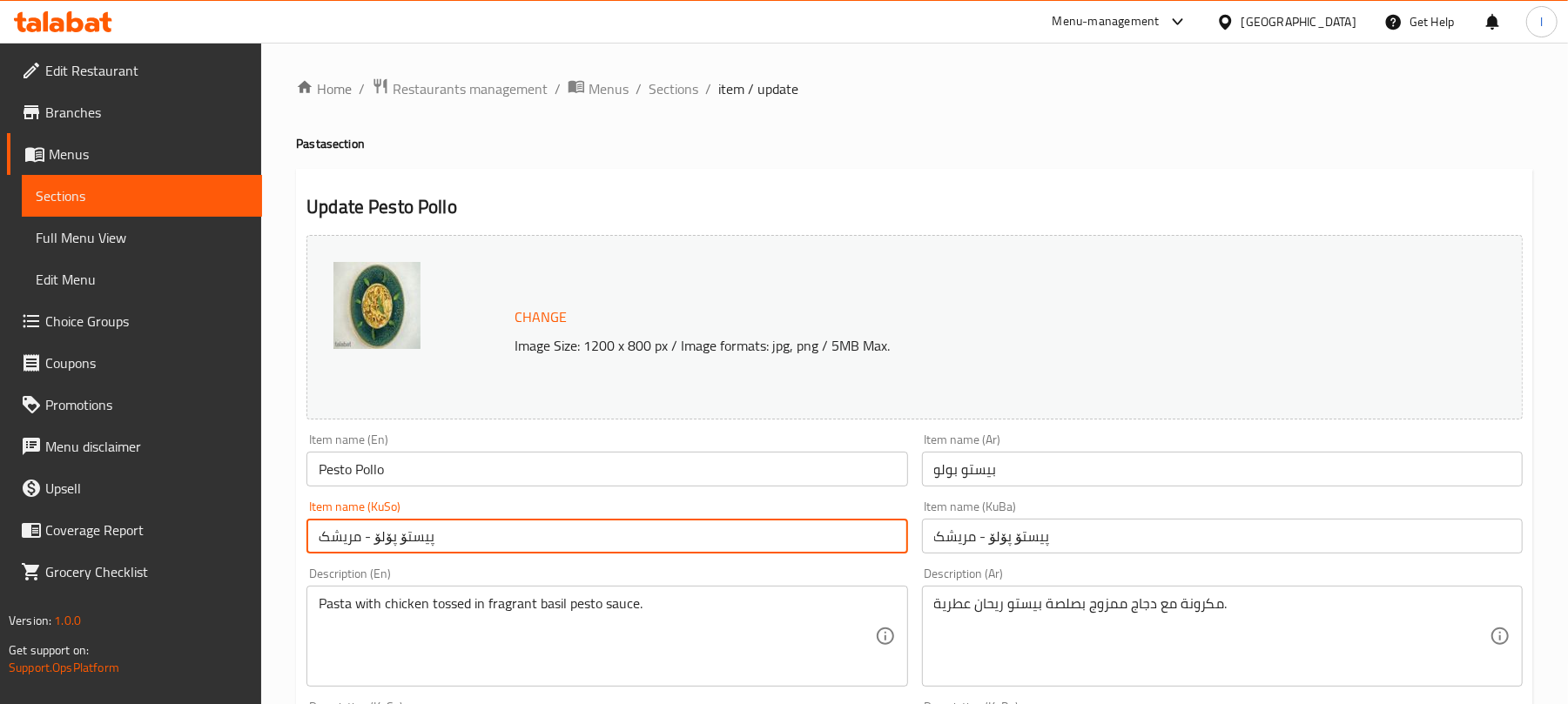
drag, startPoint x: 373, startPoint y: 530, endPoint x: 210, endPoint y: 523, distance: 163.2
type input "پیستۆ پۆلۆ"
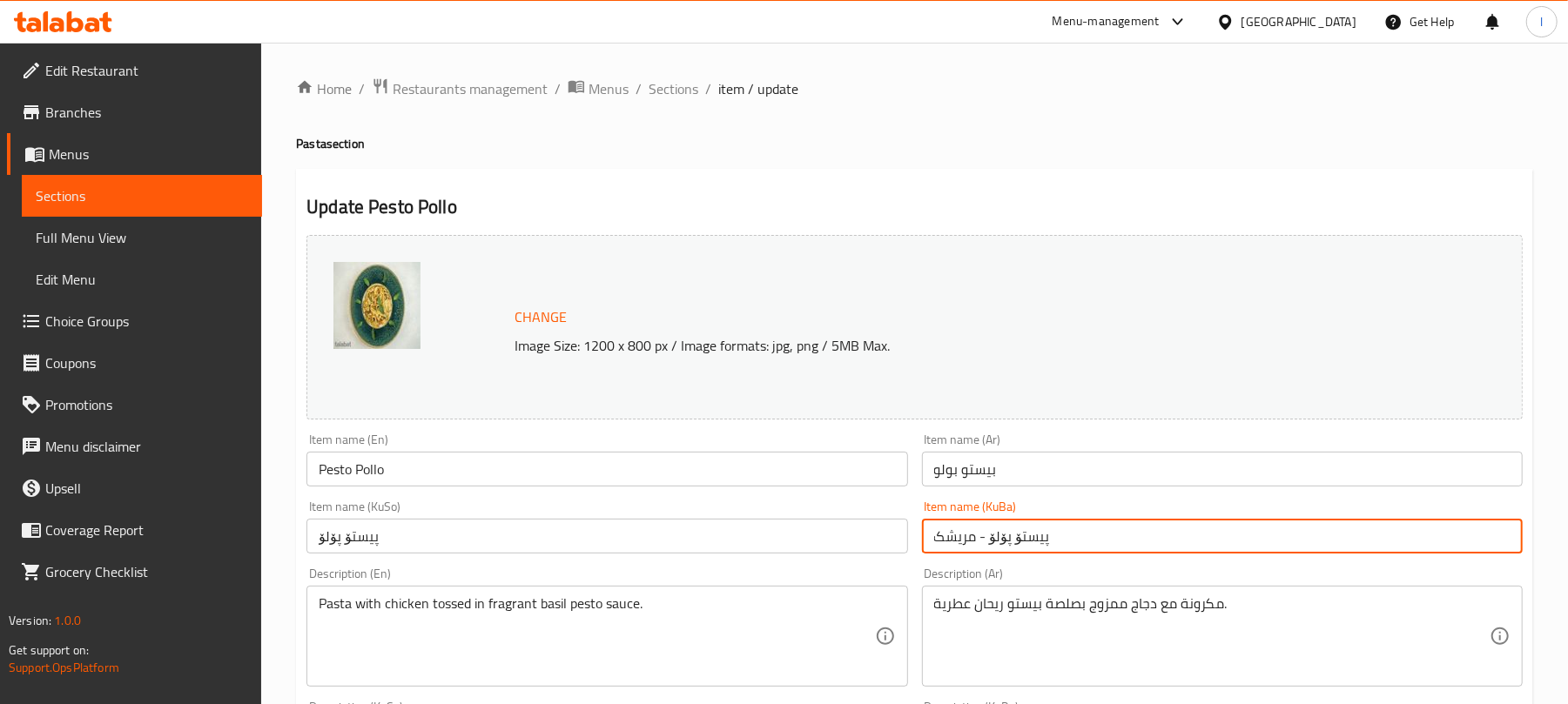
drag, startPoint x: 986, startPoint y: 537, endPoint x: 840, endPoint y: 534, distance: 146.0
click at [840, 534] on div "Change Image Size: 1200 x 800 px / Image formats: jpg, png / 5MB Max. Item name…" at bounding box center [914, 716] width 1230 height 975
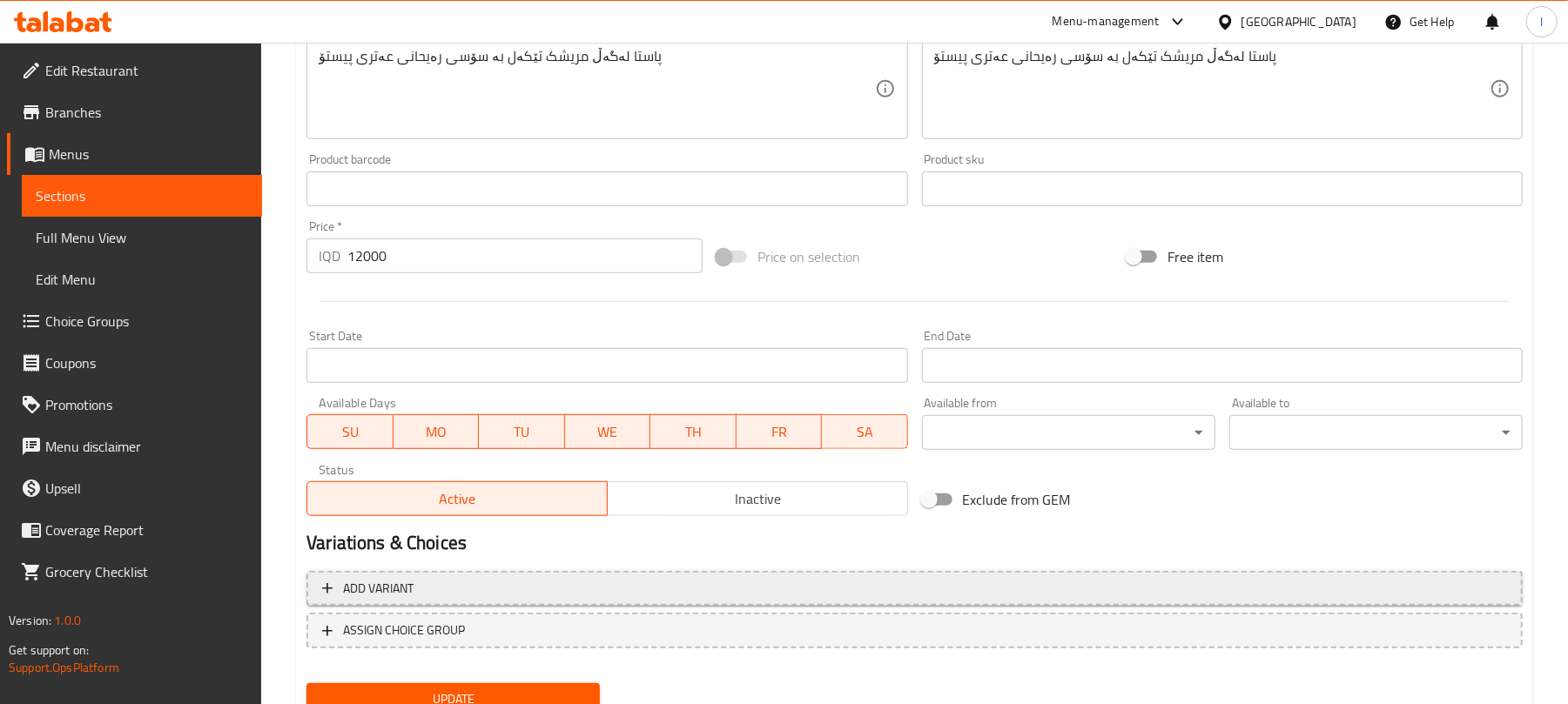
scroll to position [749, 0]
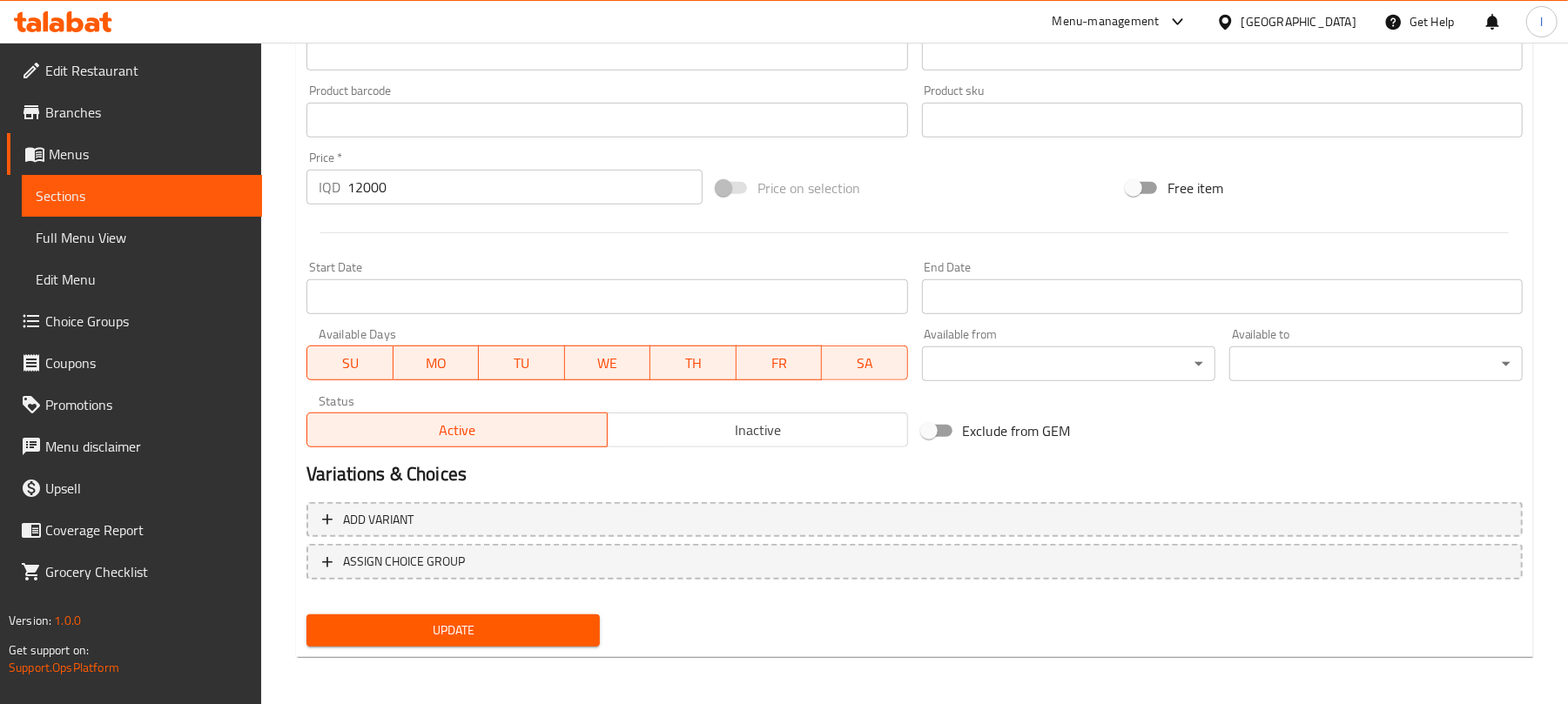
type input "پیستۆ پۆلۆ"
click at [475, 626] on span "Update" at bounding box center [453, 630] width 265 height 22
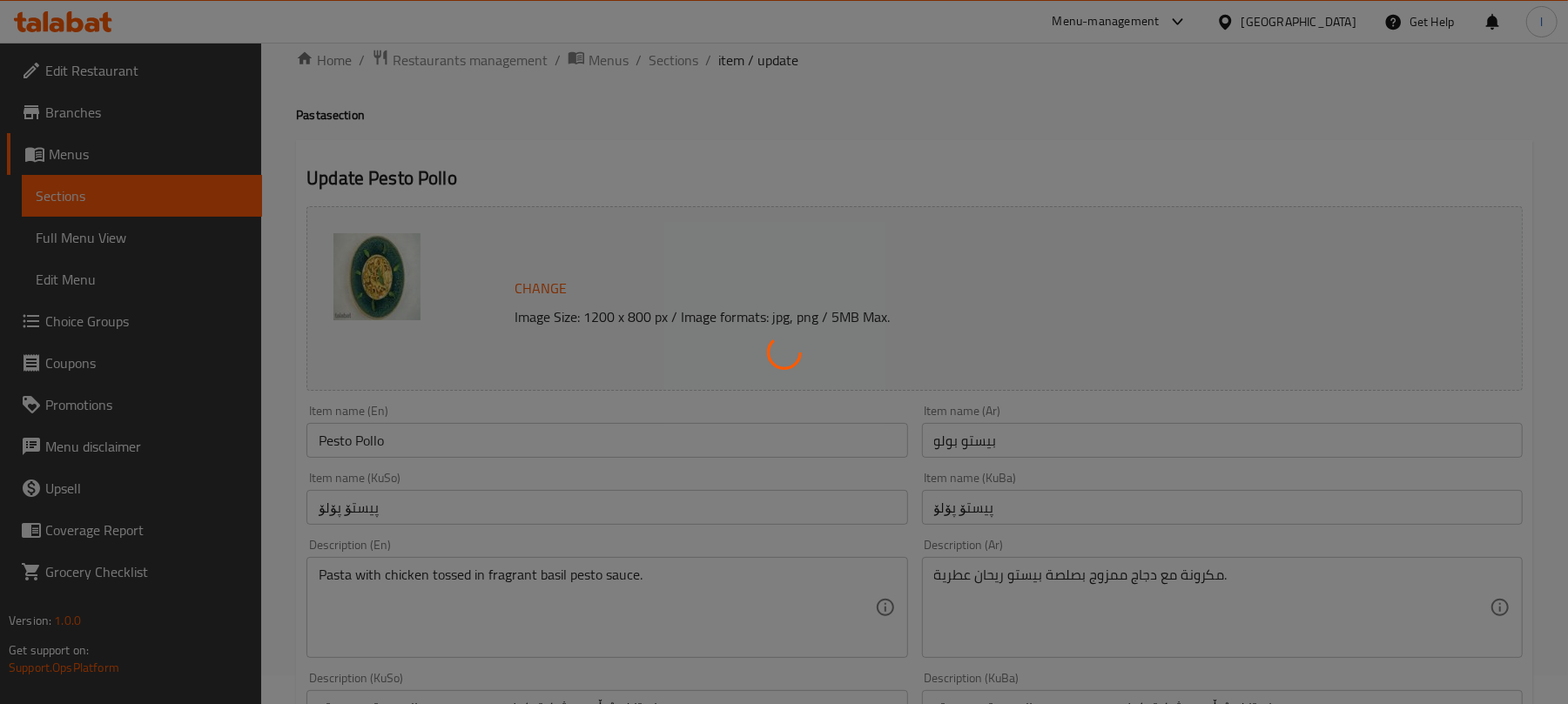
scroll to position [0, 0]
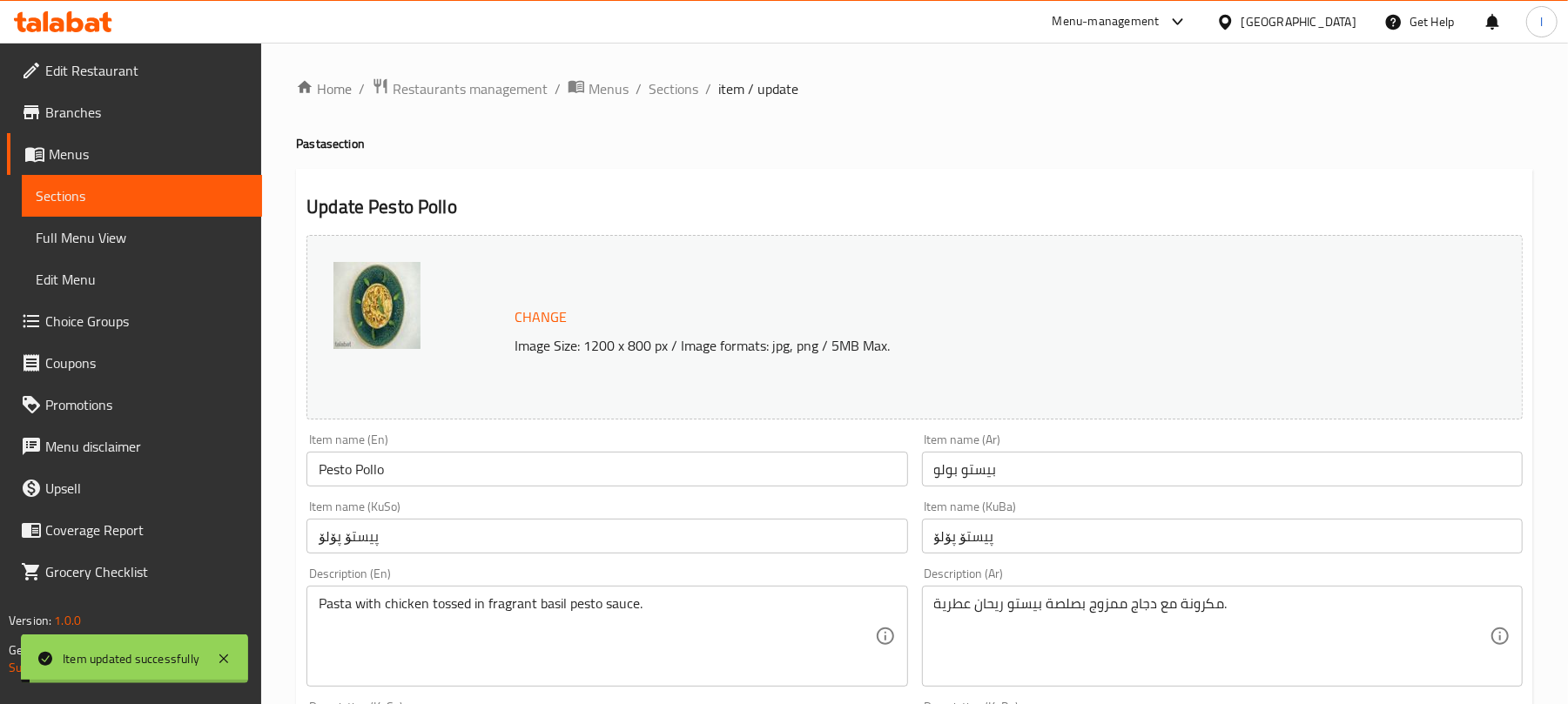
click at [663, 88] on span "Sections" at bounding box center [673, 88] width 49 height 21
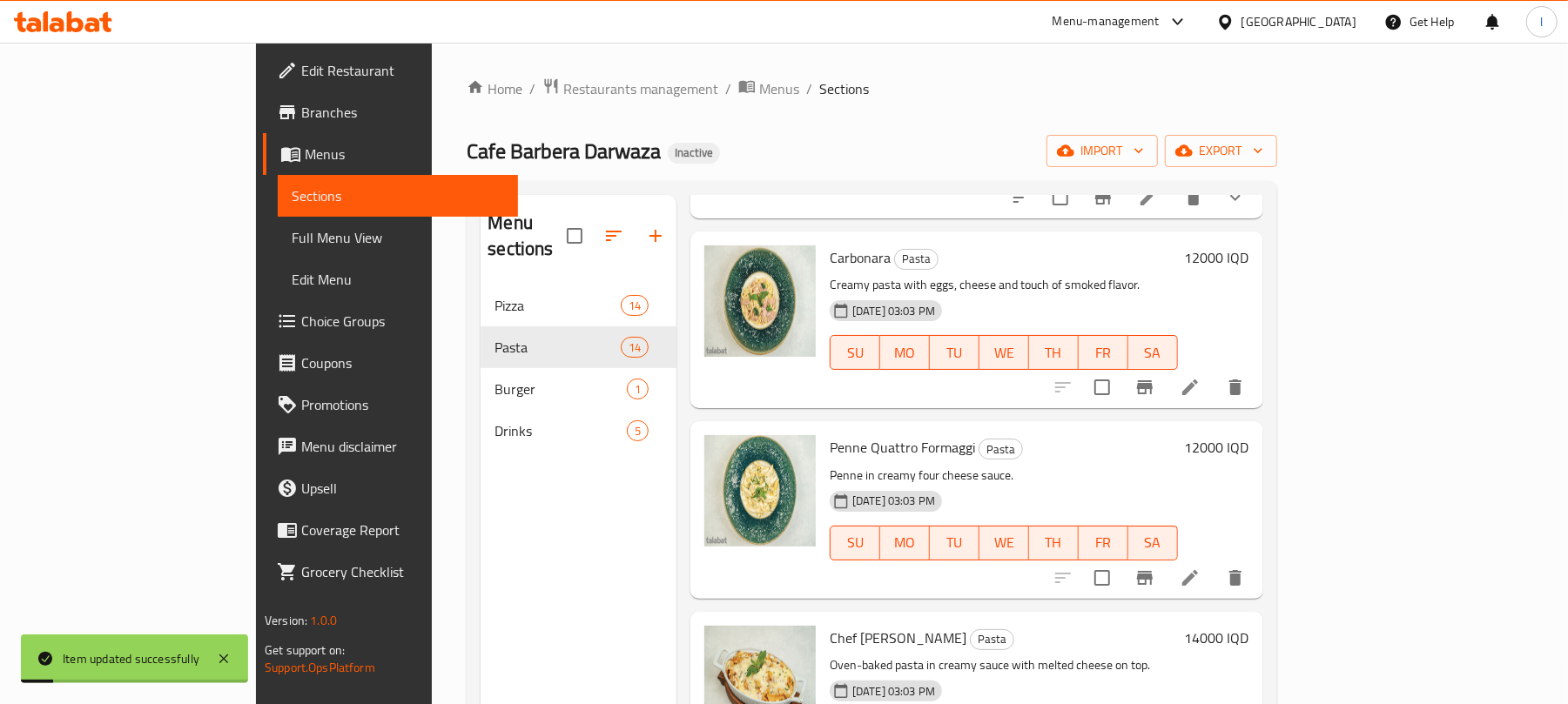
scroll to position [1703, 0]
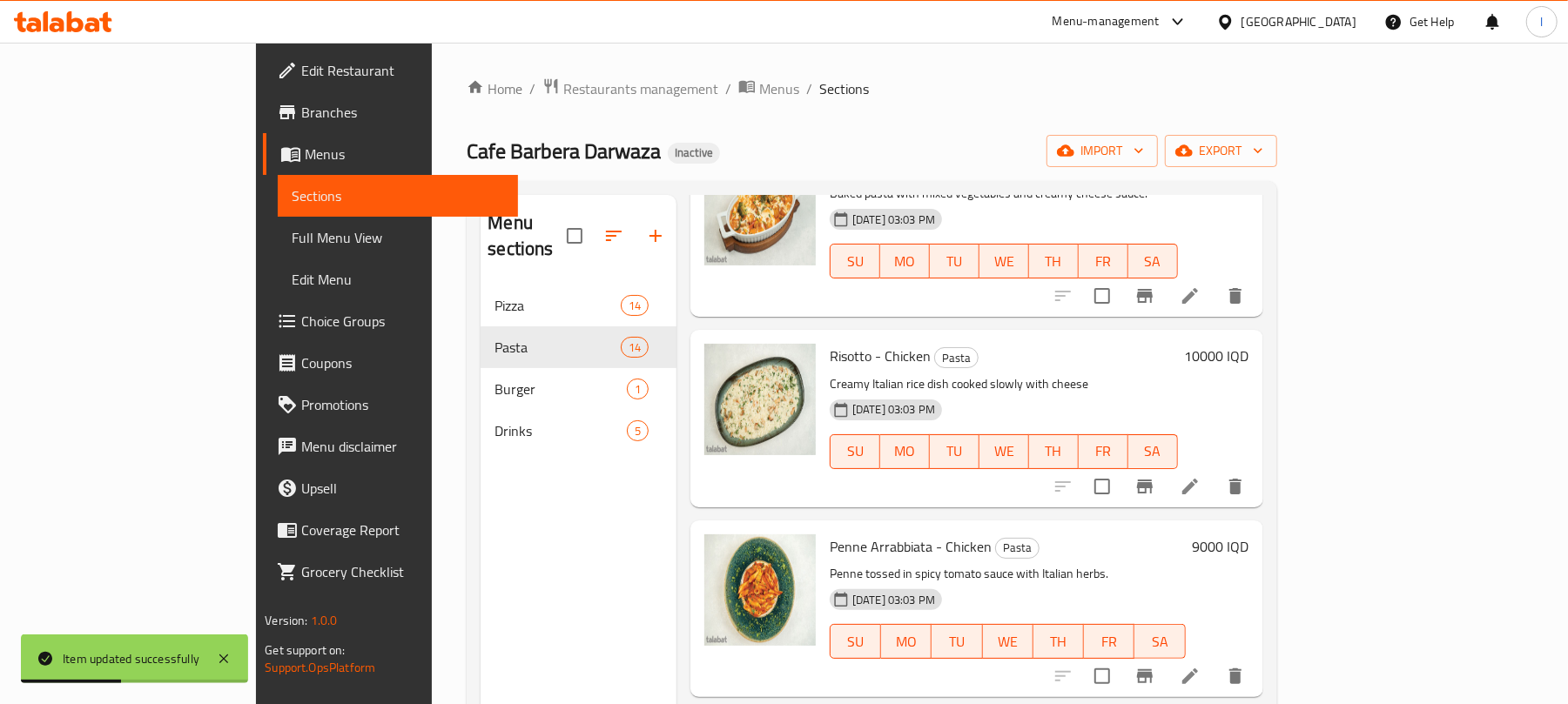
click at [1214, 471] on li at bounding box center [1190, 487] width 49 height 31
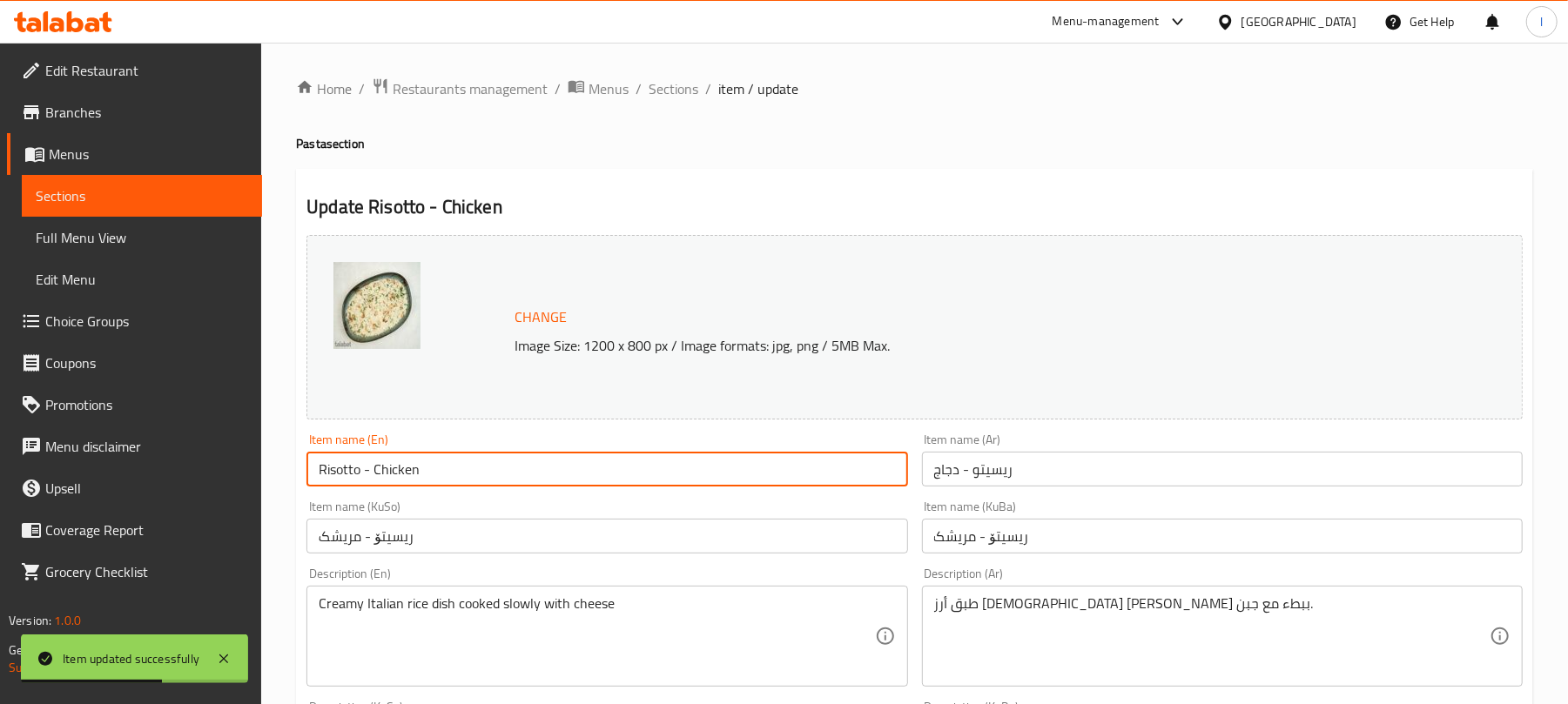
drag, startPoint x: 360, startPoint y: 475, endPoint x: 585, endPoint y: 477, distance: 225.0
click at [585, 477] on input "Risotto - Chicken" at bounding box center [607, 468] width 601 height 34
type input "Risotto"
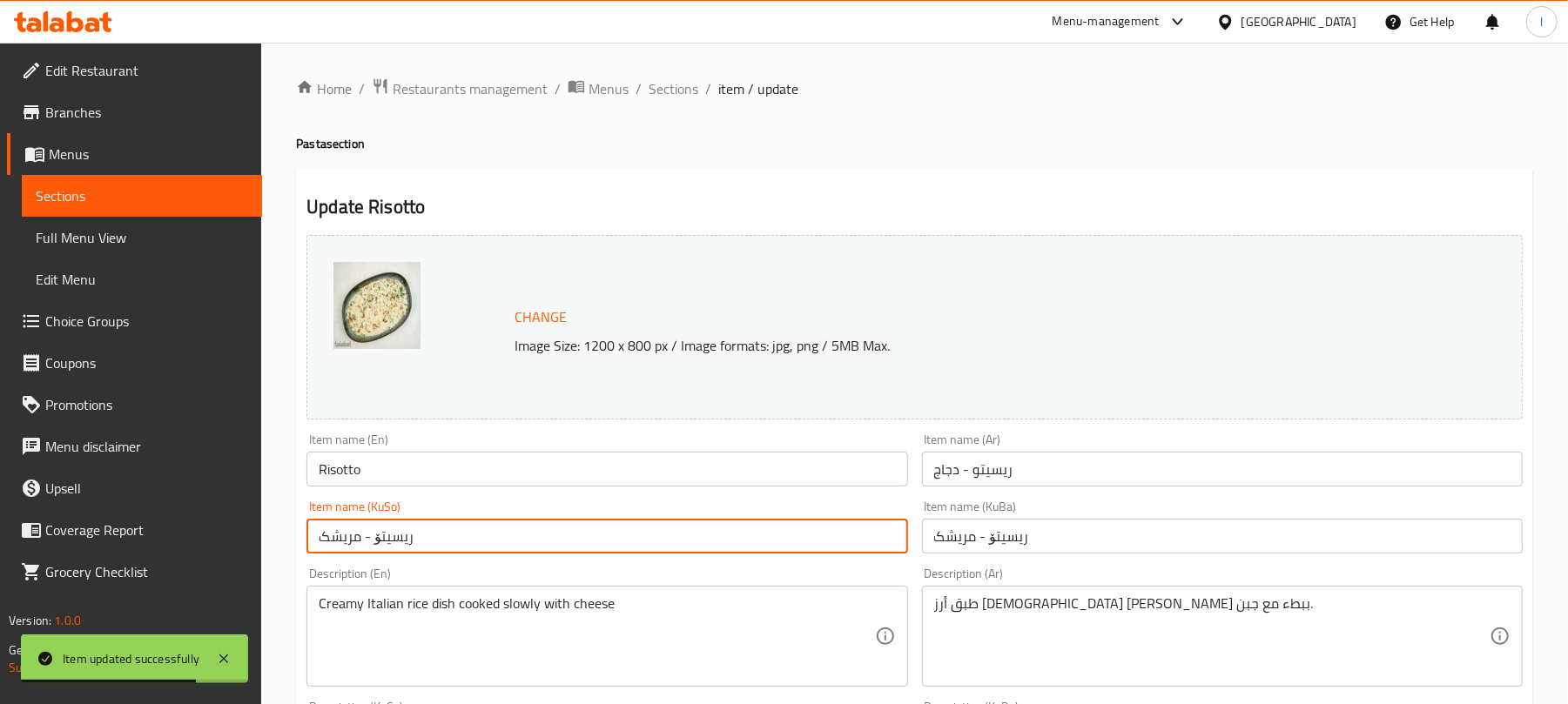
drag, startPoint x: 368, startPoint y: 543, endPoint x: 179, endPoint y: 530, distance: 189.4
type input "ریسیتۆ"
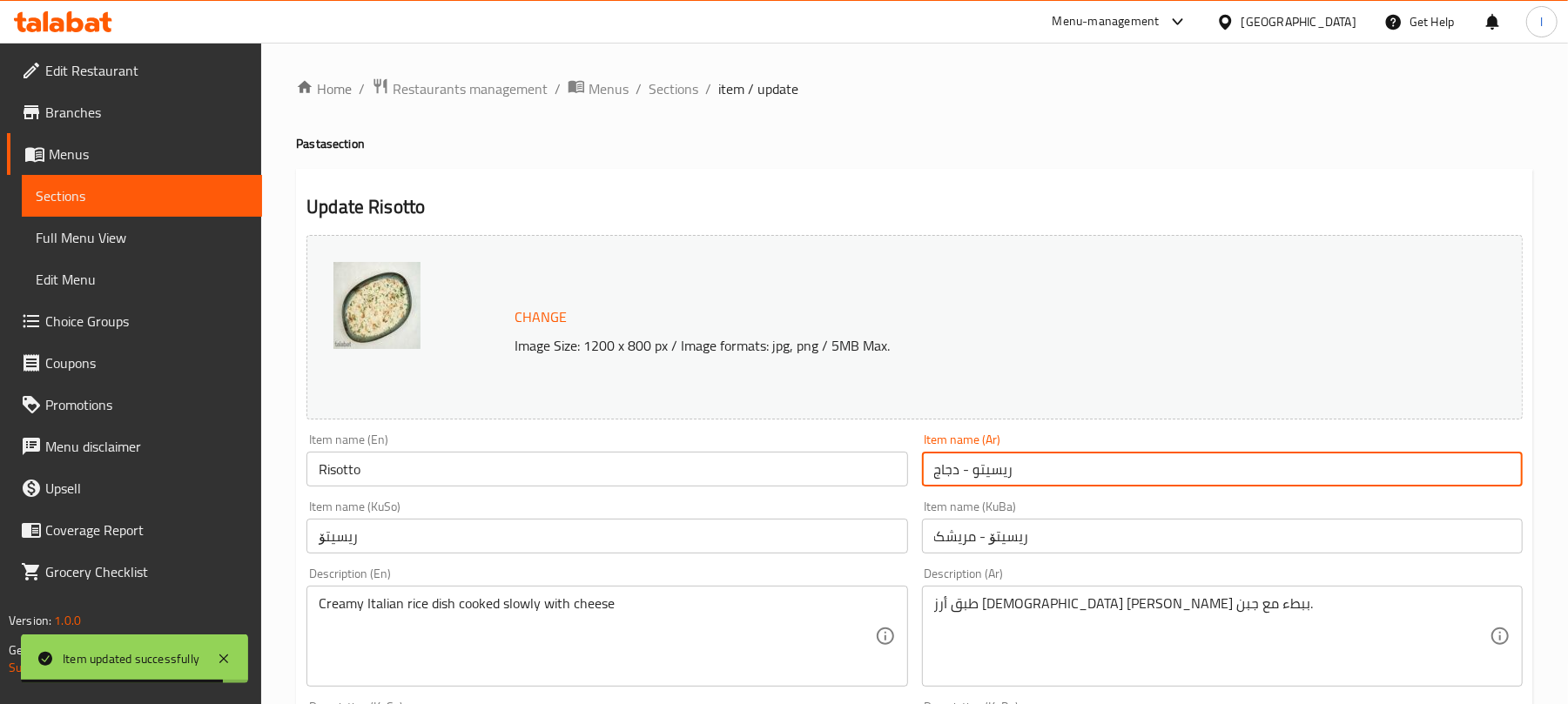
drag, startPoint x: 968, startPoint y: 472, endPoint x: 802, endPoint y: 456, distance: 166.8
click at [802, 456] on div "Change Image Size: 1200 x 800 px / Image formats: jpg, png / 5MB Max. Item name…" at bounding box center [914, 716] width 1230 height 975
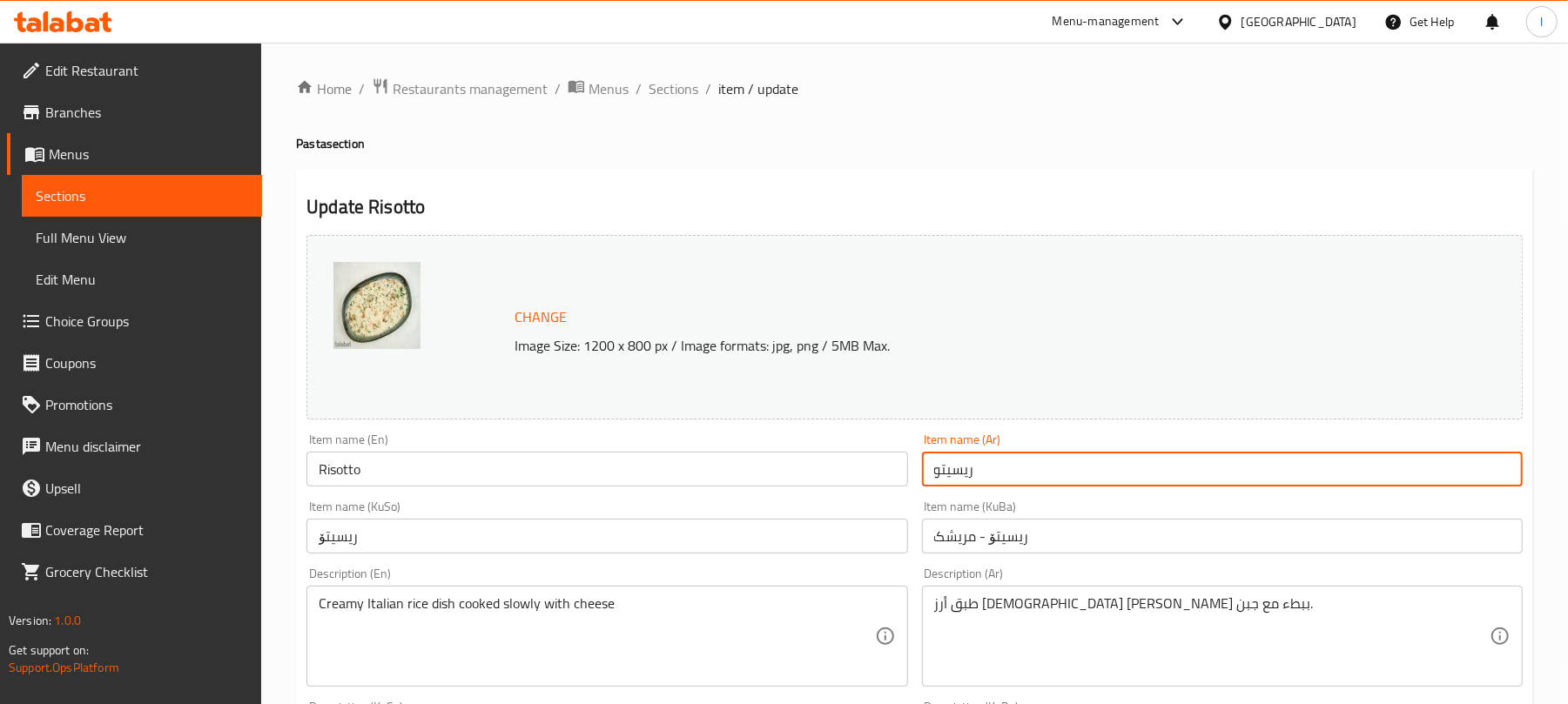
type input "ريسيتو"
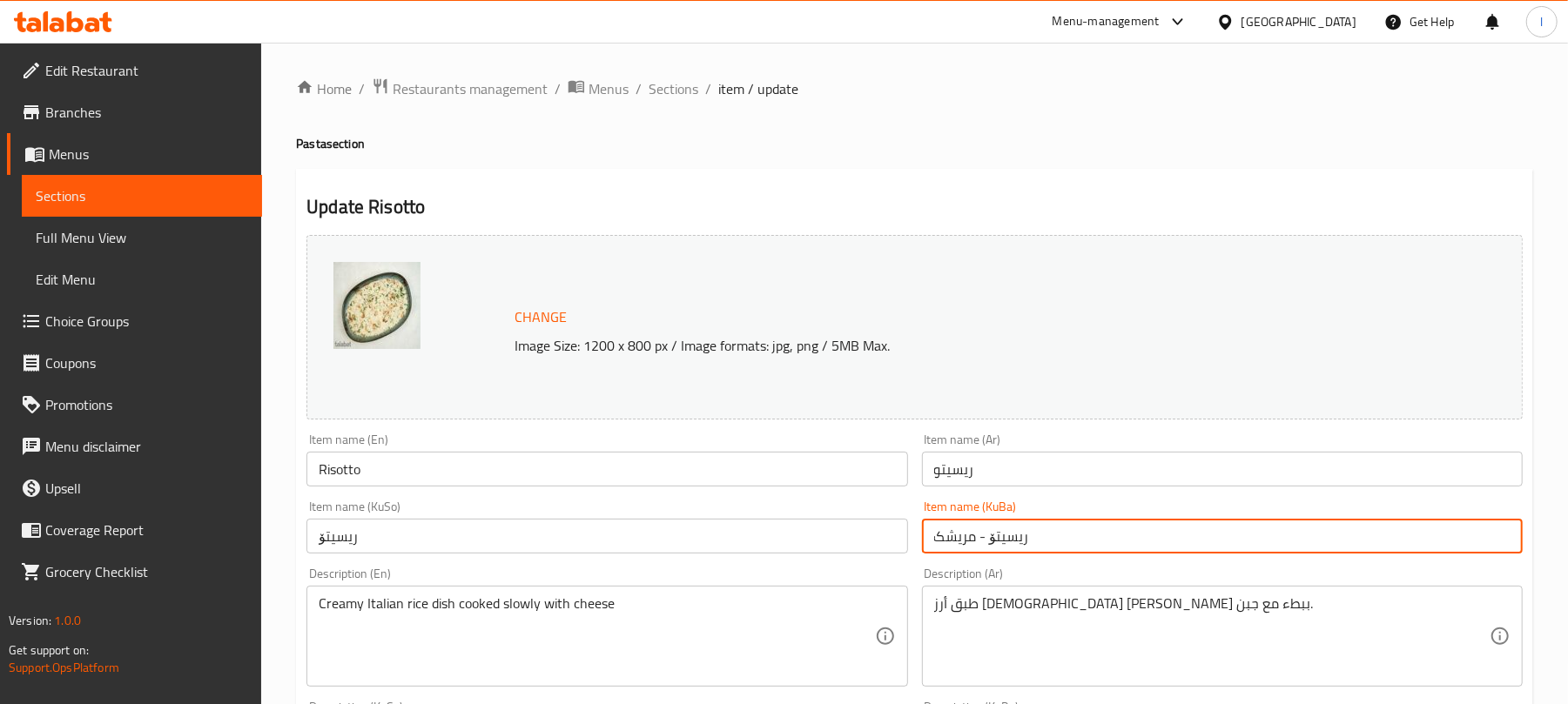
drag, startPoint x: 983, startPoint y: 541, endPoint x: 822, endPoint y: 534, distance: 161.2
click at [822, 534] on div "Change Image Size: 1200 x 800 px / Image formats: jpg, png / 5MB Max. Item name…" at bounding box center [914, 716] width 1230 height 975
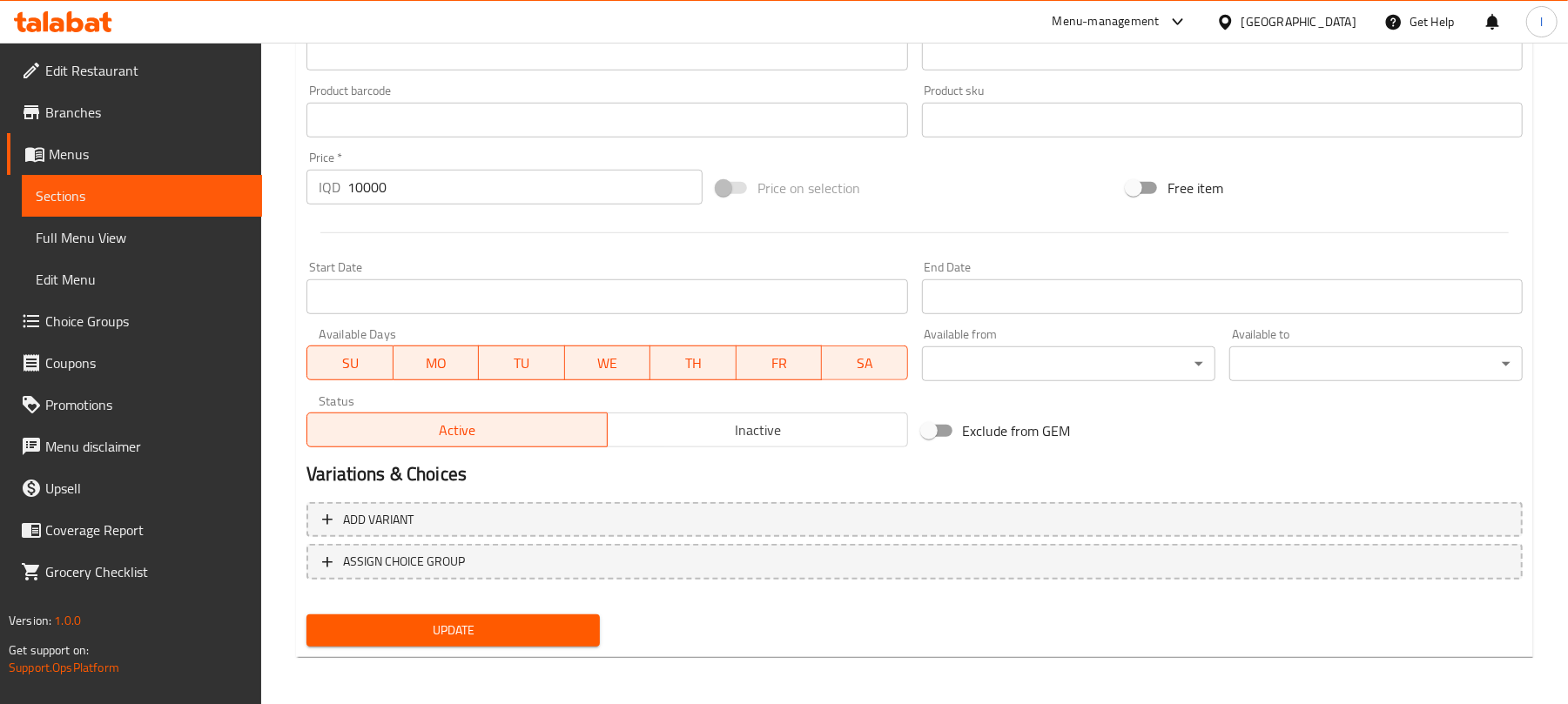
type input "ریسیتۆ"
click at [520, 630] on span "Update" at bounding box center [453, 630] width 265 height 22
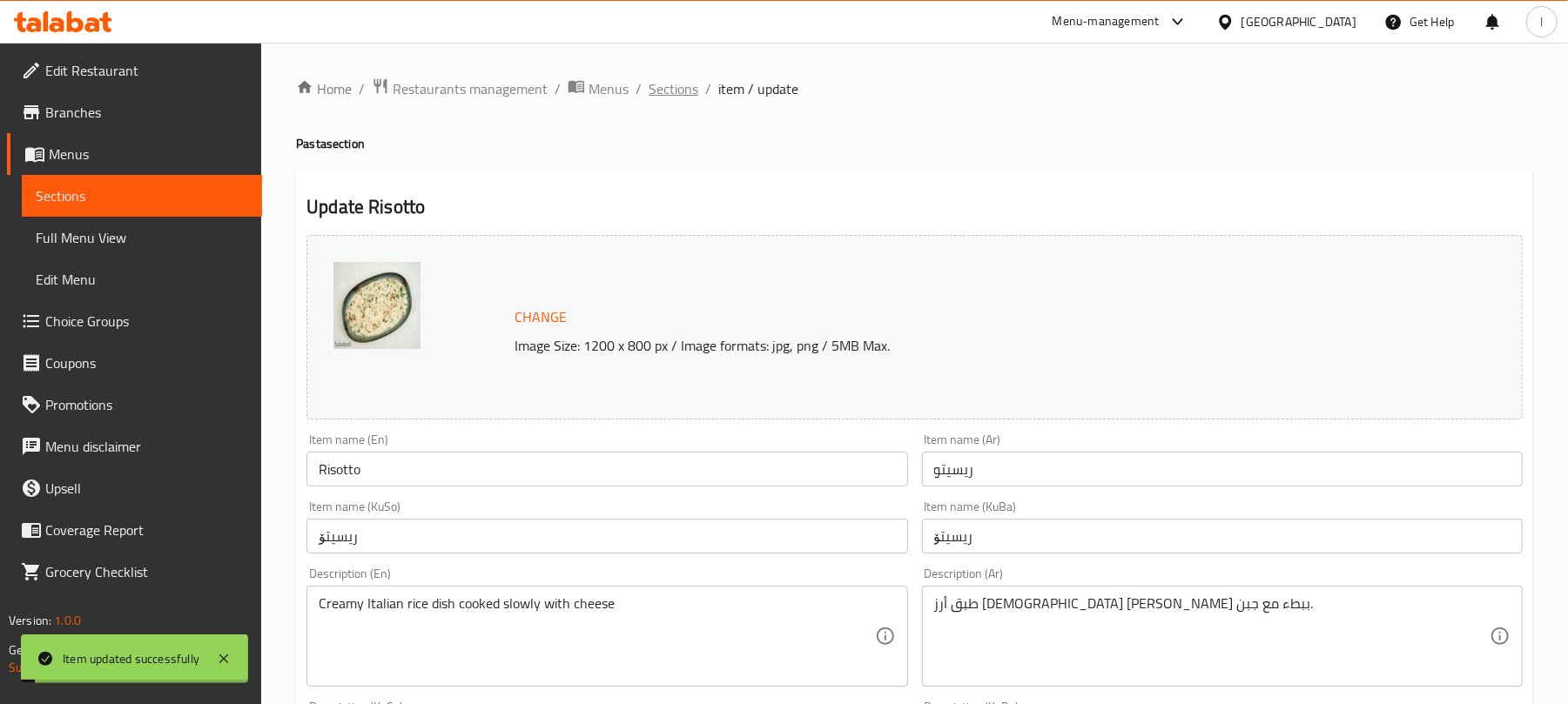
click at [676, 86] on span "Sections" at bounding box center [673, 88] width 49 height 21
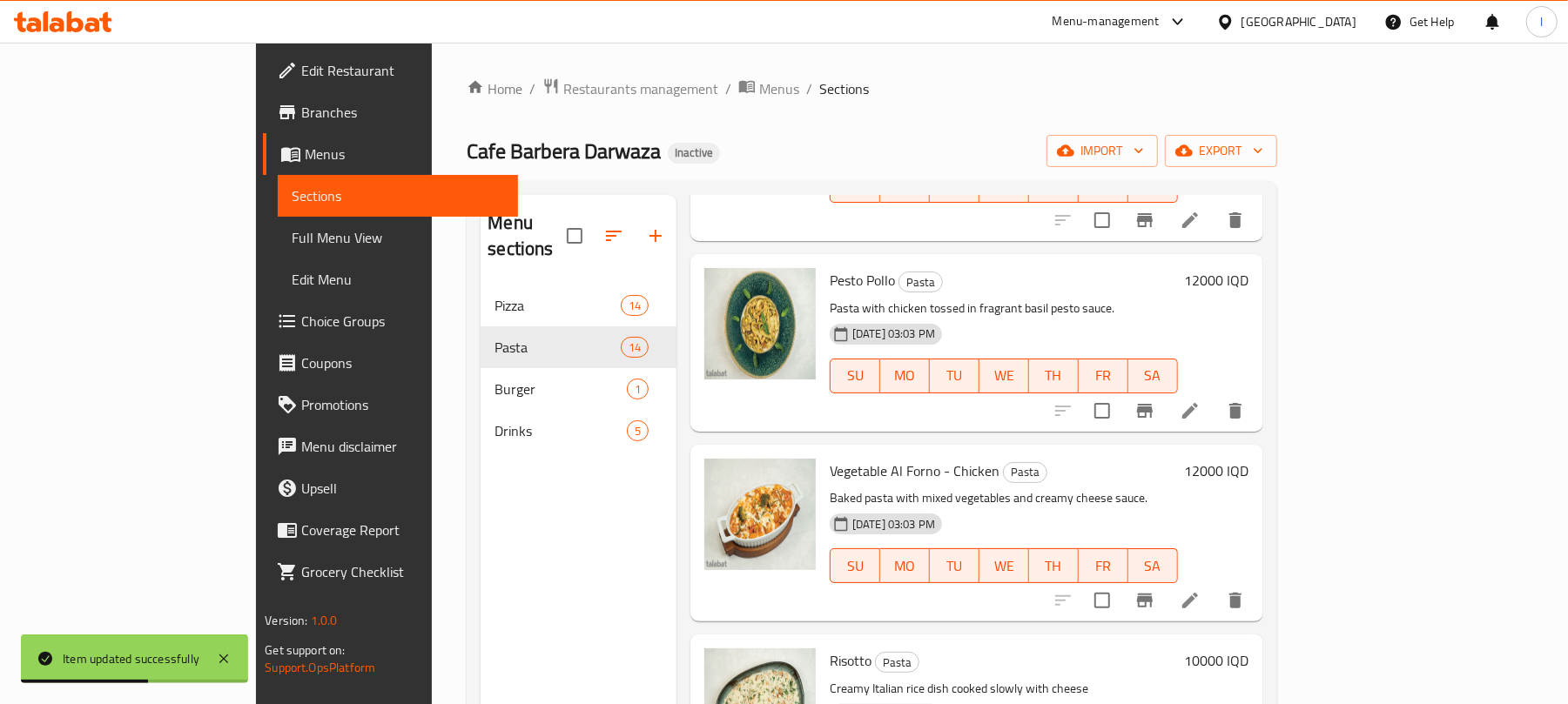
scroll to position [1489, 0]
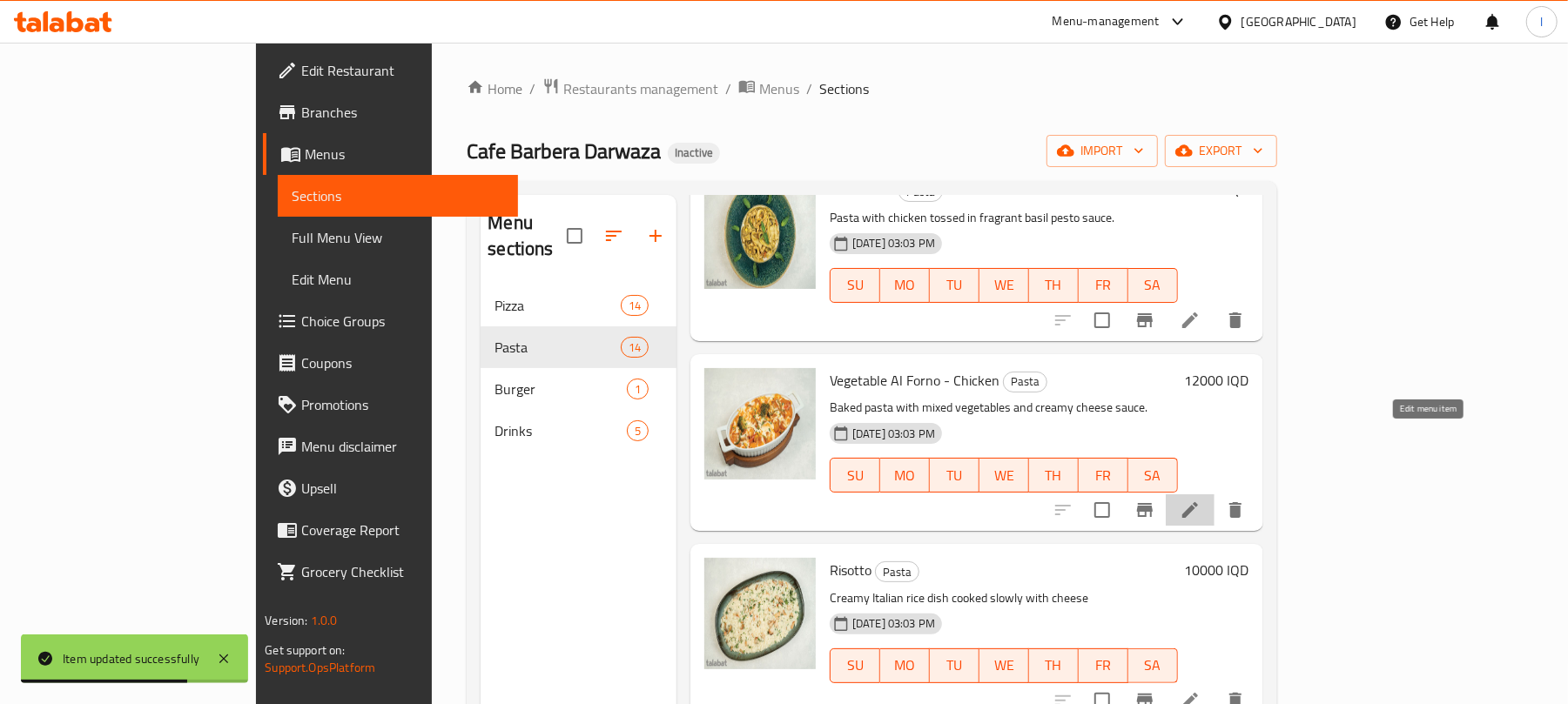
click at [1197, 502] on icon at bounding box center [1190, 510] width 16 height 16
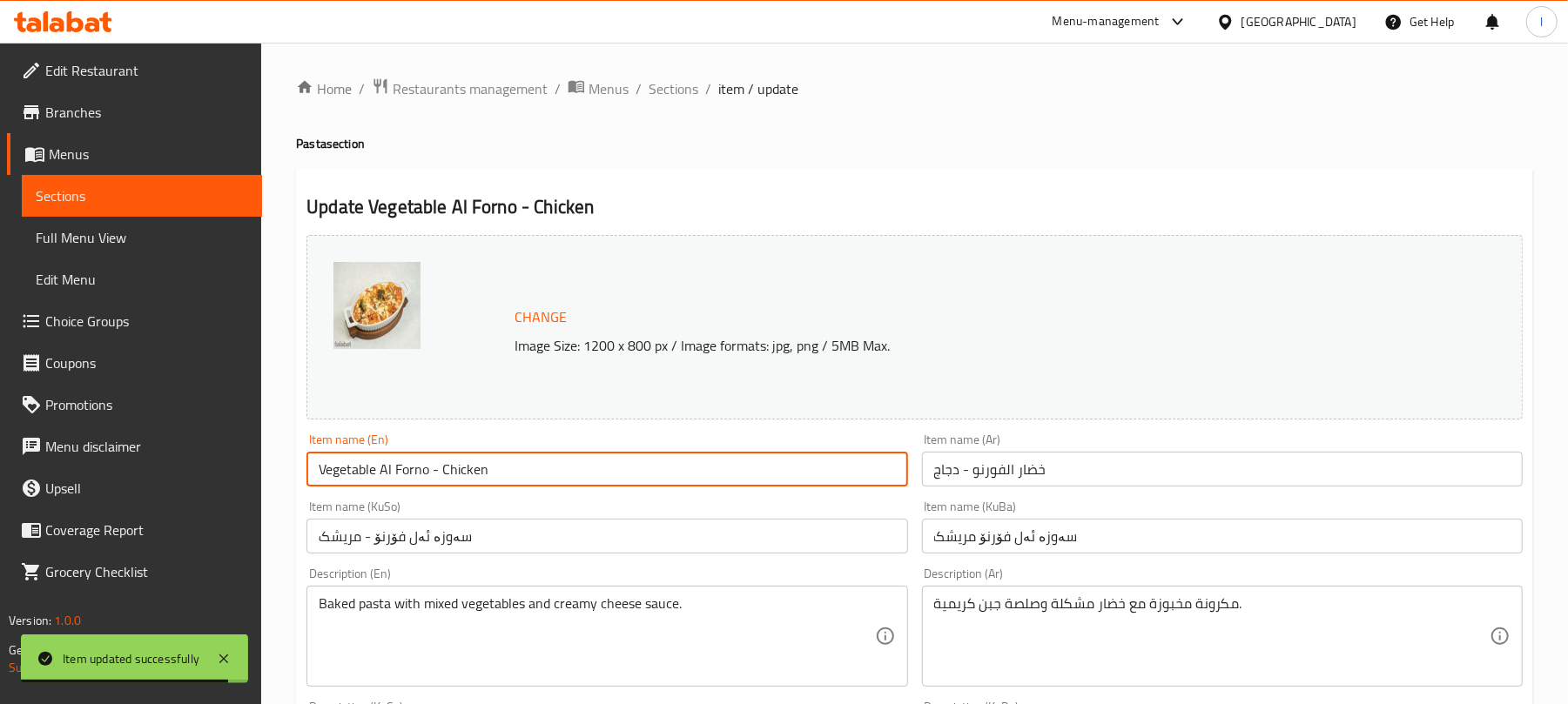
click at [436, 465] on input "Vegetable Al Forno - Chicken" at bounding box center [607, 468] width 601 height 34
drag, startPoint x: 429, startPoint y: 463, endPoint x: 608, endPoint y: 484, distance: 180.2
click at [608, 484] on input "Vegetable Al Forno - Chicken" at bounding box center [607, 468] width 601 height 34
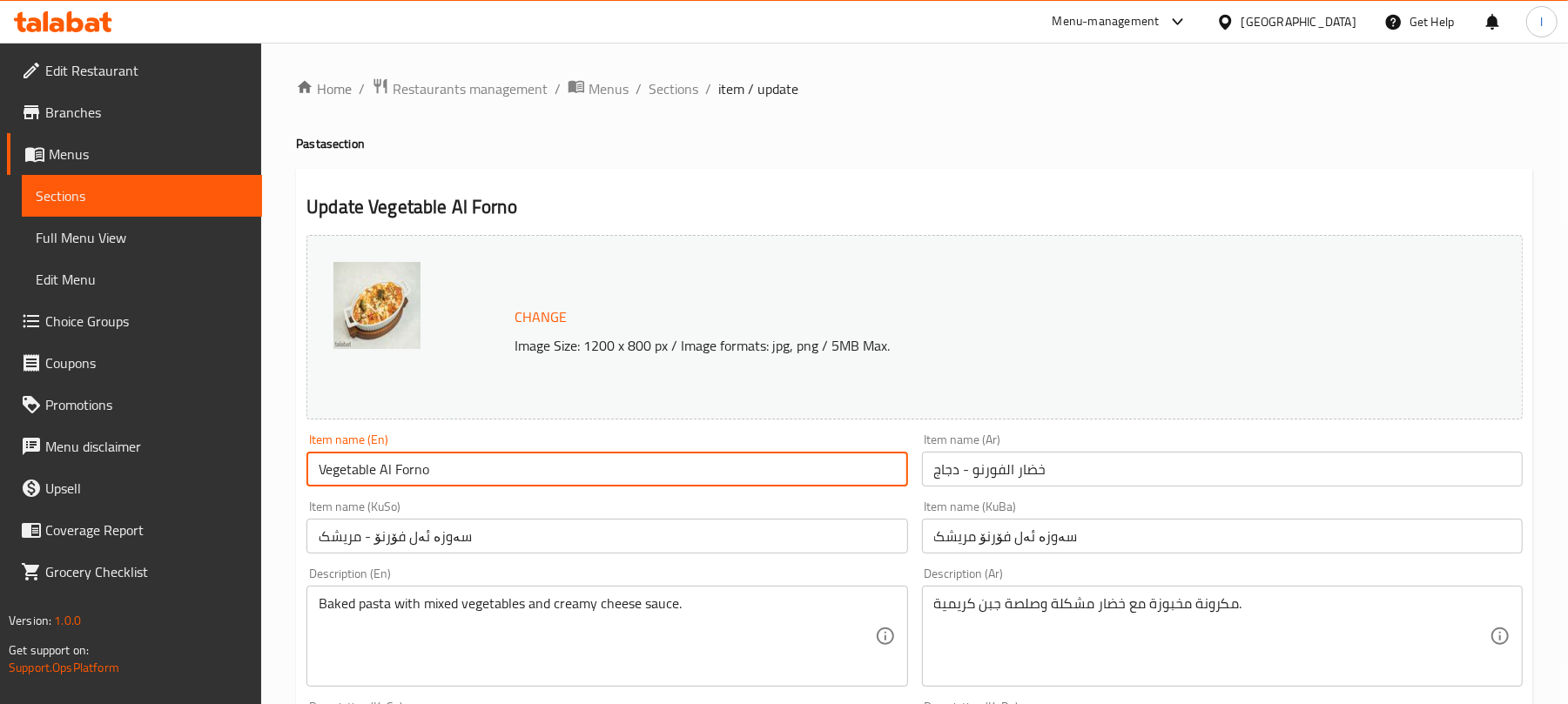
type input "Vegetable Al Forno"
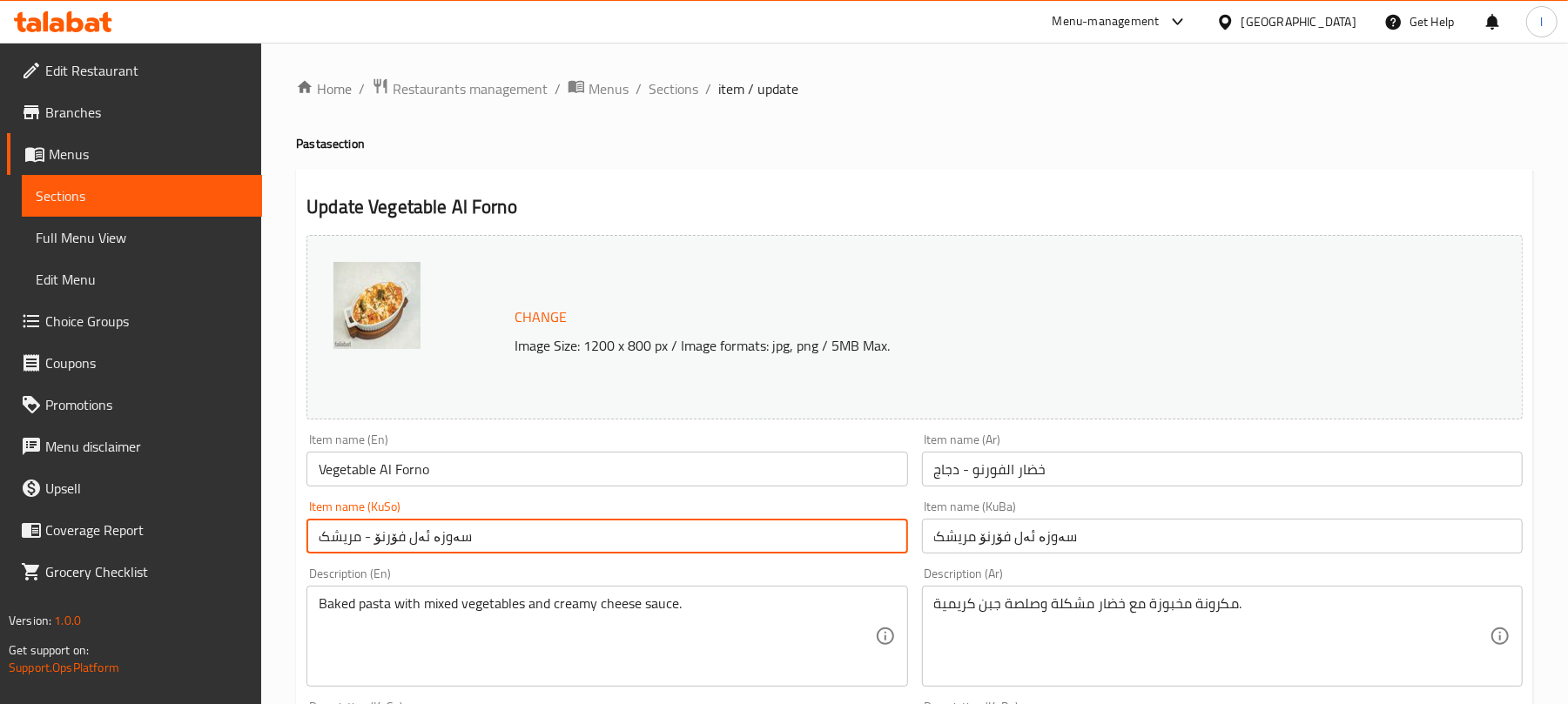
drag, startPoint x: 371, startPoint y: 545, endPoint x: 293, endPoint y: 533, distance: 78.9
type input "سەوزە ئەل فۆرنۆ"
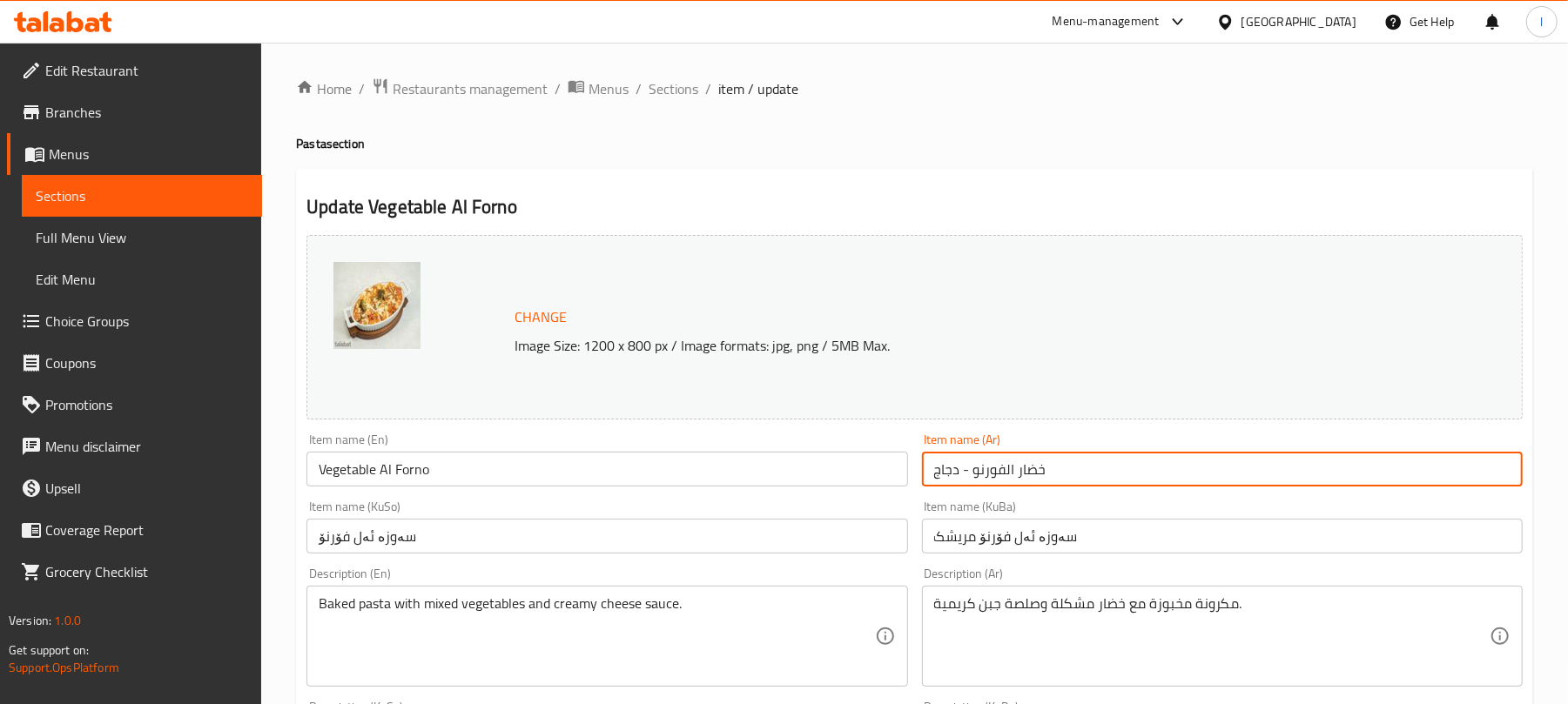
drag, startPoint x: 969, startPoint y: 464, endPoint x: 784, endPoint y: 470, distance: 185.1
click at [784, 470] on div "Change Image Size: 1200 x 800 px / Image formats: jpg, png / 5MB Max. Item name…" at bounding box center [914, 716] width 1230 height 975
type input "خضار الفورنو"
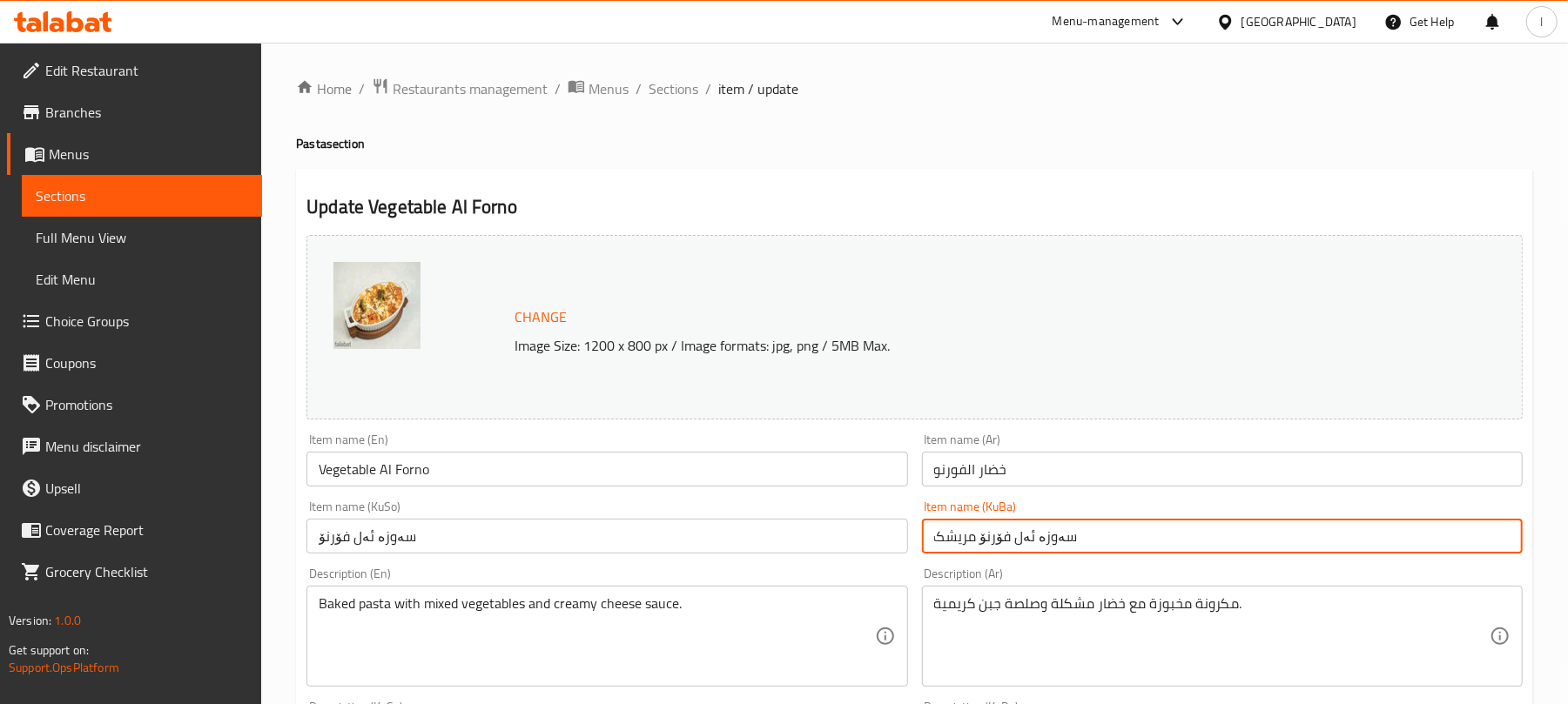
drag, startPoint x: 975, startPoint y: 545, endPoint x: 782, endPoint y: 524, distance: 194.1
click at [782, 524] on div "Change Image Size: 1200 x 800 px / Image formats: jpg, png / 5MB Max. Item name…" at bounding box center [914, 716] width 1230 height 975
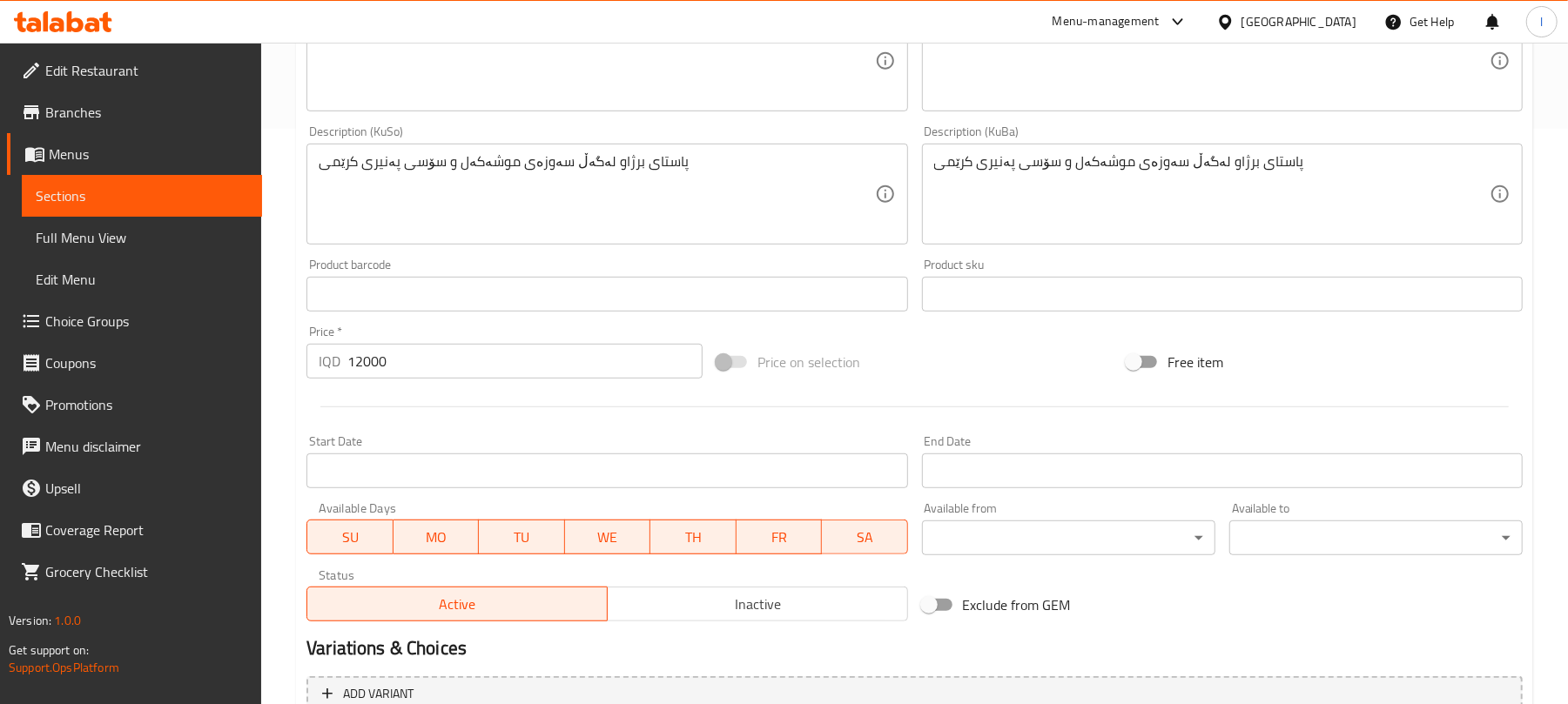
scroll to position [749, 0]
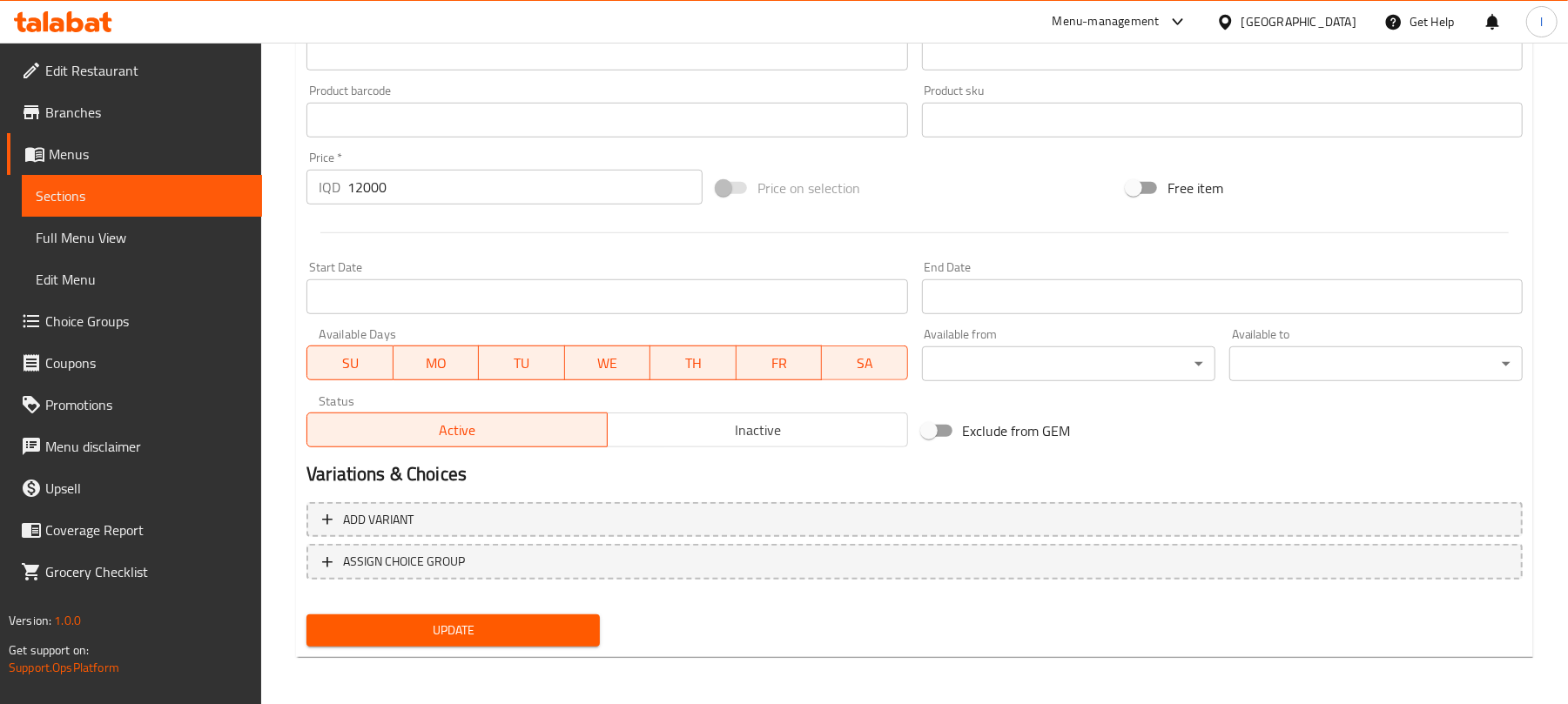
type input "سەوزە ئەل فۆرنۆ"
click at [547, 624] on span "Update" at bounding box center [453, 630] width 265 height 22
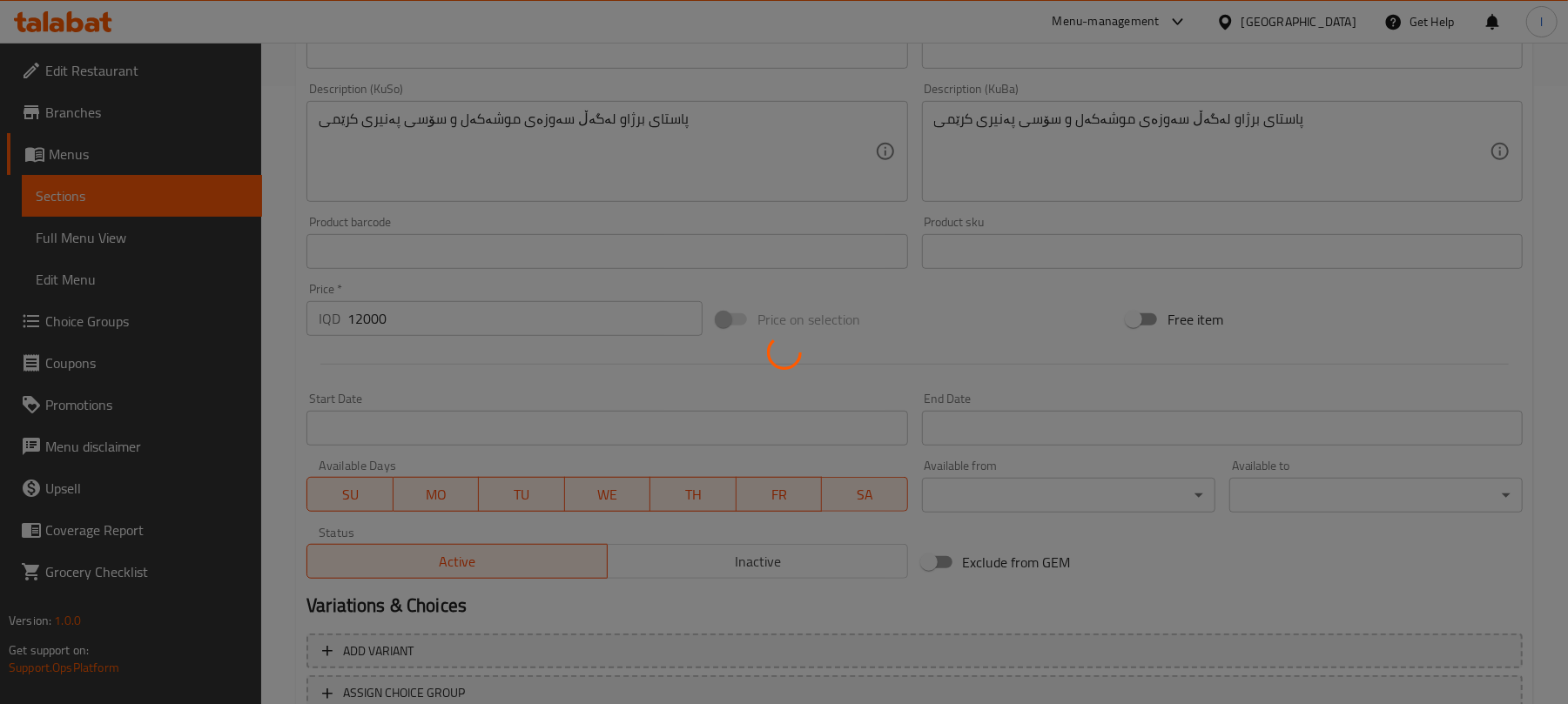
scroll to position [0, 0]
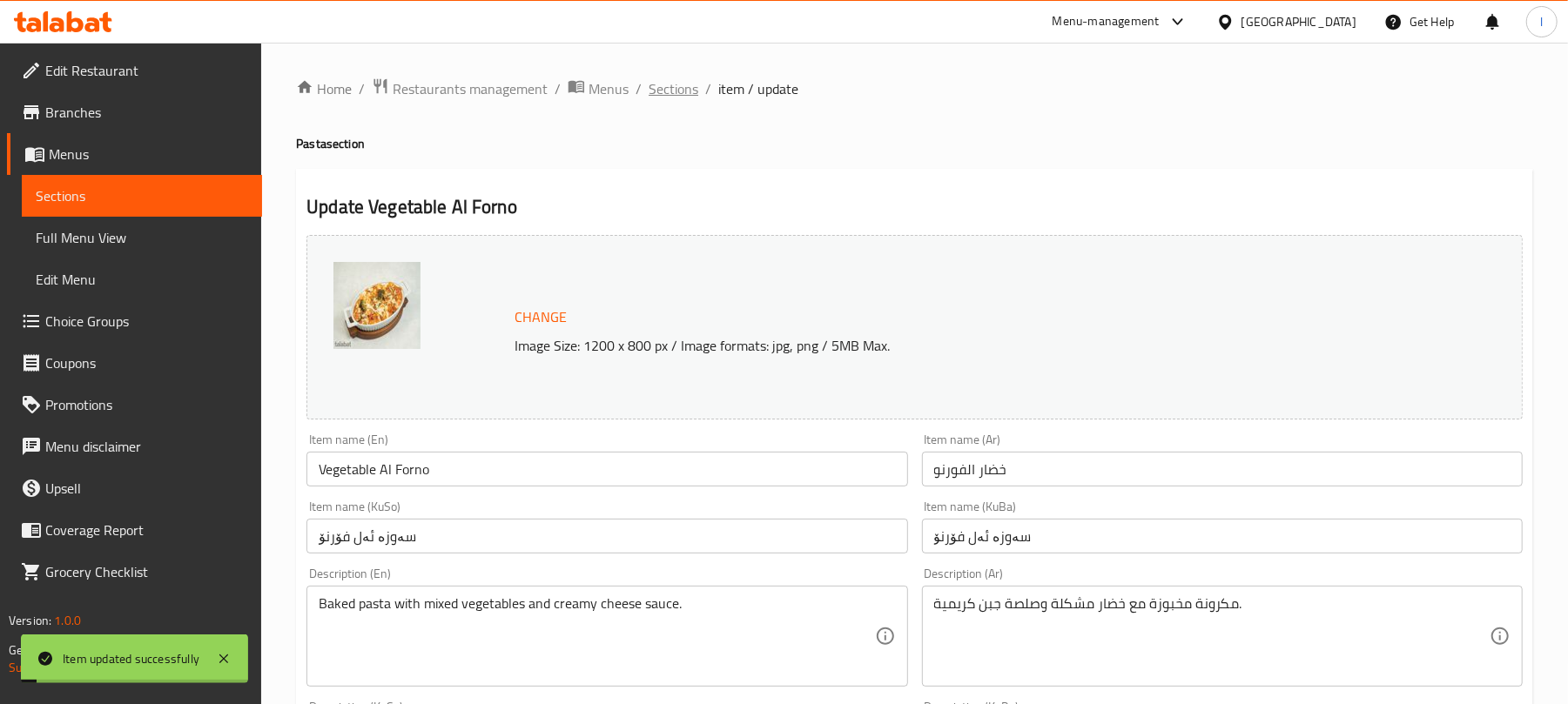
click at [672, 88] on span "Sections" at bounding box center [673, 88] width 49 height 21
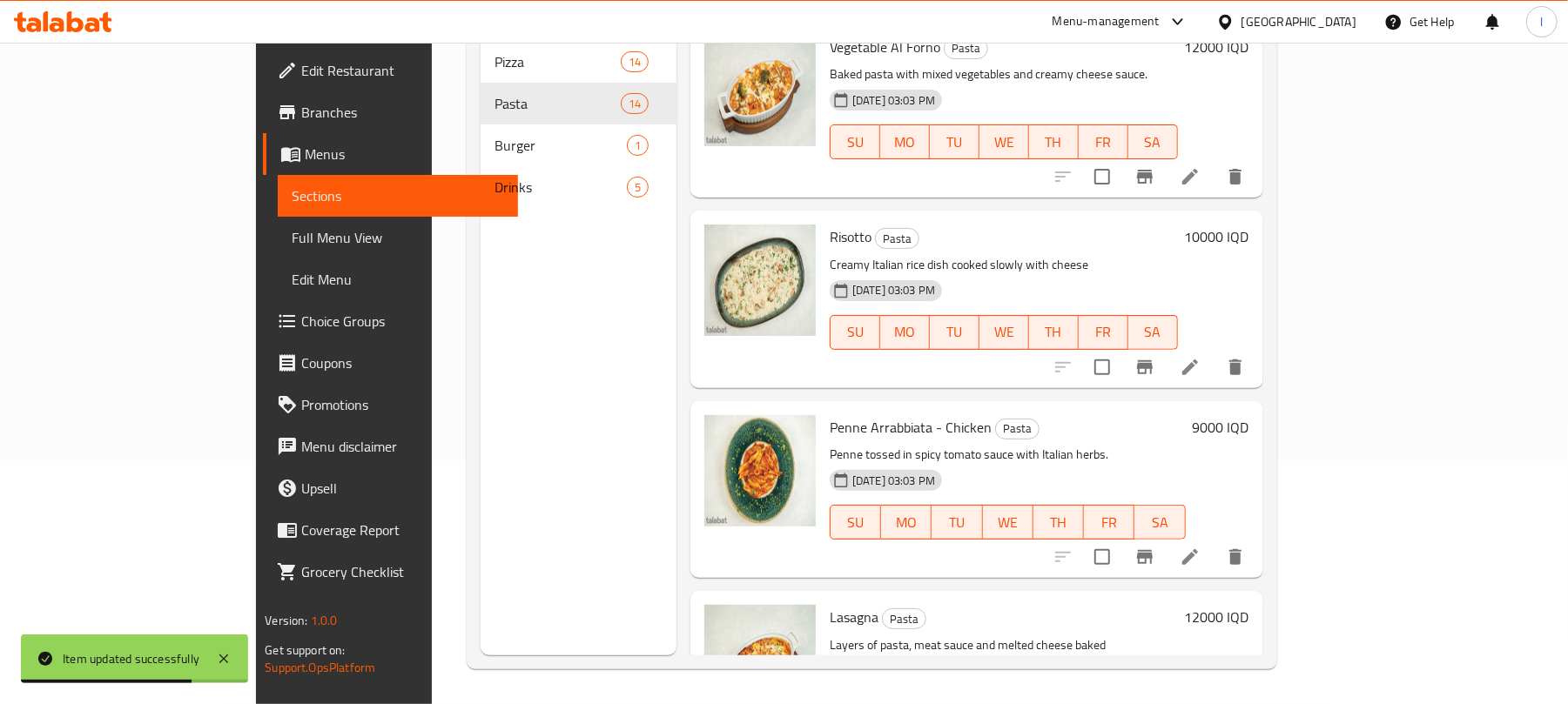
scroll to position [1857, 0]
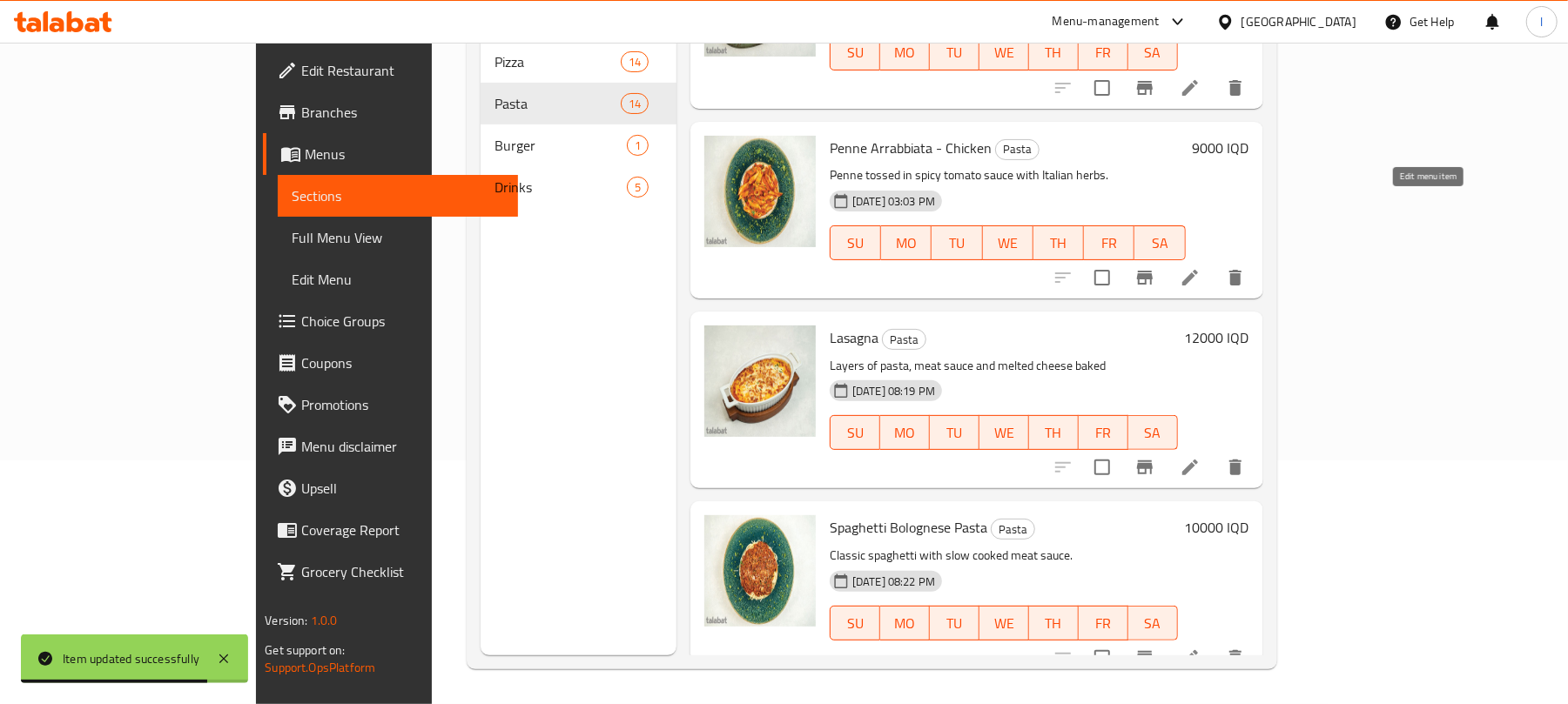
click at [1197, 269] on icon at bounding box center [1190, 277] width 16 height 16
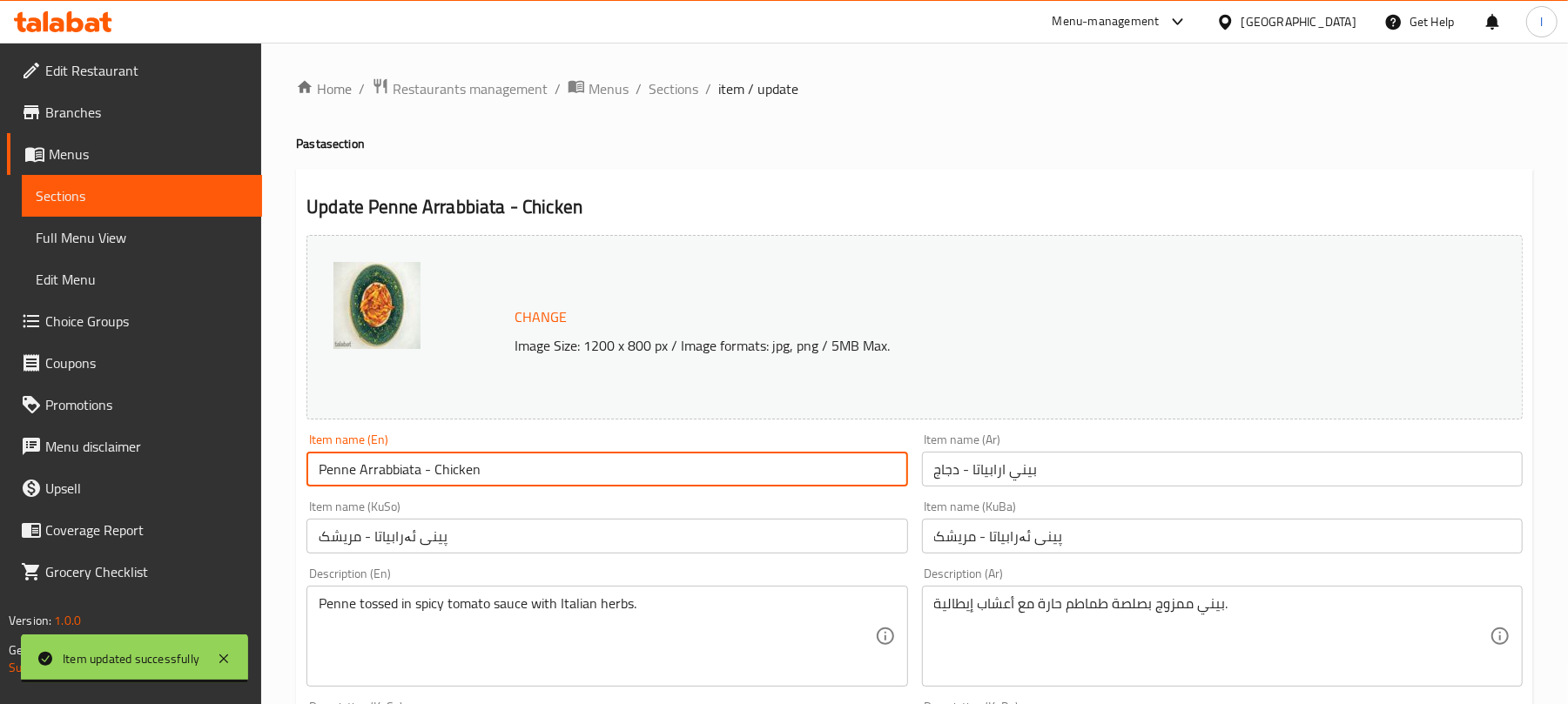
drag, startPoint x: 426, startPoint y: 471, endPoint x: 536, endPoint y: 471, distance: 110.0
click at [536, 471] on input "Penne Arrabbiata - Chicken" at bounding box center [607, 468] width 601 height 34
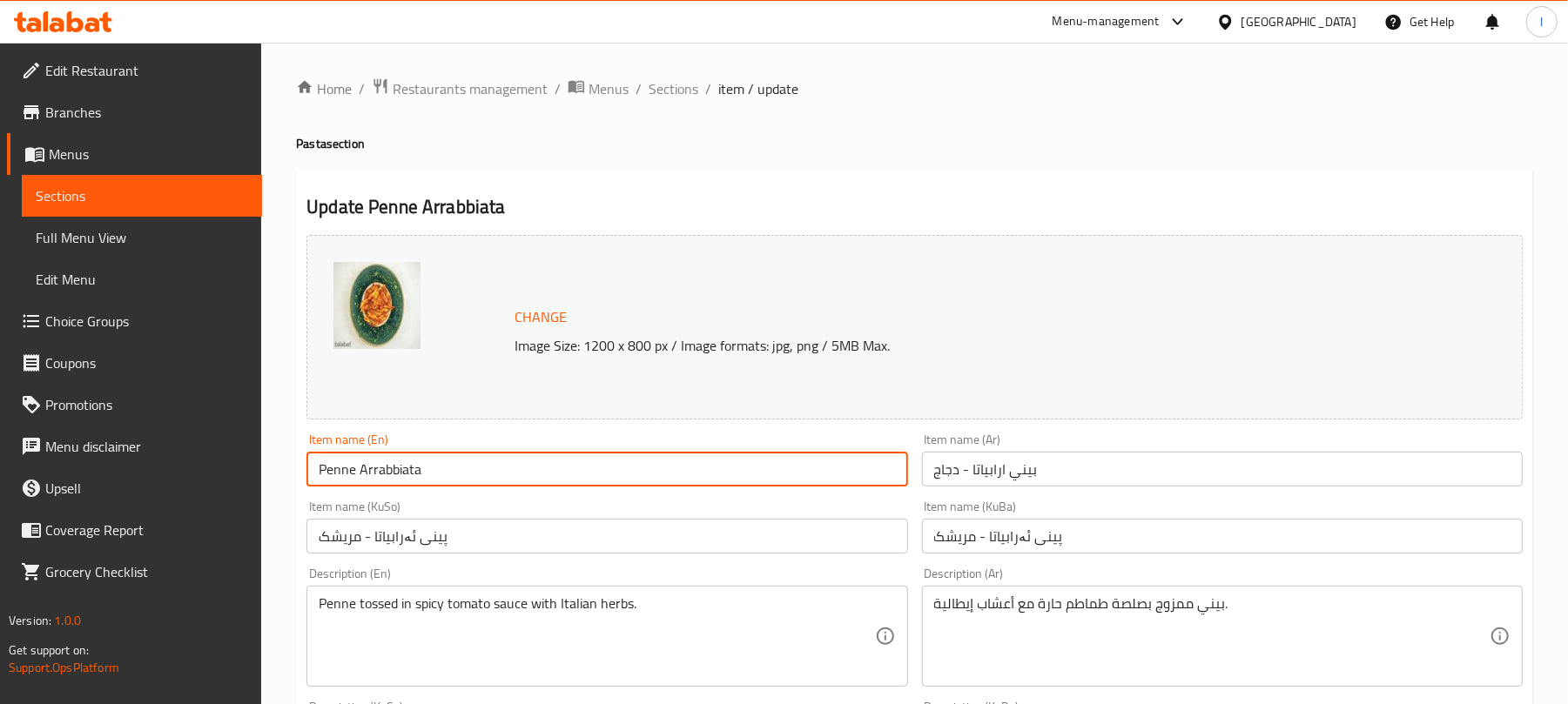
type input "Penne Arrabbiata"
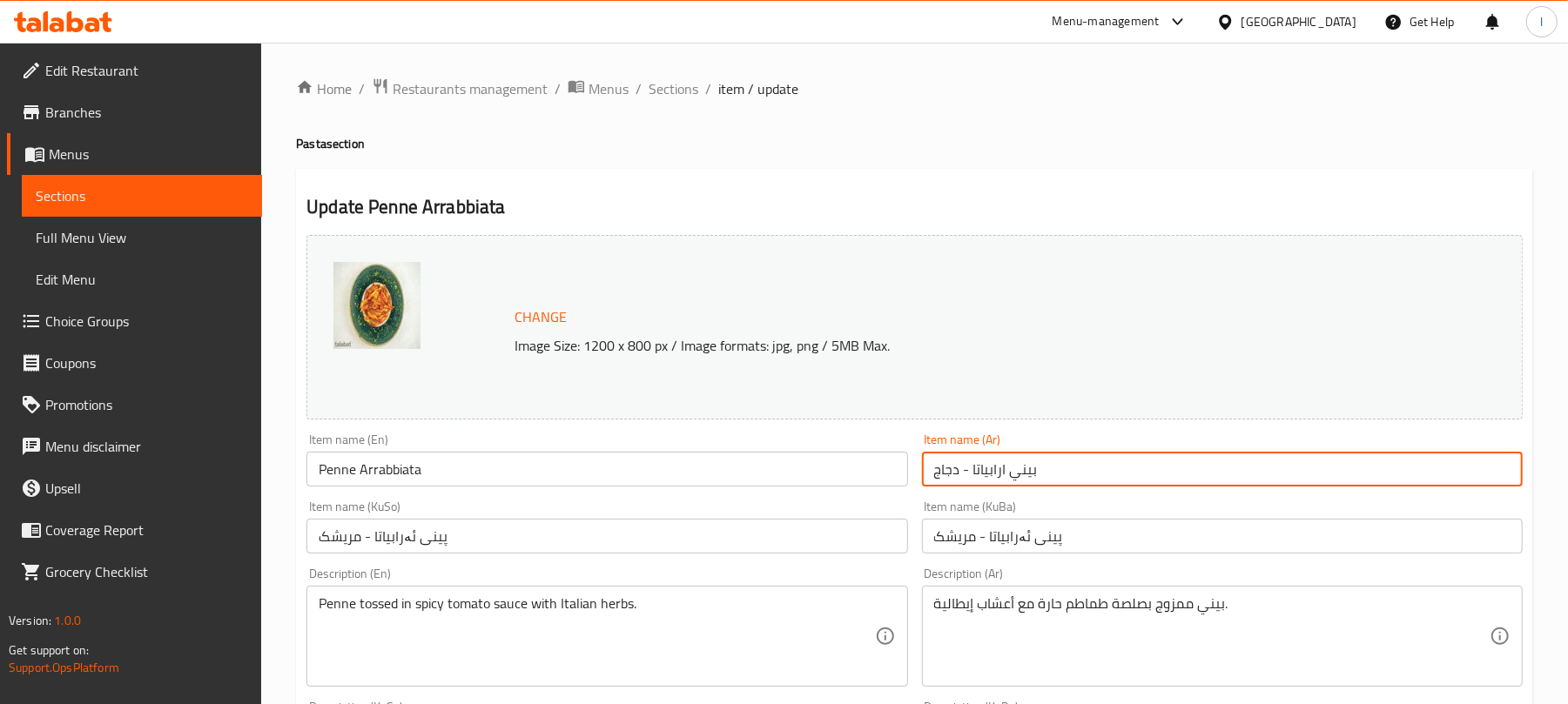
drag, startPoint x: 971, startPoint y: 468, endPoint x: 846, endPoint y: 463, distance: 125.1
click at [846, 463] on div "Change Image Size: 1200 x 800 px / Image formats: jpg, png / 5MB Max. Item name…" at bounding box center [914, 716] width 1230 height 975
type input "بيني ارابياتا"
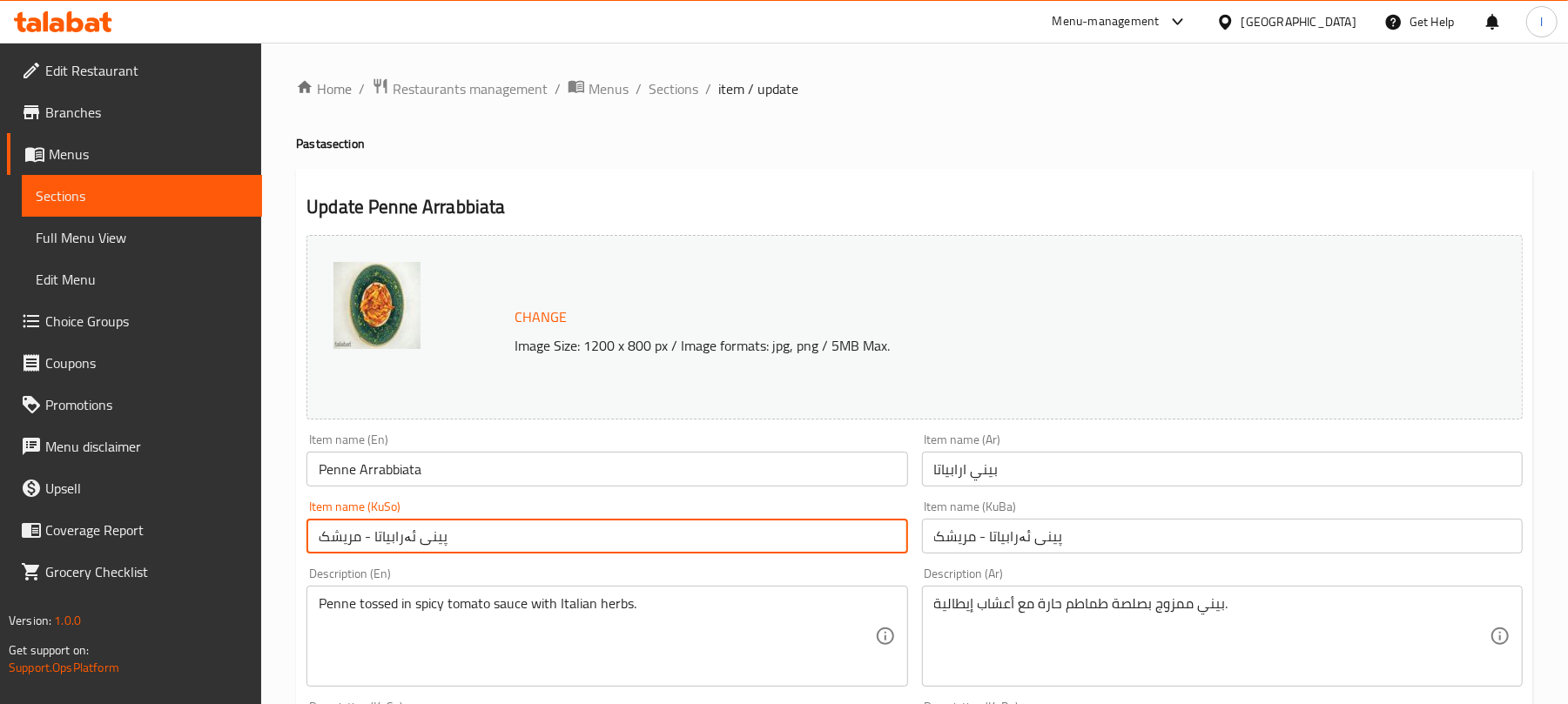
drag, startPoint x: 371, startPoint y: 545, endPoint x: 247, endPoint y: 527, distance: 125.3
type input "پینی ئەرابیاتا"
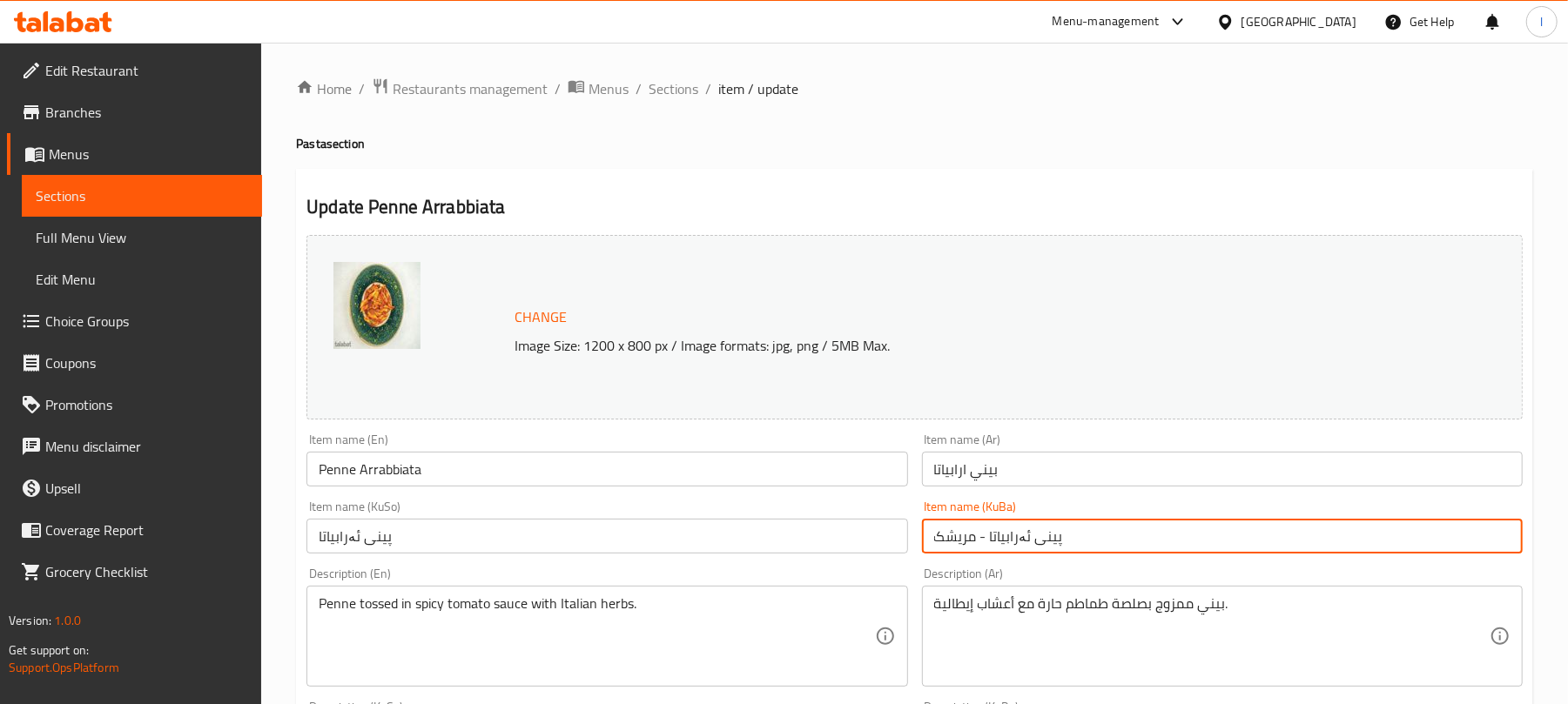
drag, startPoint x: 987, startPoint y: 536, endPoint x: 787, endPoint y: 533, distance: 200.0
click at [787, 533] on div "Change Image Size: 1200 x 800 px / Image formats: jpg, png / 5MB Max. Item name…" at bounding box center [914, 716] width 1230 height 975
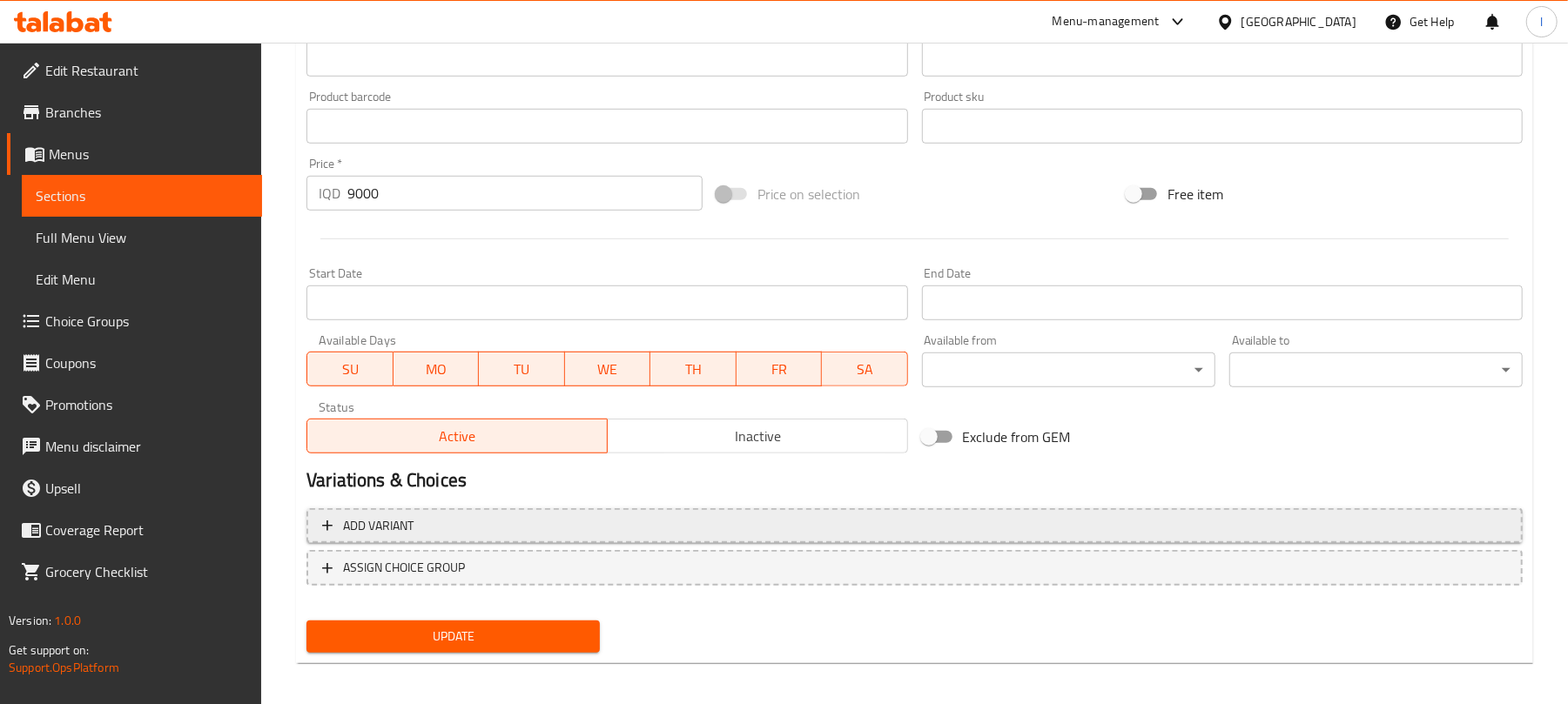
scroll to position [749, 0]
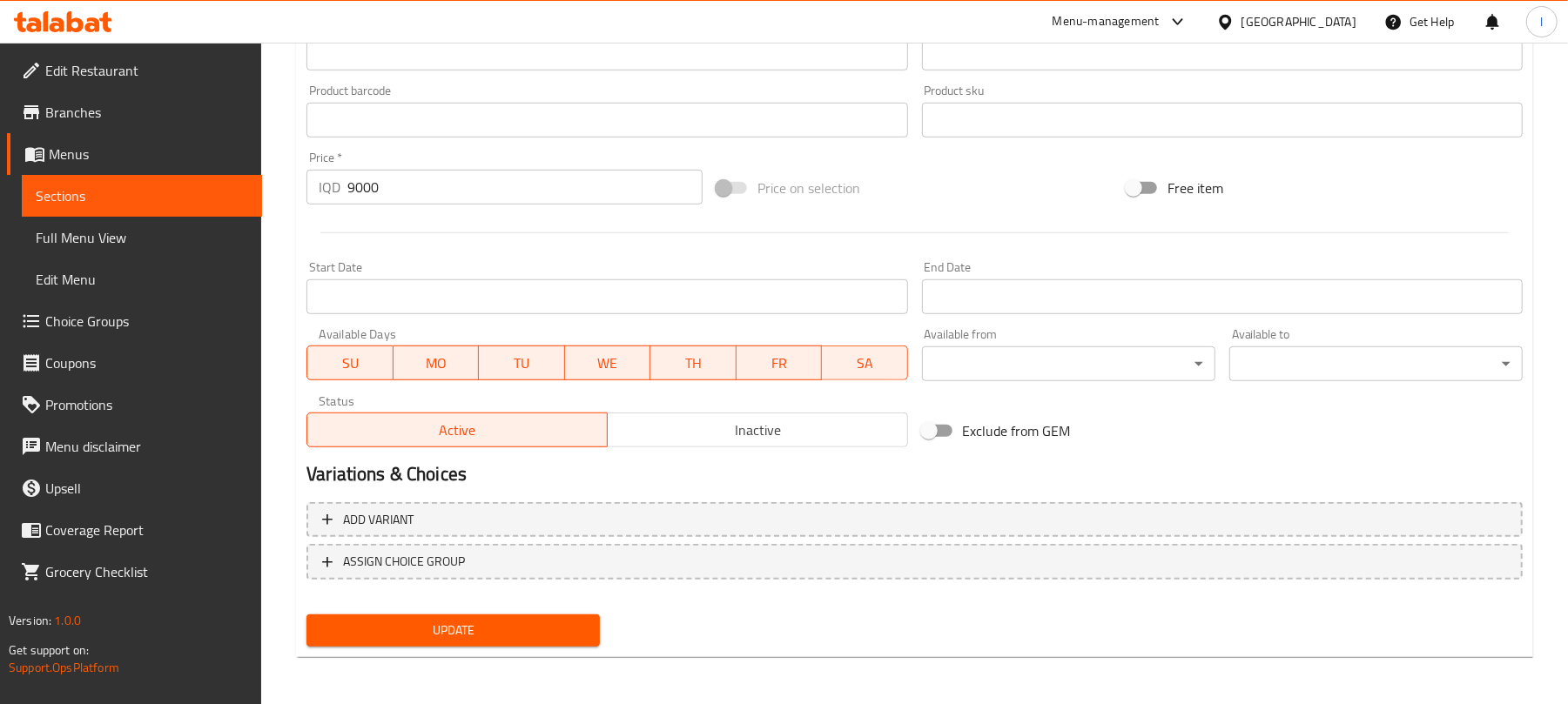
type input "پینی ئەرابیاتا"
click at [497, 626] on span "Update" at bounding box center [453, 630] width 265 height 22
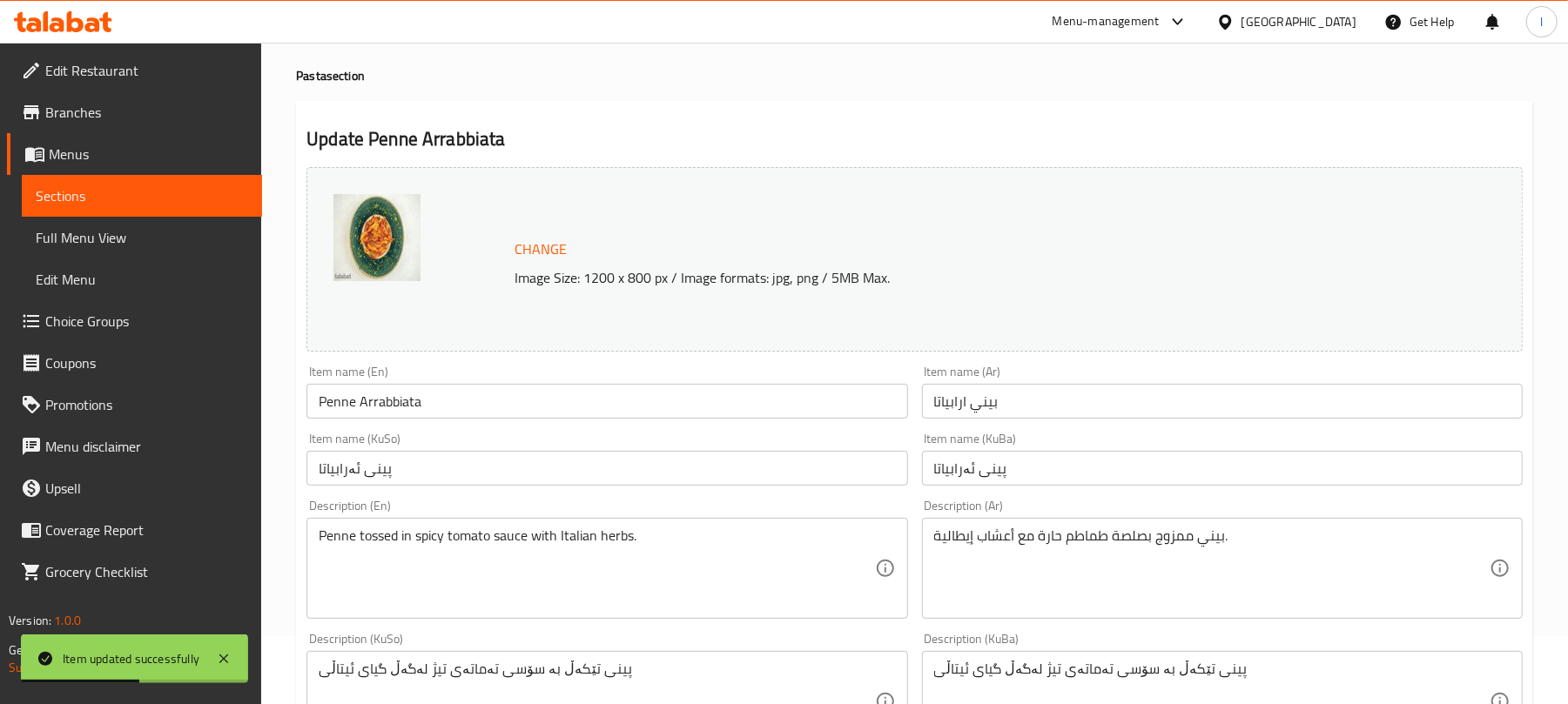
scroll to position [0, 0]
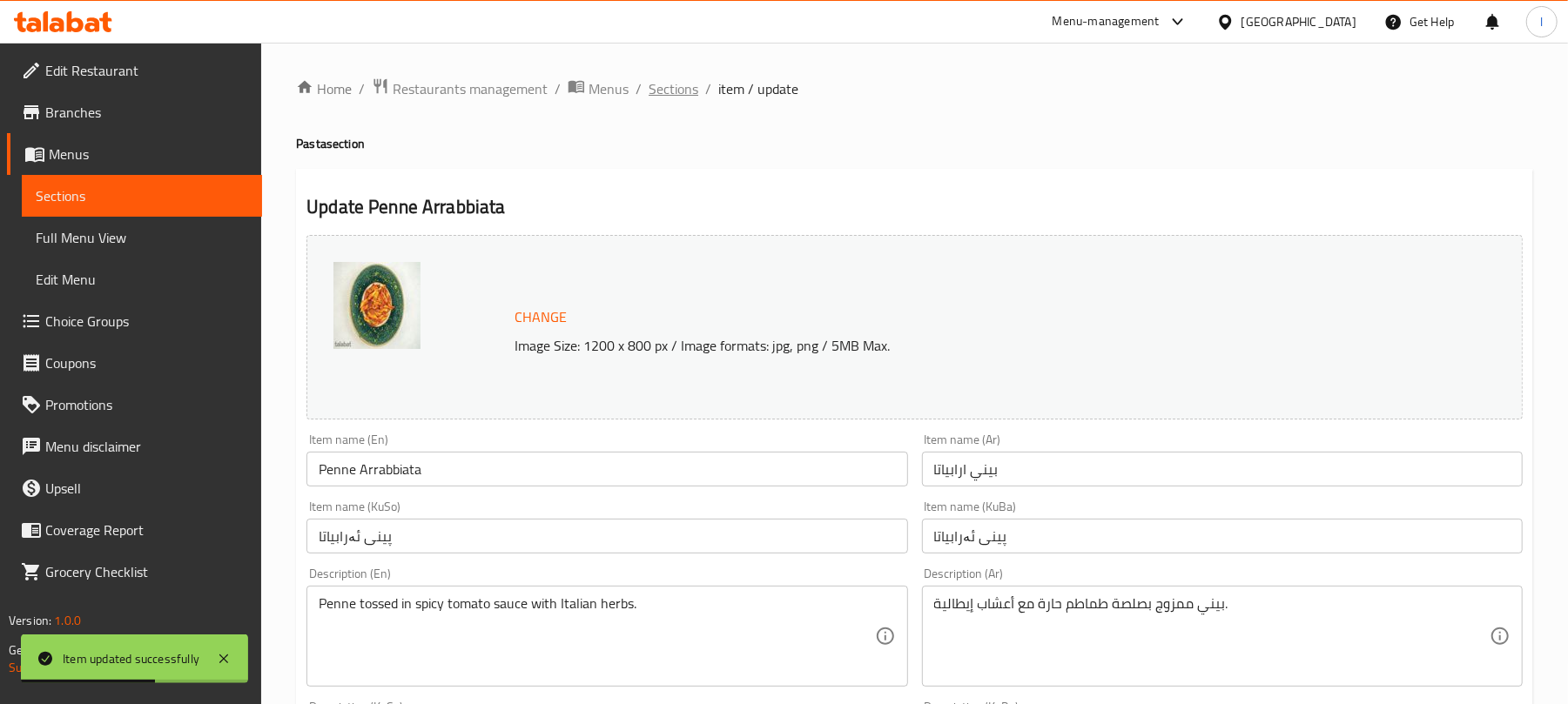
click at [677, 94] on span "Sections" at bounding box center [673, 88] width 49 height 21
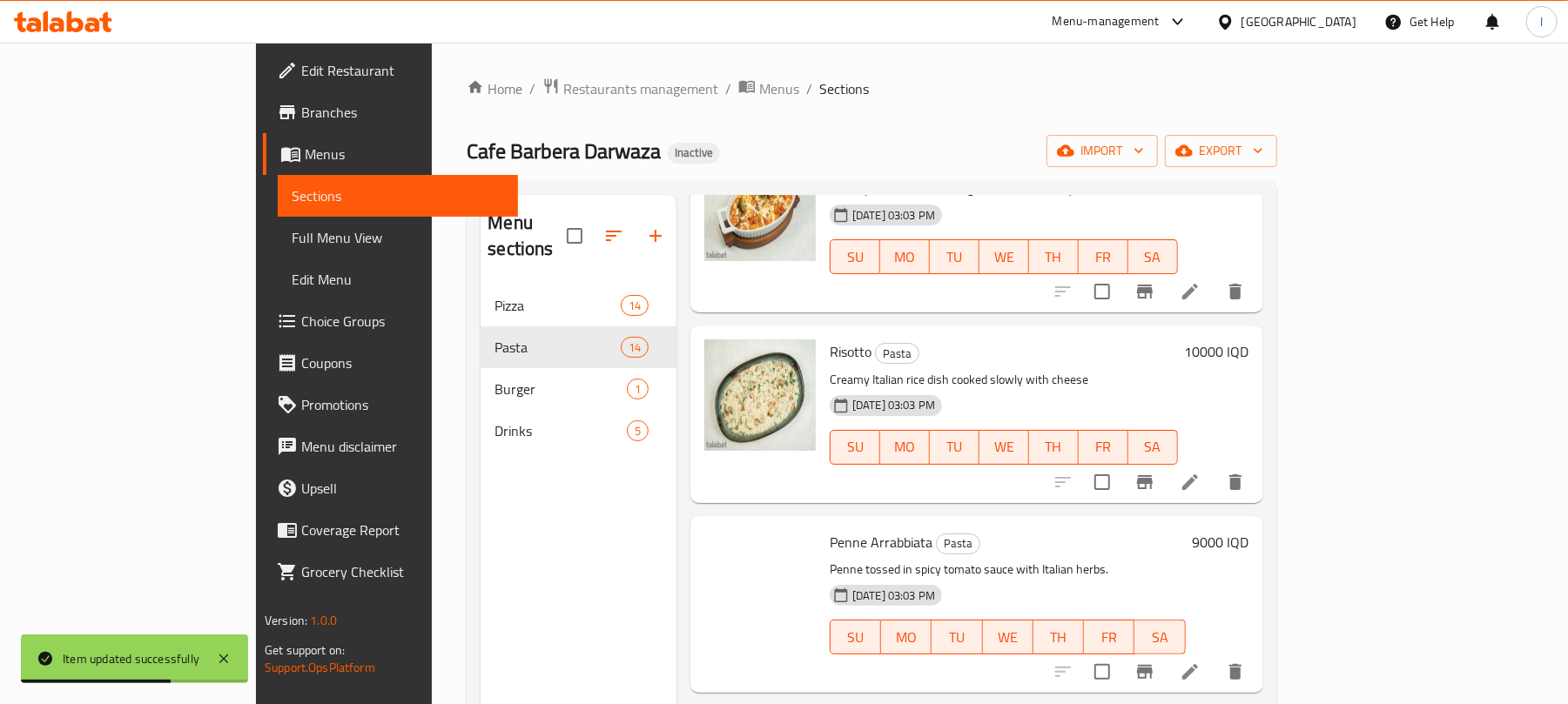
scroll to position [2001, 0]
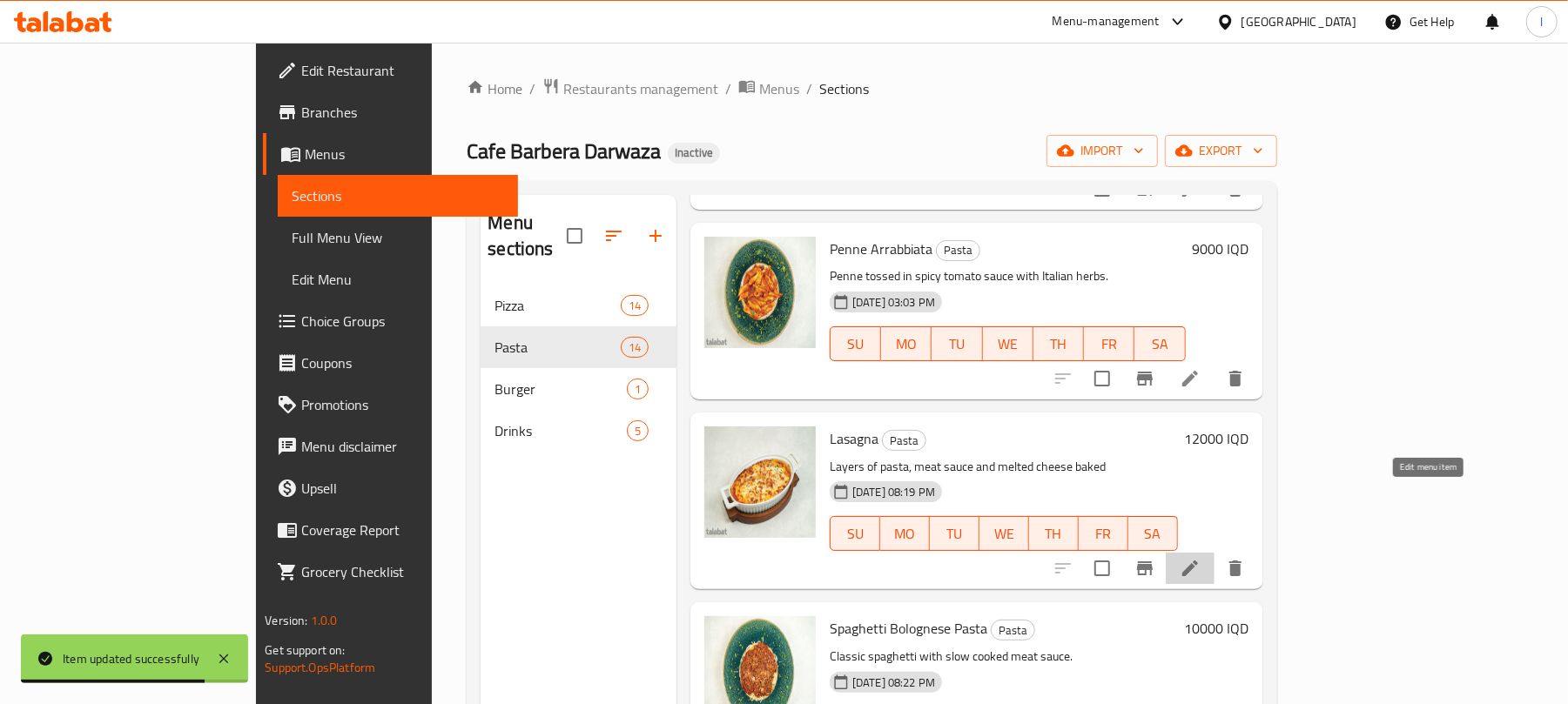
click at [1200, 558] on icon at bounding box center [1190, 568] width 21 height 21
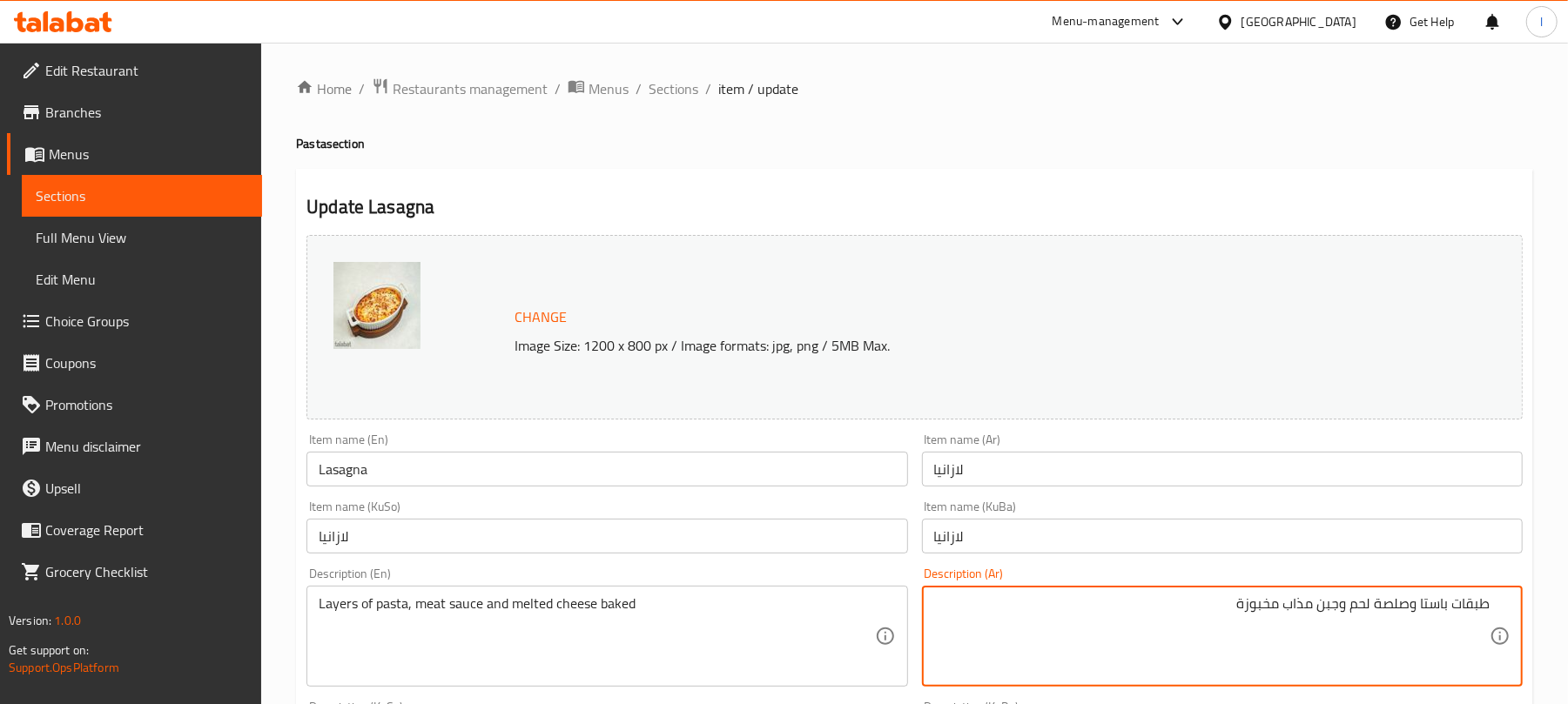
click at [1411, 603] on textarea "طبقات باستا وصلصة لحم وجبن مذاب مخبوزة" at bounding box center [1211, 637] width 555 height 83
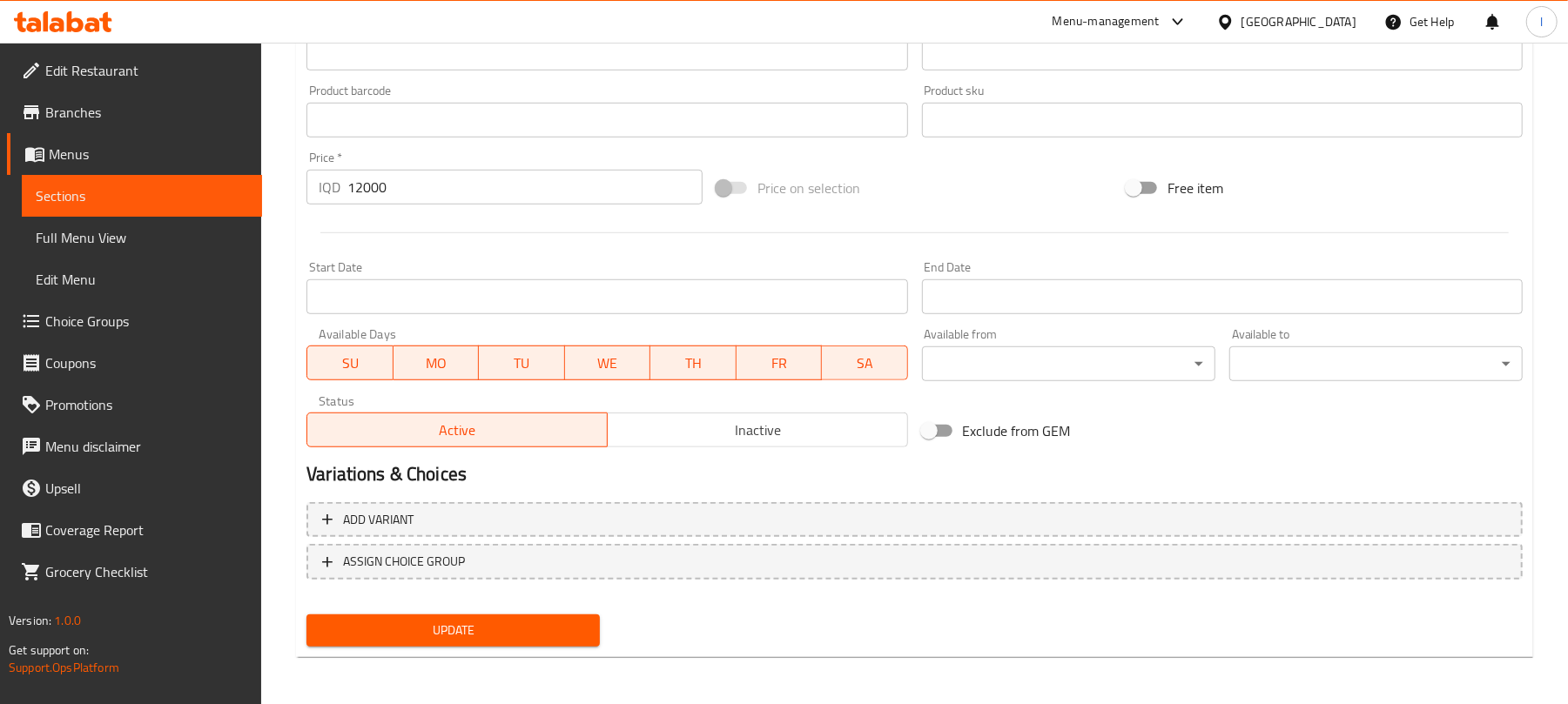
type textarea "طبقات باستا, صلصة لحم وجبن مذاب مخبوزة"
click at [600, 630] on button "Update" at bounding box center [453, 630] width 293 height 32
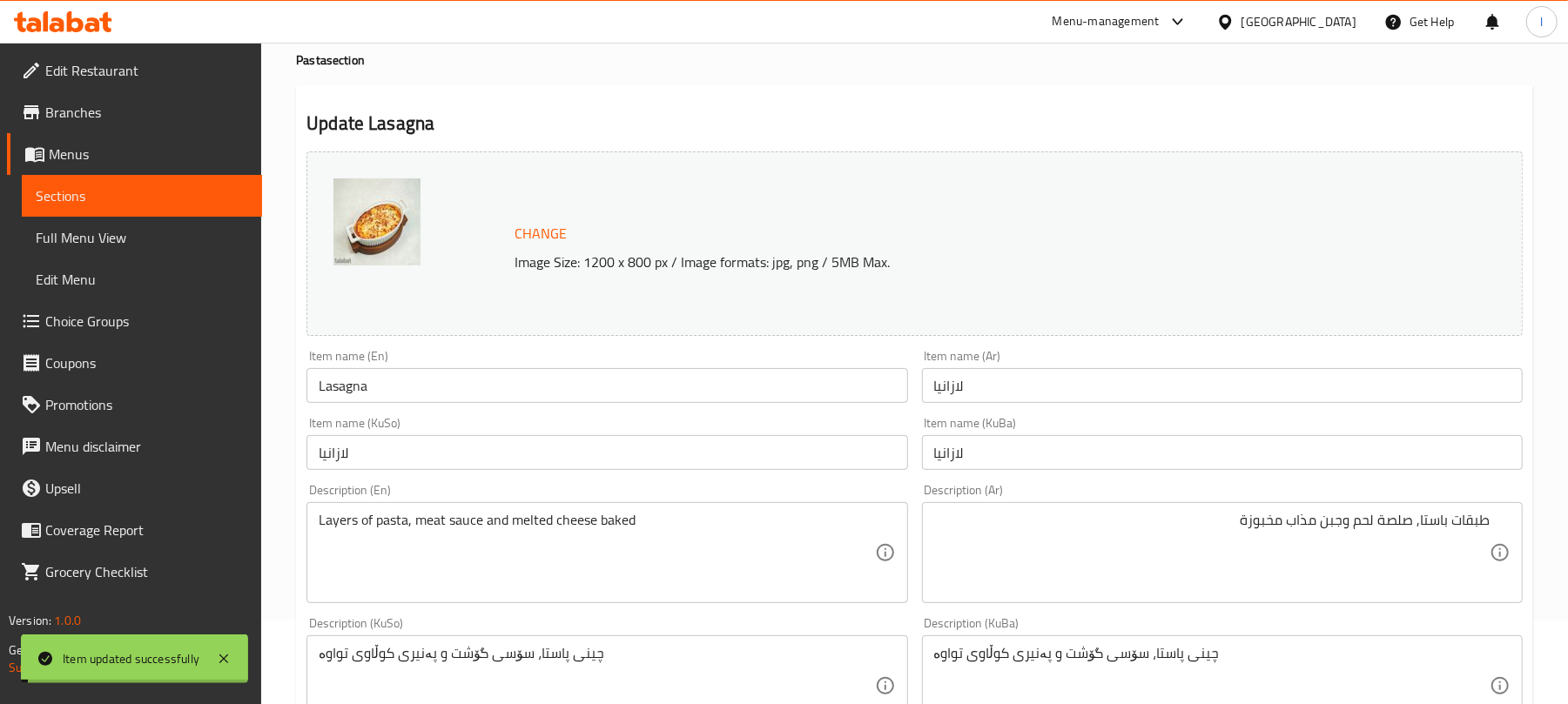
scroll to position [0, 0]
